Goal: Task Accomplishment & Management: Complete application form

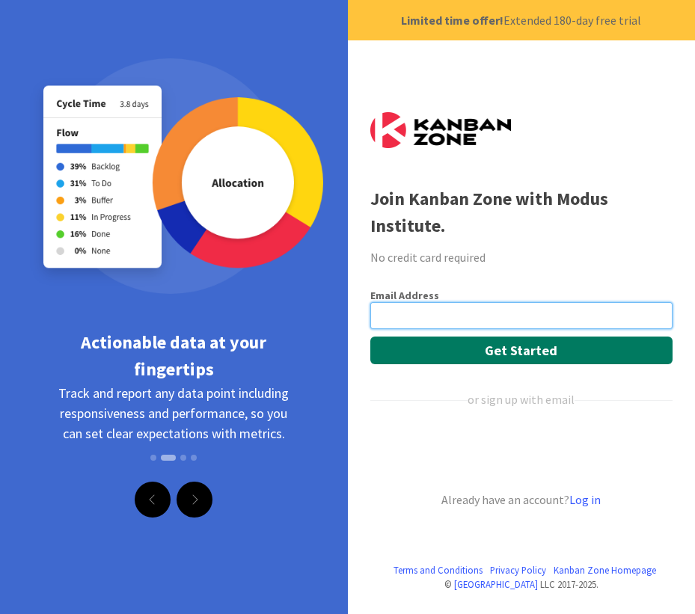
type input "landaulawes@gmail.com"
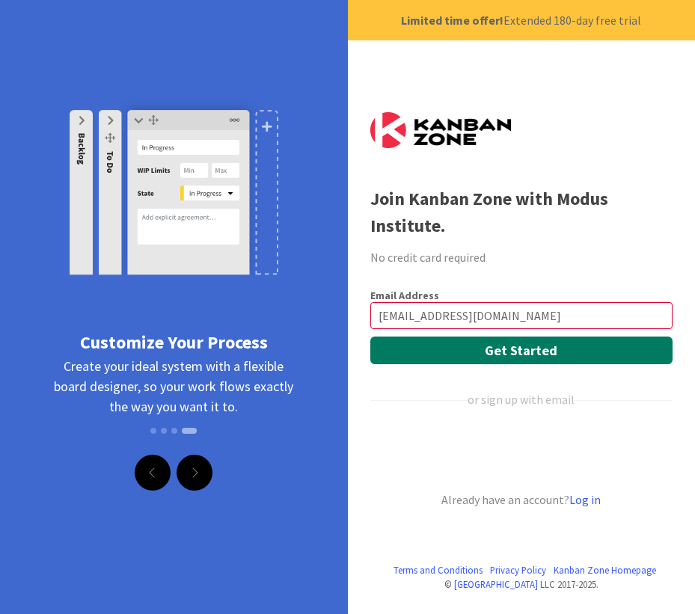
click at [522, 347] on button "Get Started" at bounding box center [521, 351] width 302 height 28
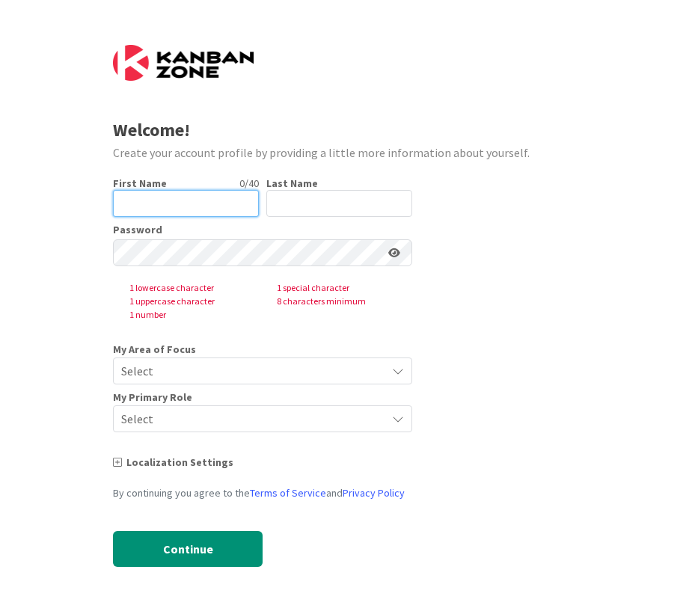
click at [179, 198] on input "text" at bounding box center [186, 203] width 146 height 27
type input "Graham"
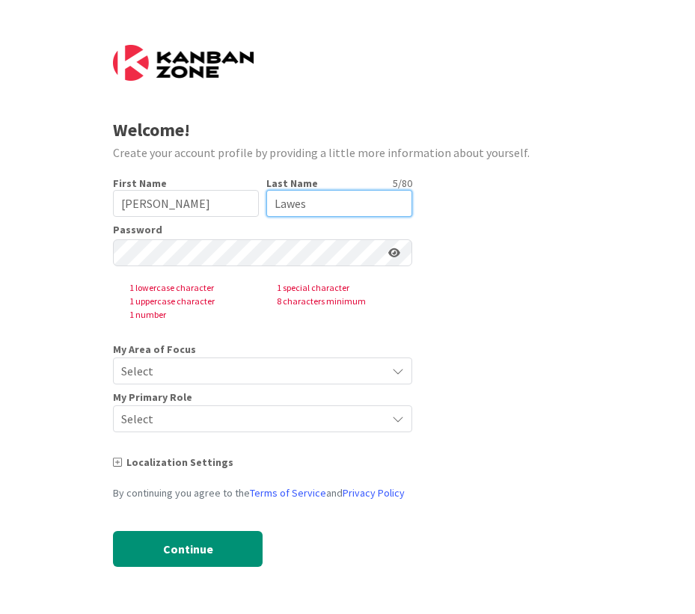
type input "Lawes"
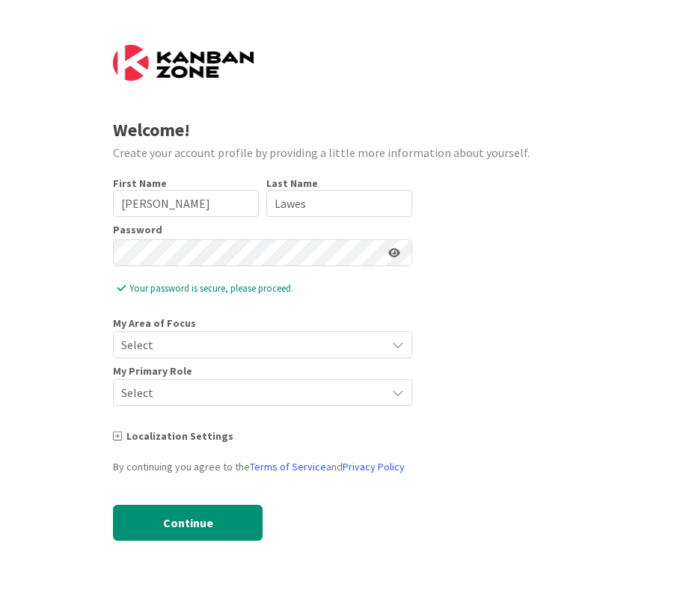
click at [409, 316] on div "First Name 6 / 40 Graham Last Name 5 / 80 Lawes Password Your password is secur…" at bounding box center [262, 371] width 299 height 388
click at [248, 344] on span "Select" at bounding box center [249, 344] width 257 height 21
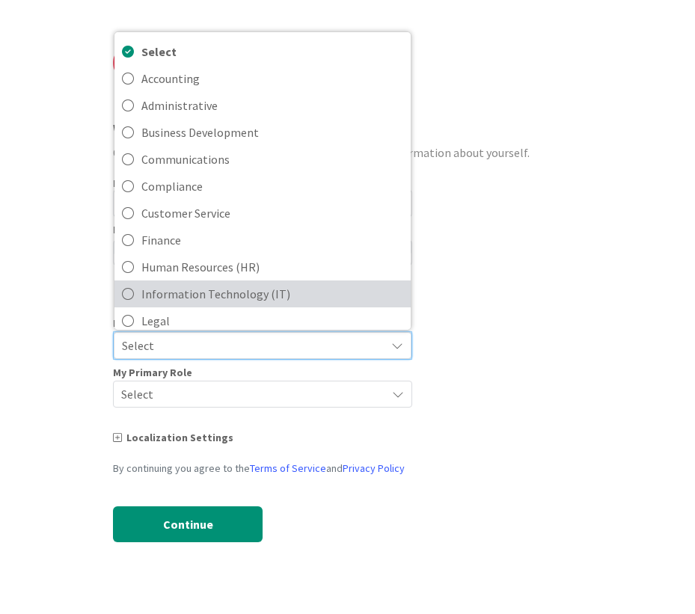
scroll to position [35, 0]
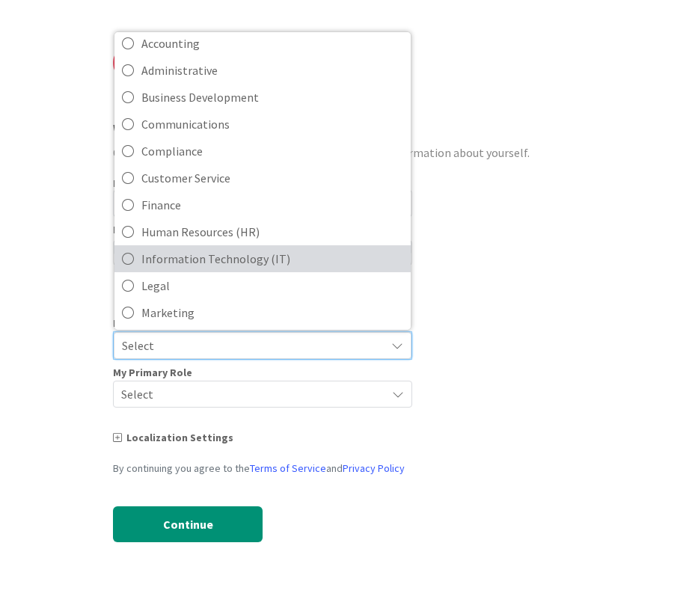
click at [141, 260] on link "Information Technology (IT)" at bounding box center [262, 258] width 296 height 27
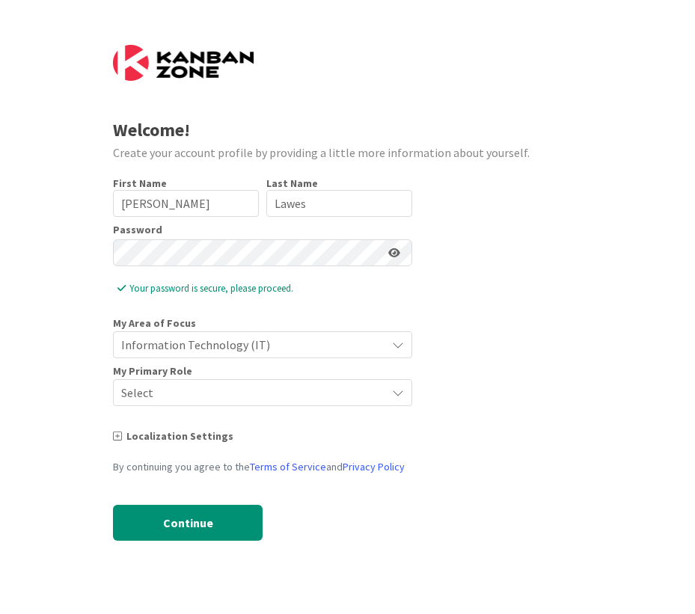
click at [222, 390] on span "Select" at bounding box center [249, 392] width 257 height 21
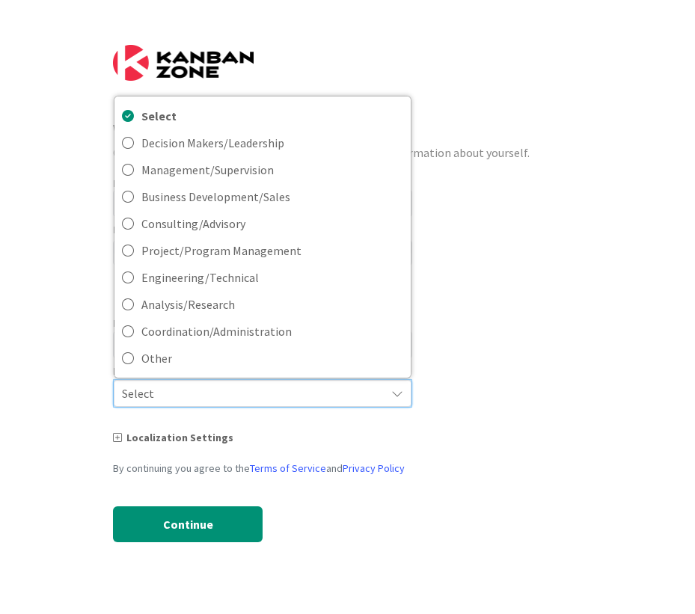
click at [506, 297] on form "Welcome! Create your account profile by providing a little more information abo…" at bounding box center [347, 305] width 469 height 520
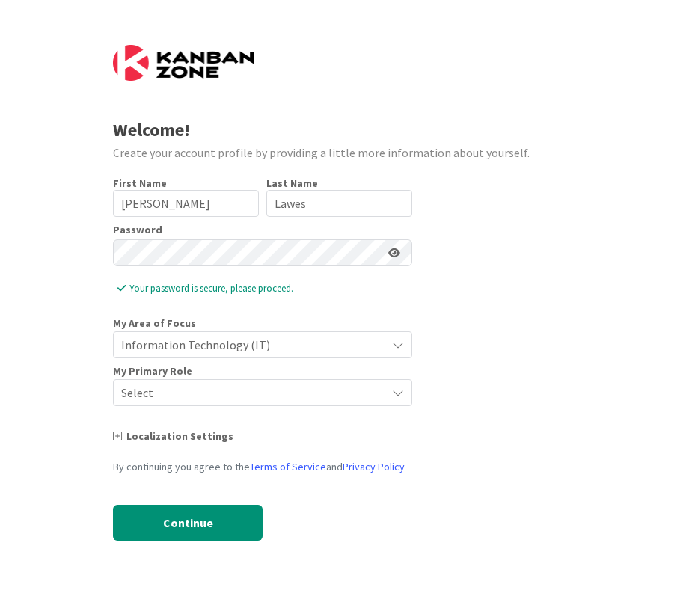
click at [403, 397] on icon at bounding box center [398, 393] width 12 height 12
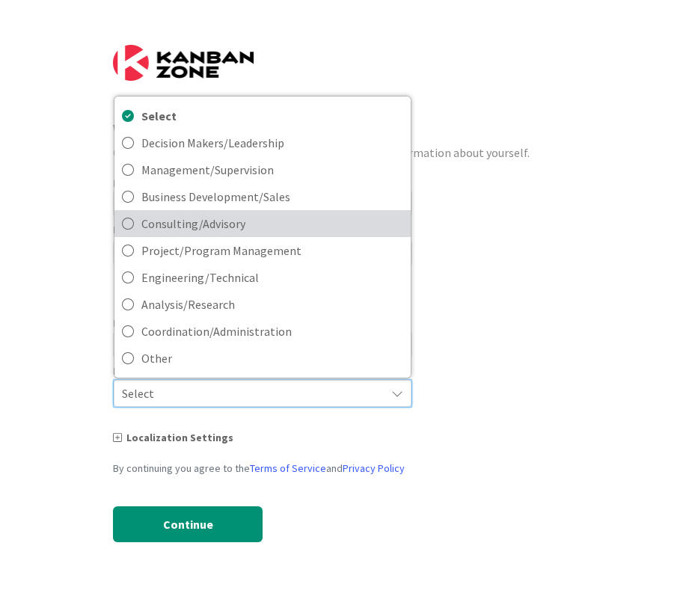
click at [182, 230] on span "Consulting/Advisory" at bounding box center [272, 224] width 262 height 22
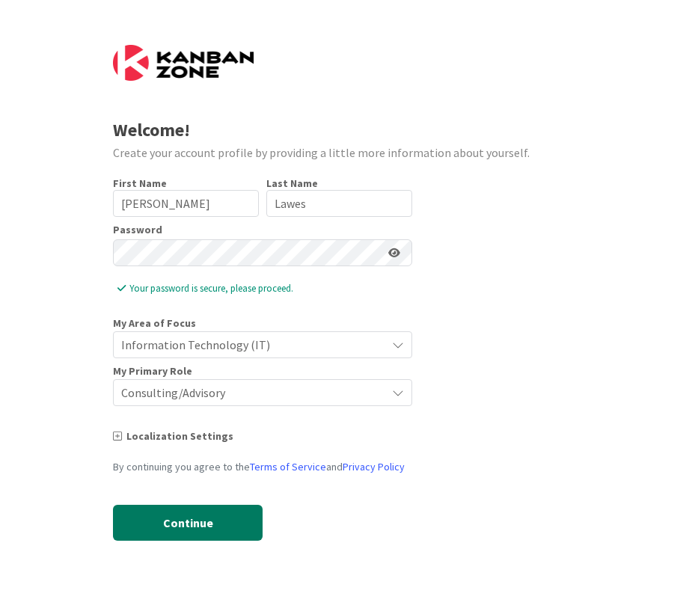
click at [196, 525] on button "Continue" at bounding box center [188, 523] width 150 height 36
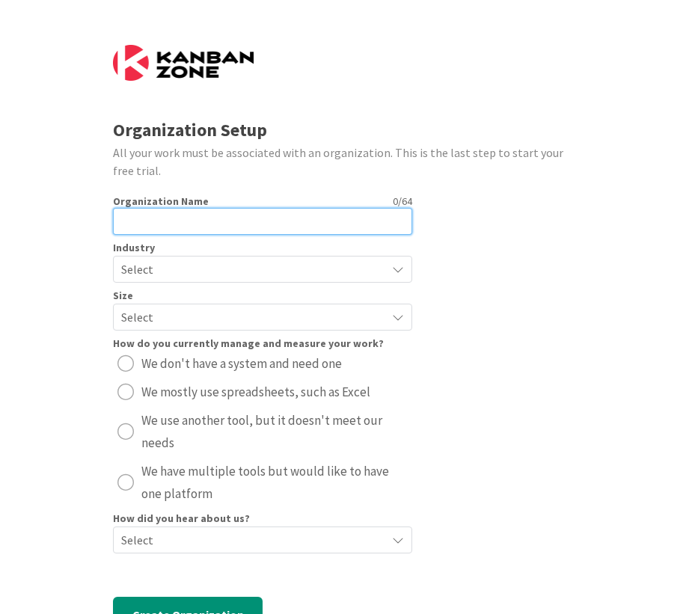
click at [157, 216] on input "text" at bounding box center [262, 221] width 299 height 27
type input "Productivity Consulting"
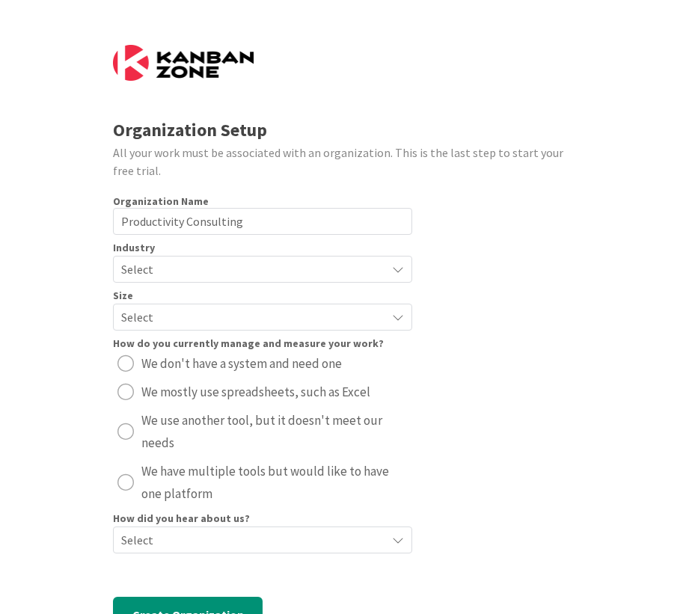
click at [161, 267] on span "Select" at bounding box center [249, 269] width 257 height 21
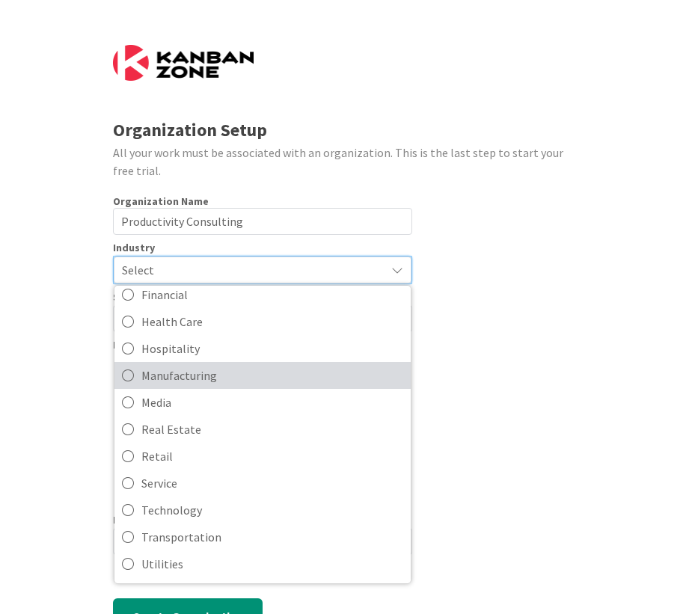
scroll to position [67, 0]
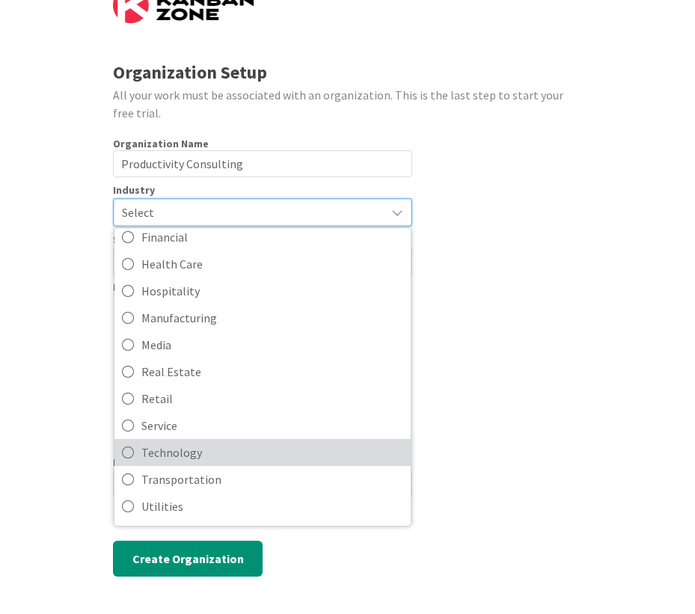
click at [122, 448] on icon at bounding box center [128, 453] width 12 height 22
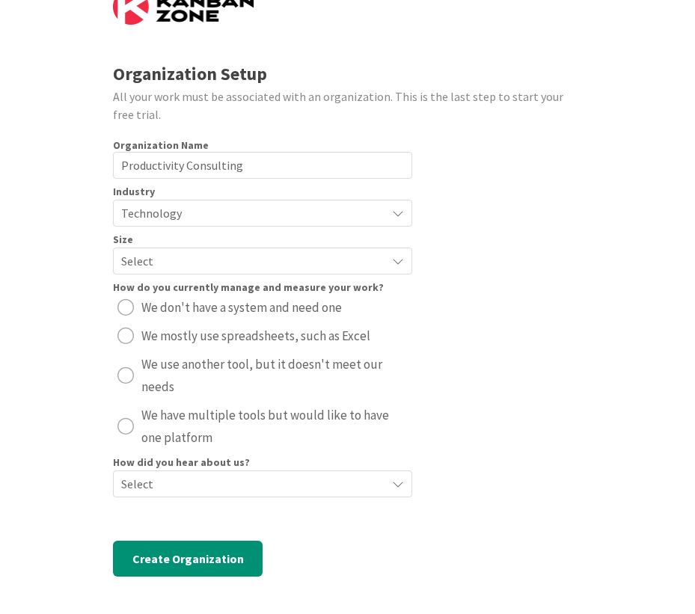
click at [130, 251] on span "Select" at bounding box center [249, 261] width 257 height 21
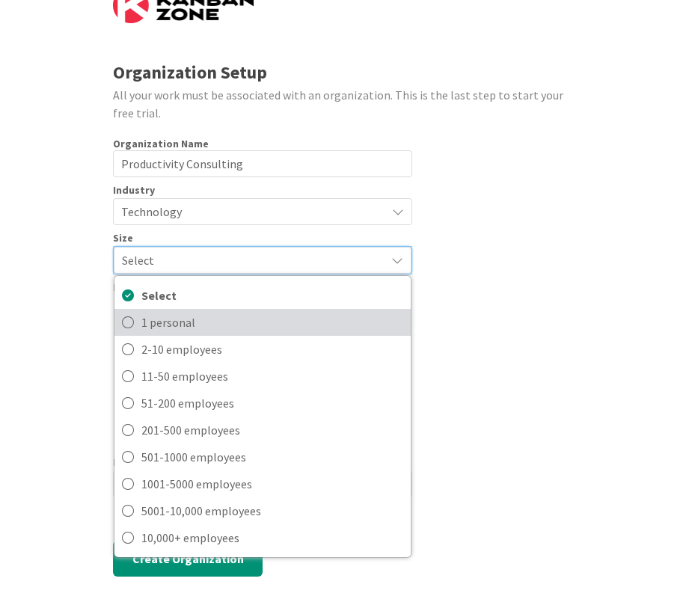
click at [126, 324] on icon at bounding box center [128, 322] width 12 height 22
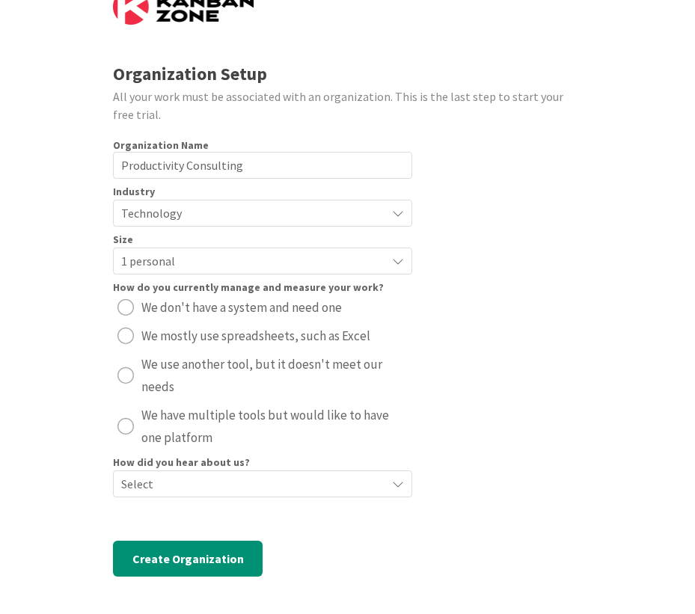
click at [124, 424] on div "radio" at bounding box center [125, 426] width 16 height 16
click at [126, 372] on div "radio" at bounding box center [125, 375] width 16 height 16
click at [123, 299] on div "radio" at bounding box center [125, 307] width 16 height 16
click at [126, 331] on div "radio" at bounding box center [125, 336] width 16 height 16
click at [120, 425] on div "radio" at bounding box center [125, 426] width 16 height 16
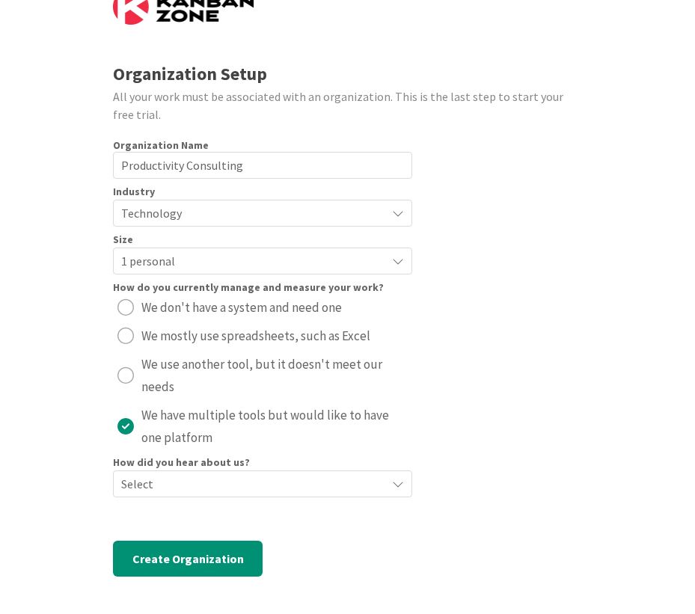
click at [97, 287] on div "Organization Setup All your work must be associated with an organization. This …" at bounding box center [347, 279] width 695 height 670
click at [130, 330] on button "We mostly use spreadsheets, such as Excel" at bounding box center [262, 336] width 299 height 24
click at [134, 374] on button "We use another tool, but it doesn't meet our needs" at bounding box center [262, 375] width 299 height 46
click at [123, 432] on div "radio" at bounding box center [125, 426] width 16 height 16
click at [392, 484] on icon at bounding box center [398, 484] width 12 height 12
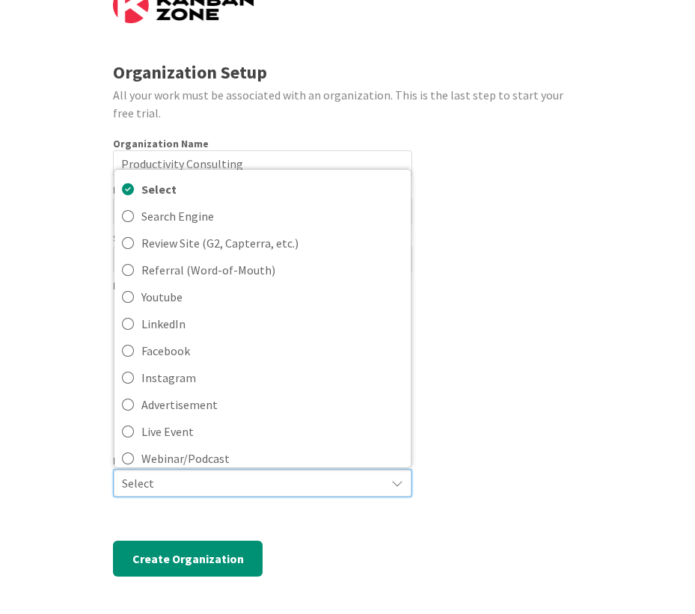
scroll to position [3, 0]
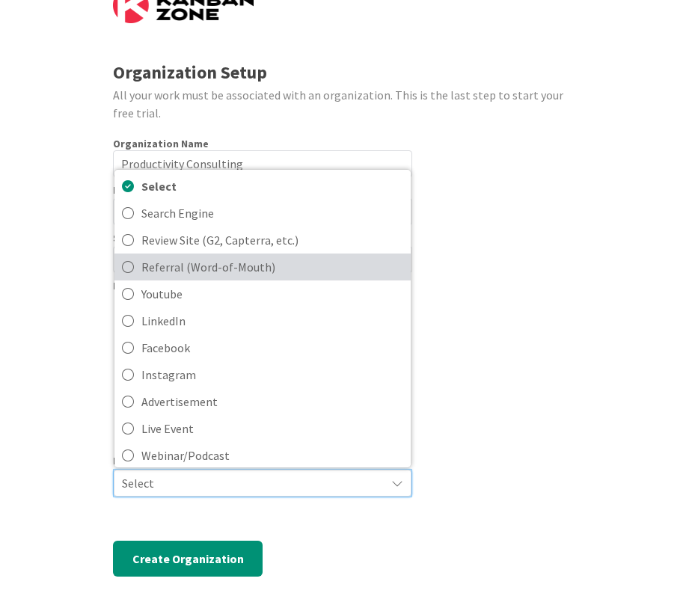
click at [123, 270] on icon at bounding box center [128, 267] width 12 height 22
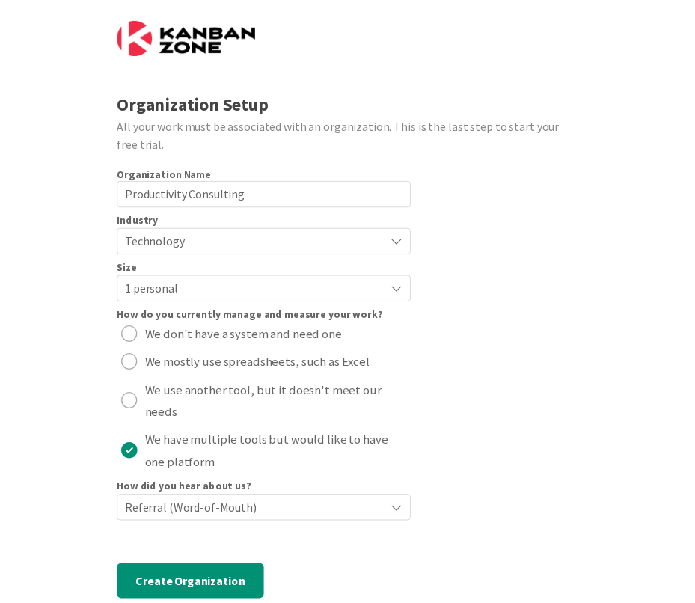
scroll to position [65, 0]
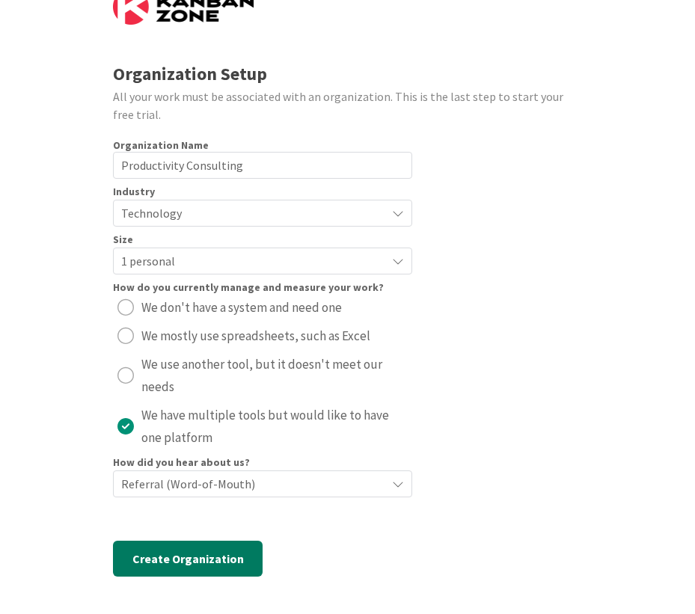
click at [189, 560] on button "Create Organization" at bounding box center [188, 559] width 150 height 36
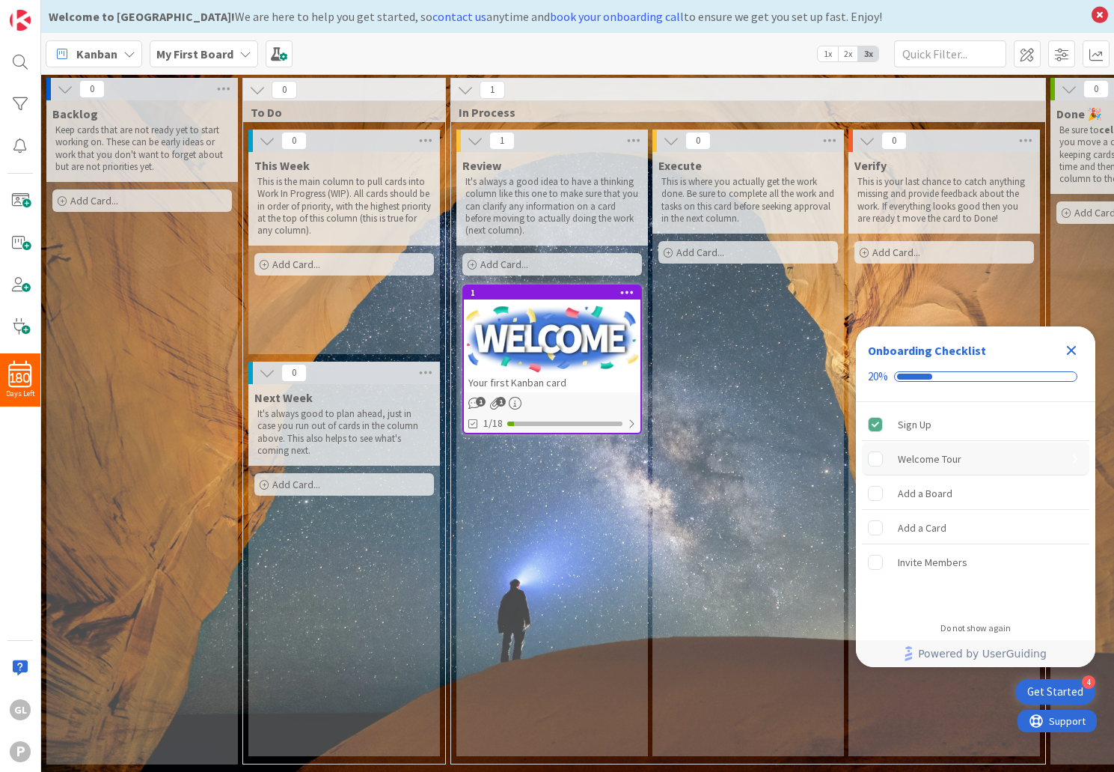
click at [694, 460] on div "Welcome Tour is incomplete." at bounding box center [883, 458] width 30 height 15
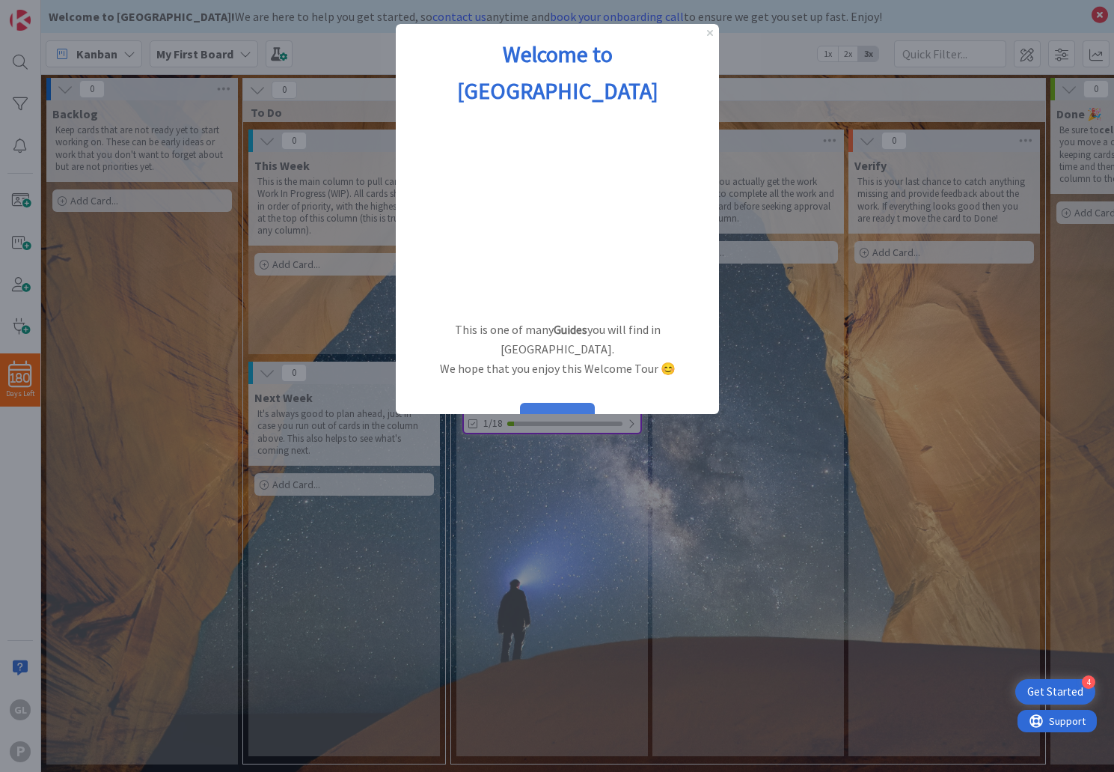
click at [550, 403] on button "START" at bounding box center [556, 417] width 75 height 28
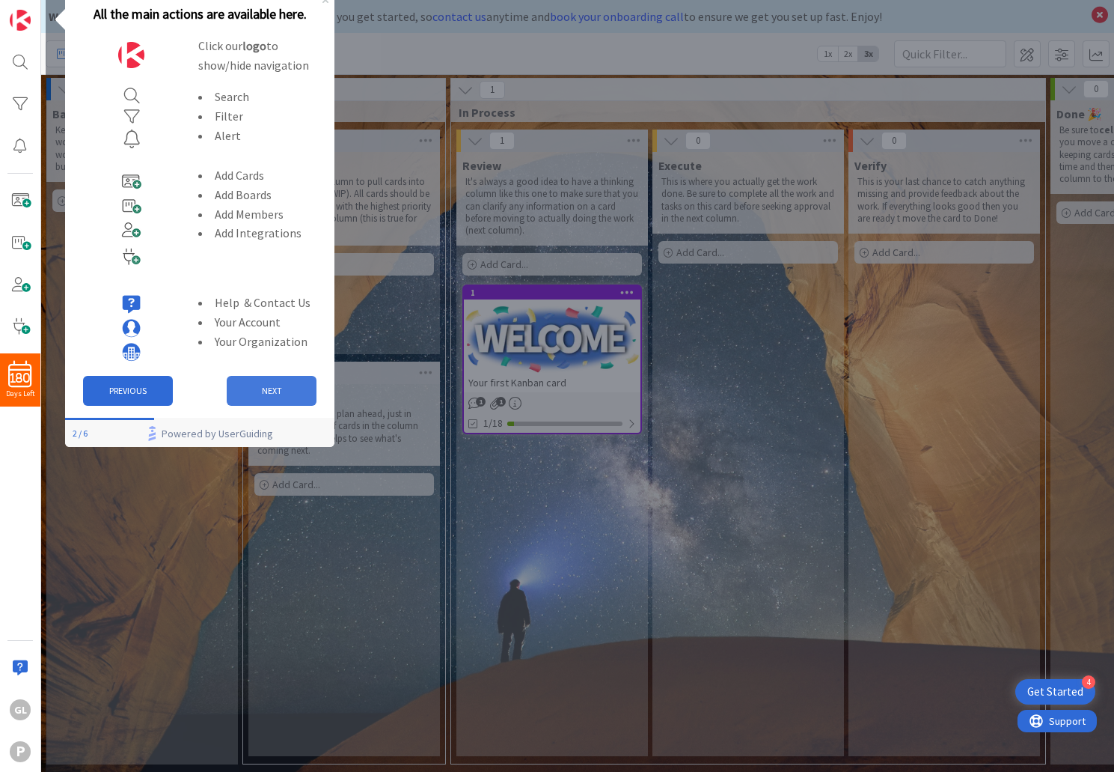
click at [281, 394] on button "NEXT" at bounding box center [272, 391] width 90 height 30
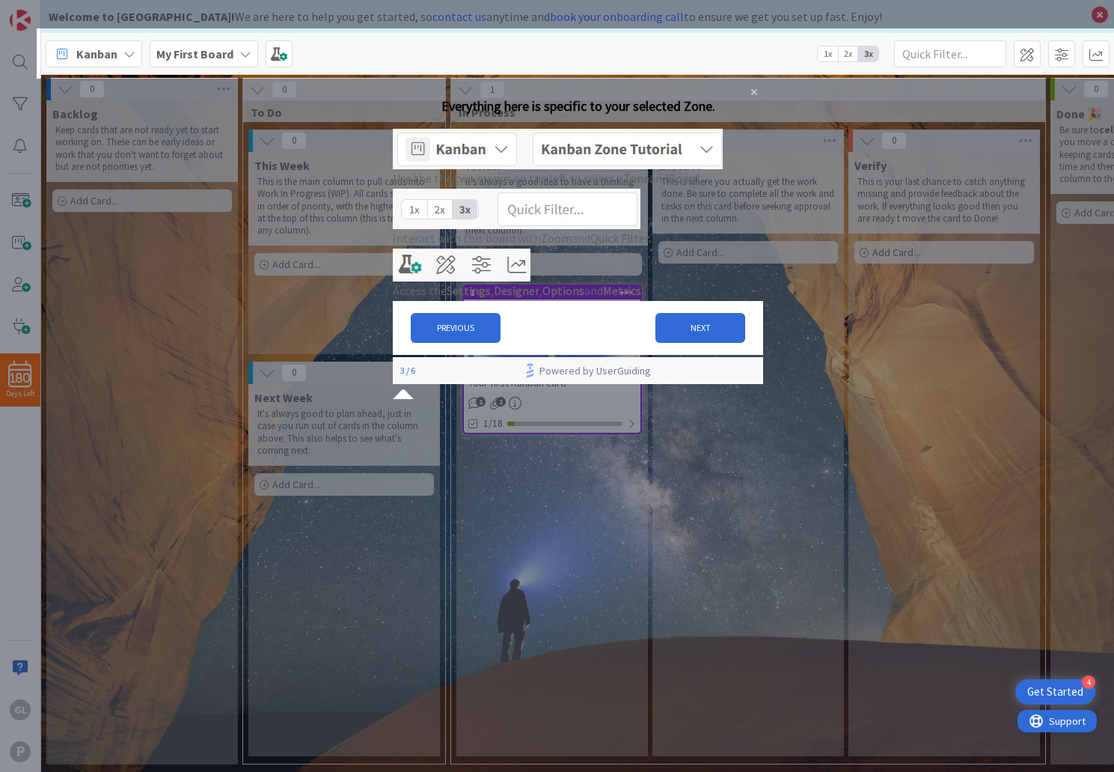
click at [525, 159] on img at bounding box center [557, 149] width 330 height 40
click at [523, 164] on img at bounding box center [557, 149] width 330 height 40
click at [91, 52] on div "Welcome to Kanban Zone! We are here to help you get started, so contact us anyt…" at bounding box center [577, 386] width 1073 height 772
click at [593, 229] on img at bounding box center [516, 209] width 248 height 40
drag, startPoint x: 721, startPoint y: 385, endPoint x: 1113, endPoint y: 468, distance: 400.8
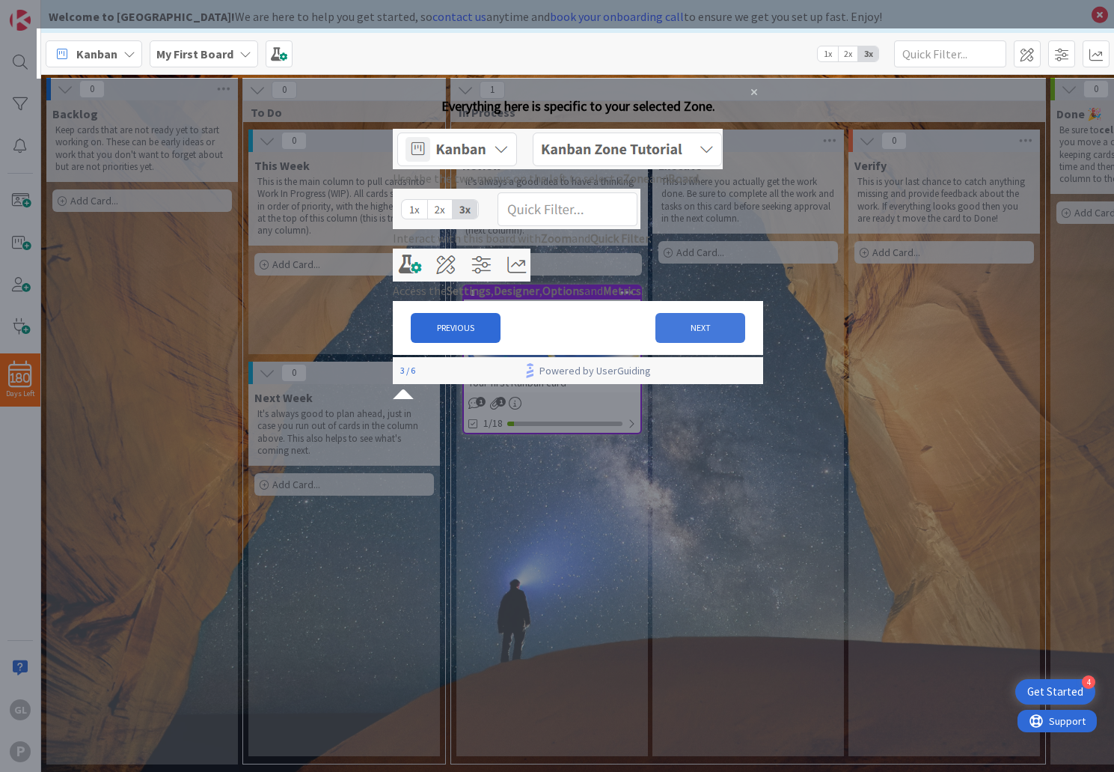
click at [694, 343] on button "NEXT" at bounding box center [700, 328] width 90 height 30
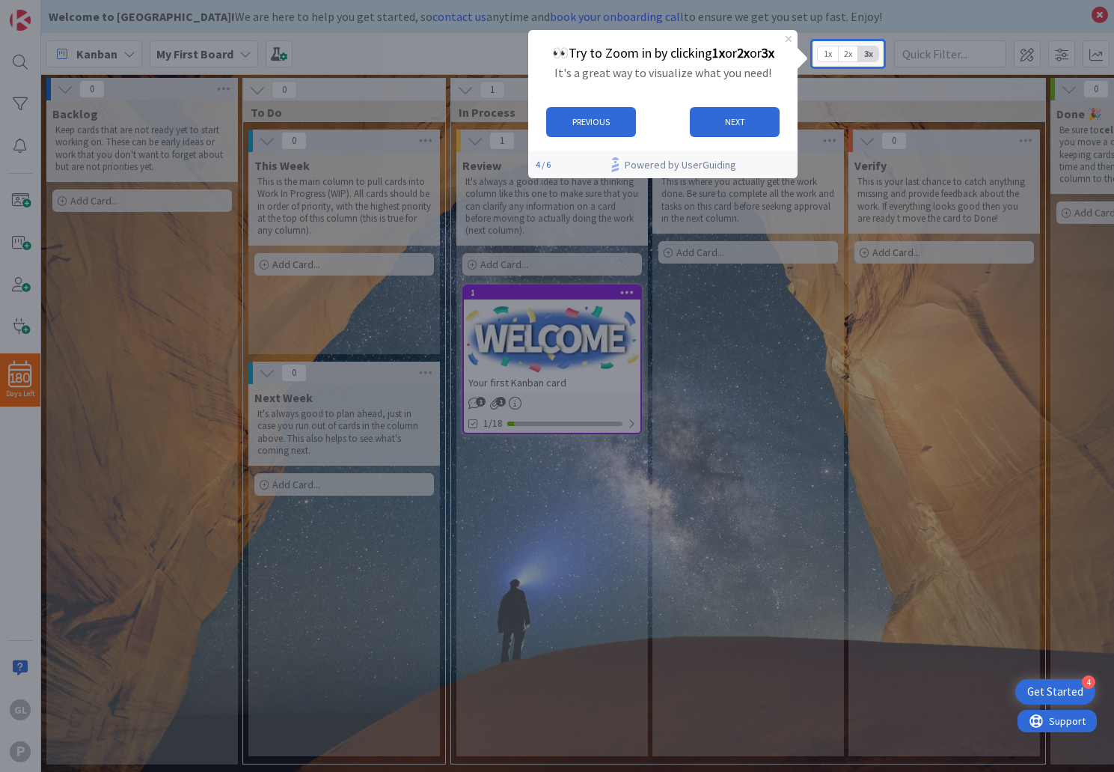
click at [694, 55] on span "1x" at bounding box center [828, 53] width 20 height 15
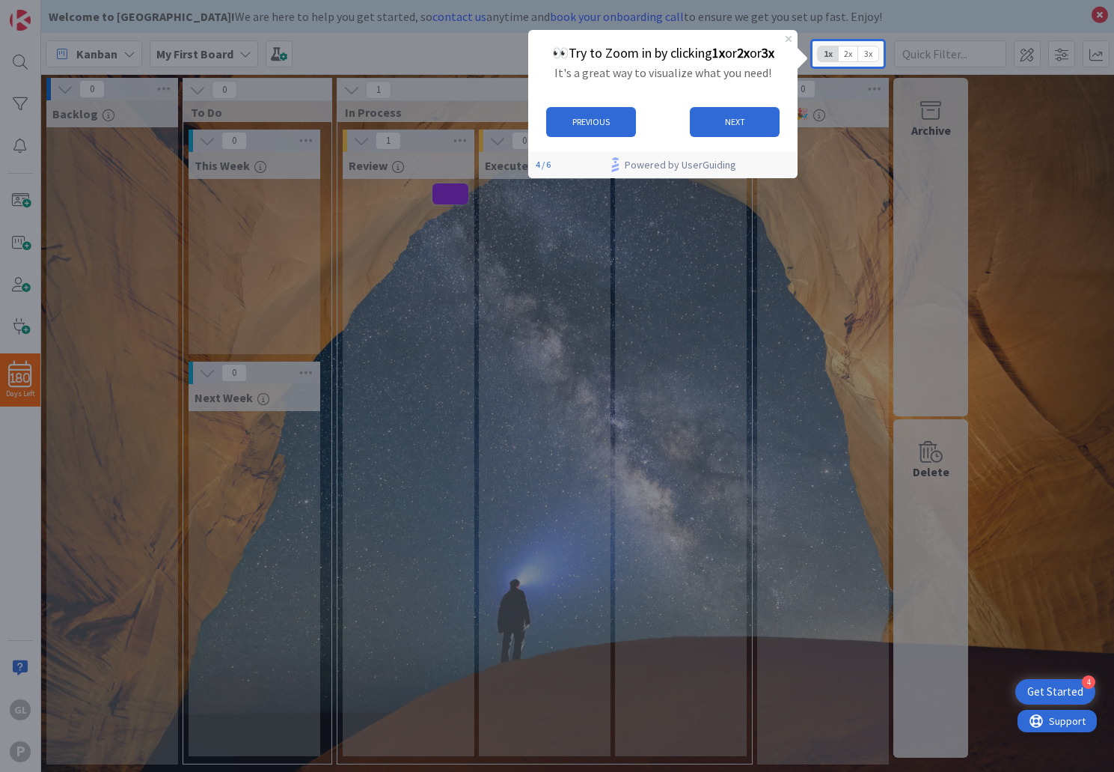
click at [694, 52] on span "2x" at bounding box center [848, 53] width 20 height 15
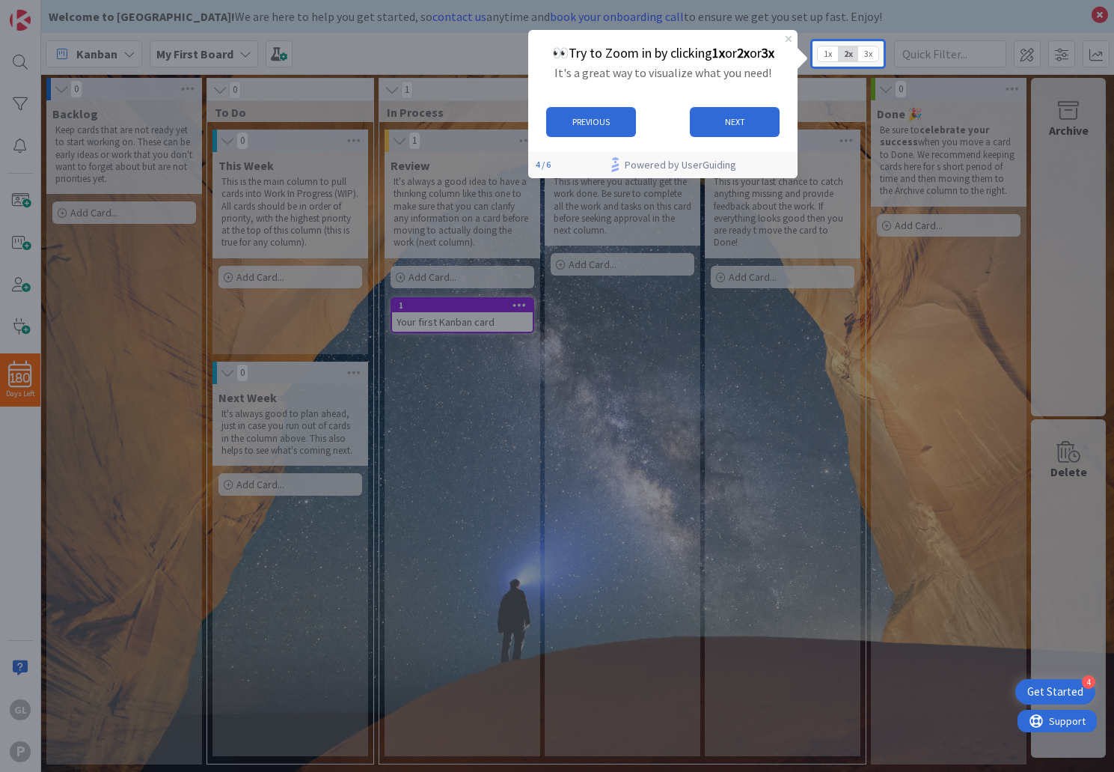
click at [694, 52] on span "3x" at bounding box center [868, 53] width 20 height 15
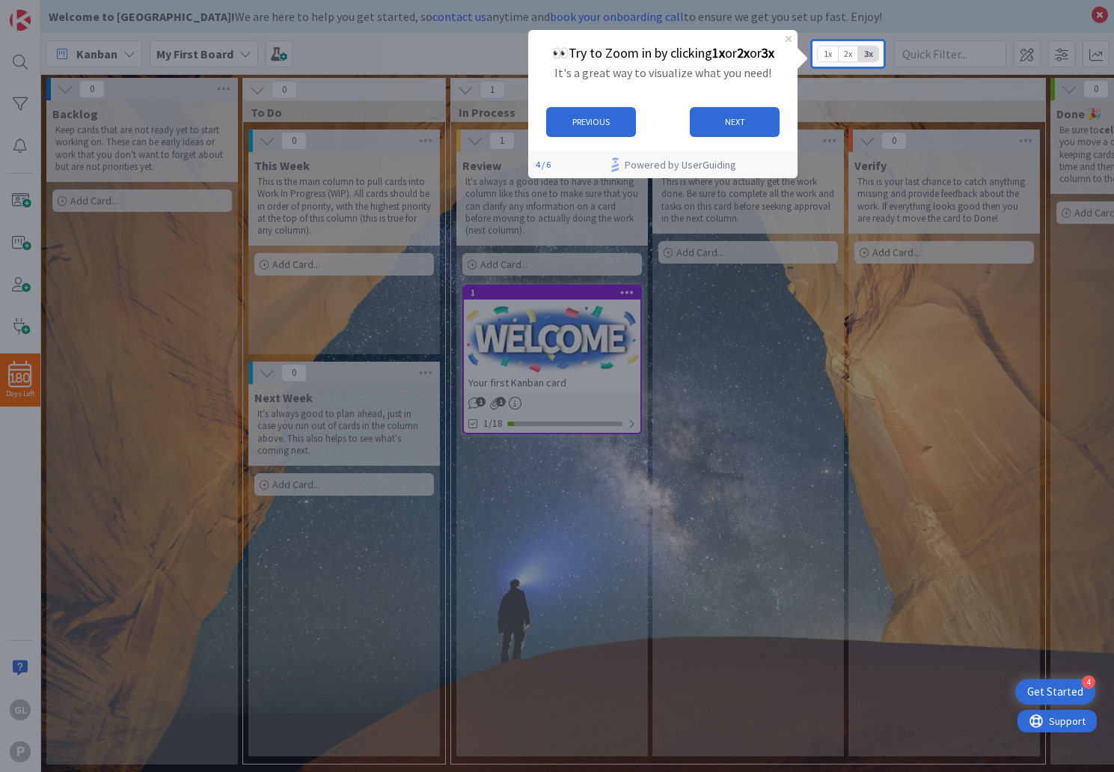
click at [694, 53] on span "2x" at bounding box center [848, 53] width 20 height 15
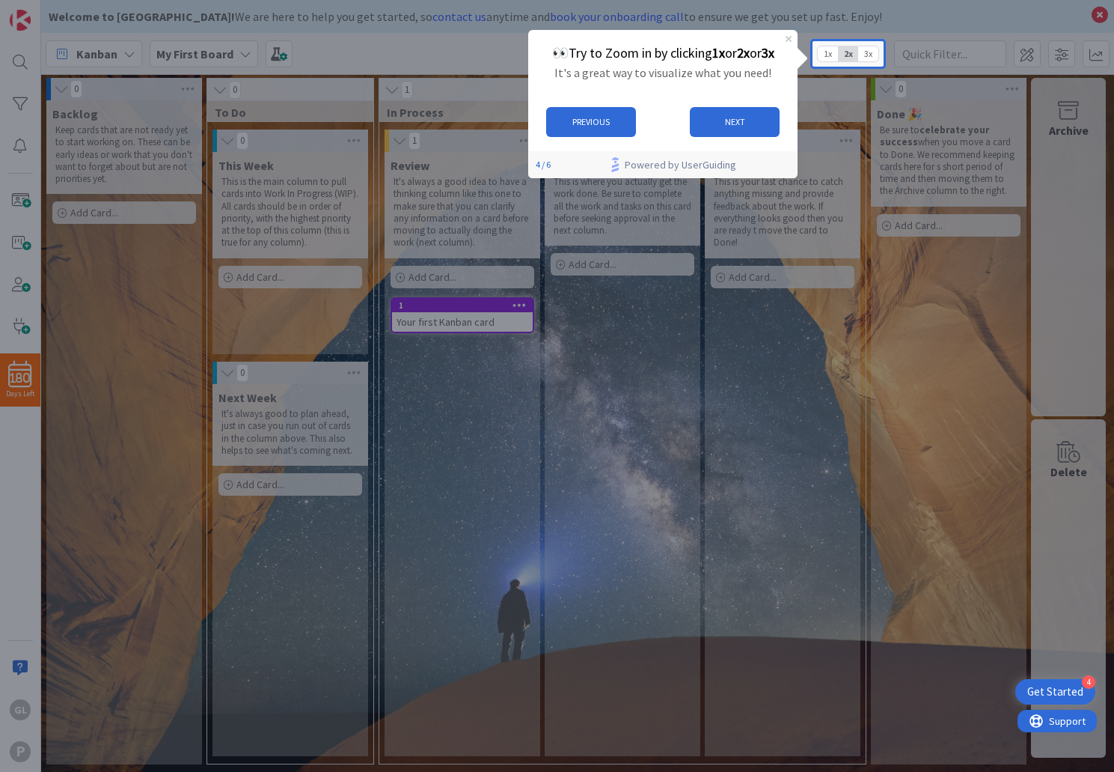
click at [694, 55] on span "1x" at bounding box center [828, 53] width 20 height 15
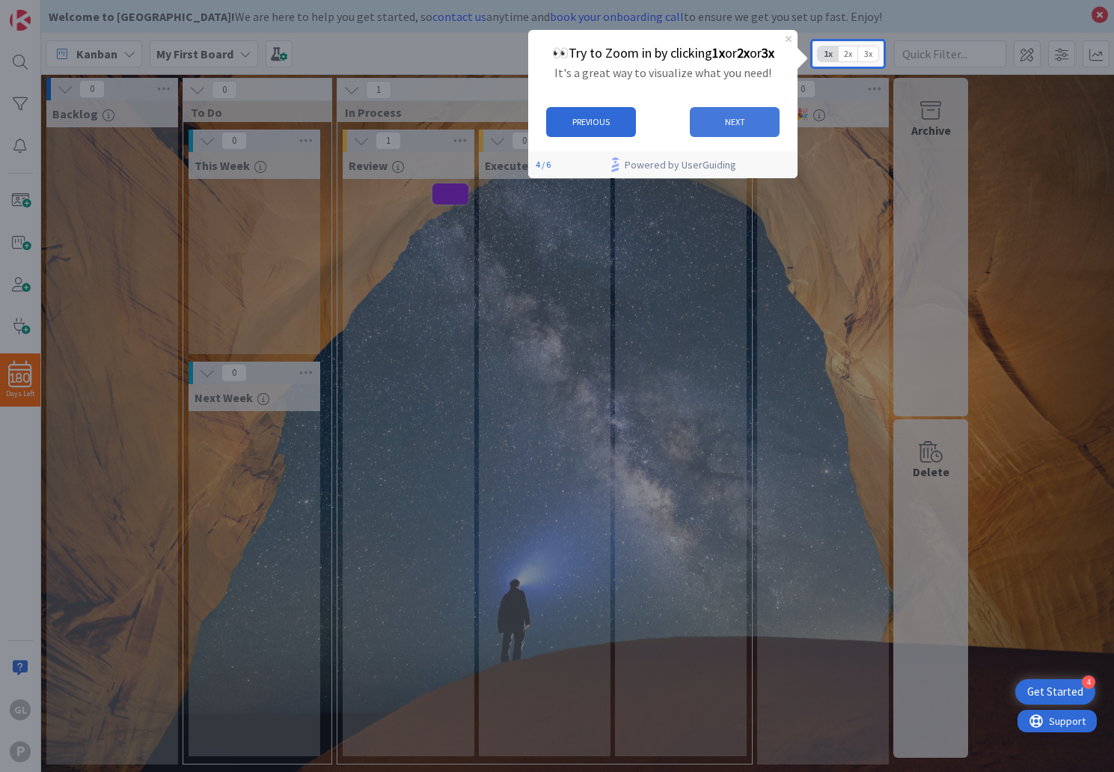
click at [694, 118] on button "NEXT" at bounding box center [735, 121] width 90 height 30
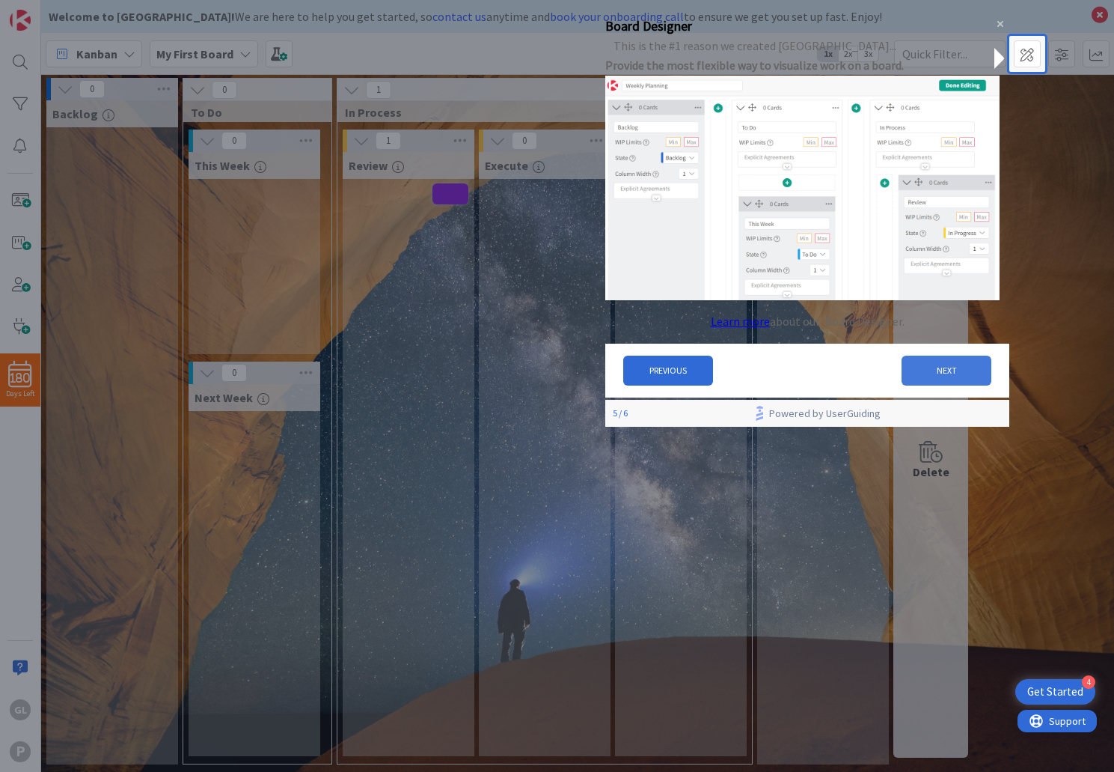
drag, startPoint x: 953, startPoint y: 377, endPoint x: 1558, endPoint y: 391, distance: 605.6
click at [694, 377] on button "NEXT" at bounding box center [947, 370] width 90 height 30
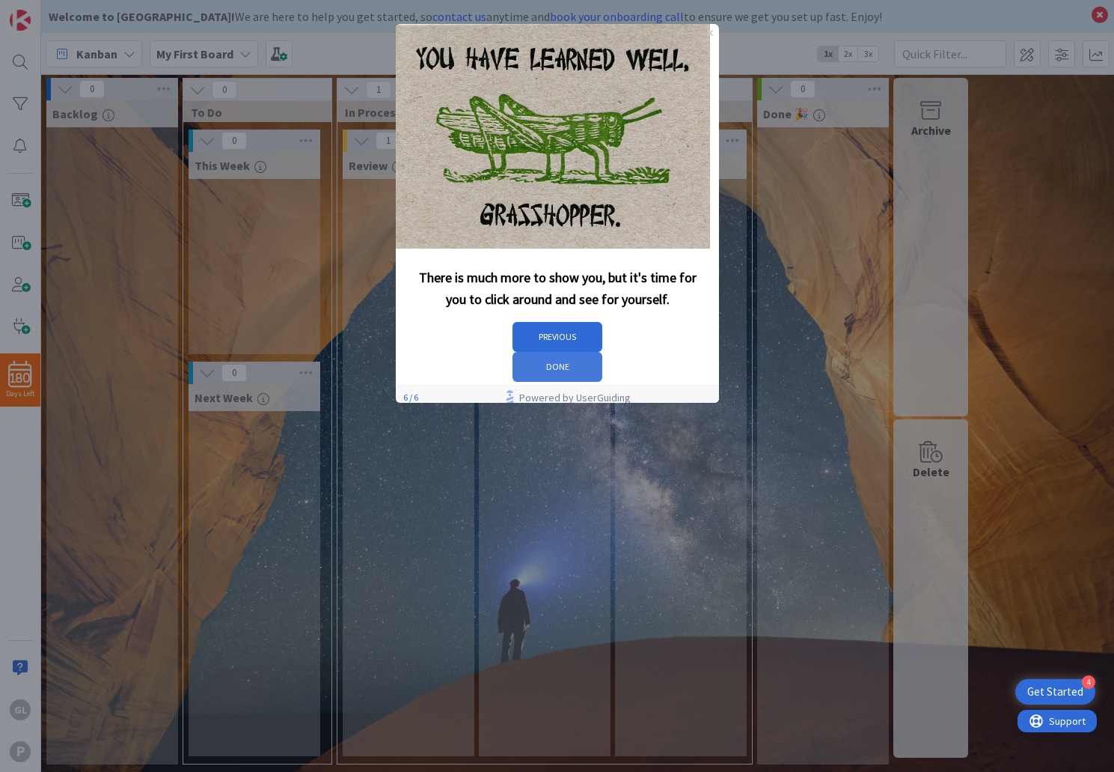
click at [602, 352] on button "DONE" at bounding box center [557, 367] width 90 height 30
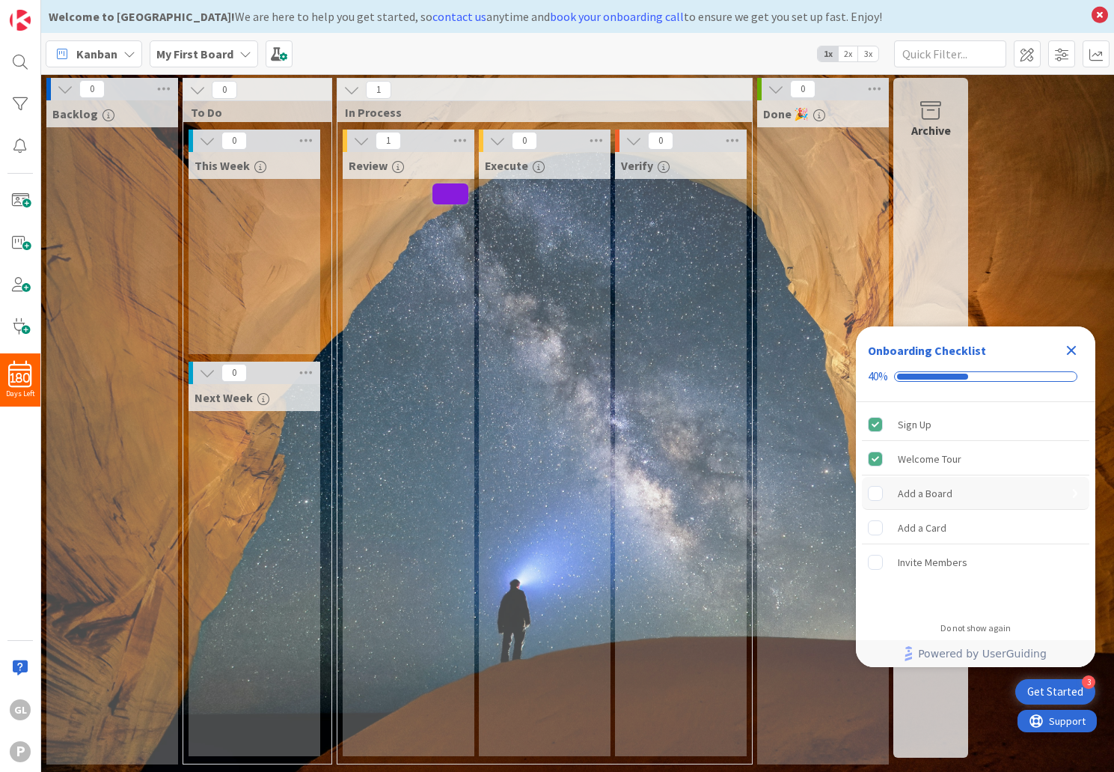
click at [694, 490] on div "Add a Board" at bounding box center [975, 493] width 227 height 33
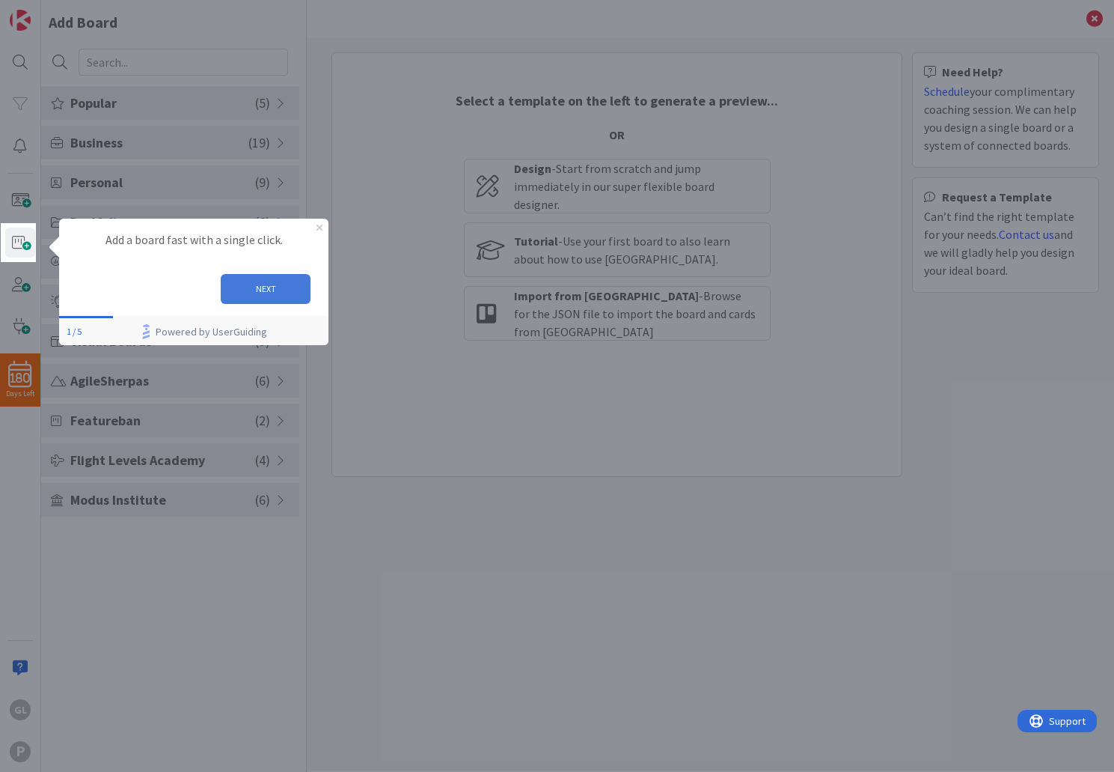
click at [273, 286] on button "NEXT" at bounding box center [266, 289] width 90 height 30
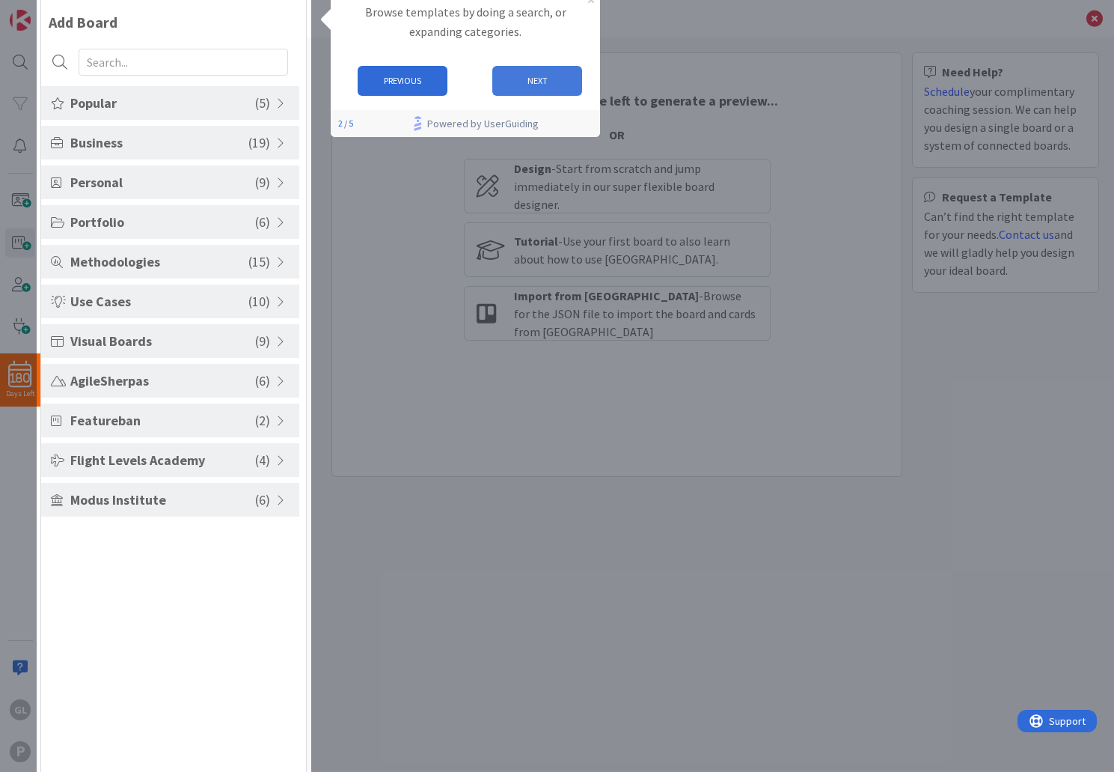
click at [541, 79] on button "NEXT" at bounding box center [537, 81] width 90 height 30
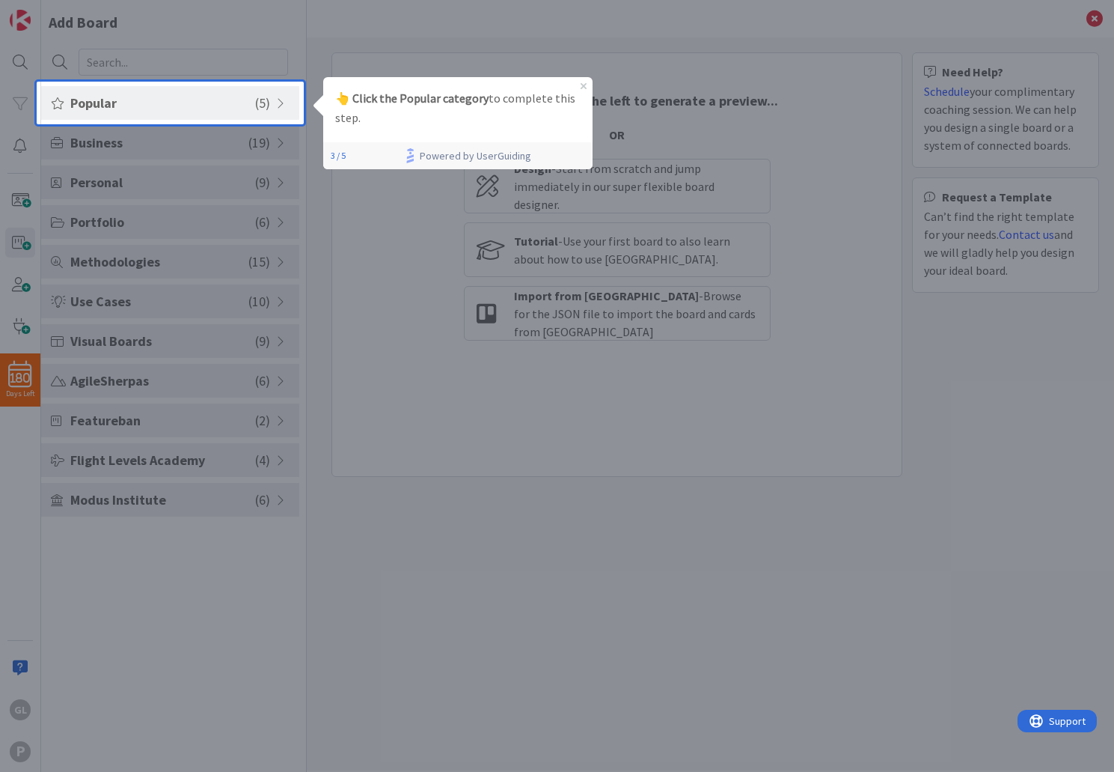
click at [196, 100] on span "Popular" at bounding box center [162, 103] width 185 height 20
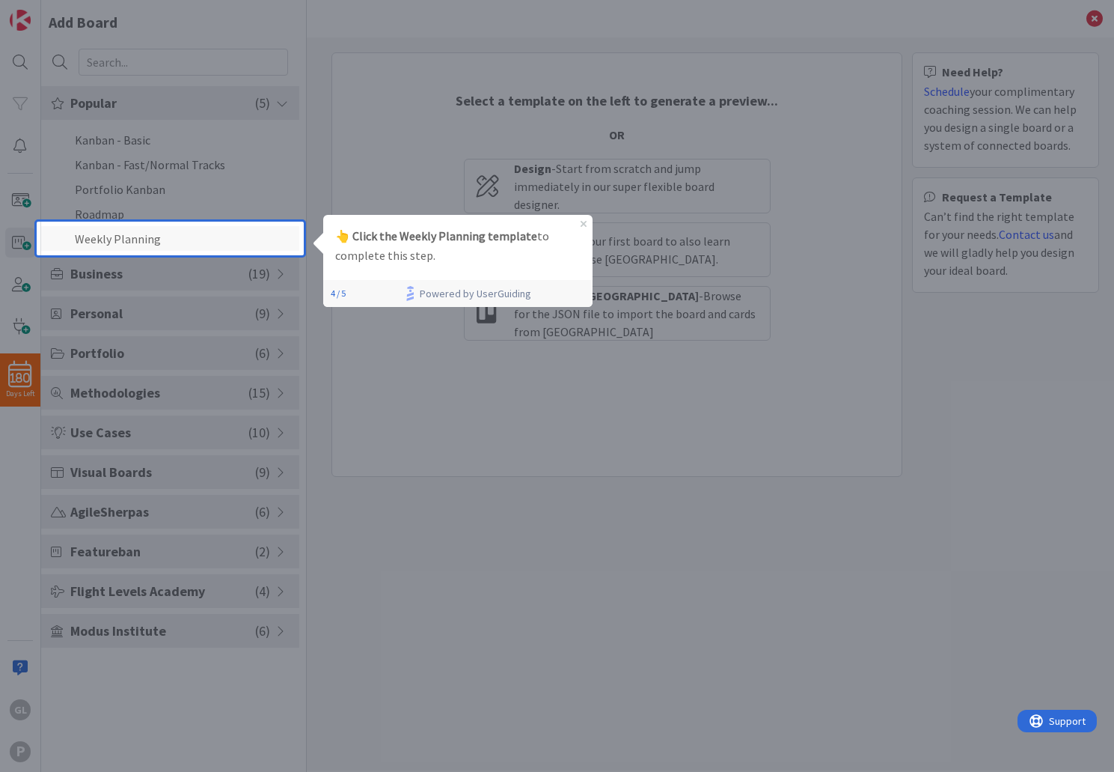
click at [185, 234] on li "Weekly Planning" at bounding box center [170, 238] width 258 height 25
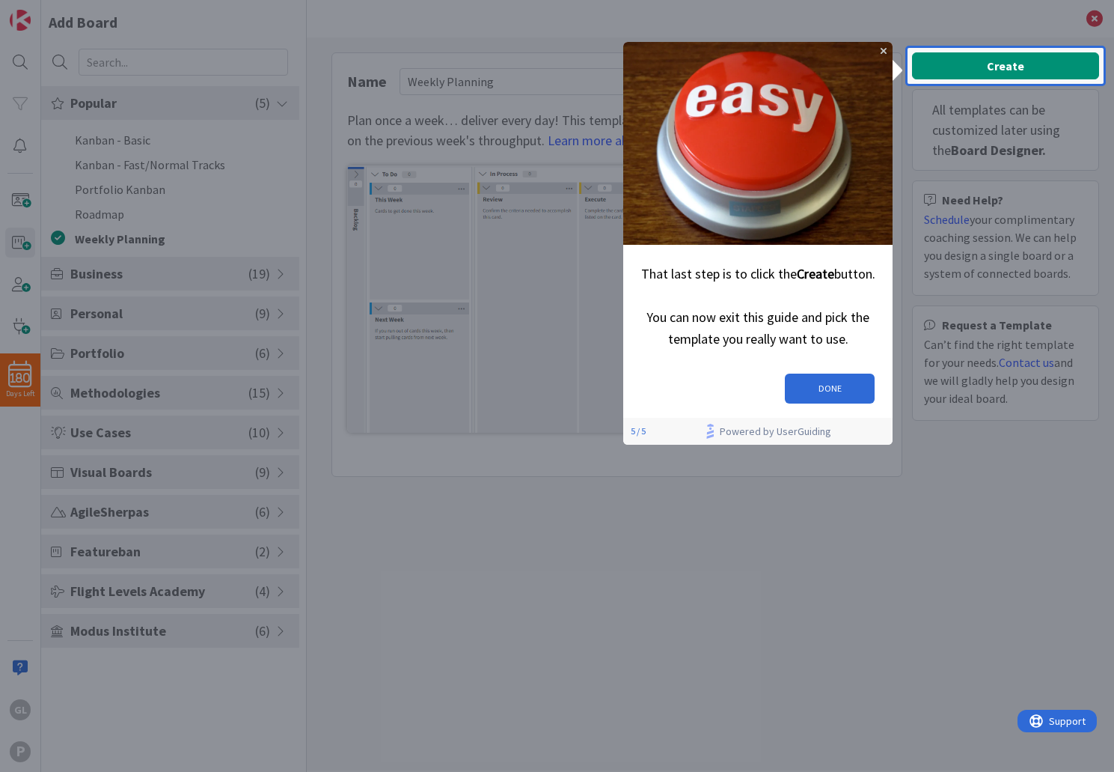
click at [1024, 69] on div "Create All templates can be customized later using the Board Designer. Need Hel…" at bounding box center [1005, 241] width 187 height 378
click at [927, 60] on div "Create All templates can be customized later using the Board Designer. Need Hel…" at bounding box center [1005, 241] width 187 height 378
click at [885, 54] on img at bounding box center [757, 143] width 269 height 203
click at [828, 384] on button "DONE" at bounding box center [830, 388] width 90 height 30
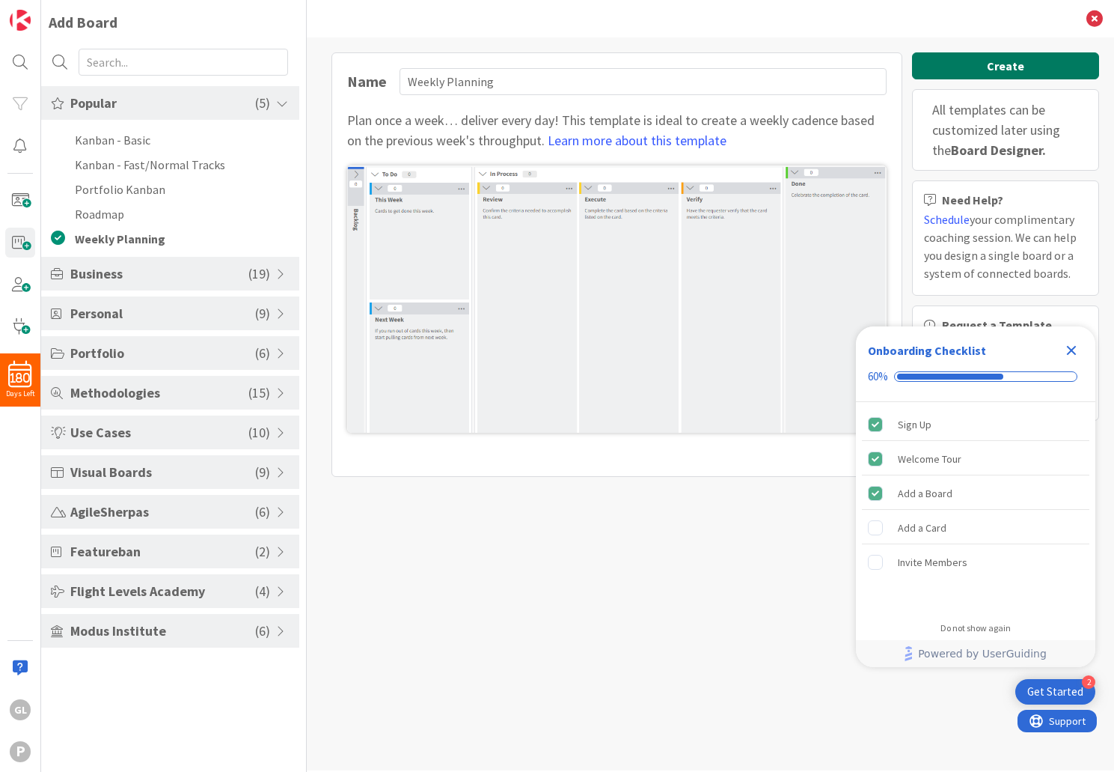
click at [1005, 70] on button "Create" at bounding box center [1005, 65] width 187 height 27
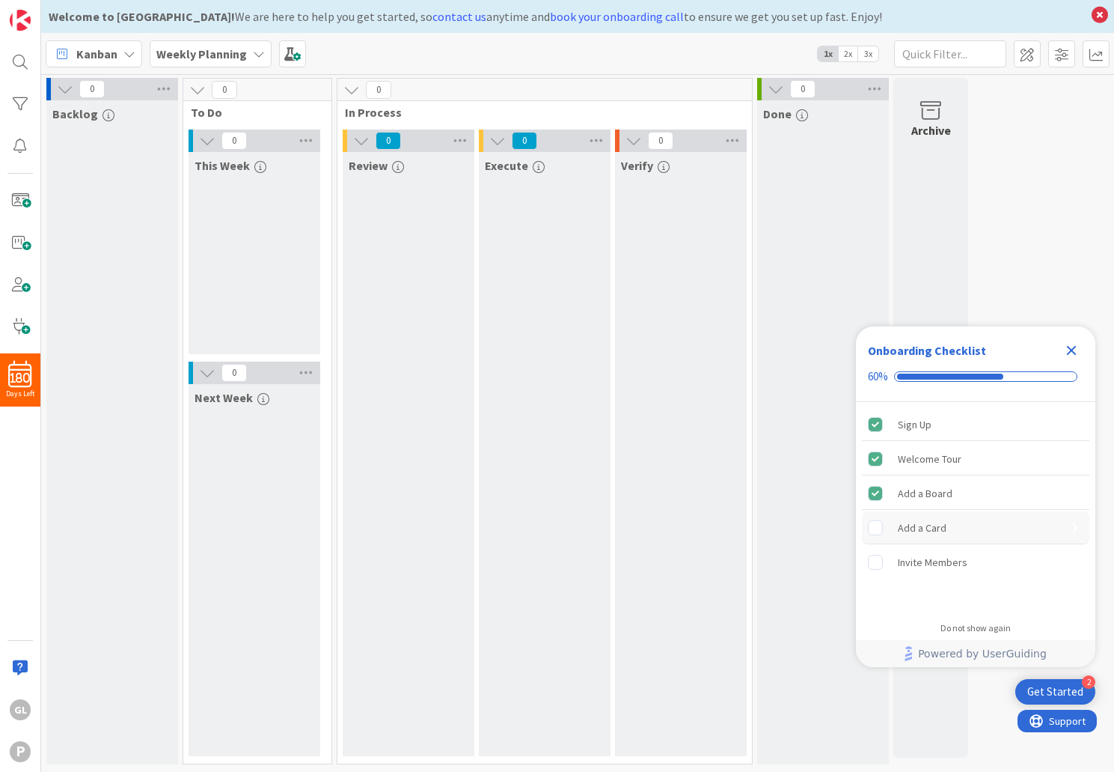
click at [890, 533] on div "Add a Card is incomplete." at bounding box center [883, 527] width 30 height 15
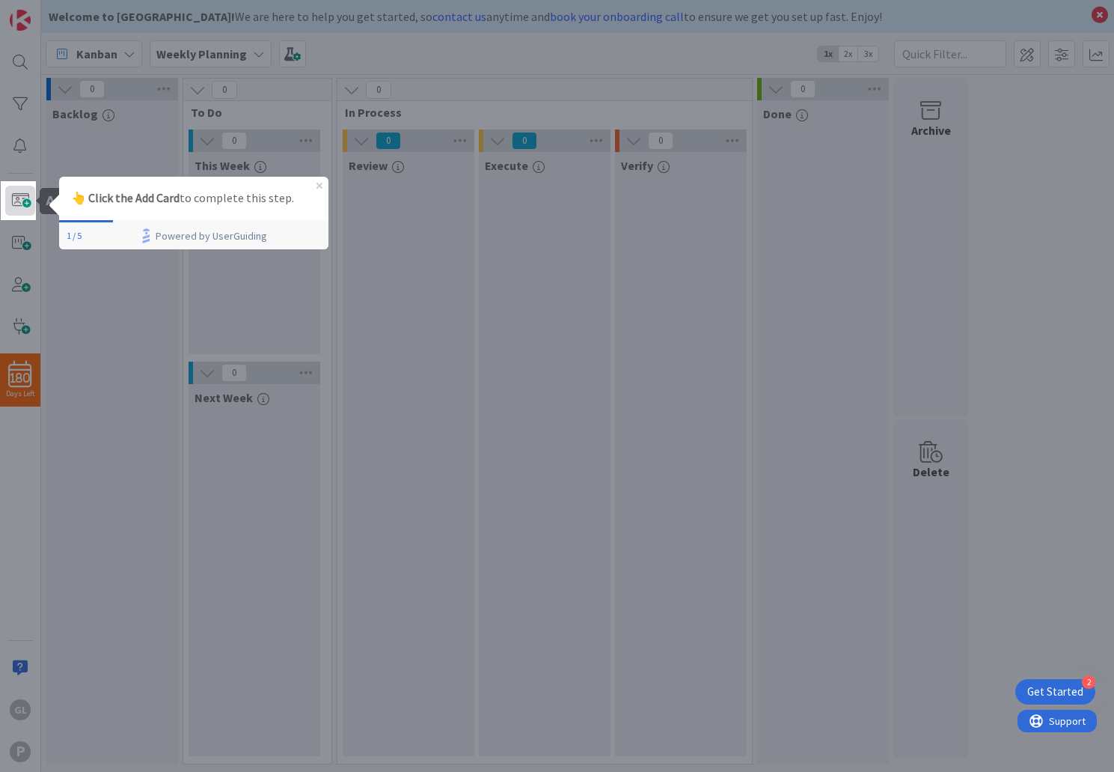
click at [19, 198] on span at bounding box center [20, 201] width 30 height 30
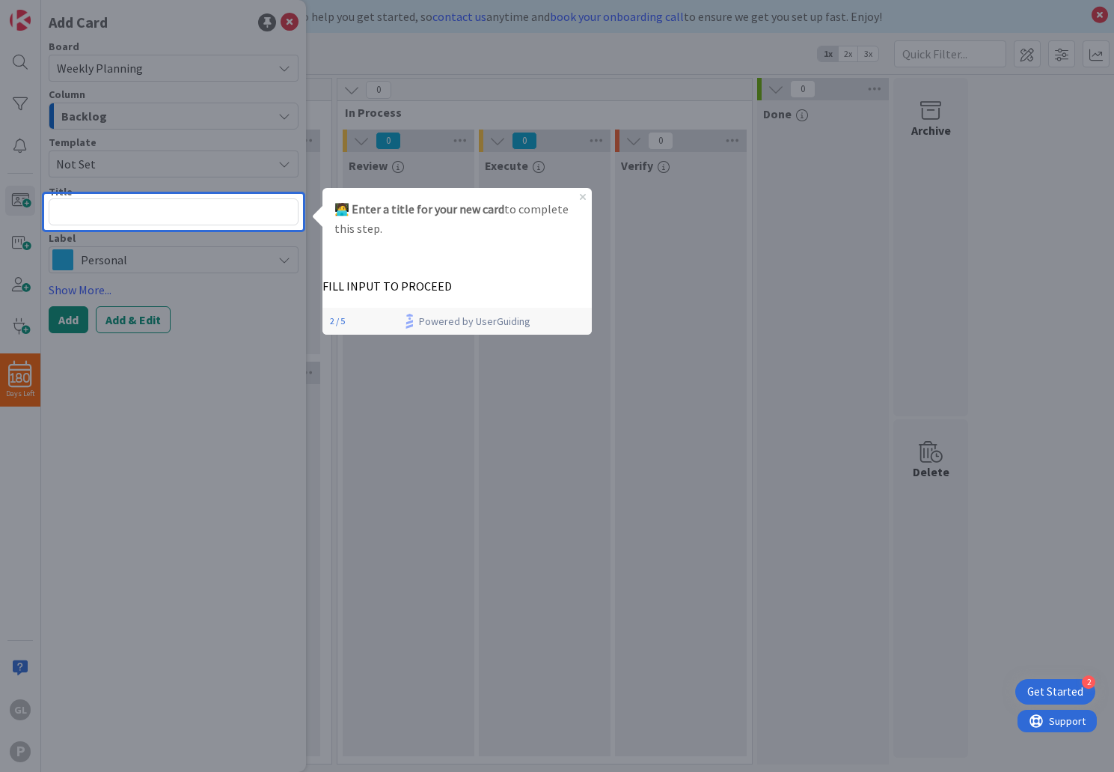
type textarea "x"
type textarea "A"
type textarea "x"
type textarea "Ad"
type textarea "x"
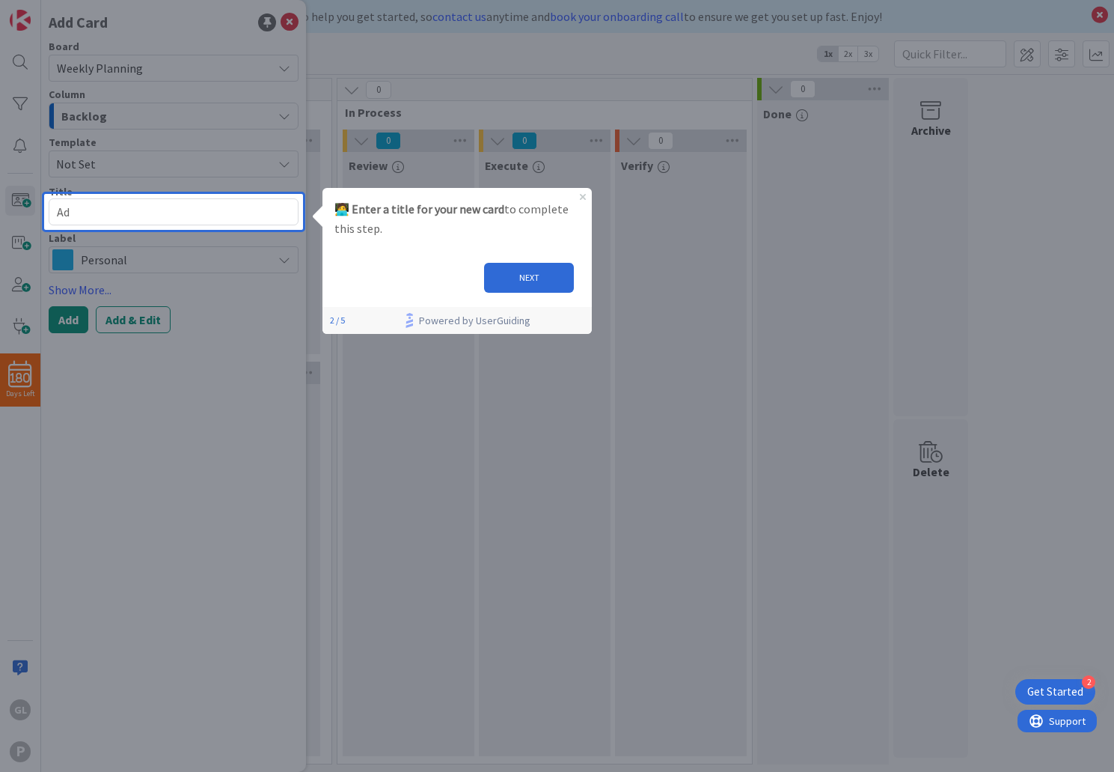
type textarea "Add"
type textarea "x"
type textarea "Ad"
type textarea "x"
type textarea "A"
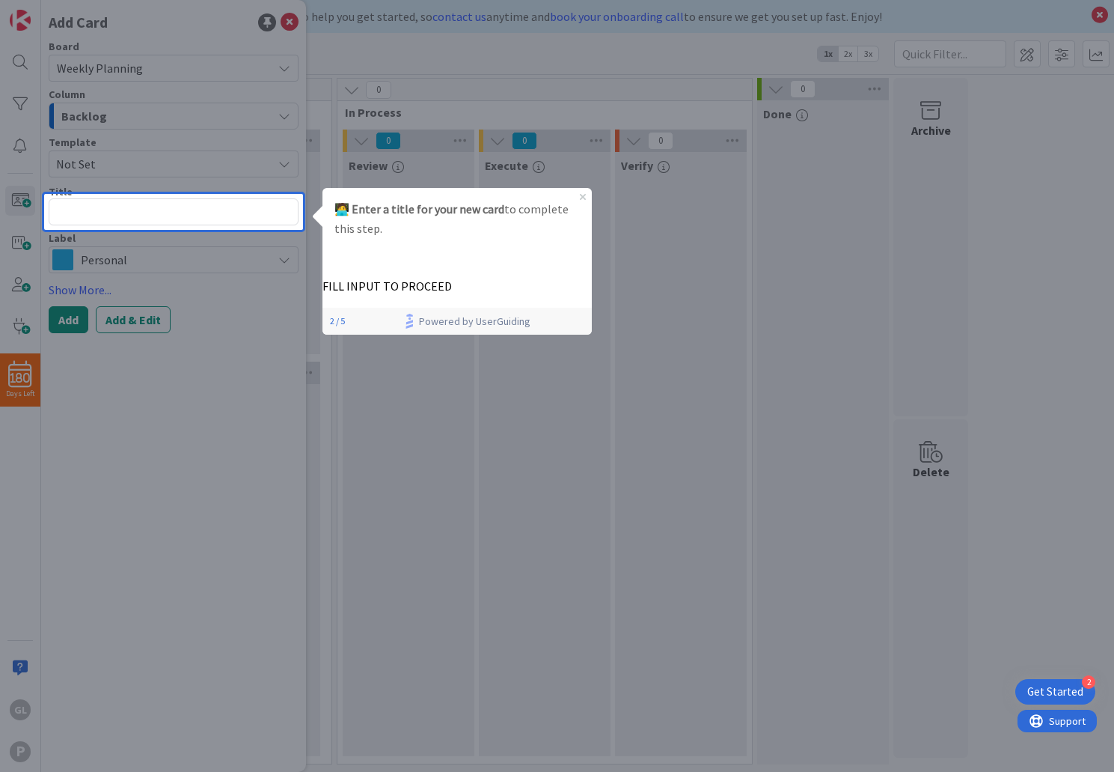
type textarea "x"
type textarea "B"
type textarea "x"
type textarea "Bo"
type textarea "x"
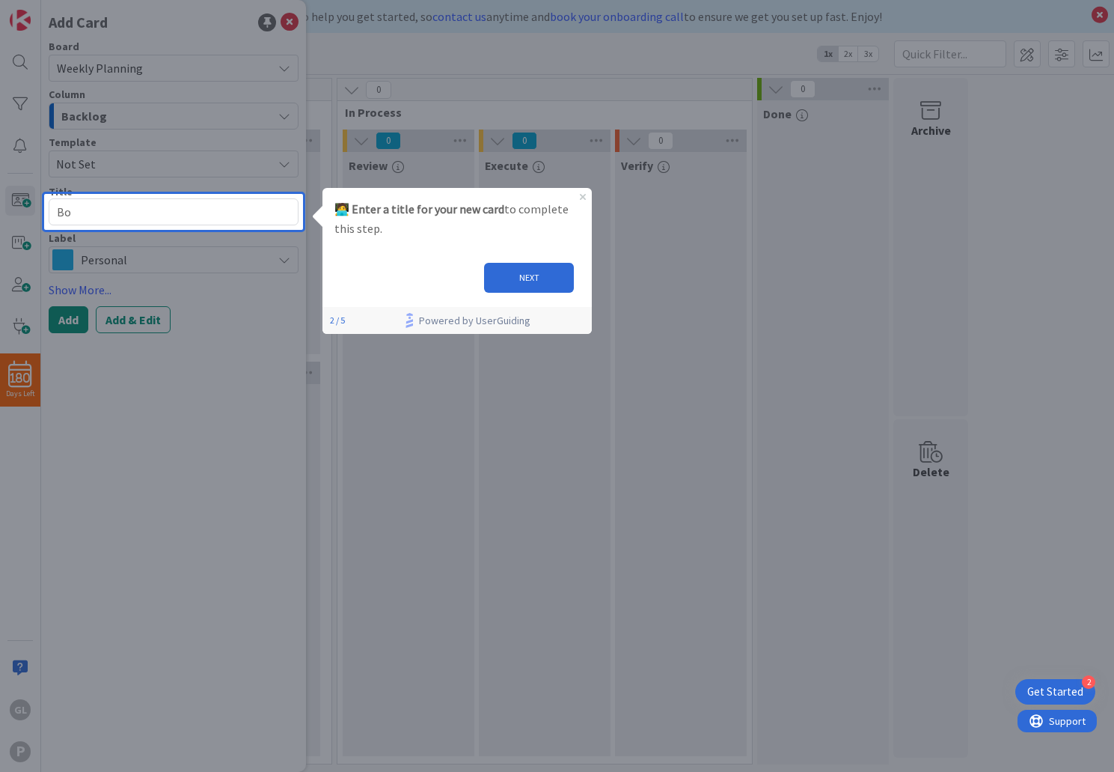
type textarea "Boa"
type textarea "x"
type textarea "Boar"
type textarea "x"
type textarea "Board"
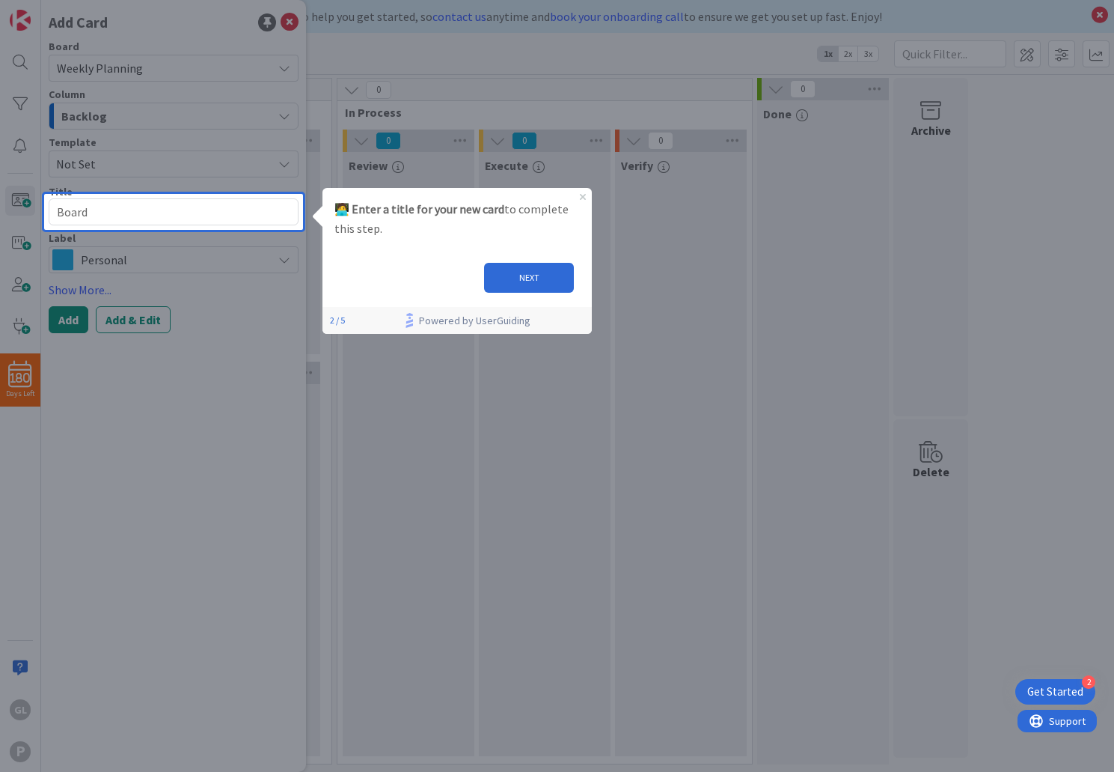
type textarea "x"
type textarea "Board"
type textarea "x"
type textarea "Board S"
type textarea "x"
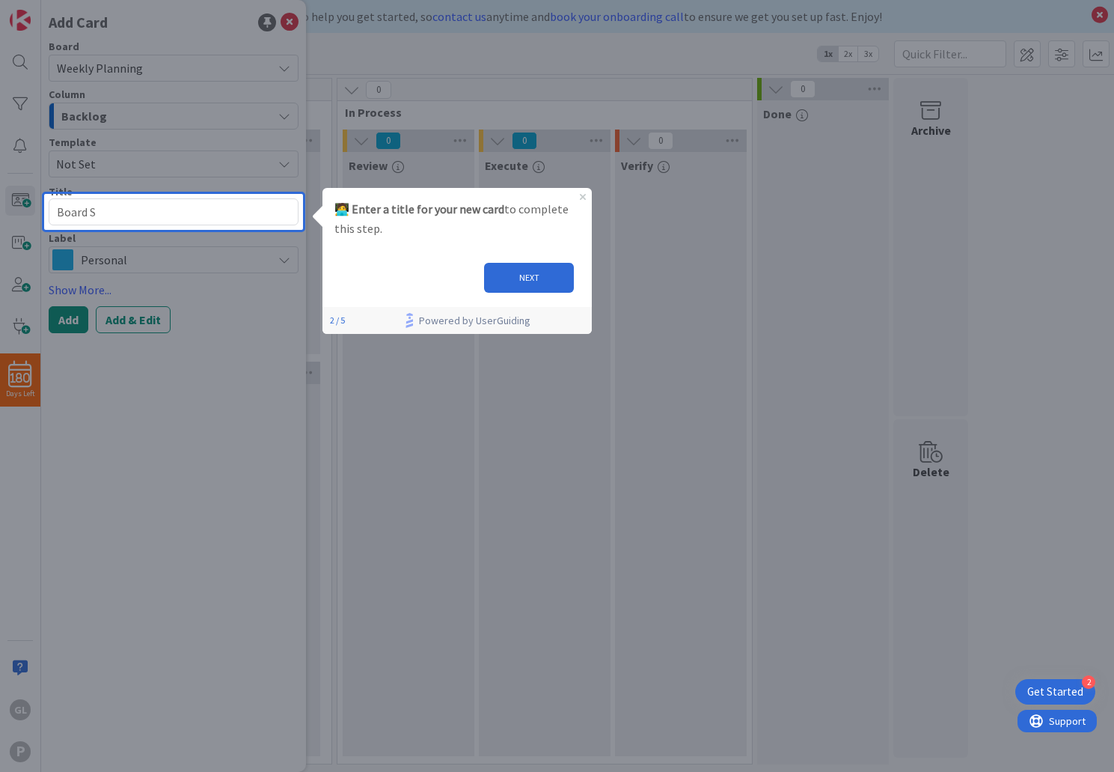
type textarea "Board Se"
type textarea "x"
type textarea "Board Sen"
type textarea "x"
type textarea "Board Sens"
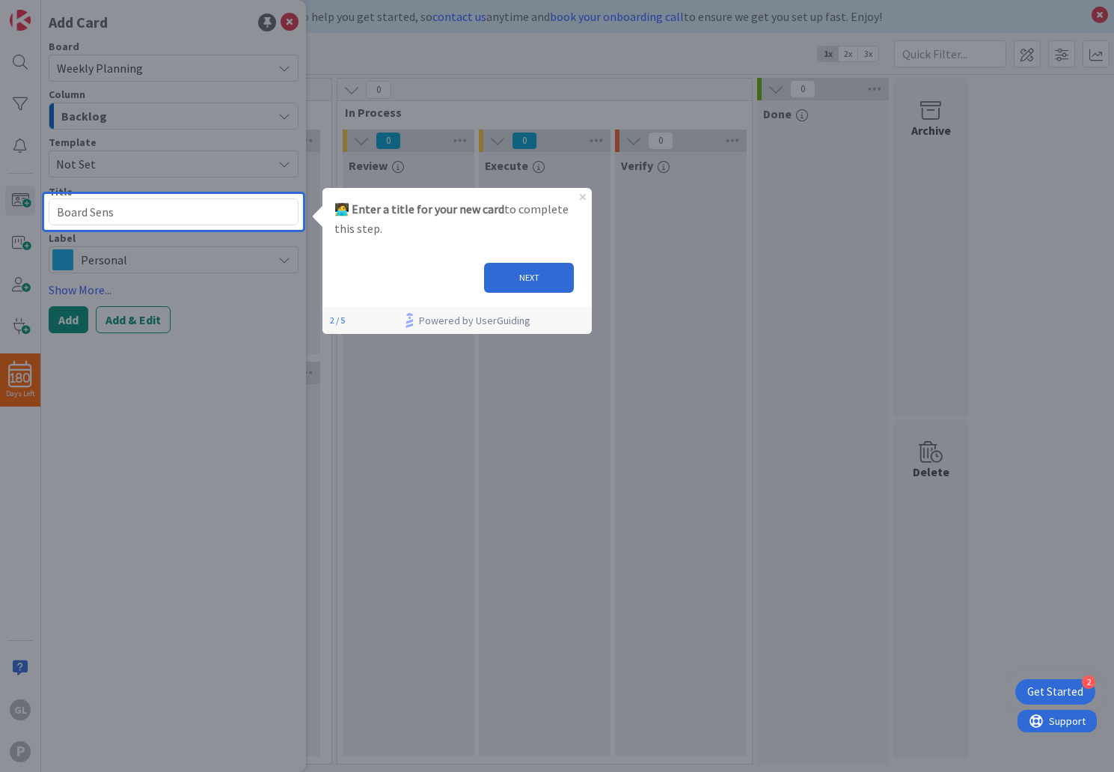
type textarea "x"
type textarea "Board Sense"
type textarea "x"
type textarea "Board Sense"
type textarea "x"
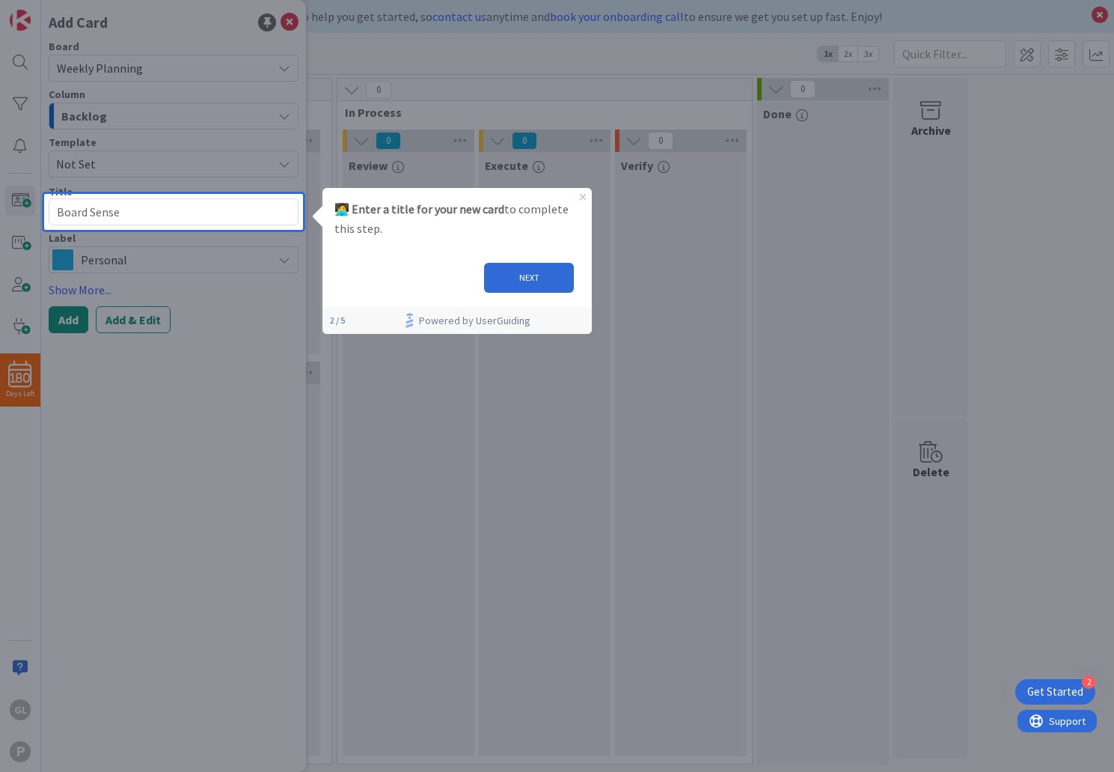
type textarea "Board Sense G"
type textarea "x"
type textarea "Board Sense Gu"
type textarea "x"
type textarea "Board Sense Gui"
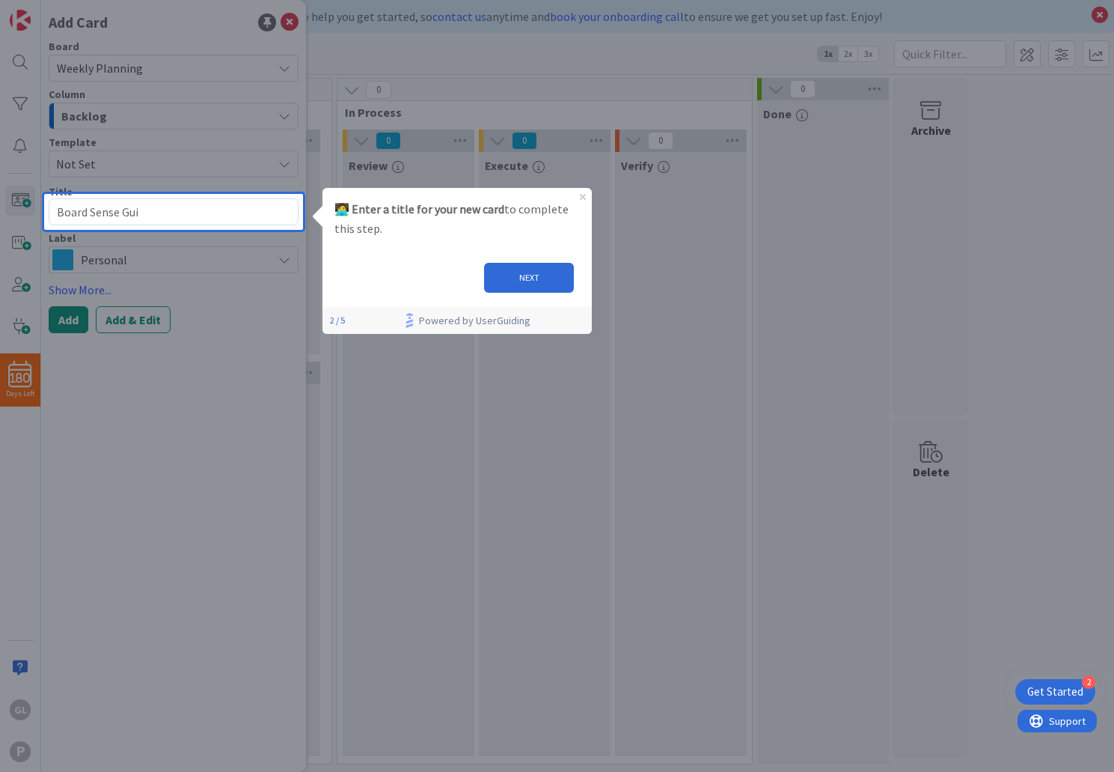
type textarea "x"
type textarea "Board Sense Guid"
type textarea "x"
type textarea "Board Sense Guide"
type textarea "x"
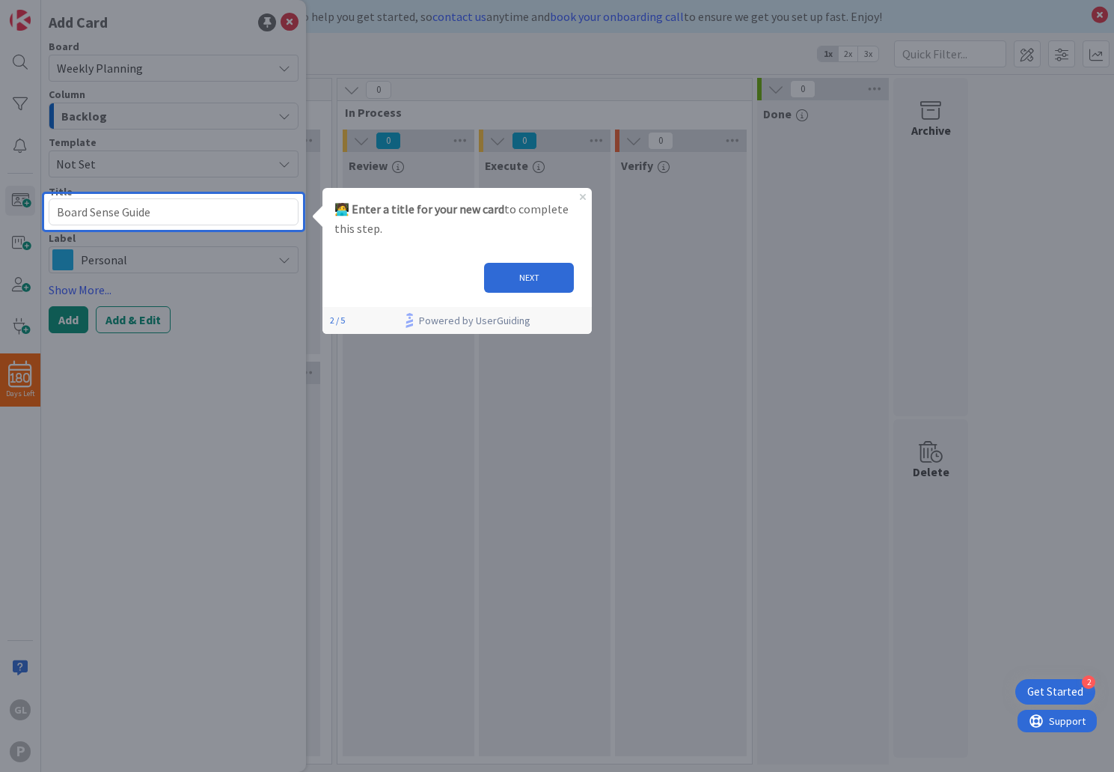
type textarea "Board Sense Guide"
type textarea "x"
type textarea "Board Sense Guide f"
type textarea "x"
type textarea "Board Sense Guide fo"
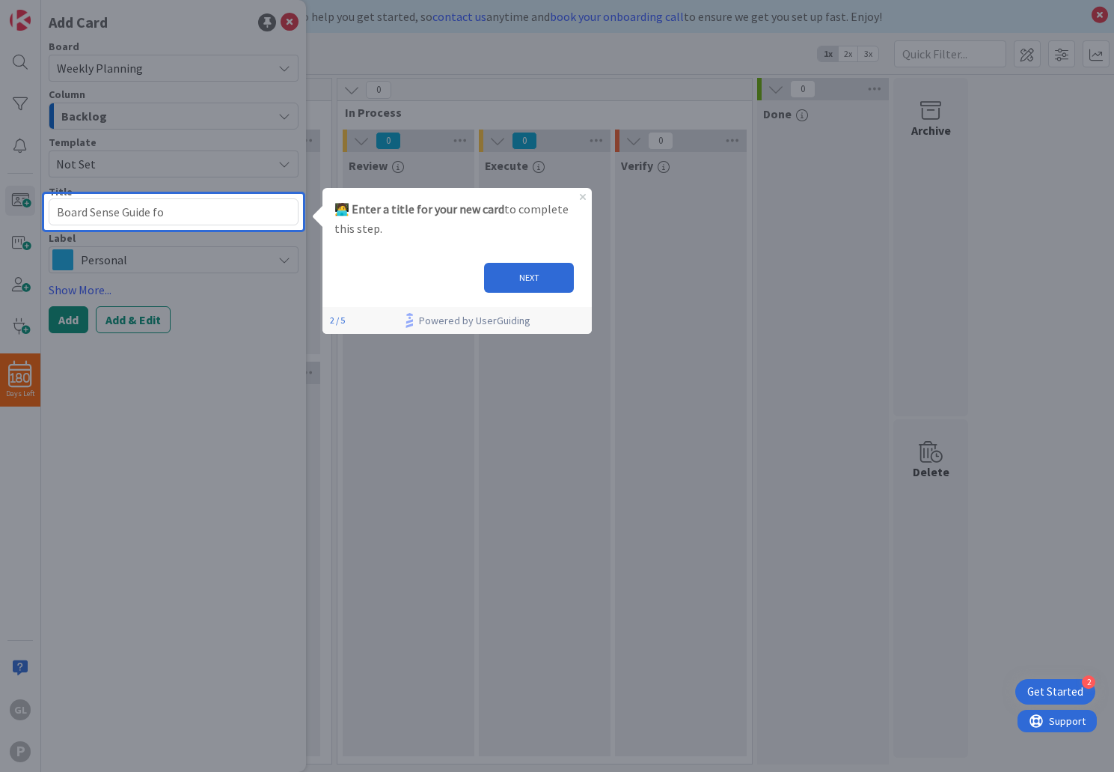
type textarea "x"
type textarea "Board Sense Guide for"
type textarea "x"
type textarea "Board Sense Guide for"
type textarea "x"
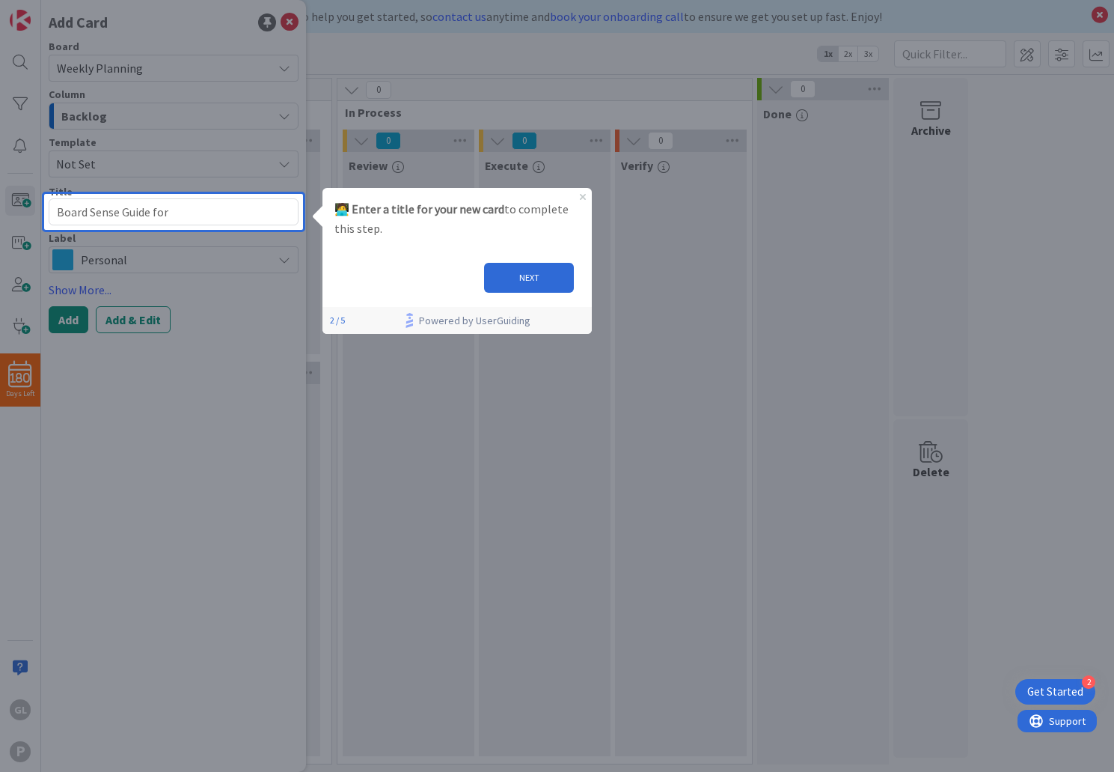
type textarea "Board Sense Guide for"
type textarea "x"
type textarea "Board Sense Guide fo"
type textarea "x"
type textarea "Board Sense Guide f"
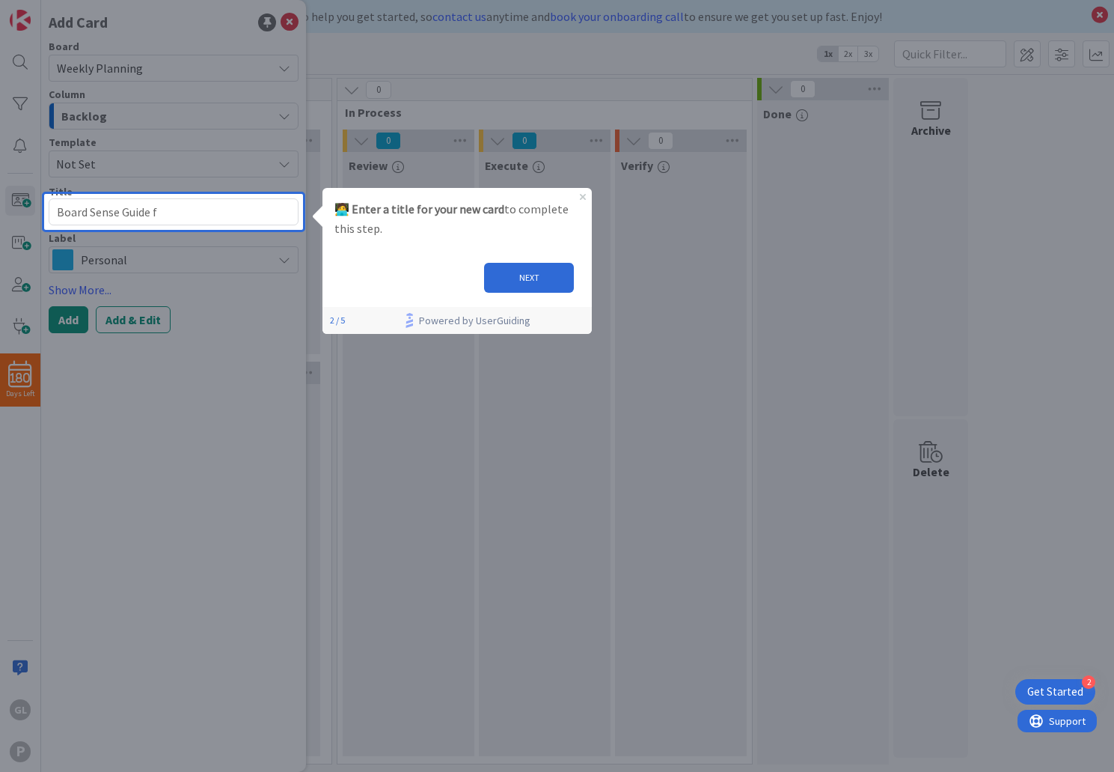
type textarea "x"
type textarea "Board Sense Guide"
click at [57, 212] on textarea "Board Sense Guide" at bounding box center [174, 211] width 250 height 27
type textarea "x"
type textarea "LBoard Sense Guide"
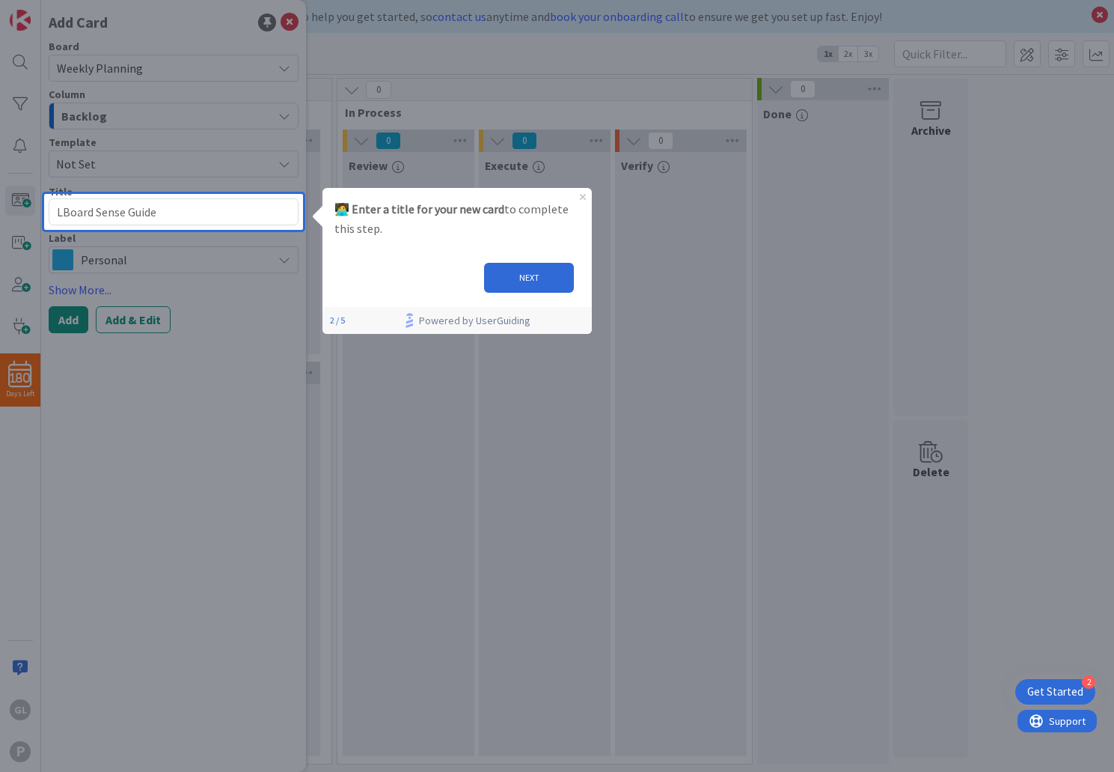
type textarea "x"
type textarea "[PERSON_NAME] Sense Guide"
type textarea "x"
type textarea "LAVBoard Sense Guide"
type textarea "x"
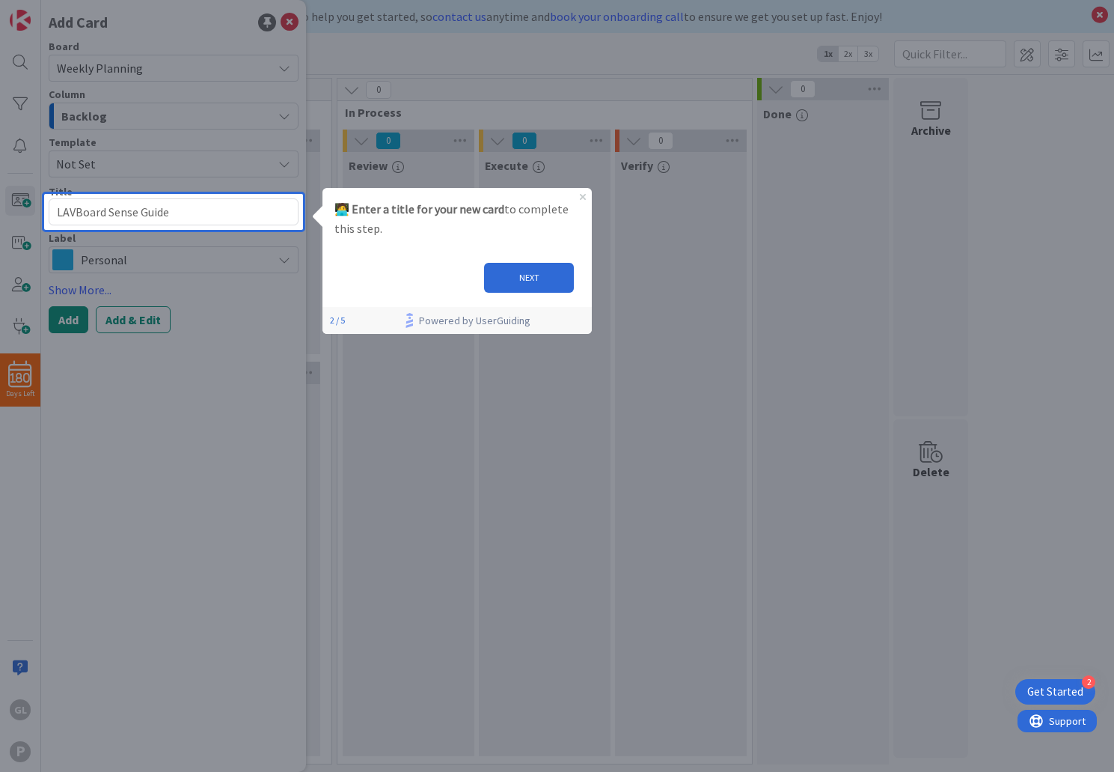
type textarea "LAVMBoard Sense Guide"
type textarea "x"
type textarea "LAVM Board Sense Guide"
type textarea "x"
type textarea "LAVM LBoard Sense Guide"
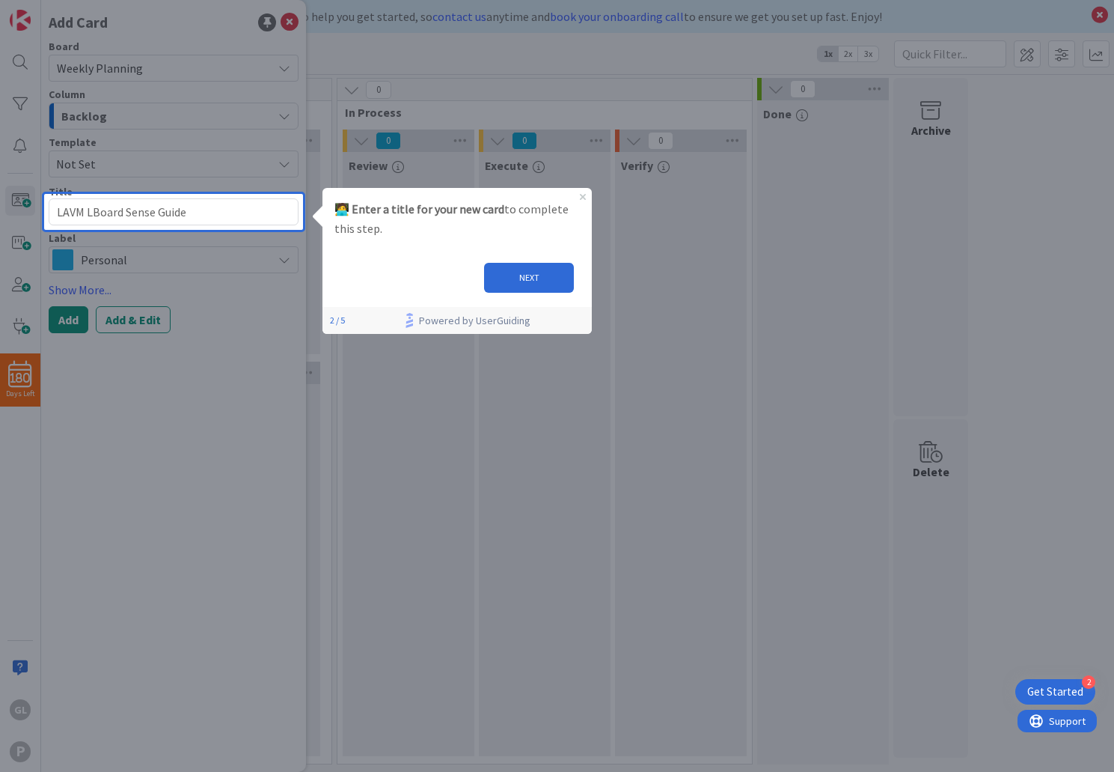
type textarea "x"
type textarea "LAVM [PERSON_NAME] Sense Guide"
type textarea "x"
type textarea "LAVM LabBoard Sense Guide"
type textarea "x"
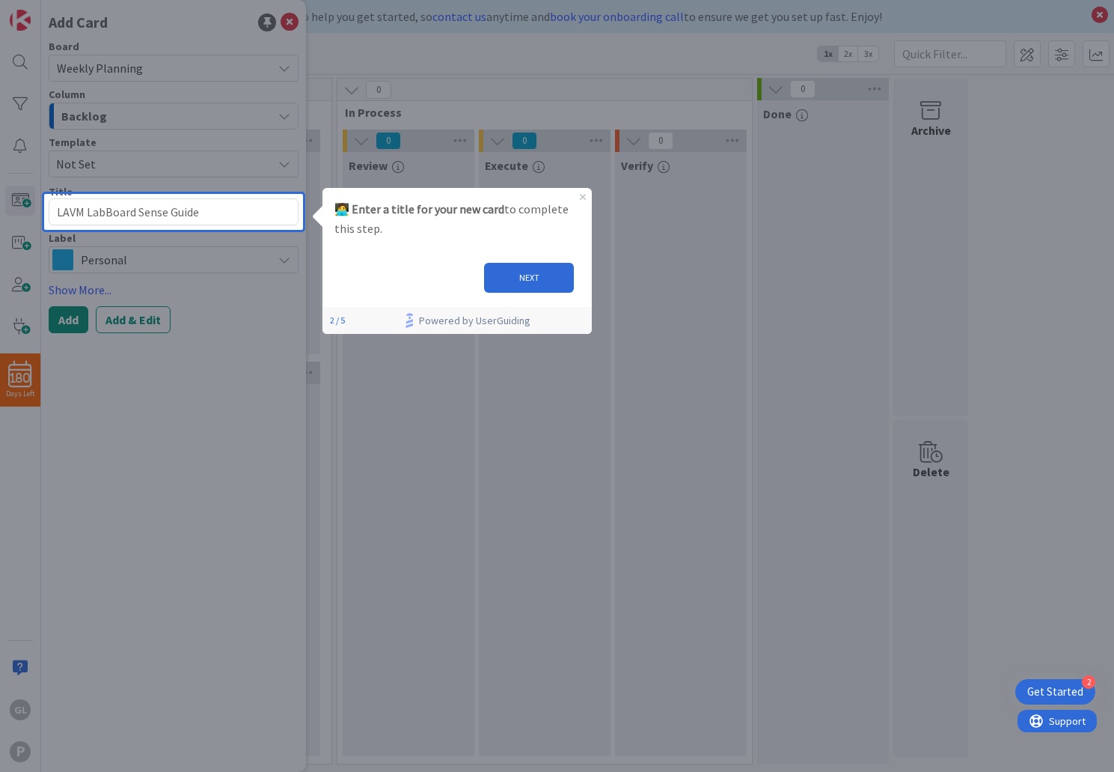
type textarea "LAVM Lab:Board Sense Guide"
type textarea "x"
type textarea "LAVM Lab: Board Sense Guide"
click at [511, 272] on button "NEXT" at bounding box center [529, 278] width 90 height 30
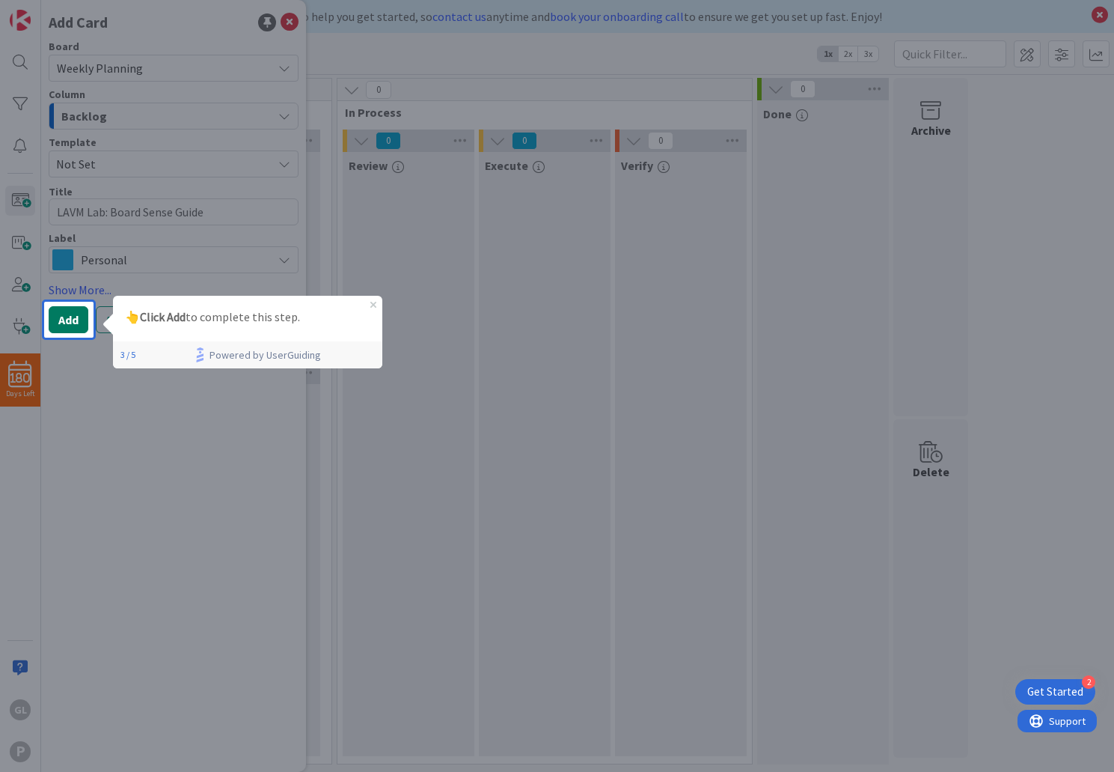
click at [61, 312] on button "Add" at bounding box center [69, 319] width 40 height 27
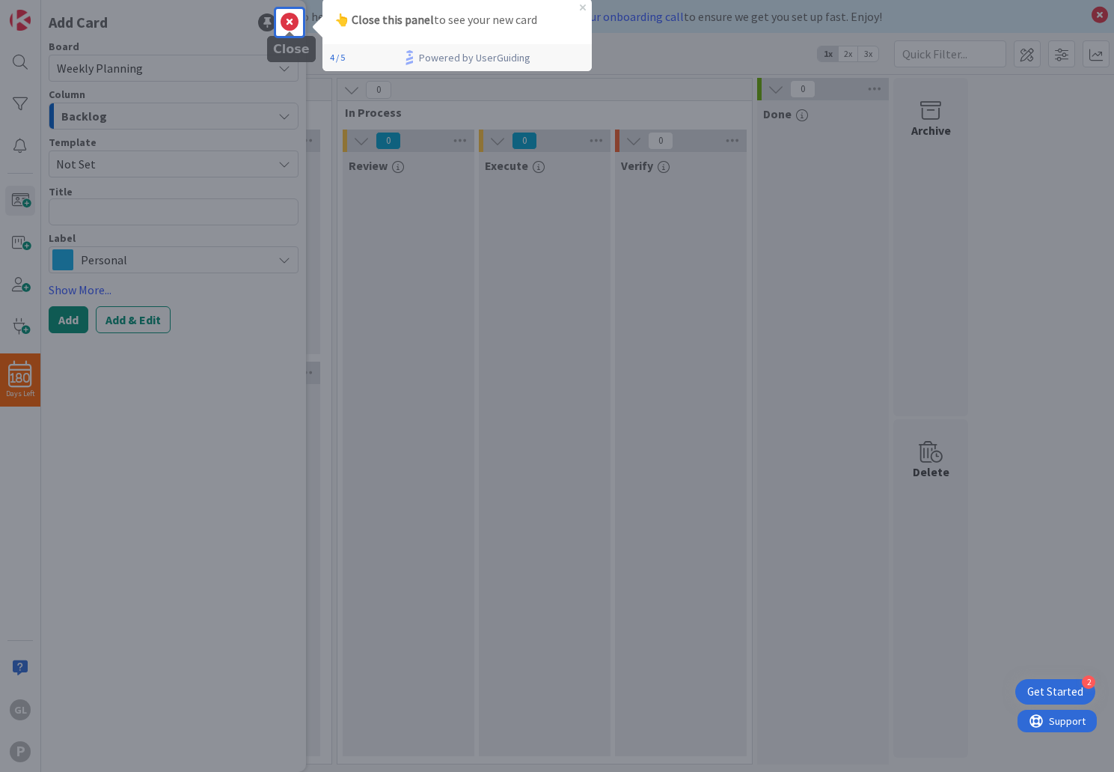
click at [288, 26] on icon at bounding box center [290, 22] width 18 height 18
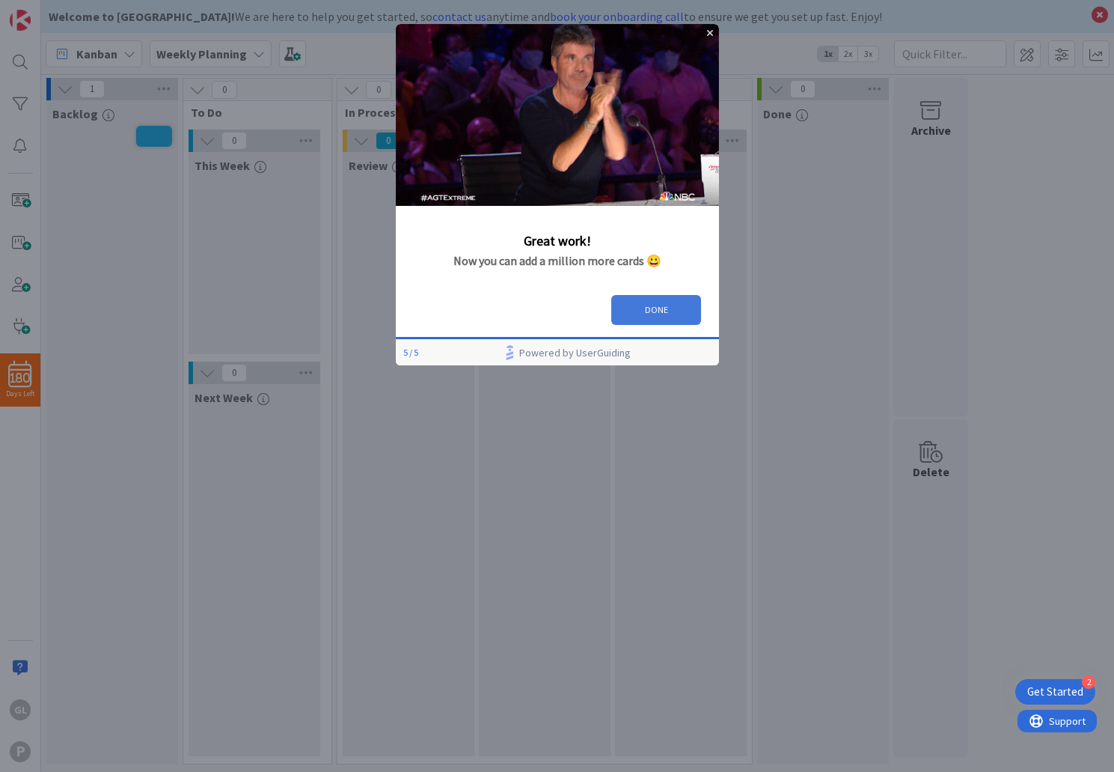
click at [660, 304] on button "DONE" at bounding box center [656, 310] width 90 height 30
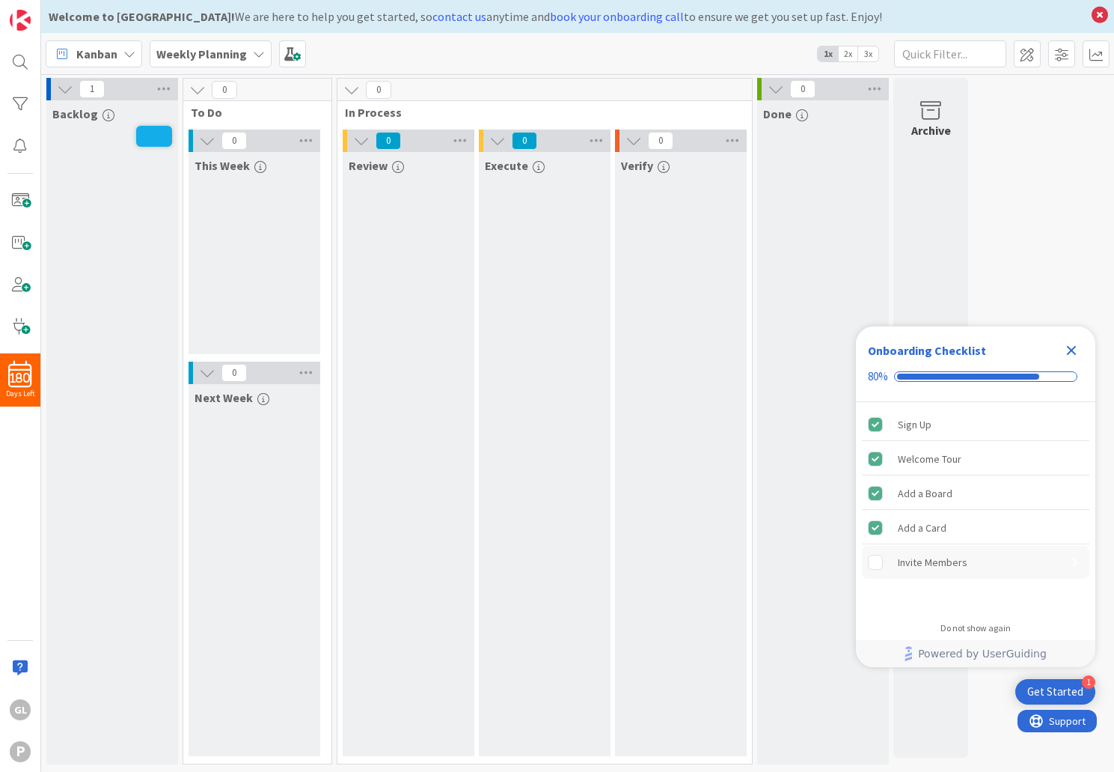
click at [879, 566] on rect "Invite Members is incomplete." at bounding box center [876, 562] width 14 height 14
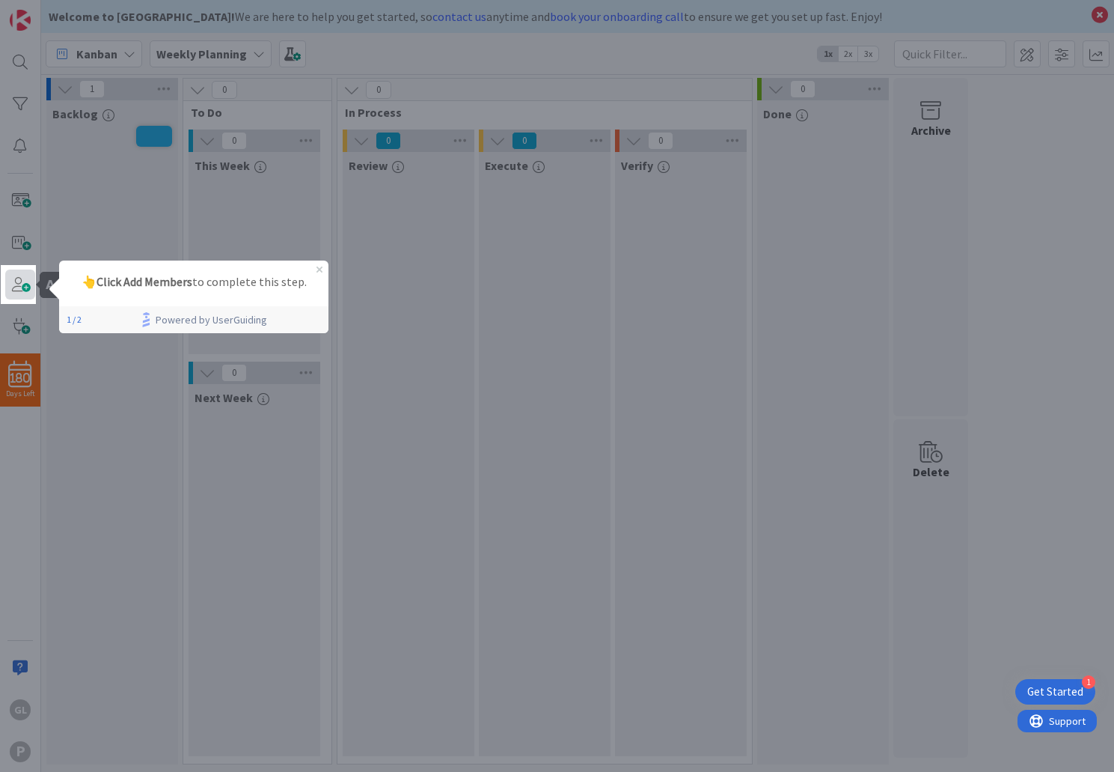
click at [12, 284] on span at bounding box center [20, 284] width 30 height 30
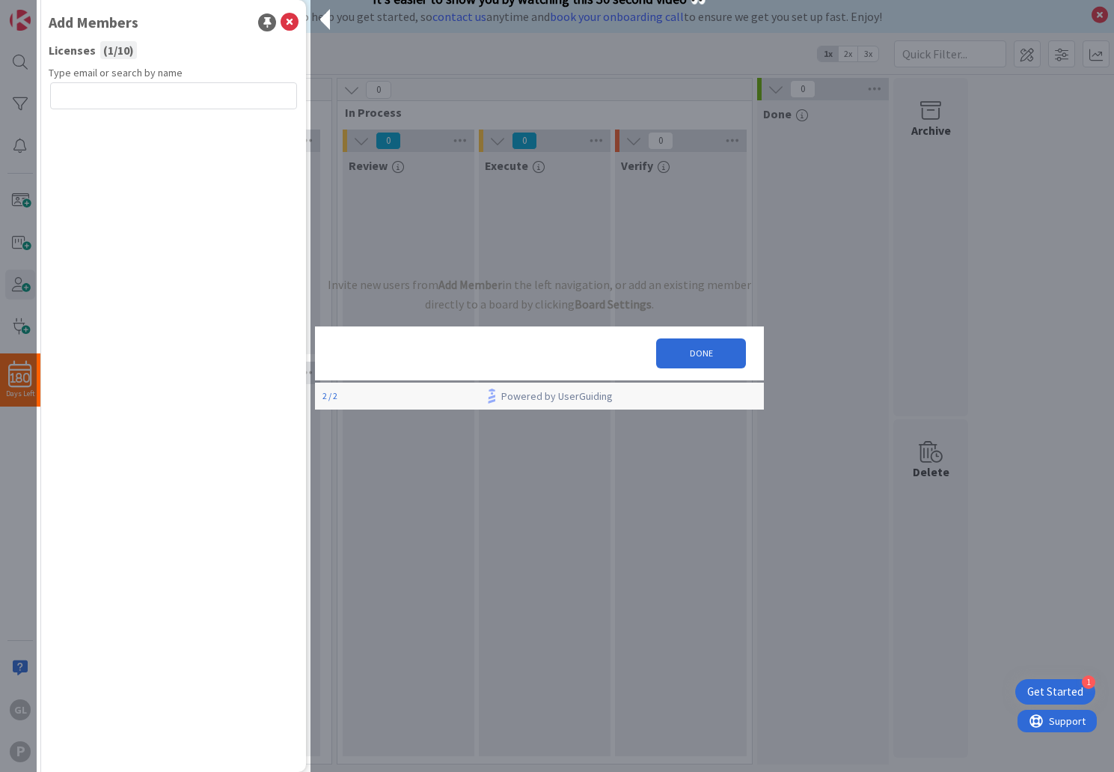
click at [144, 94] on div "1" at bounding box center [112, 89] width 132 height 22
click at [293, 28] on div "Welcome to [GEOGRAPHIC_DATA]! We are here to help you get started, so contact u…" at bounding box center [577, 16] width 1073 height 33
click at [292, 25] on div "Welcome to [GEOGRAPHIC_DATA]! We are here to help you get started, so contact u…" at bounding box center [577, 16] width 1073 height 33
click at [684, 366] on button "DONE" at bounding box center [701, 353] width 90 height 30
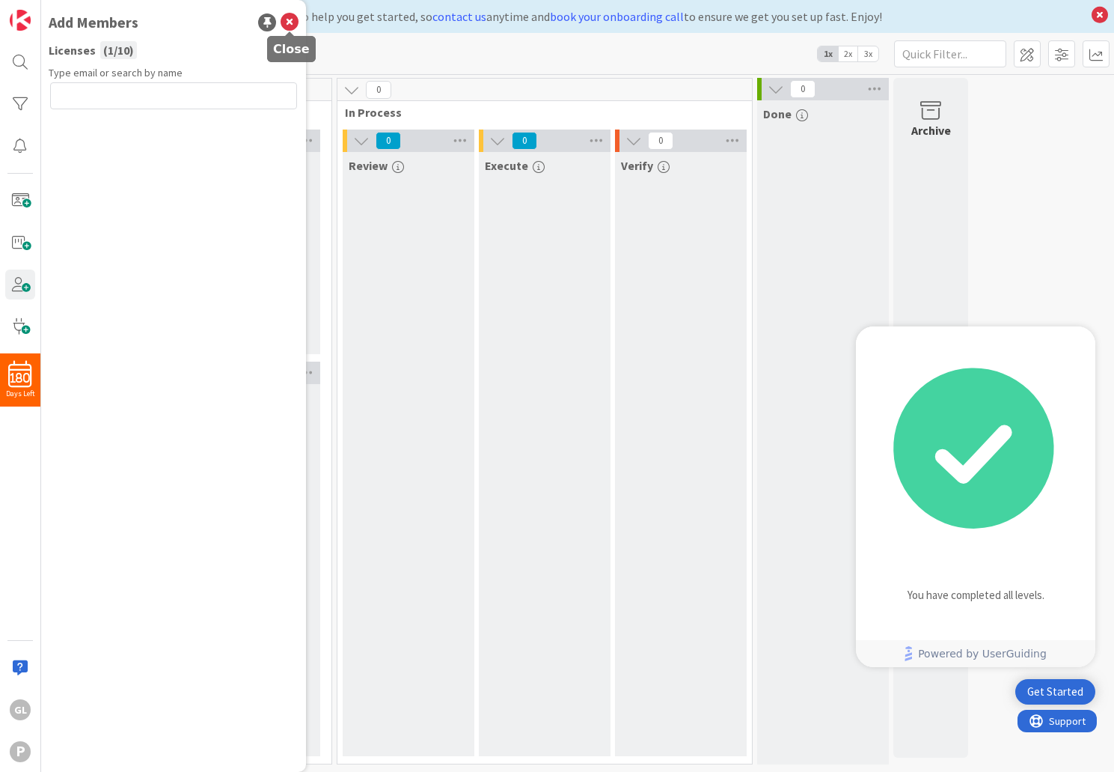
click at [292, 18] on icon at bounding box center [290, 22] width 18 height 18
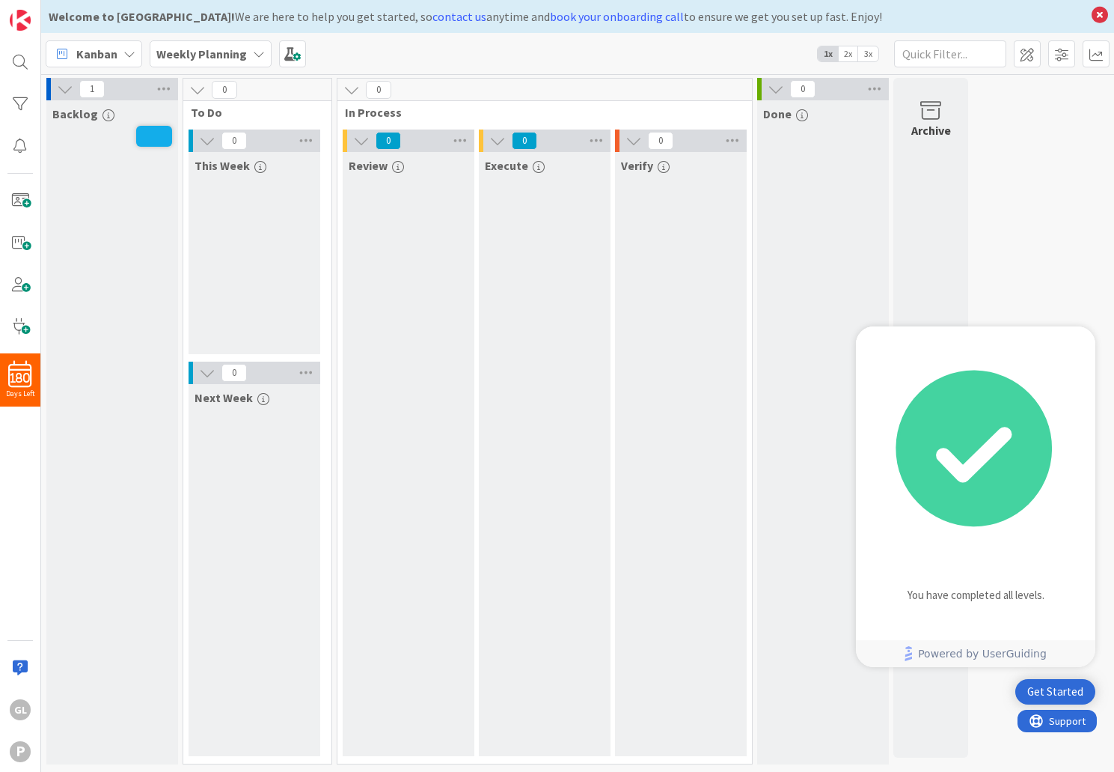
click at [242, 571] on div "Next Week" at bounding box center [255, 570] width 132 height 372
click at [205, 51] on b "Weekly Planning" at bounding box center [201, 53] width 91 height 15
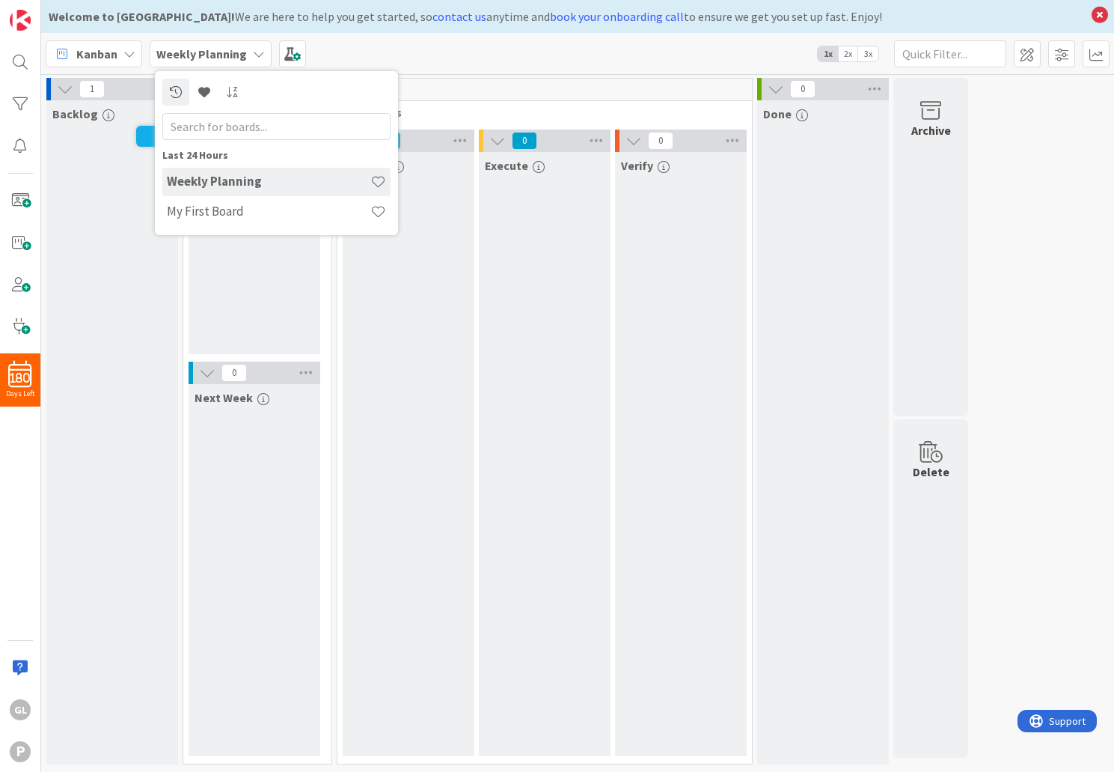
click at [219, 182] on h4 "Weekly Planning" at bounding box center [269, 181] width 204 height 15
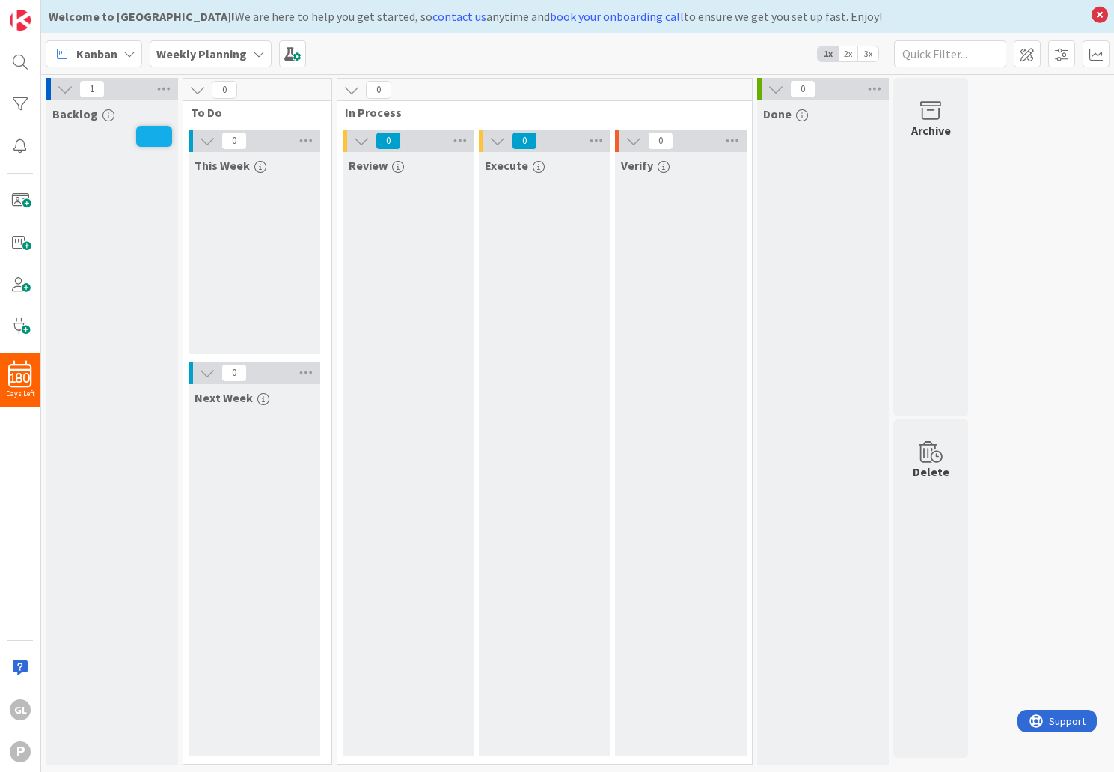
click at [228, 60] on b "Weekly Planning" at bounding box center [201, 53] width 91 height 15
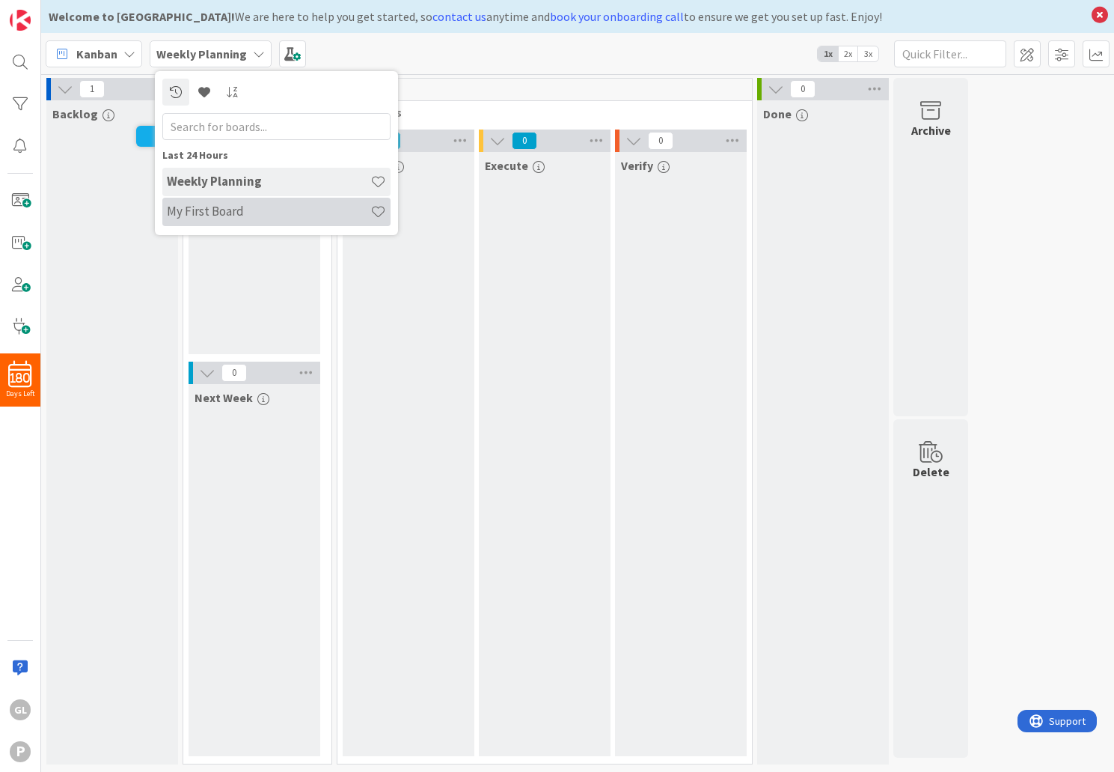
click at [220, 209] on h4 "My First Board" at bounding box center [269, 211] width 204 height 15
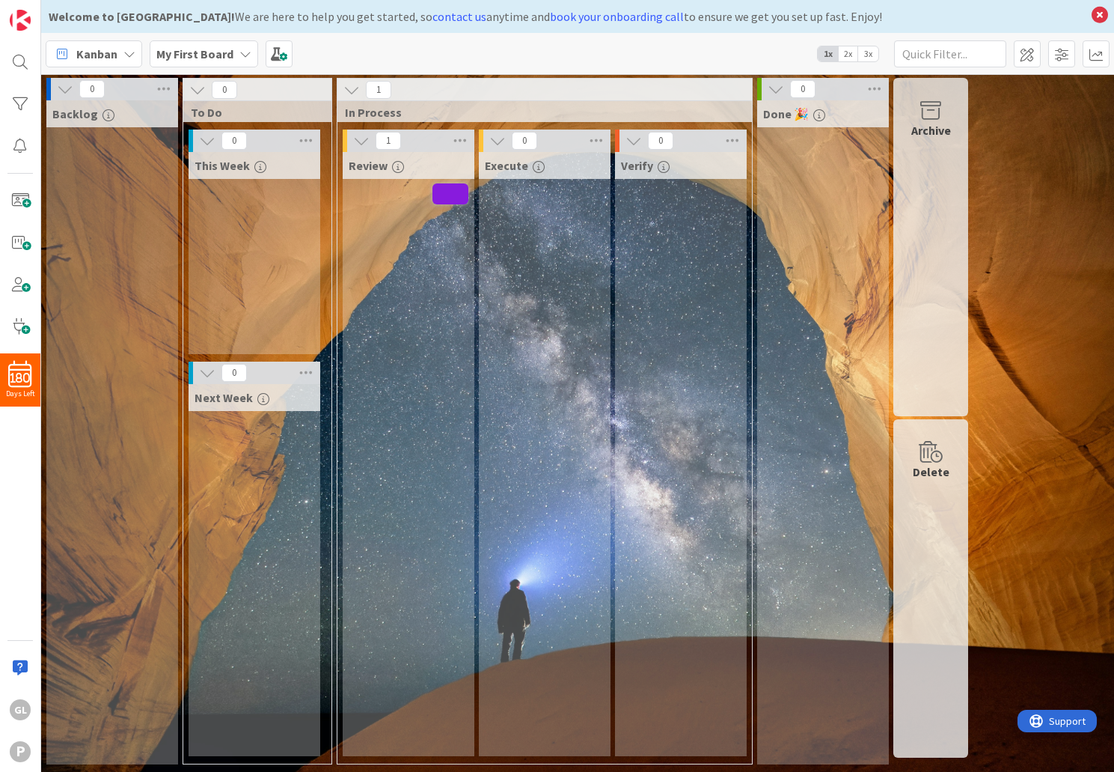
click at [114, 114] on div "Backlog" at bounding box center [112, 113] width 120 height 15
click at [106, 117] on icon "button" at bounding box center [109, 115] width 12 height 12
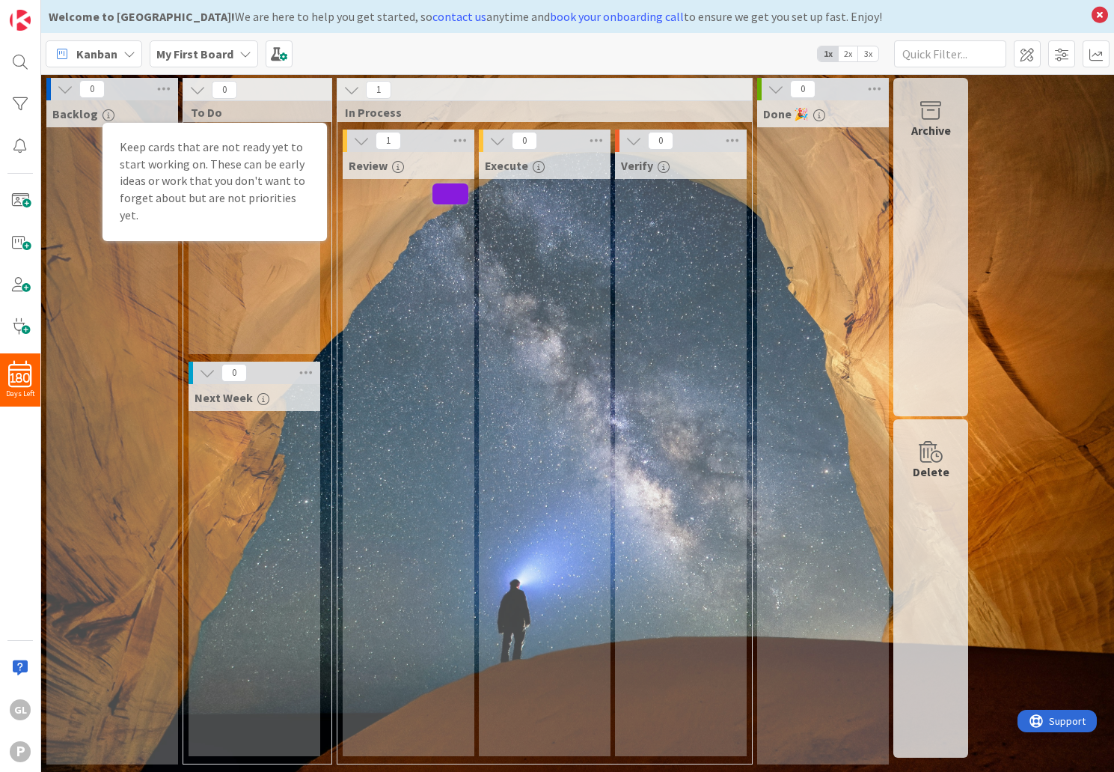
click at [106, 117] on icon "button" at bounding box center [109, 115] width 12 height 12
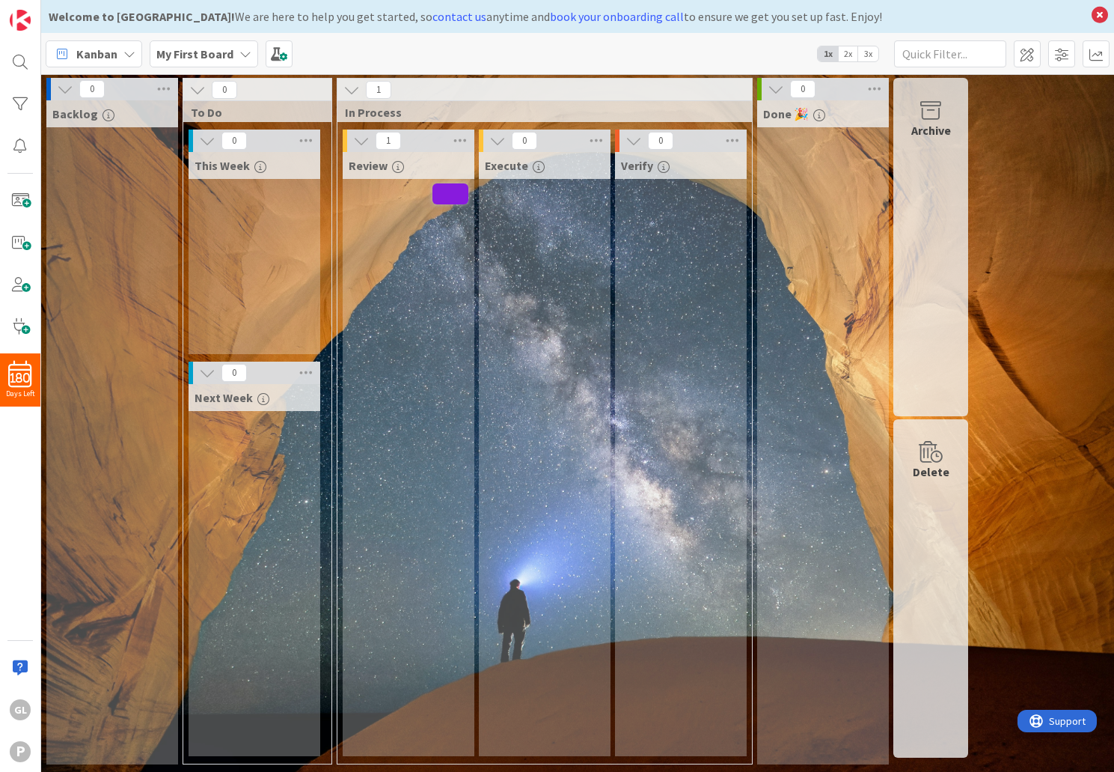
click at [196, 91] on icon at bounding box center [197, 90] width 16 height 16
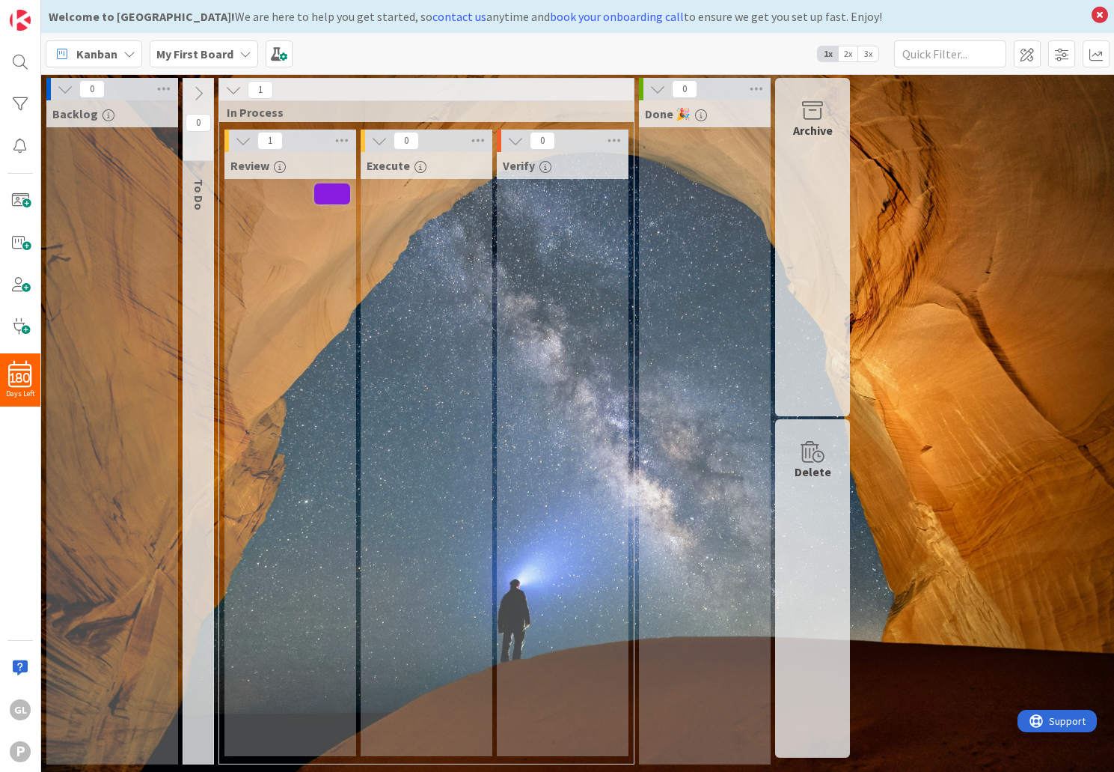
click at [227, 87] on icon at bounding box center [233, 90] width 16 height 16
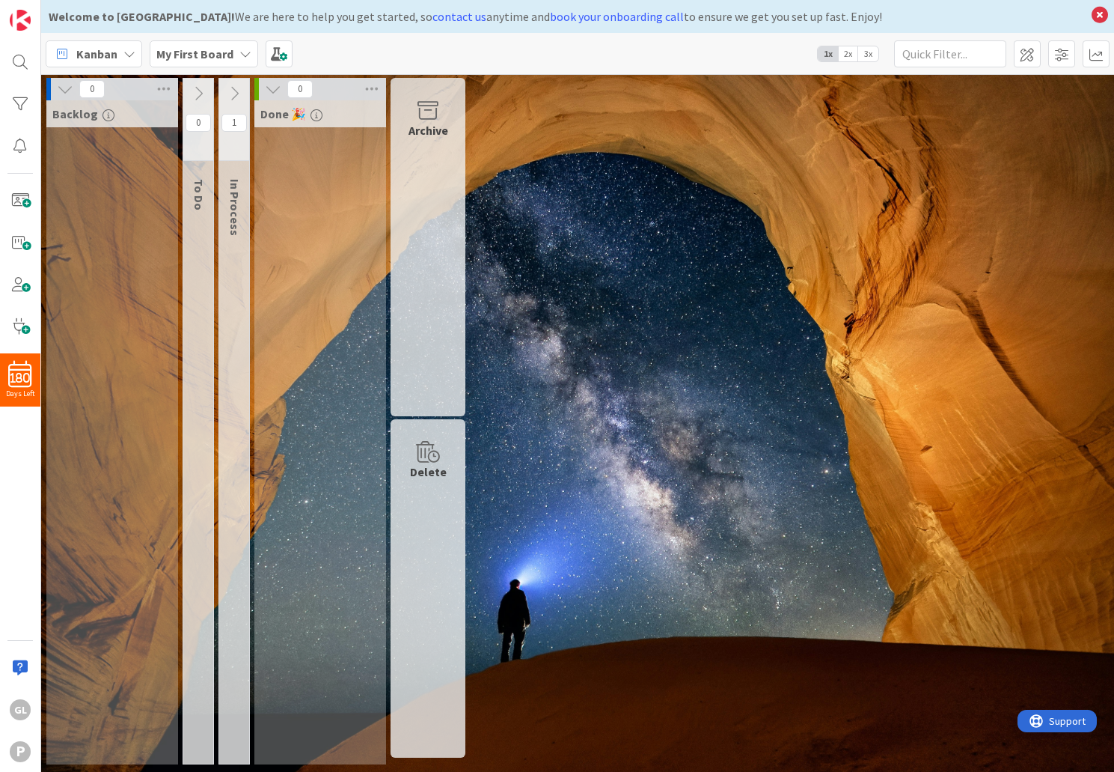
click at [269, 88] on icon at bounding box center [273, 89] width 16 height 16
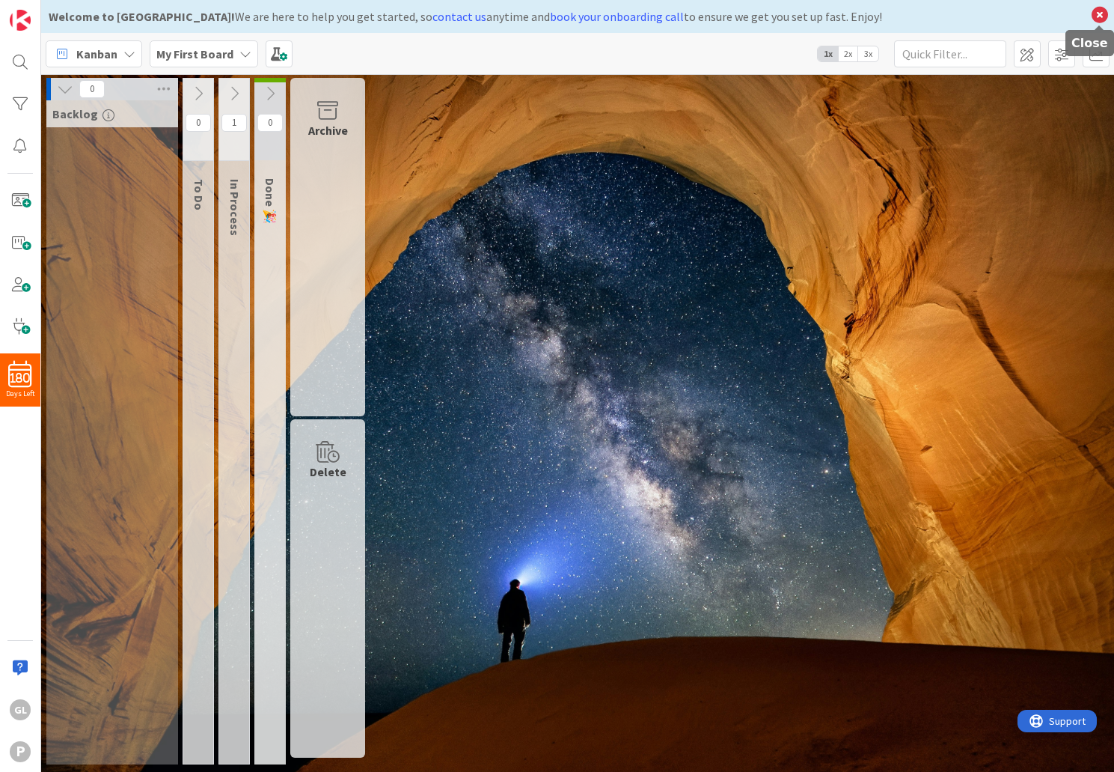
click at [1096, 14] on icon at bounding box center [1099, 14] width 19 height 21
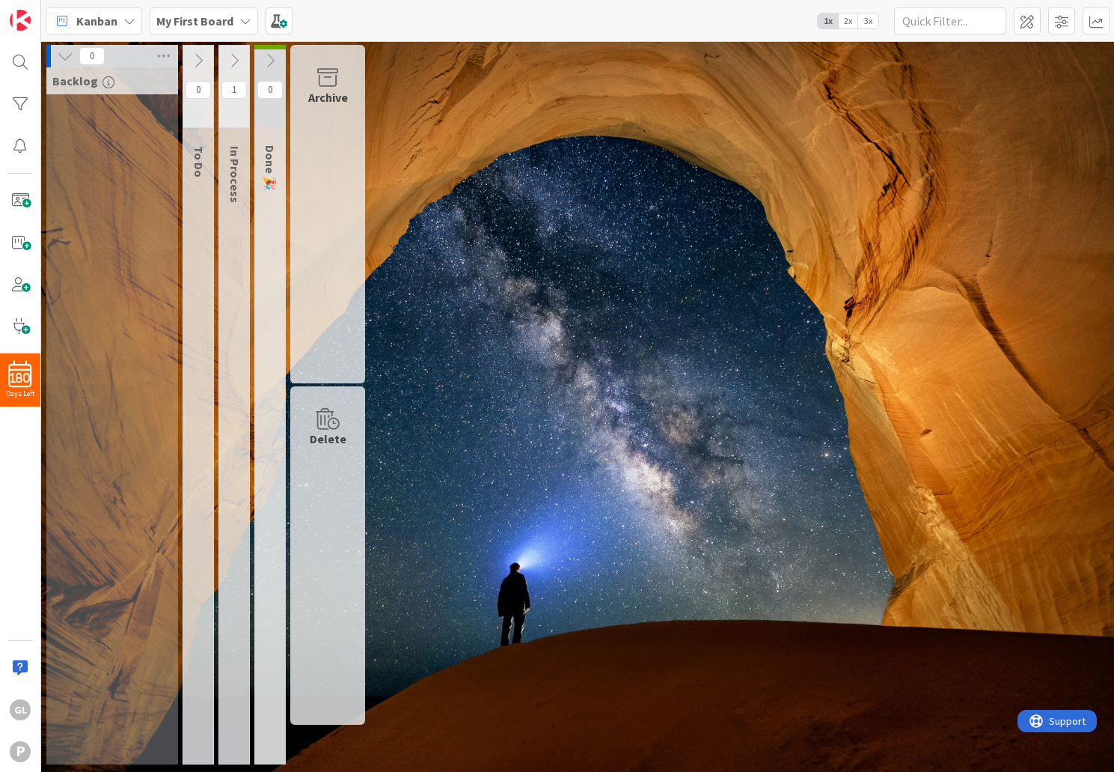
click at [196, 28] on span "My First Board" at bounding box center [194, 21] width 77 height 18
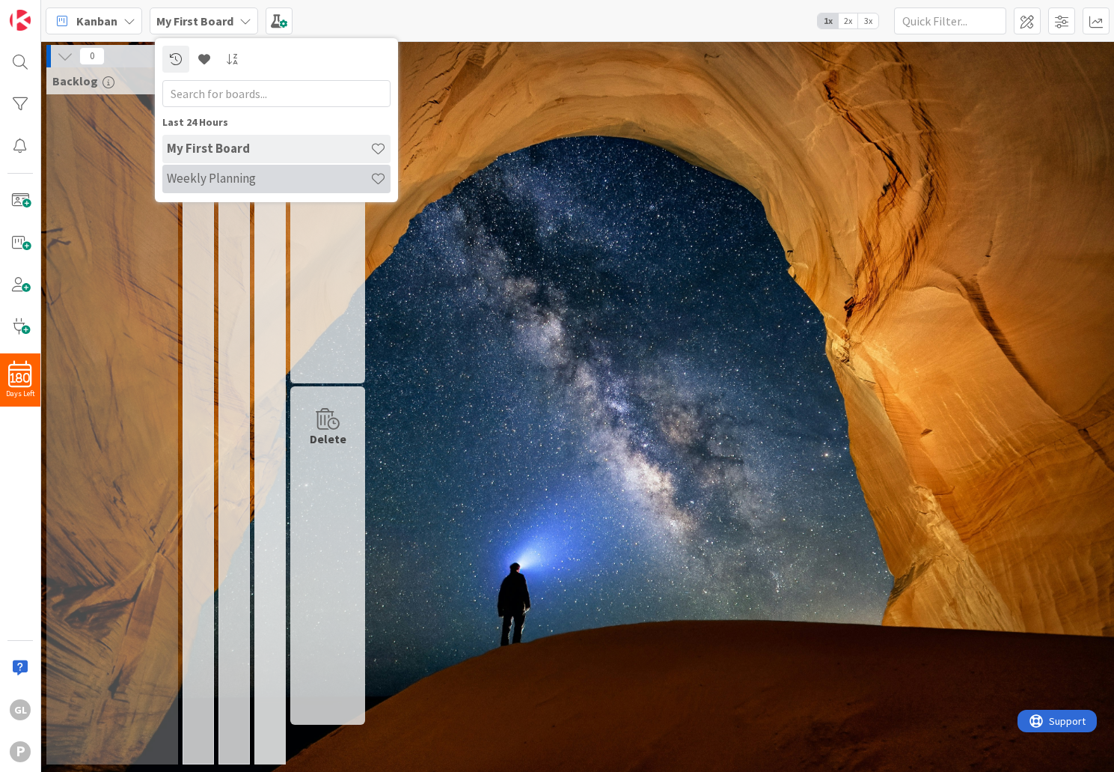
click at [199, 190] on div "Weekly Planning" at bounding box center [276, 179] width 228 height 28
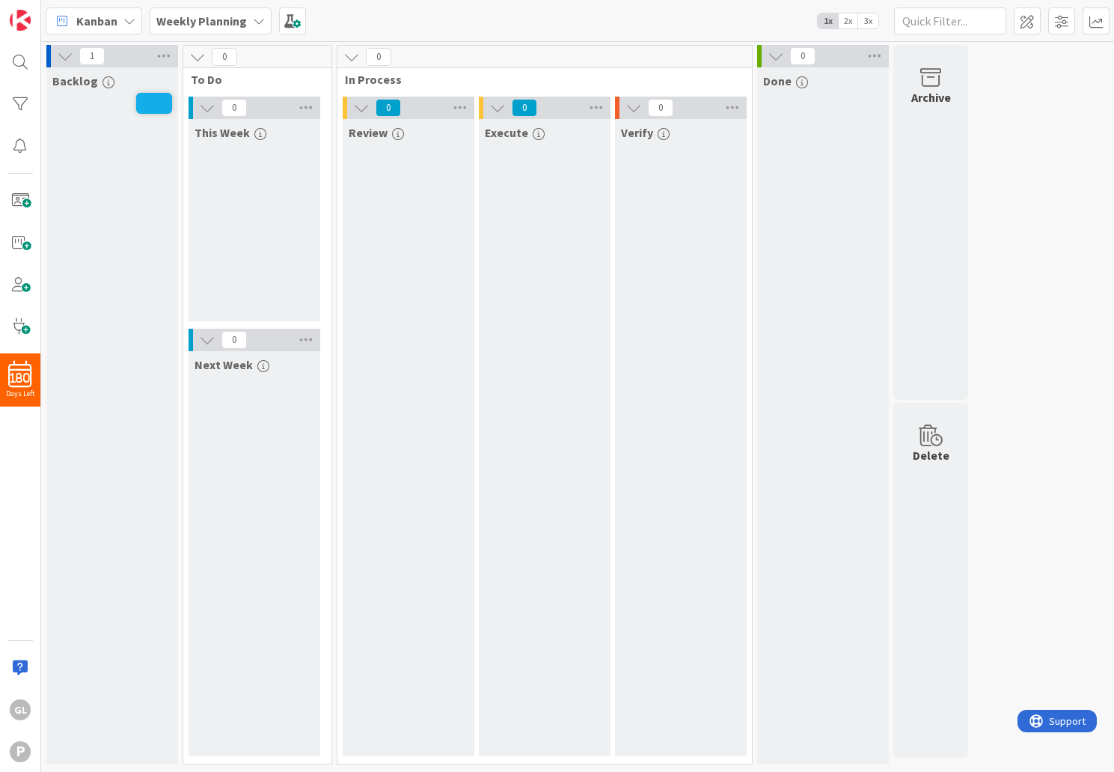
click at [119, 22] on div "Kanban" at bounding box center [94, 20] width 97 height 27
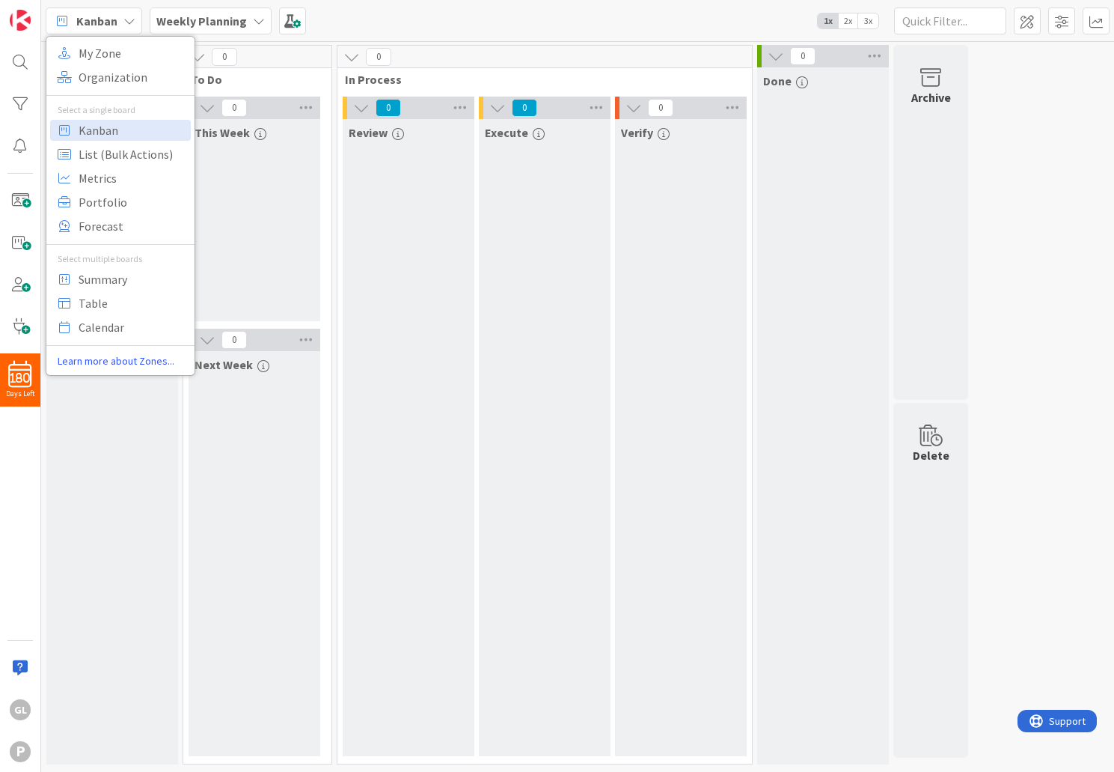
click at [213, 19] on b "Weekly Planning" at bounding box center [201, 20] width 91 height 15
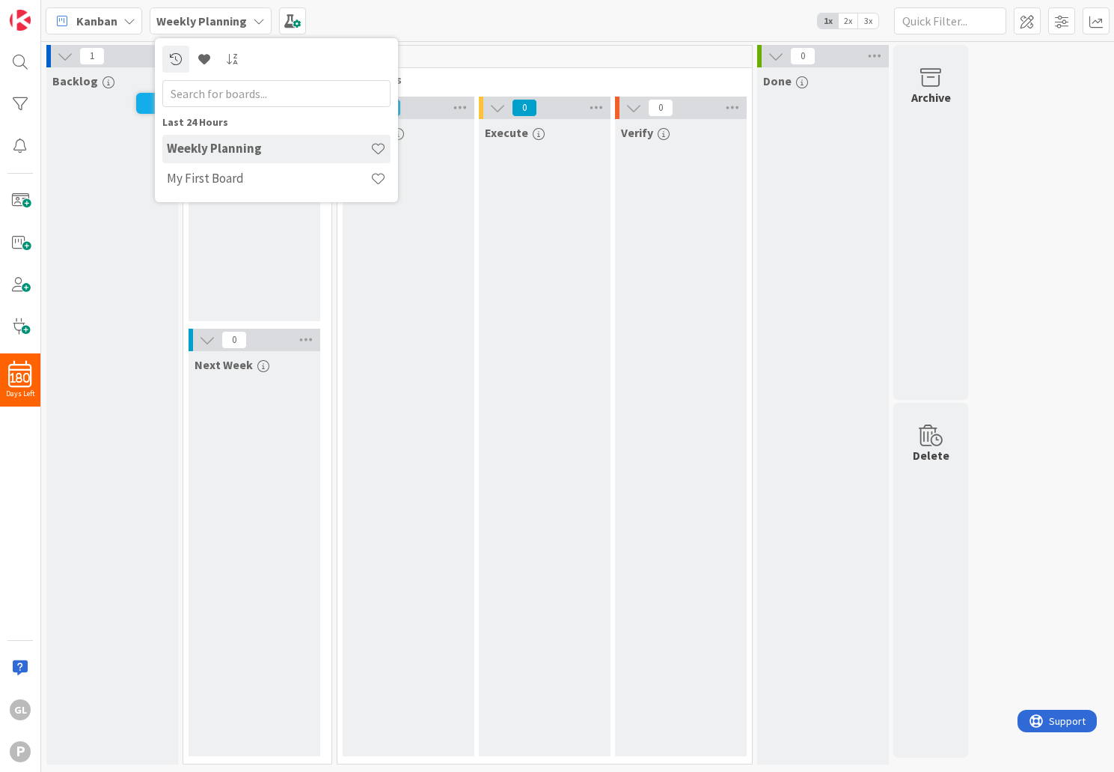
click at [231, 153] on h4 "Weekly Planning" at bounding box center [269, 148] width 204 height 15
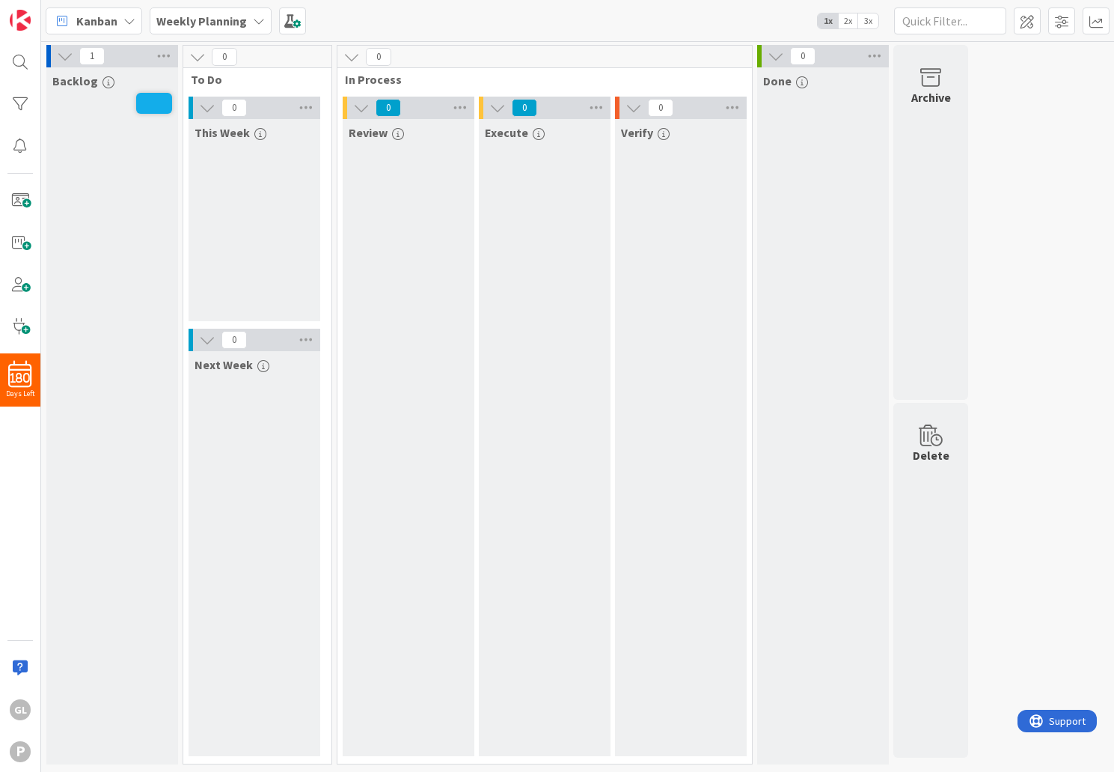
click at [111, 16] on span "Kanban" at bounding box center [96, 21] width 41 height 18
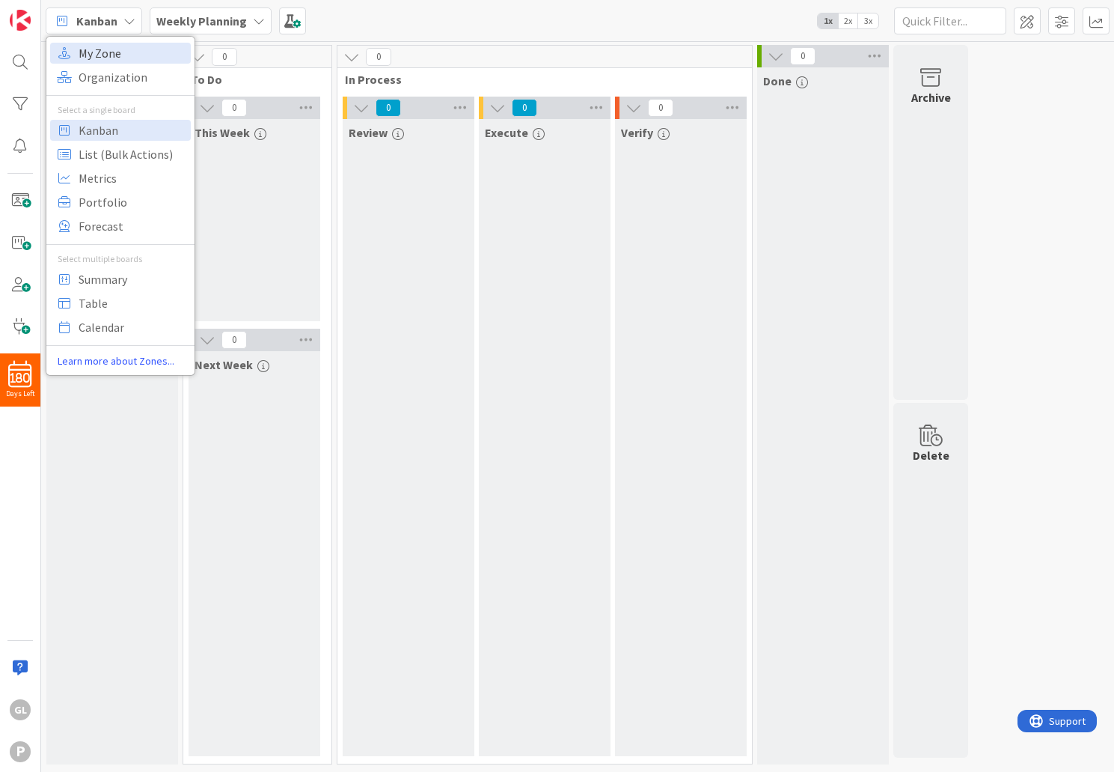
click at [111, 53] on span "My Zone" at bounding box center [133, 53] width 108 height 22
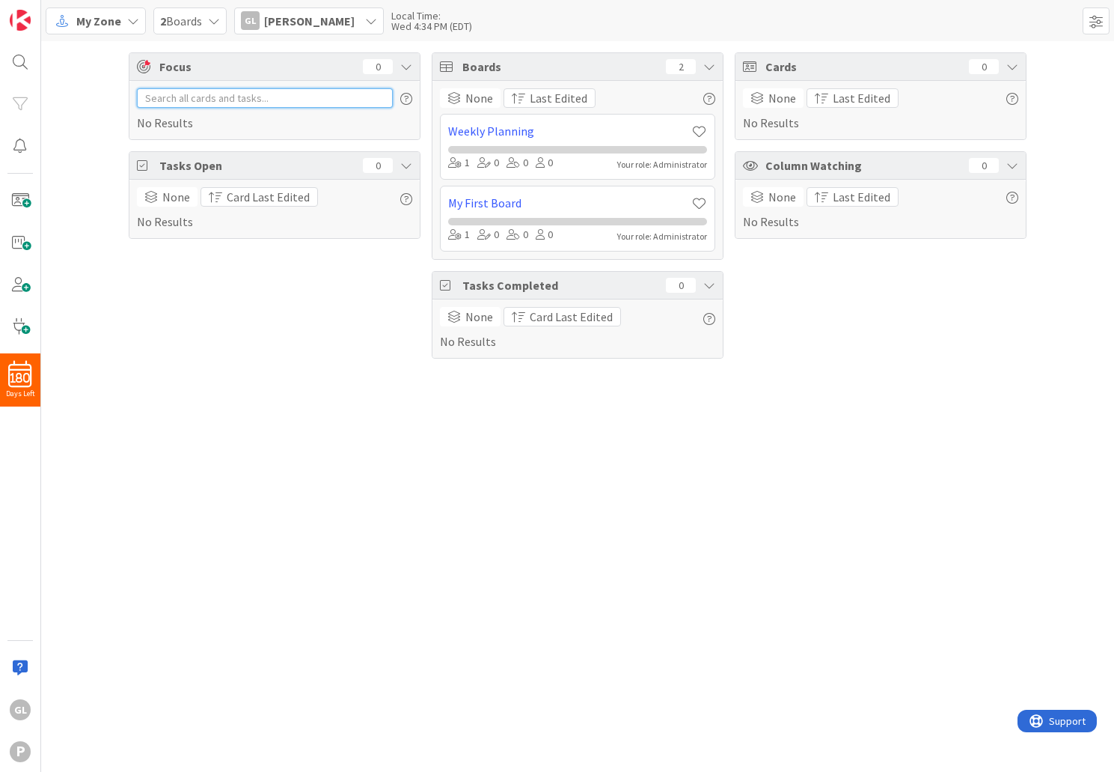
click at [236, 97] on input "text" at bounding box center [265, 97] width 256 height 19
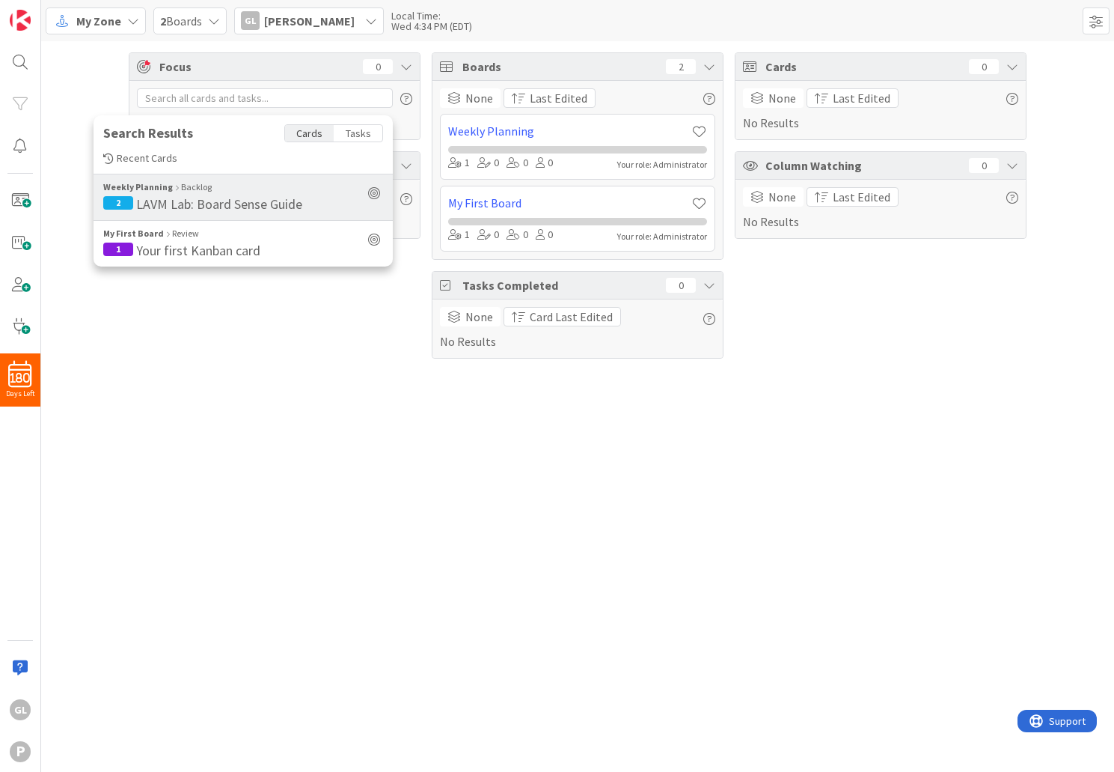
click at [220, 202] on span "LAVM Lab: Board Sense Guide" at bounding box center [219, 203] width 166 height 17
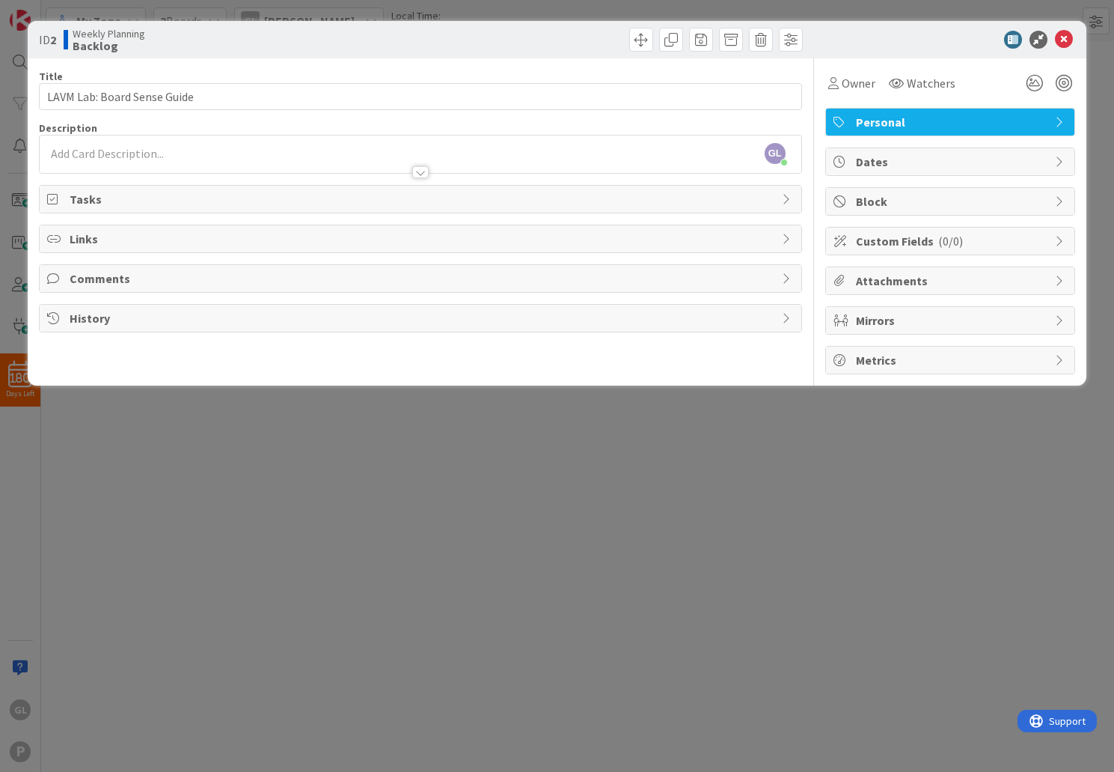
click at [94, 42] on b "Backlog" at bounding box center [109, 46] width 73 height 12
click at [1062, 39] on icon at bounding box center [1064, 40] width 18 height 18
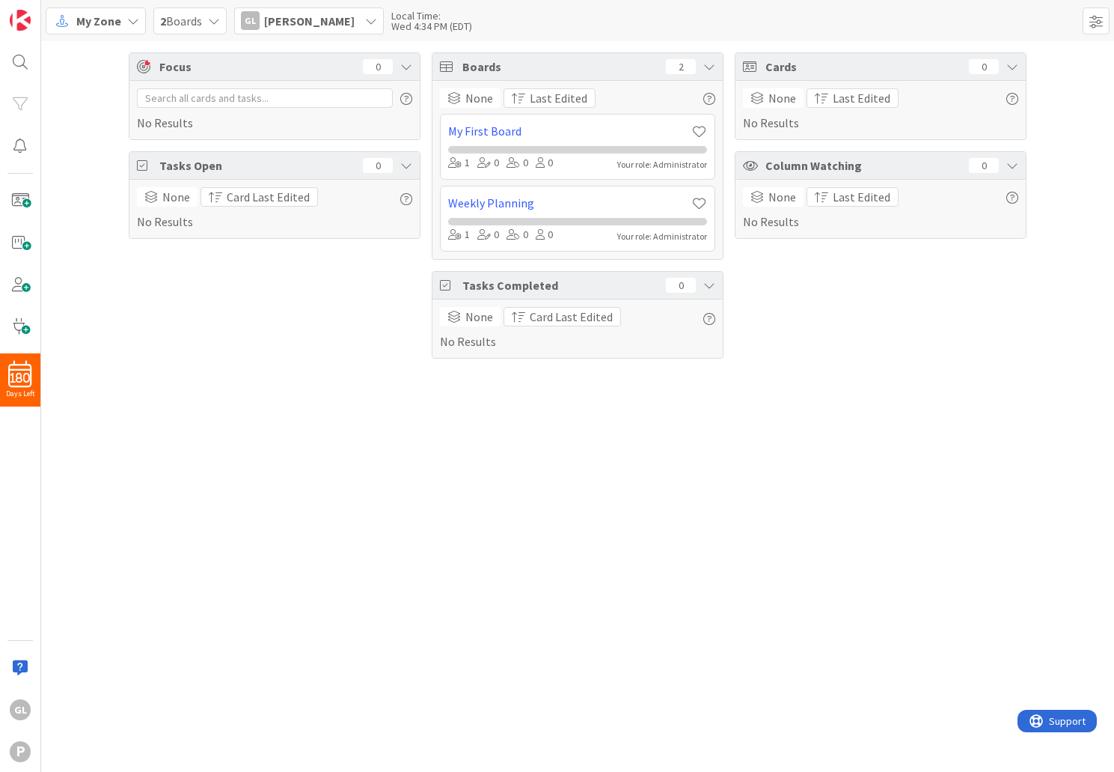
click at [210, 22] on icon at bounding box center [214, 21] width 12 height 12
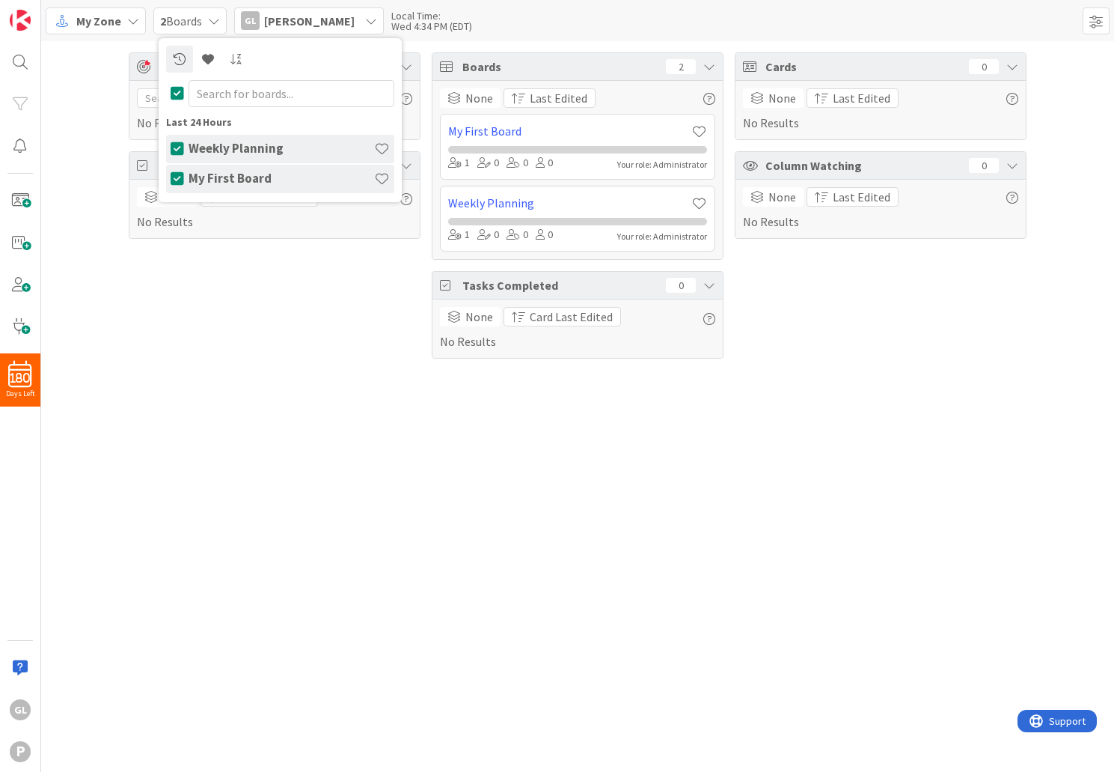
click at [243, 152] on h4 "Weekly Planning" at bounding box center [282, 148] width 186 height 15
click at [180, 178] on icon at bounding box center [177, 178] width 13 height 15
click at [207, 334] on div "Focus 0 No Results Tasks Open 0 None Card Last Edited No Results" at bounding box center [275, 205] width 292 height 306
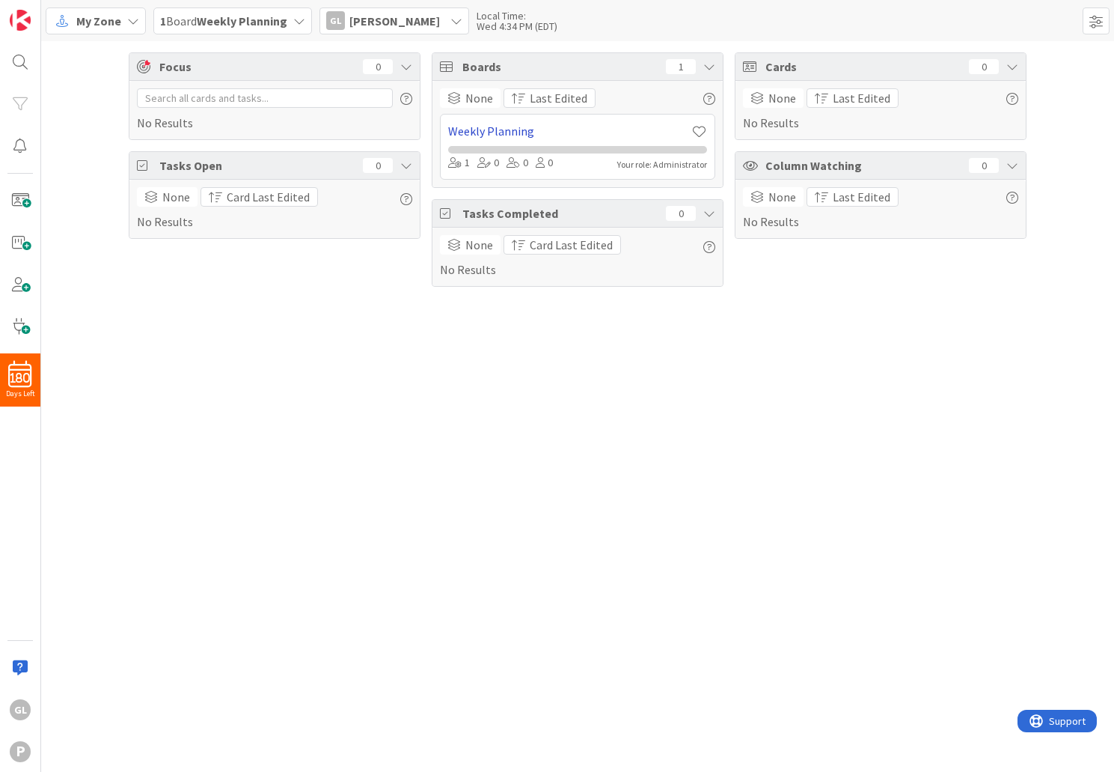
click at [596, 128] on link "Weekly Planning" at bounding box center [569, 131] width 243 height 18
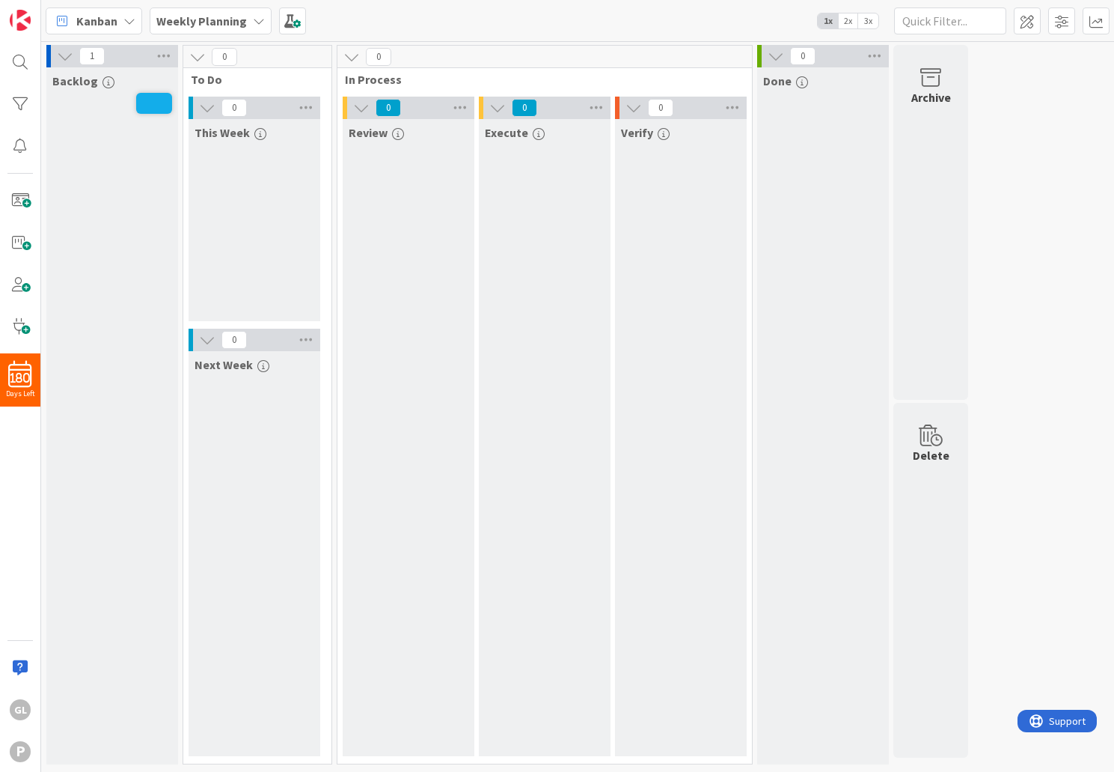
click at [849, 22] on span "2x" at bounding box center [848, 20] width 20 height 15
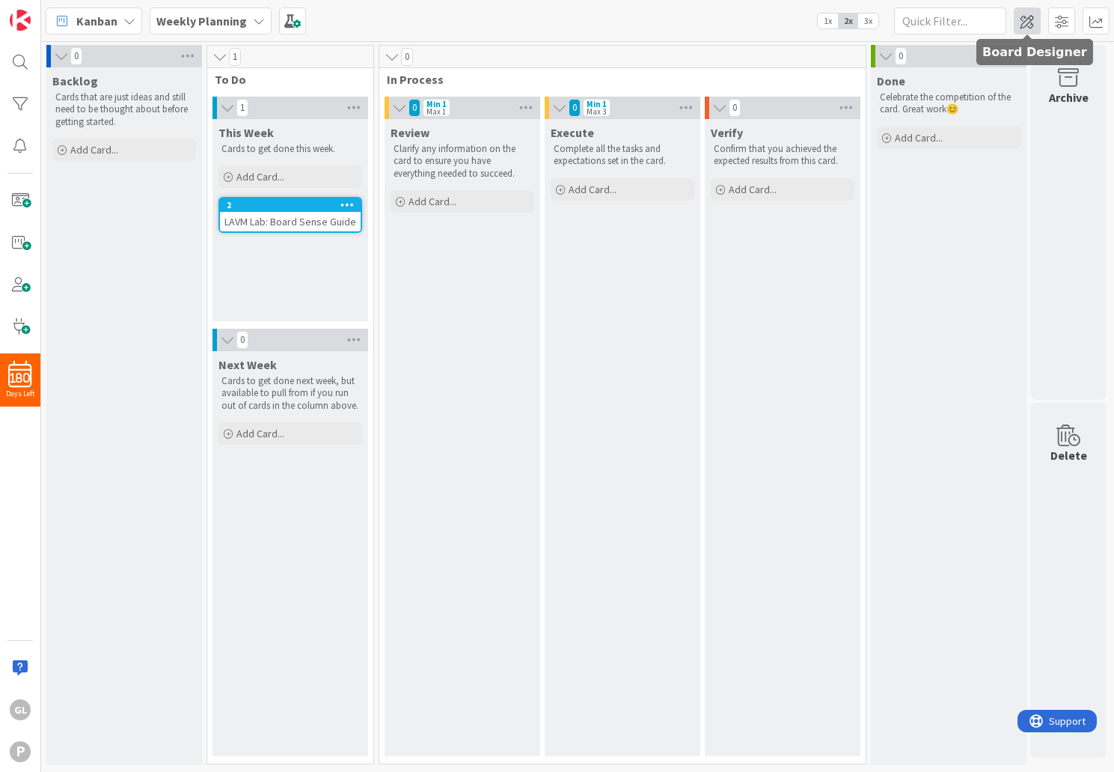
click at [1036, 25] on span at bounding box center [1027, 20] width 27 height 27
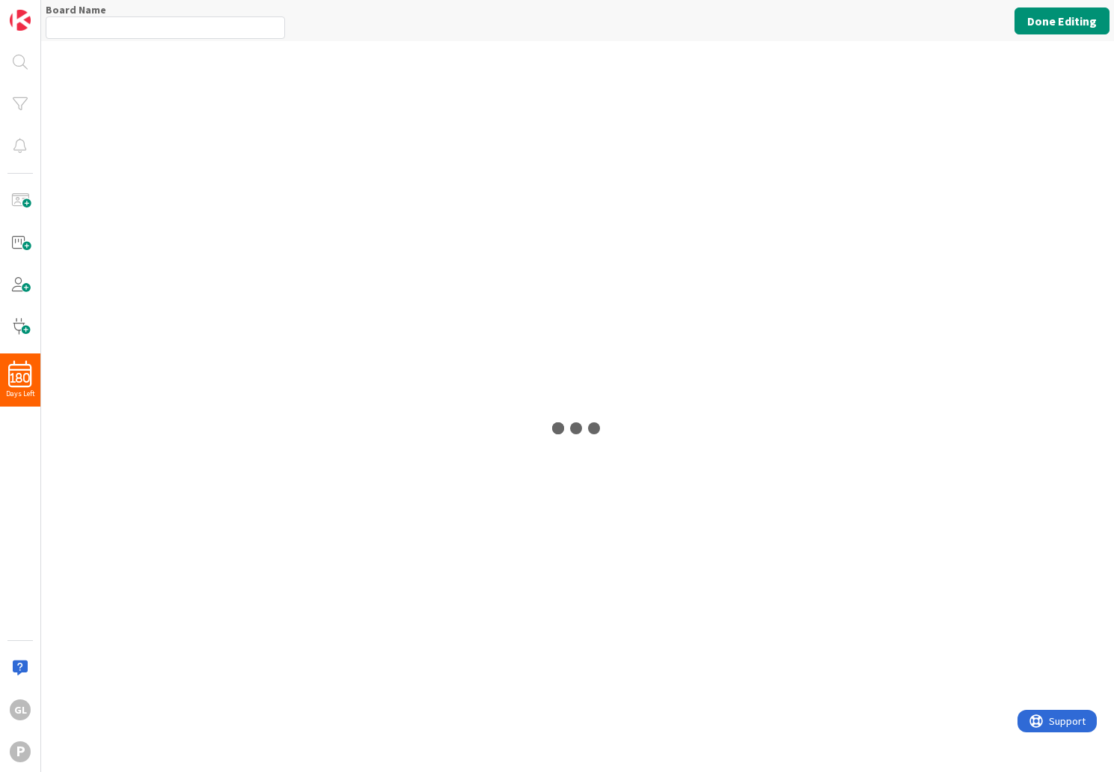
type input "Weekly Planning"
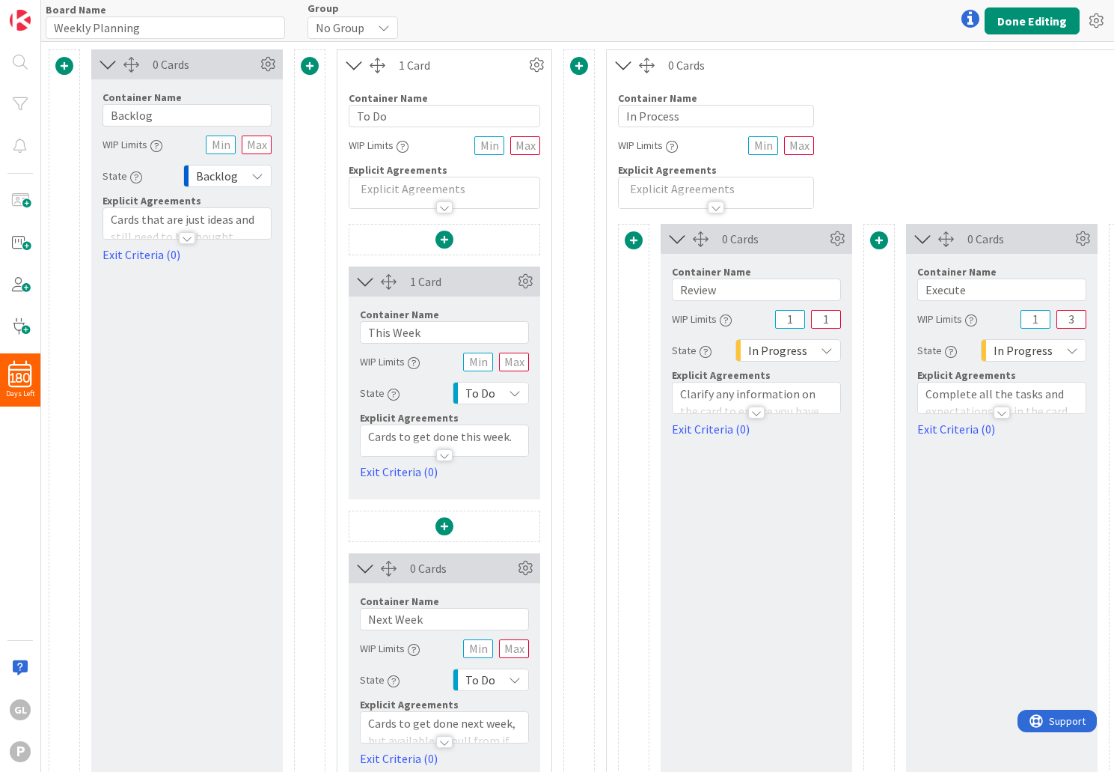
click at [977, 18] on div at bounding box center [971, 19] width 30 height 30
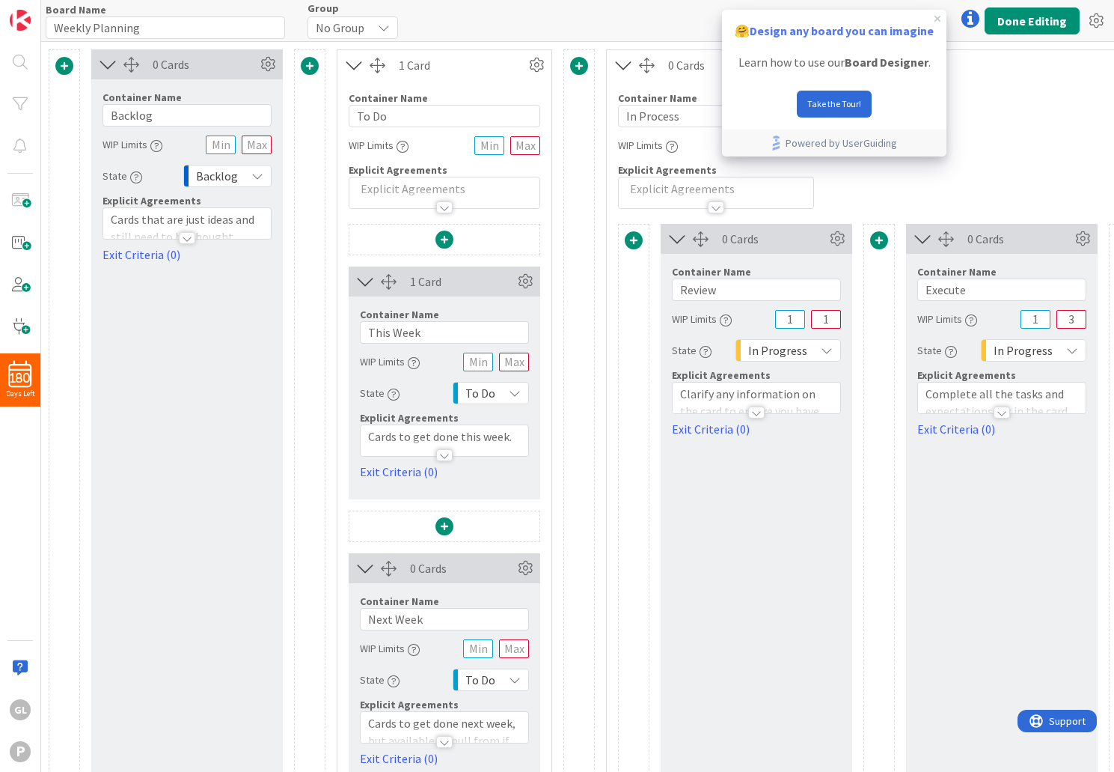
click at [941, 16] on div "🤗 Design any board you can imagine" at bounding box center [834, 28] width 224 height 37
click at [938, 18] on icon "close tooltip" at bounding box center [938, 19] width 6 height 6
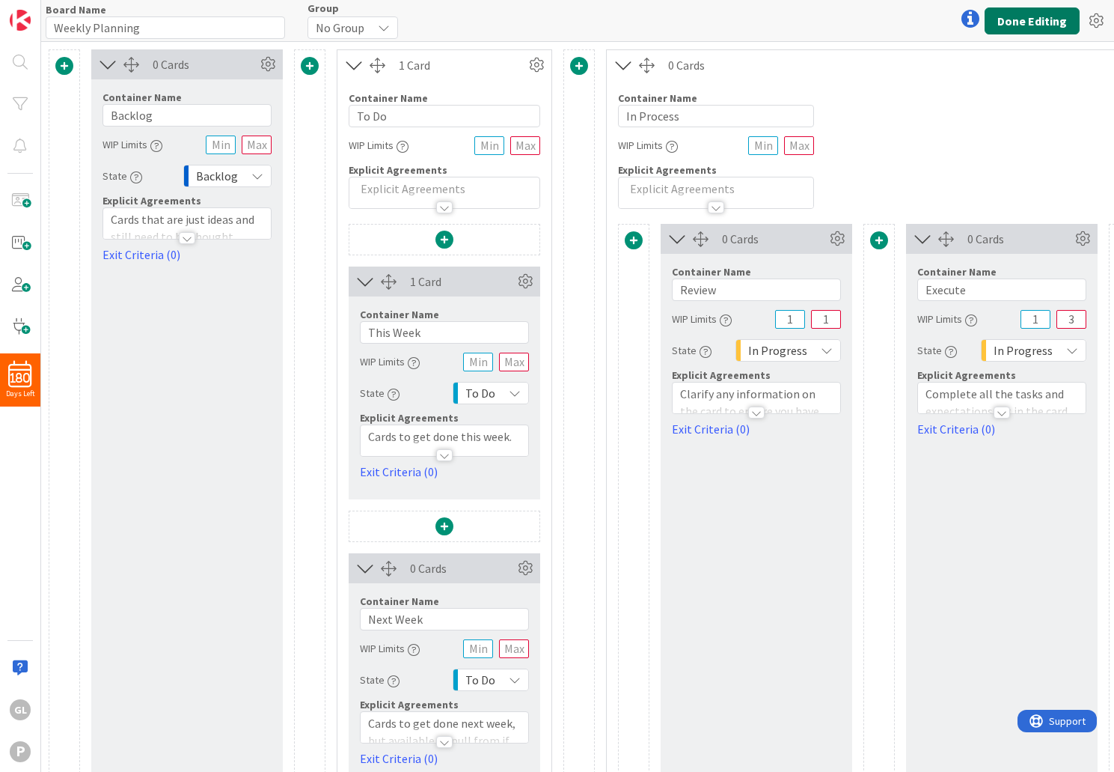
click at [1018, 22] on button "Done Editing" at bounding box center [1032, 20] width 95 height 27
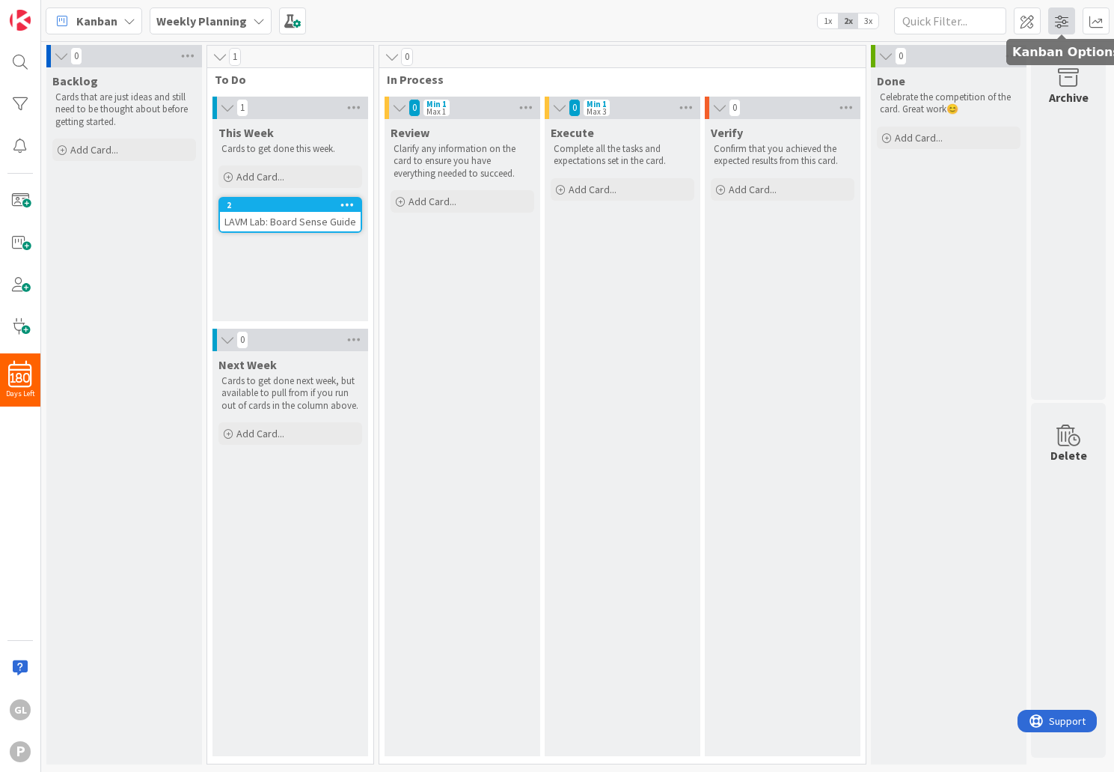
click at [1054, 22] on span at bounding box center [1061, 20] width 27 height 27
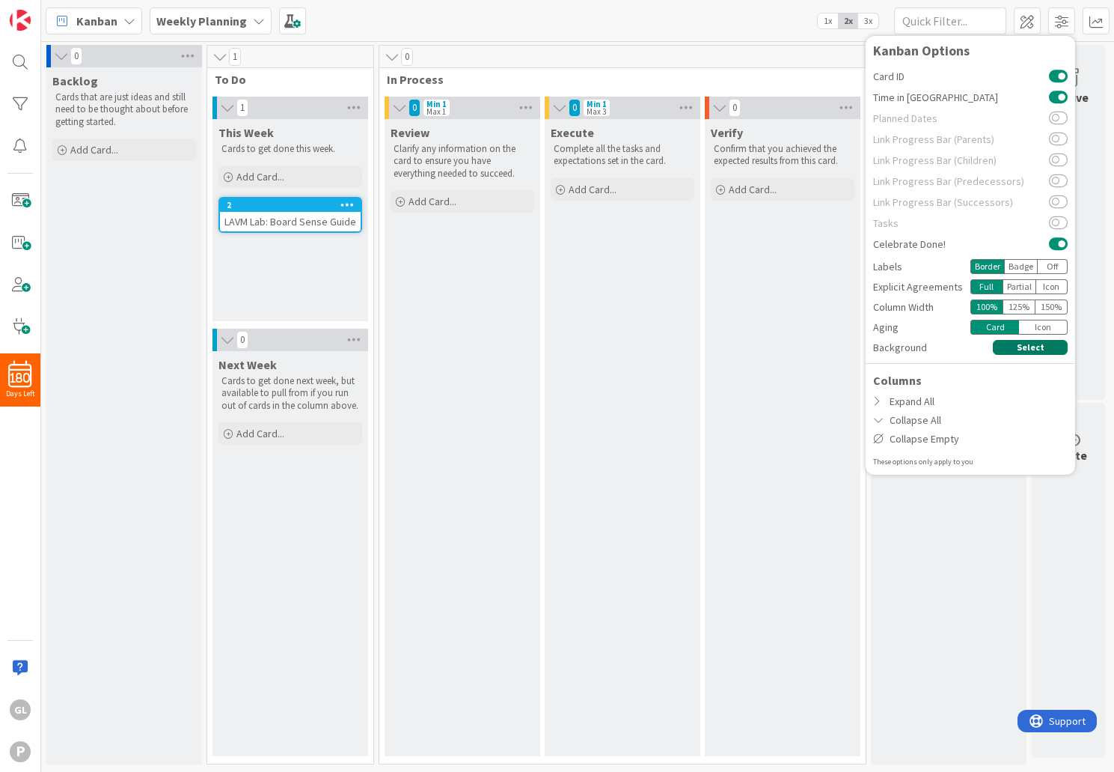
click at [1021, 350] on button "Select" at bounding box center [1030, 347] width 75 height 15
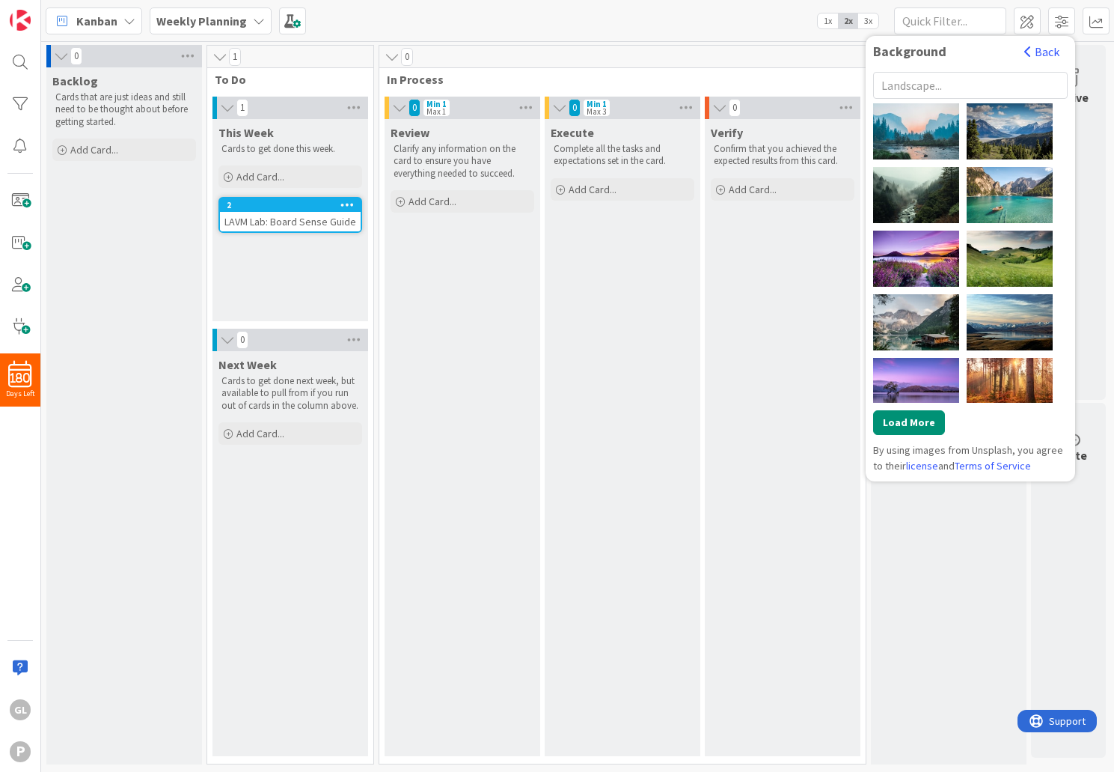
click at [938, 84] on input "text" at bounding box center [970, 85] width 195 height 27
click at [917, 427] on button "Load More" at bounding box center [909, 422] width 72 height 25
click at [929, 91] on input "text" at bounding box center [970, 85] width 195 height 27
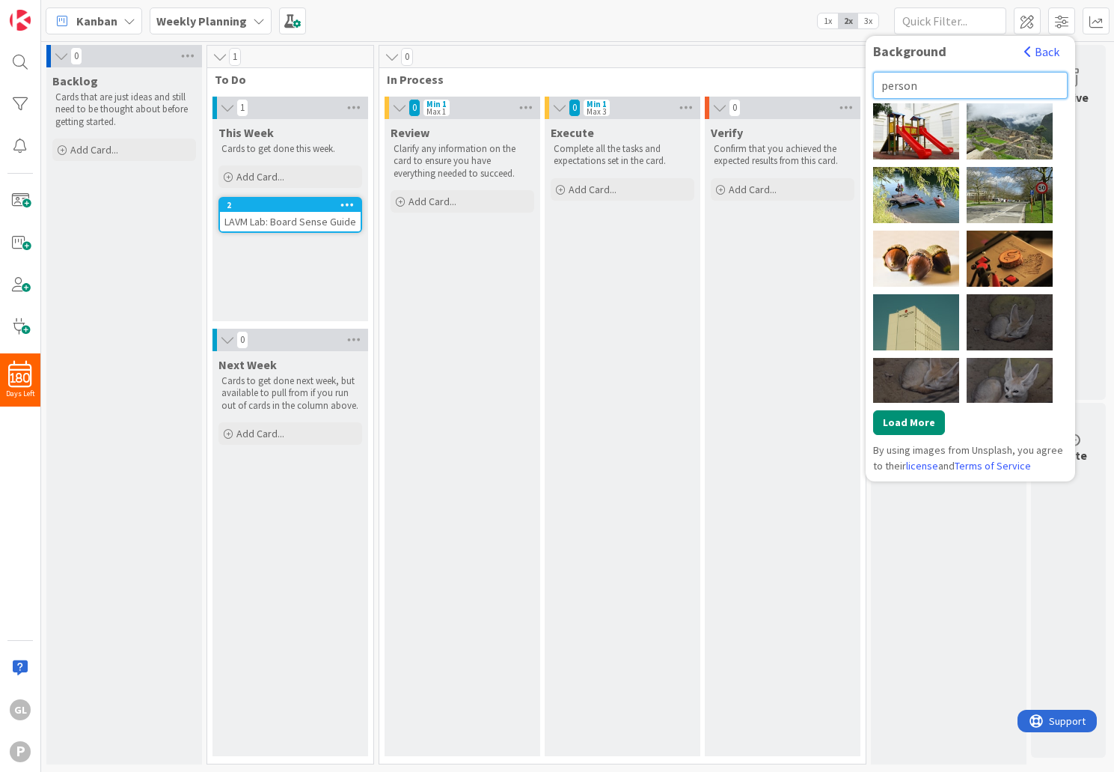
drag, startPoint x: 932, startPoint y: 82, endPoint x: 876, endPoint y: 88, distance: 56.5
click at [876, 88] on input "person" at bounding box center [970, 85] width 195 height 27
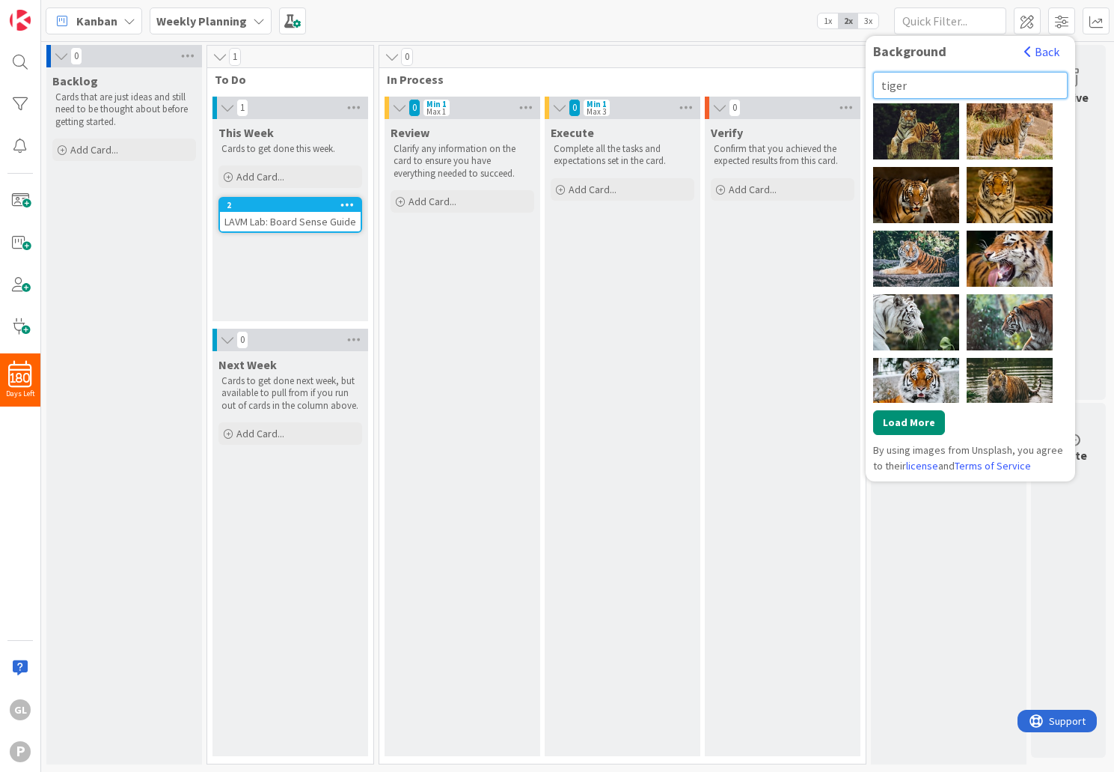
drag, startPoint x: 912, startPoint y: 82, endPoint x: 881, endPoint y: 84, distance: 31.5
click at [881, 84] on input "tiger" at bounding box center [970, 85] width 195 height 27
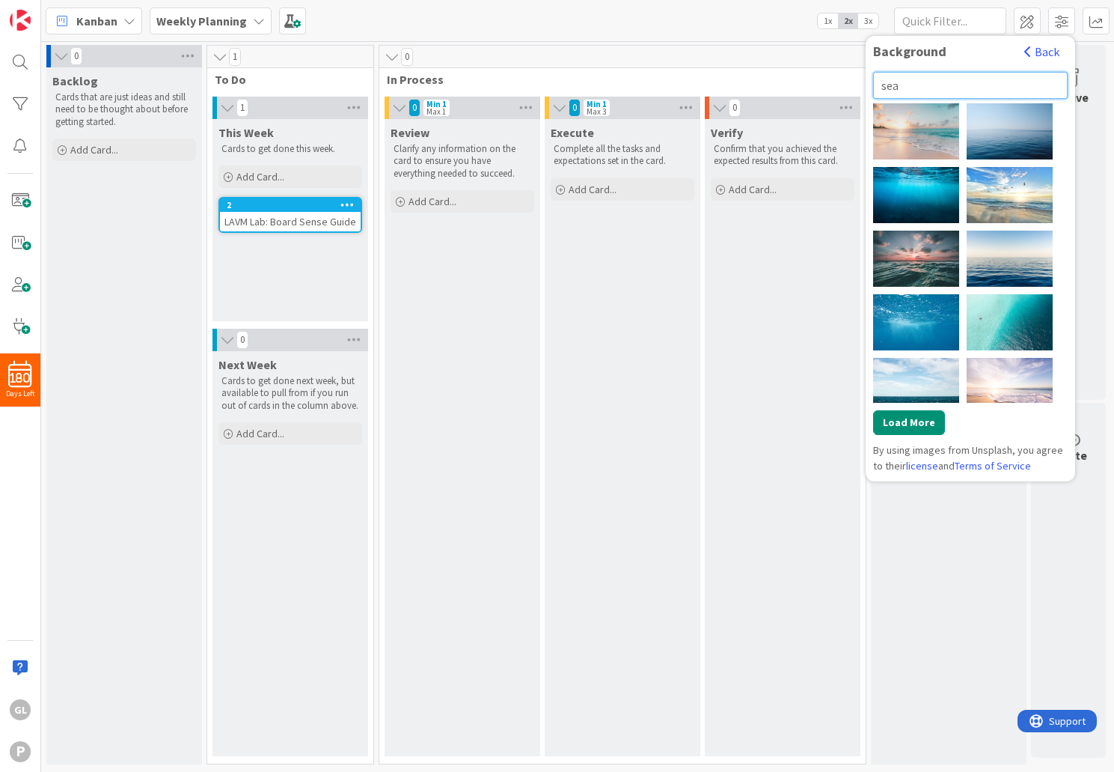
drag, startPoint x: 915, startPoint y: 85, endPoint x: 880, endPoint y: 88, distance: 35.3
click at [880, 88] on input "sea" at bounding box center [970, 85] width 195 height 27
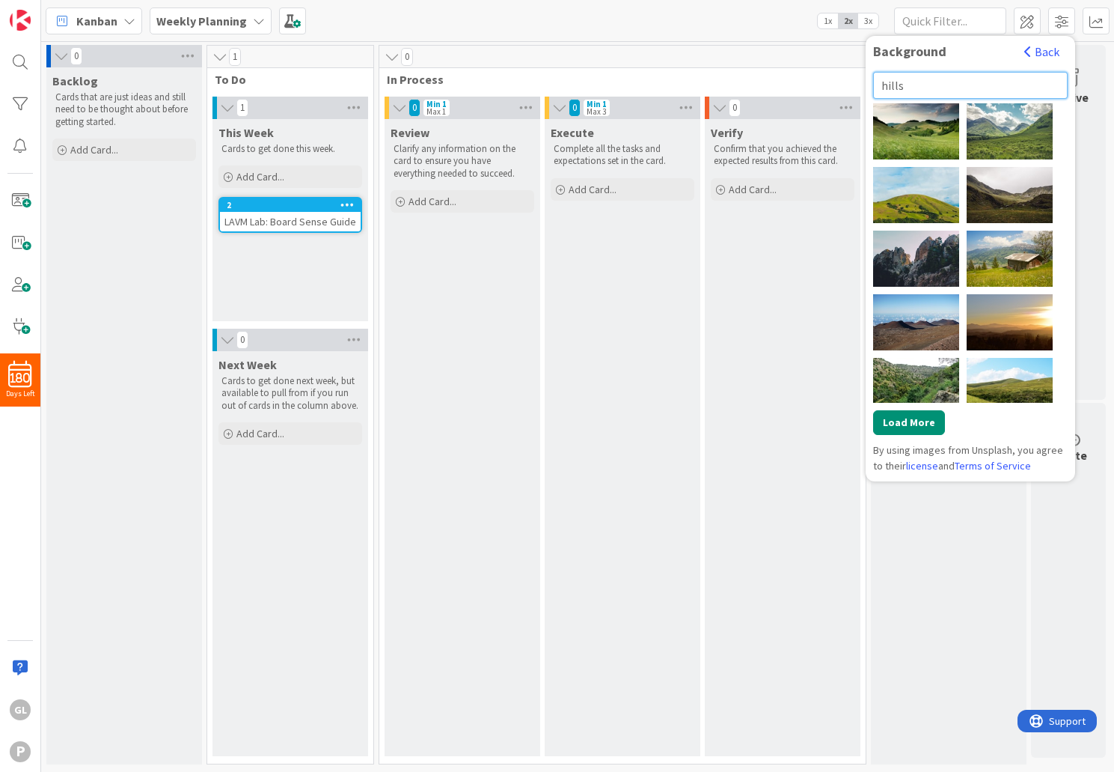
drag, startPoint x: 911, startPoint y: 87, endPoint x: 879, endPoint y: 87, distance: 32.2
click at [879, 87] on input "hills" at bounding box center [970, 85] width 195 height 27
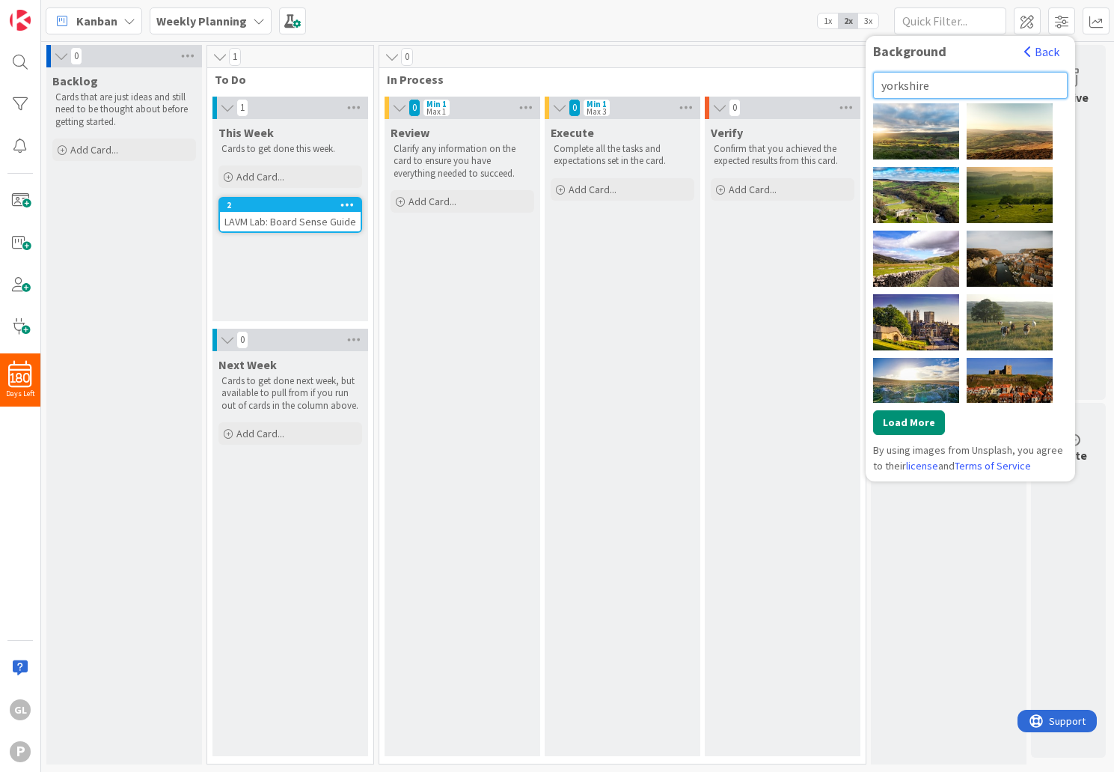
click at [911, 90] on input "yorkshire" at bounding box center [970, 85] width 195 height 27
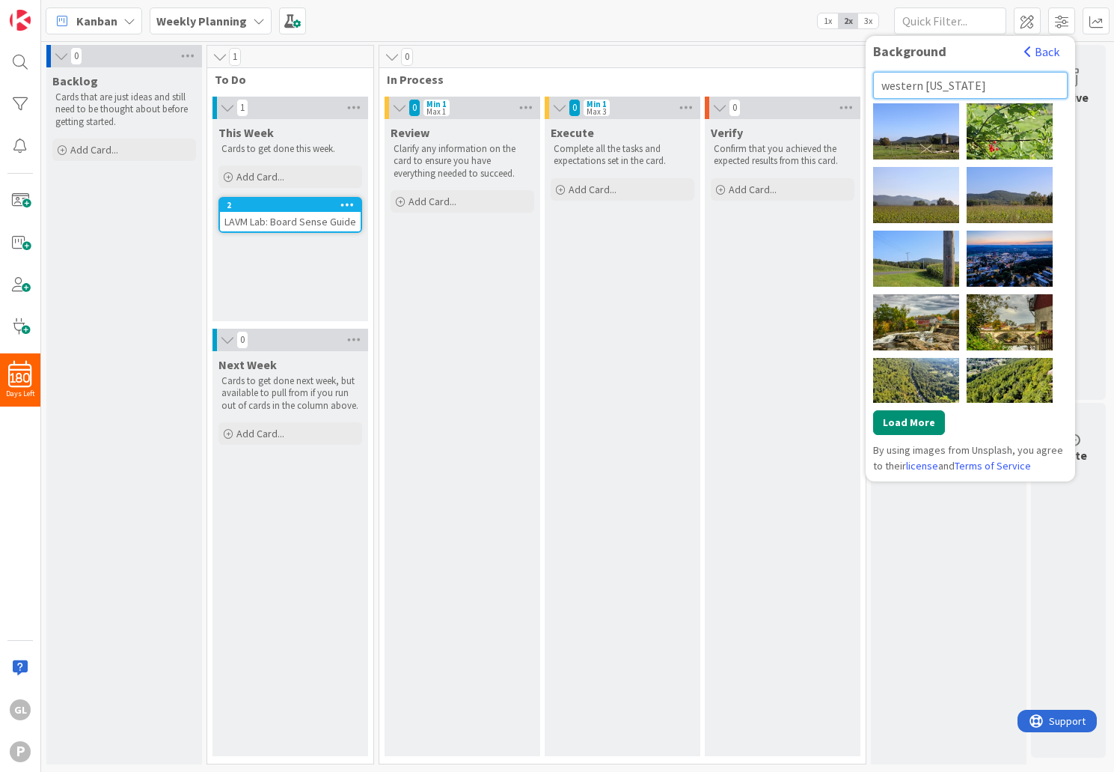
drag, startPoint x: 911, startPoint y: 89, endPoint x: 1057, endPoint y: 258, distance: 223.4
click at [1057, 258] on div "[PERSON_NAME] [PERSON_NAME] [PERSON_NAME] [PERSON_NAME] [PERSON_NAME] [PERSON_N…" at bounding box center [970, 252] width 195 height 299
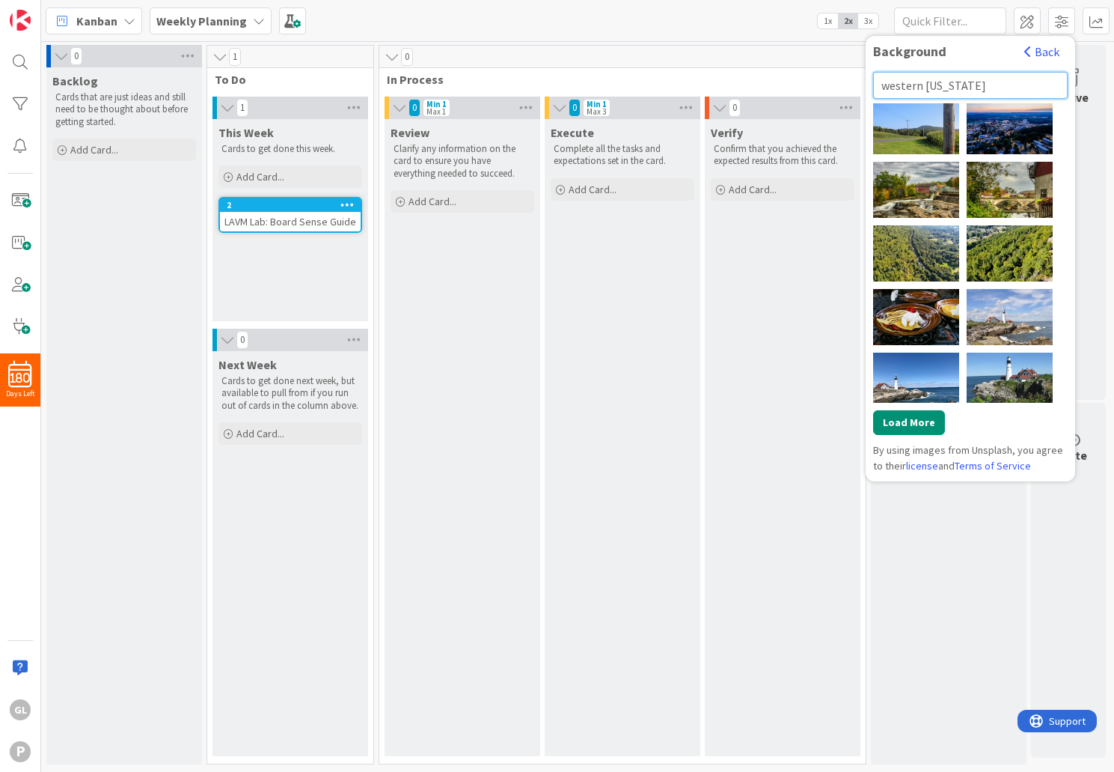
scroll to position [127, 0]
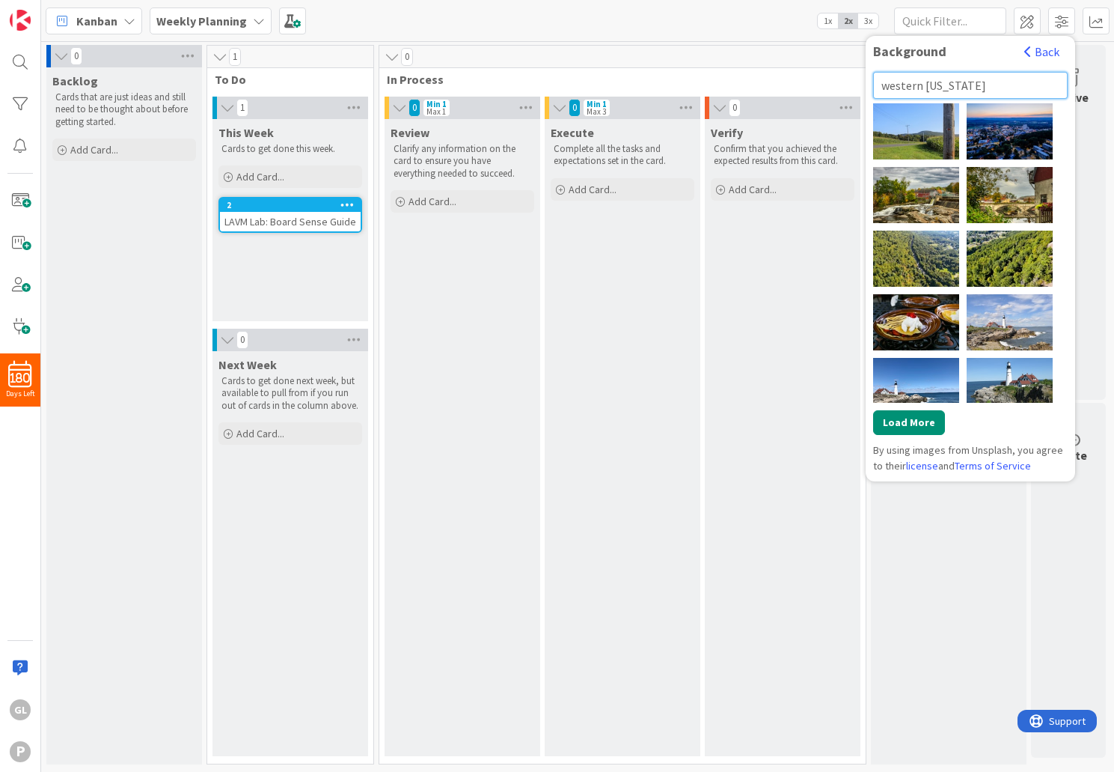
drag, startPoint x: 1001, startPoint y: 82, endPoint x: 876, endPoint y: 81, distance: 125.7
click at [876, 81] on input "western [US_STATE]" at bounding box center [970, 85] width 195 height 27
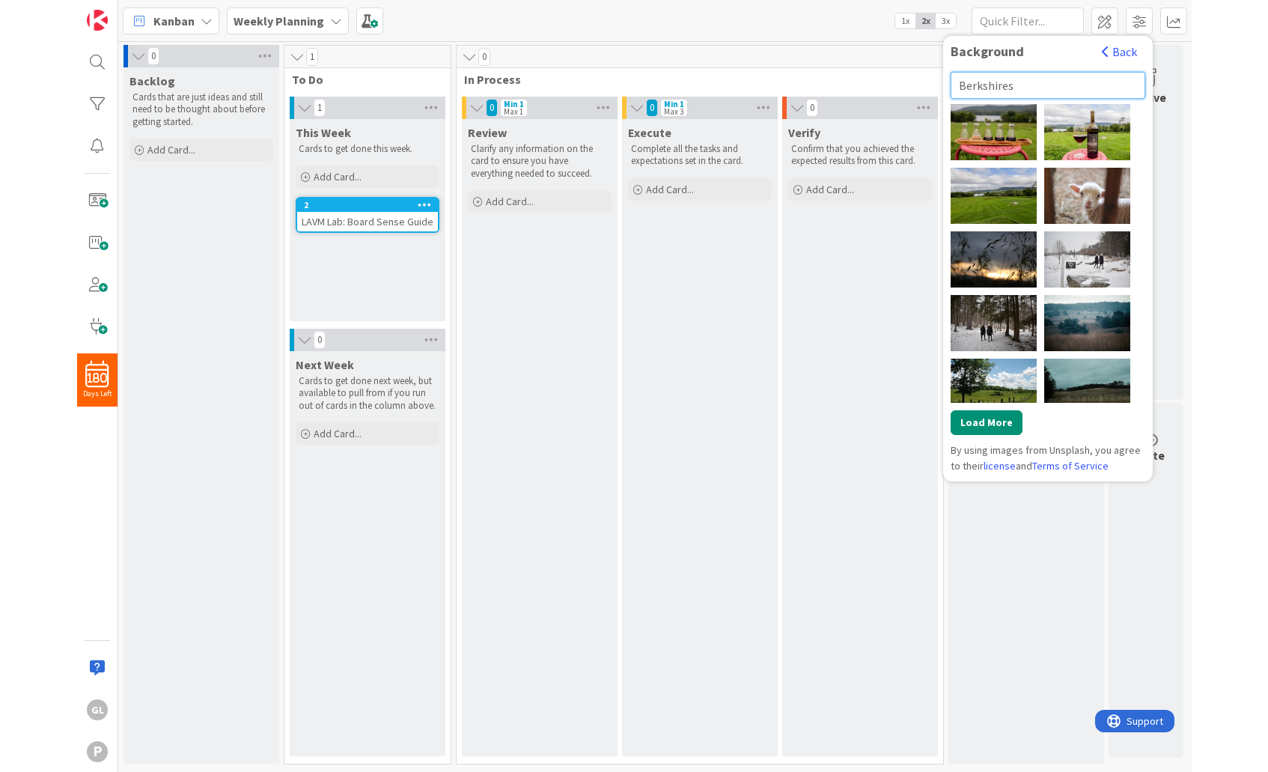
scroll to position [0, 0]
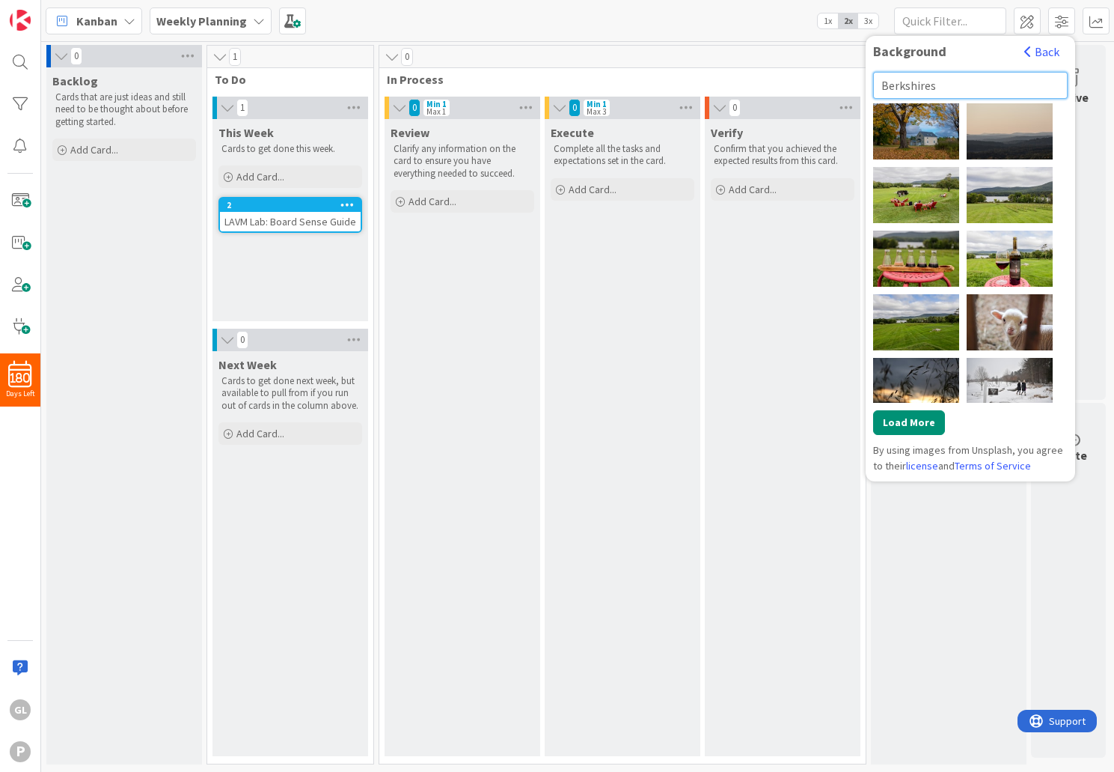
drag, startPoint x: 939, startPoint y: 84, endPoint x: 873, endPoint y: 84, distance: 66.6
click at [873, 84] on div "Background Back Berkshires [PERSON_NAME] [PERSON_NAME] [PERSON_NAME] [PERSON_NA…" at bounding box center [971, 258] width 210 height 445
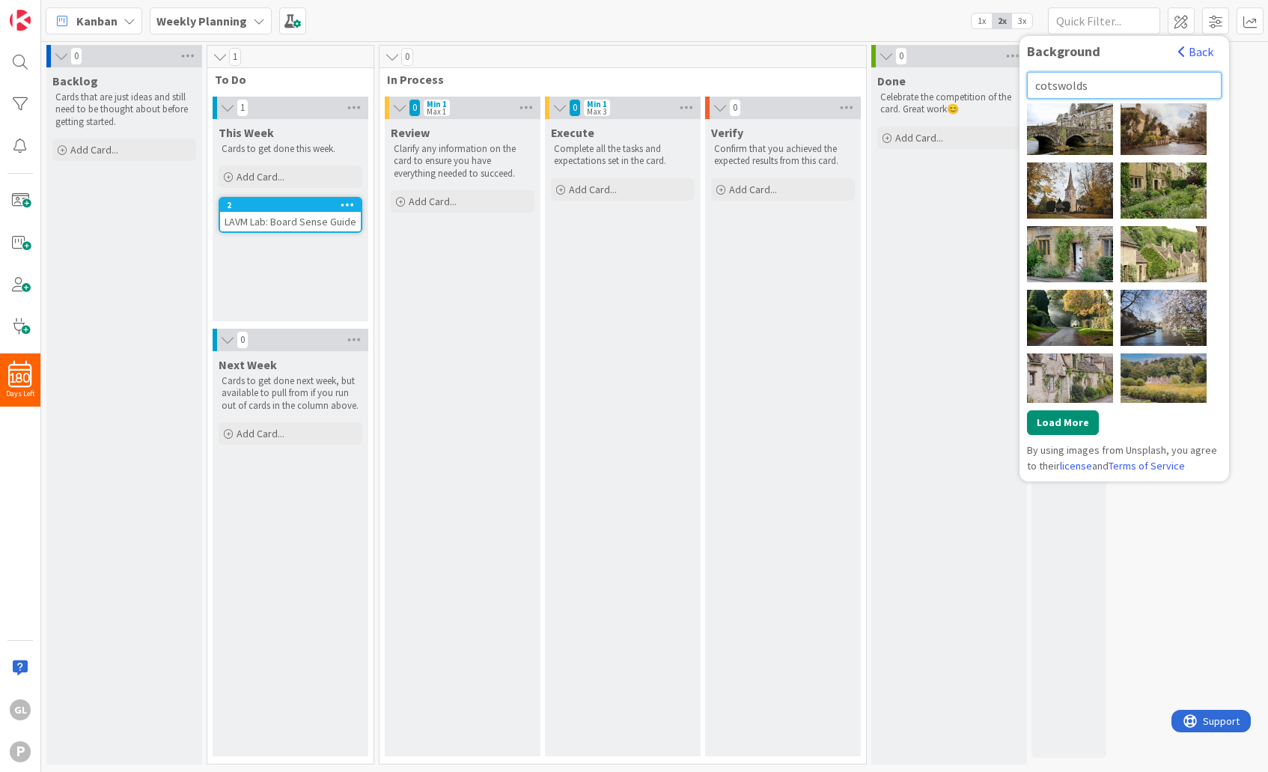
scroll to position [647, 0]
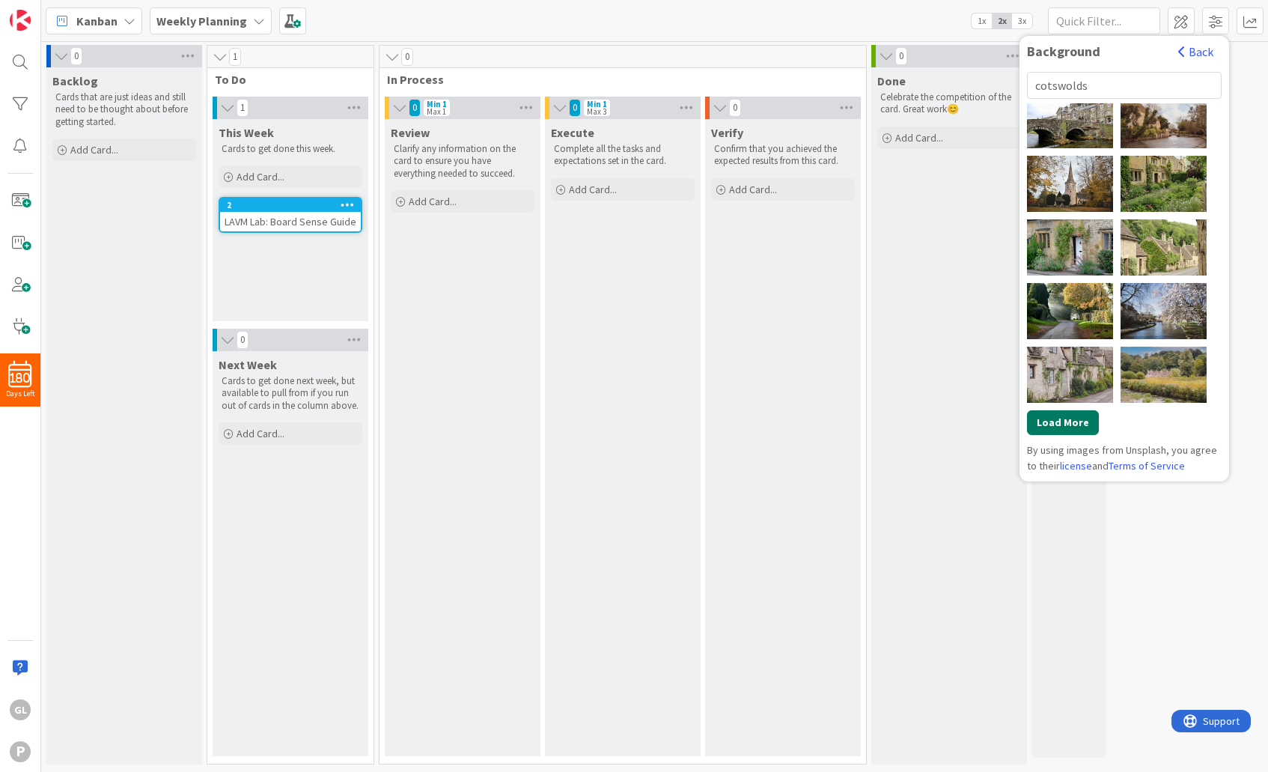
click at [1084, 423] on button "Load More" at bounding box center [1063, 422] width 72 height 25
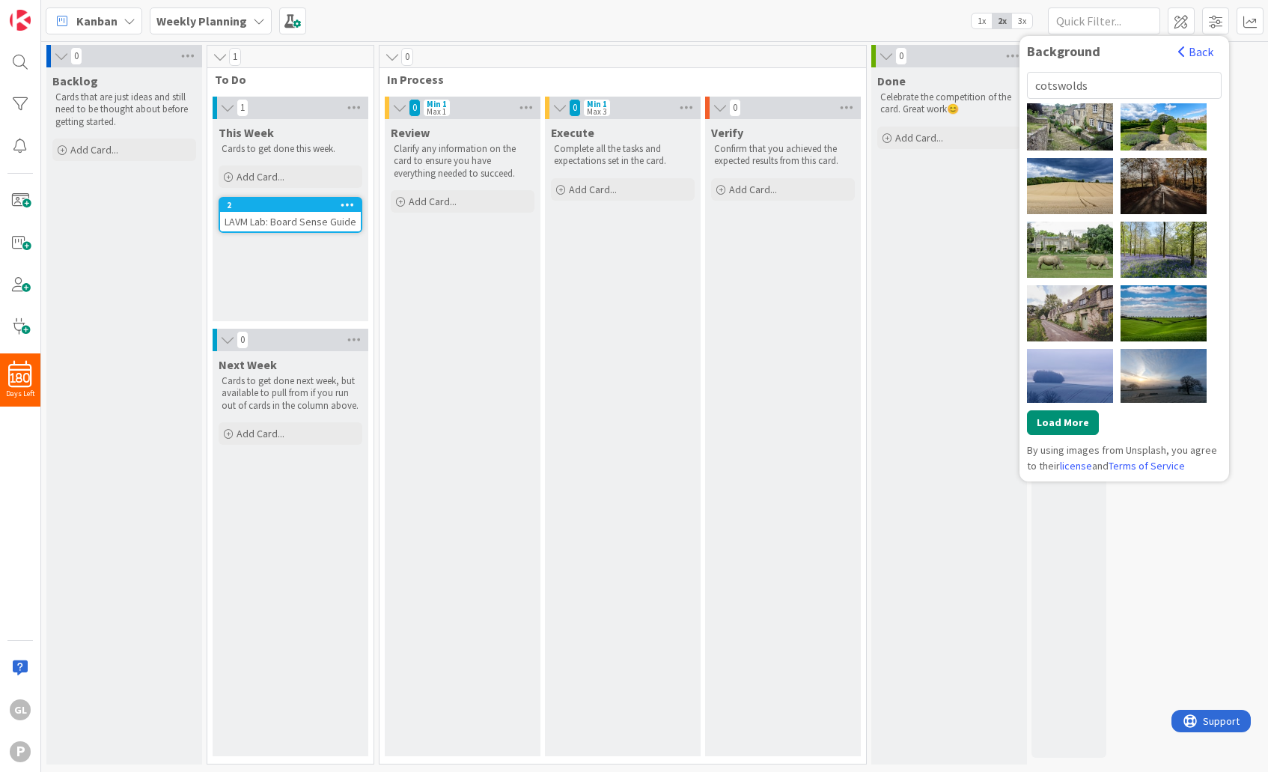
scroll to position [1359, 0]
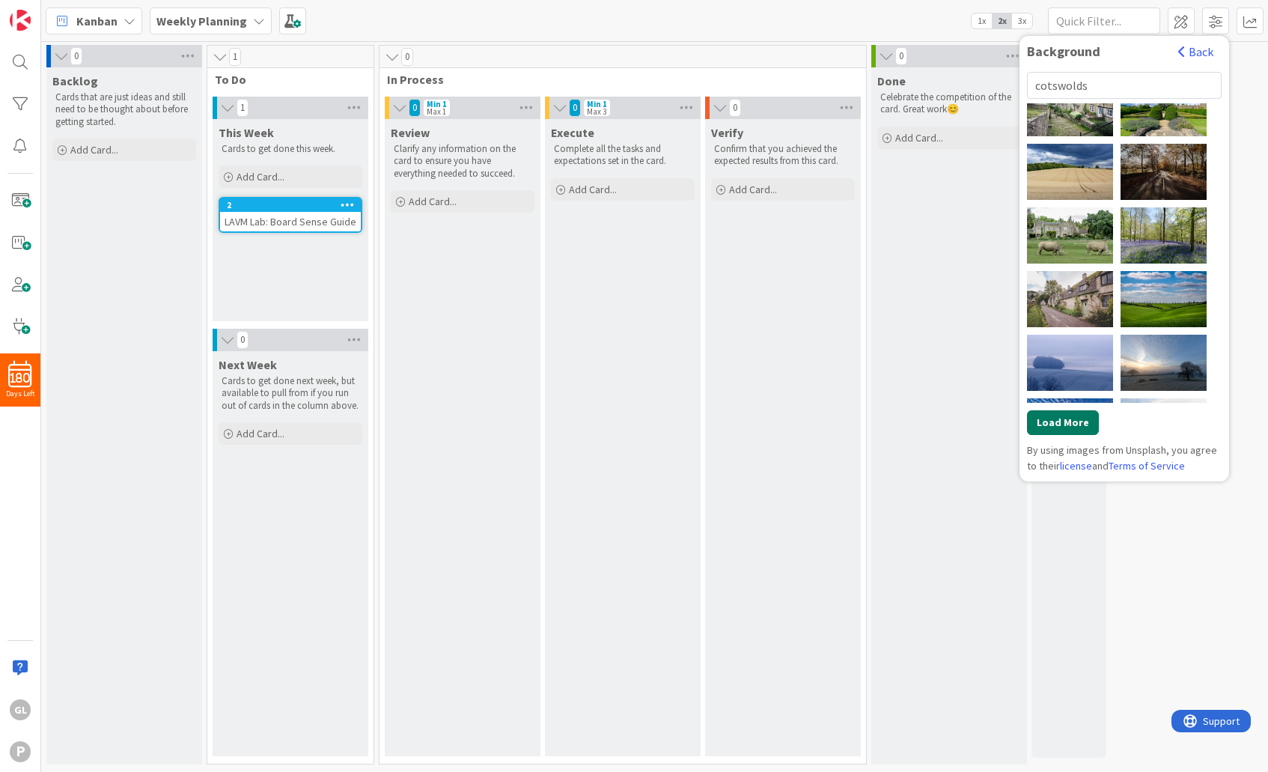
click at [1066, 417] on button "Load More" at bounding box center [1063, 422] width 72 height 25
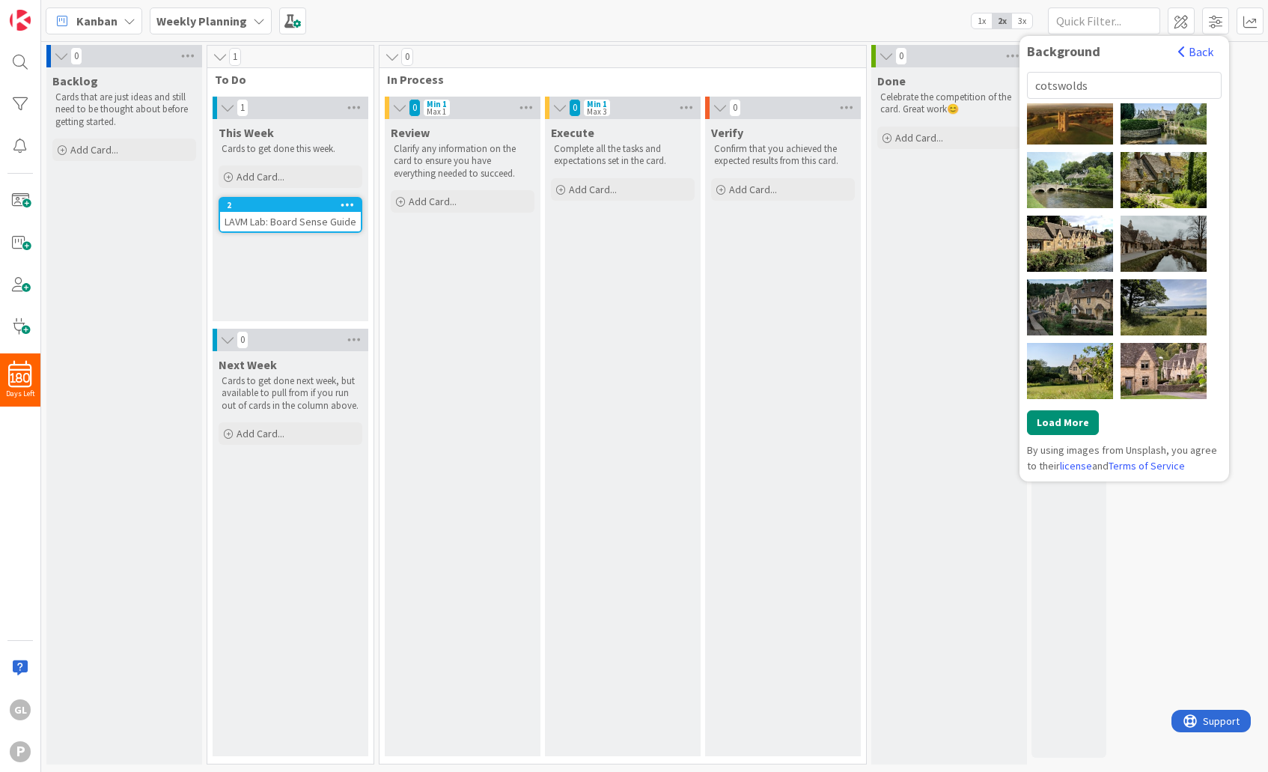
scroll to position [0, 0]
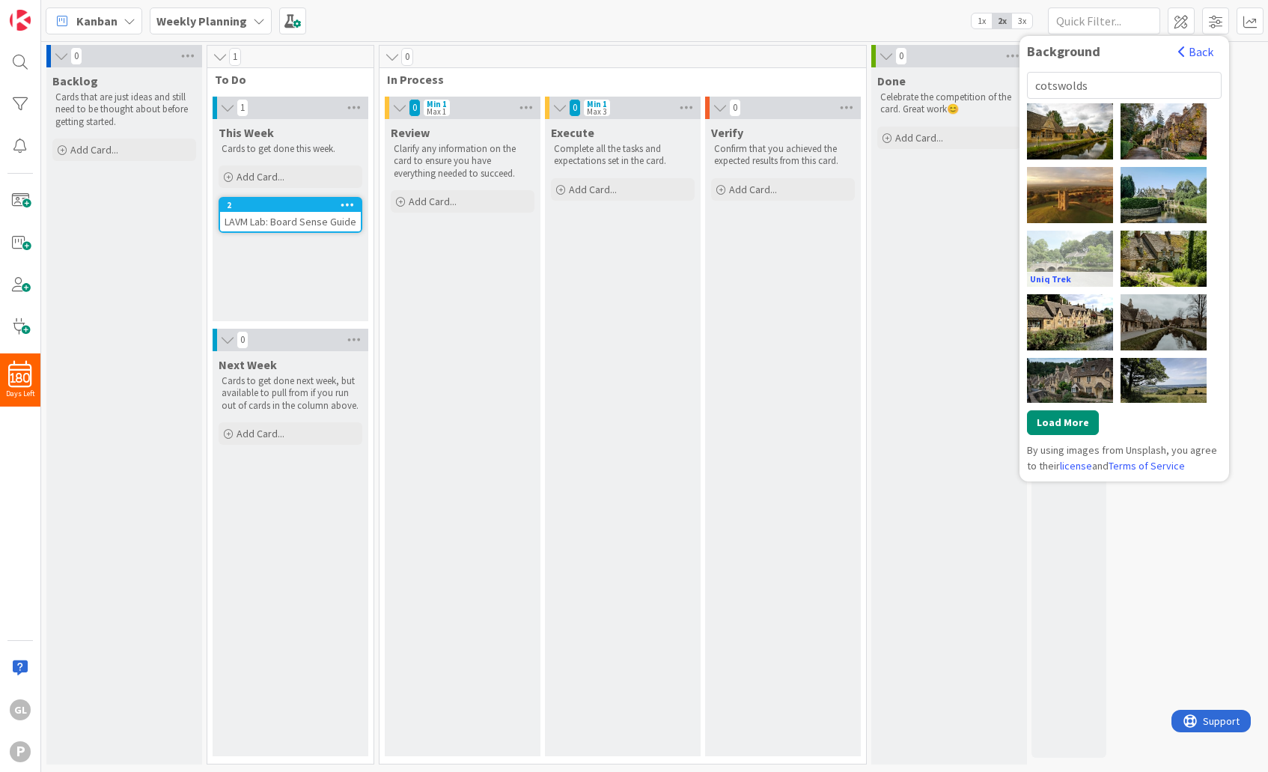
click at [1086, 250] on div "Uniq Trek" at bounding box center [1070, 258] width 86 height 56
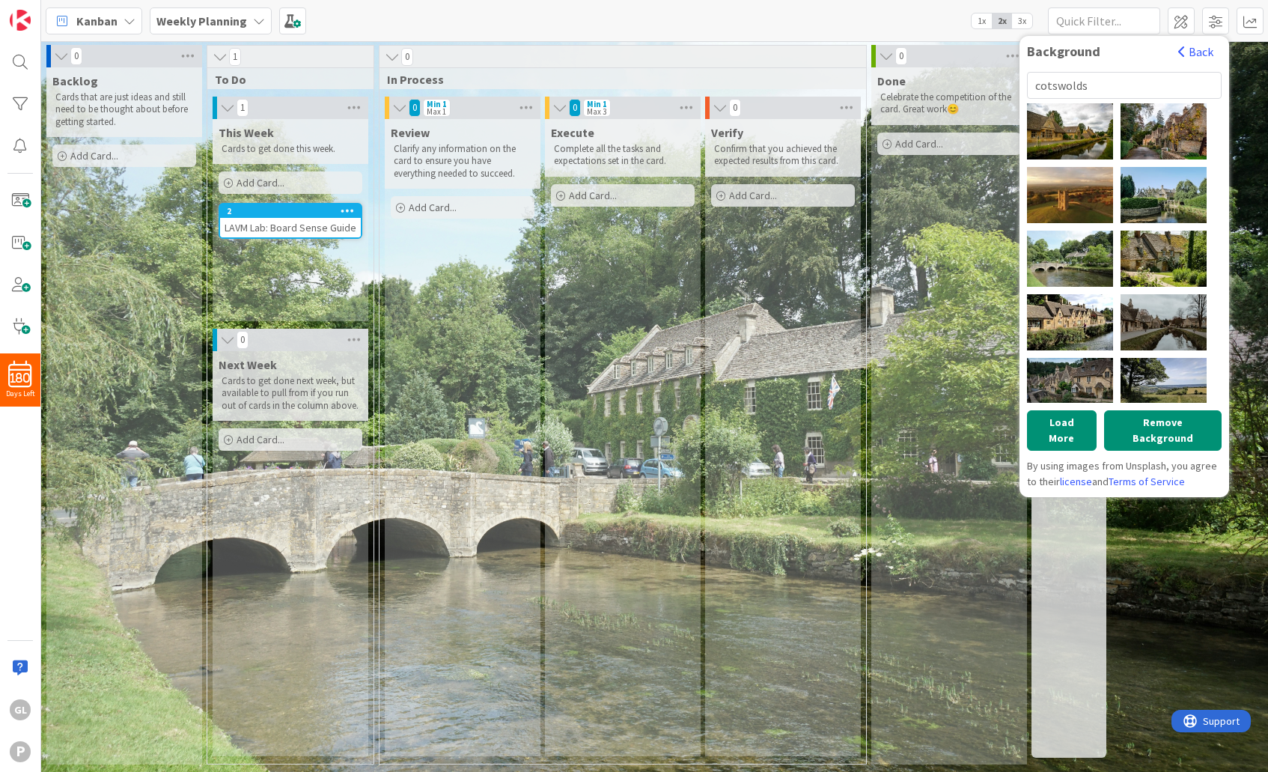
click at [800, 438] on div "Verify Confirm that you achieved the expected results from this card. Add Card.…" at bounding box center [783, 437] width 156 height 637
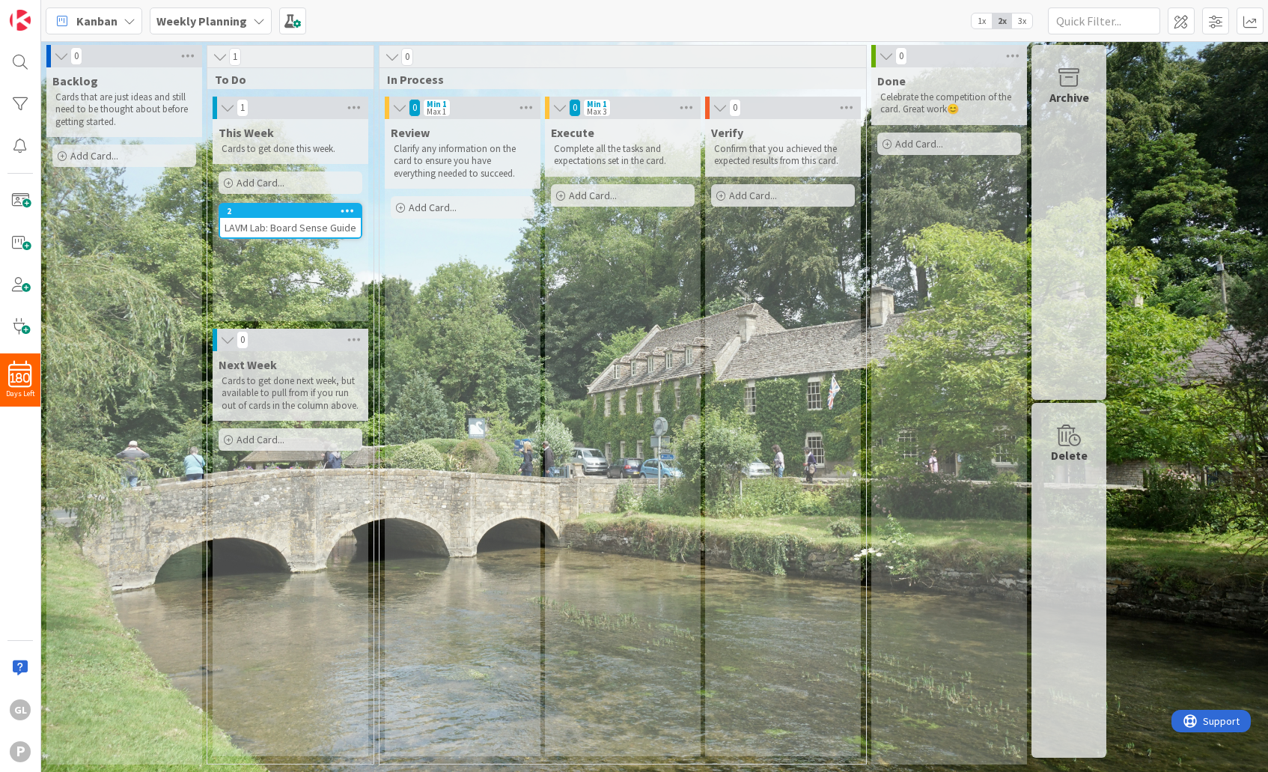
click at [671, 395] on div "Execute Complete all the tasks and expectations set in the card. Add Card..." at bounding box center [623, 437] width 156 height 637
click at [444, 326] on div "Review Clarify any information on the card to ensure you have everything needed…" at bounding box center [463, 437] width 156 height 637
click at [1113, 19] on span at bounding box center [1249, 20] width 27 height 27
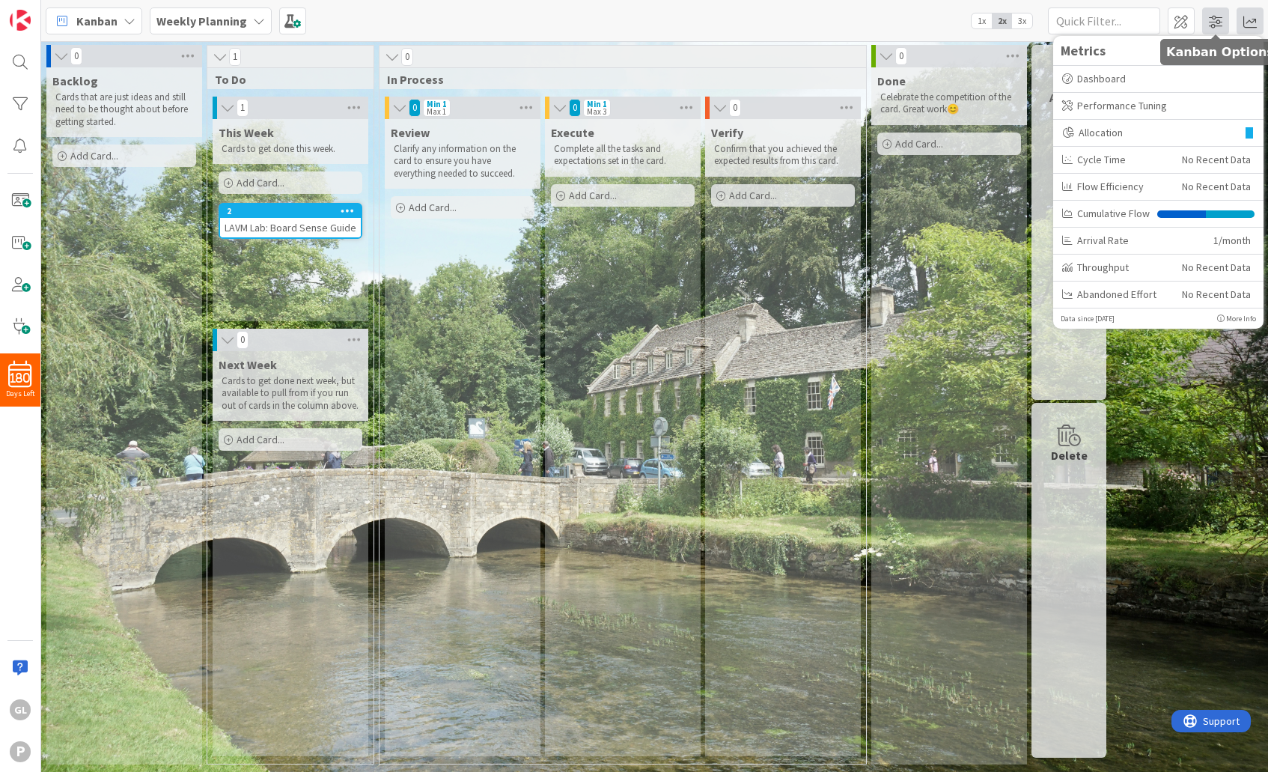
click at [1113, 22] on span at bounding box center [1215, 20] width 27 height 27
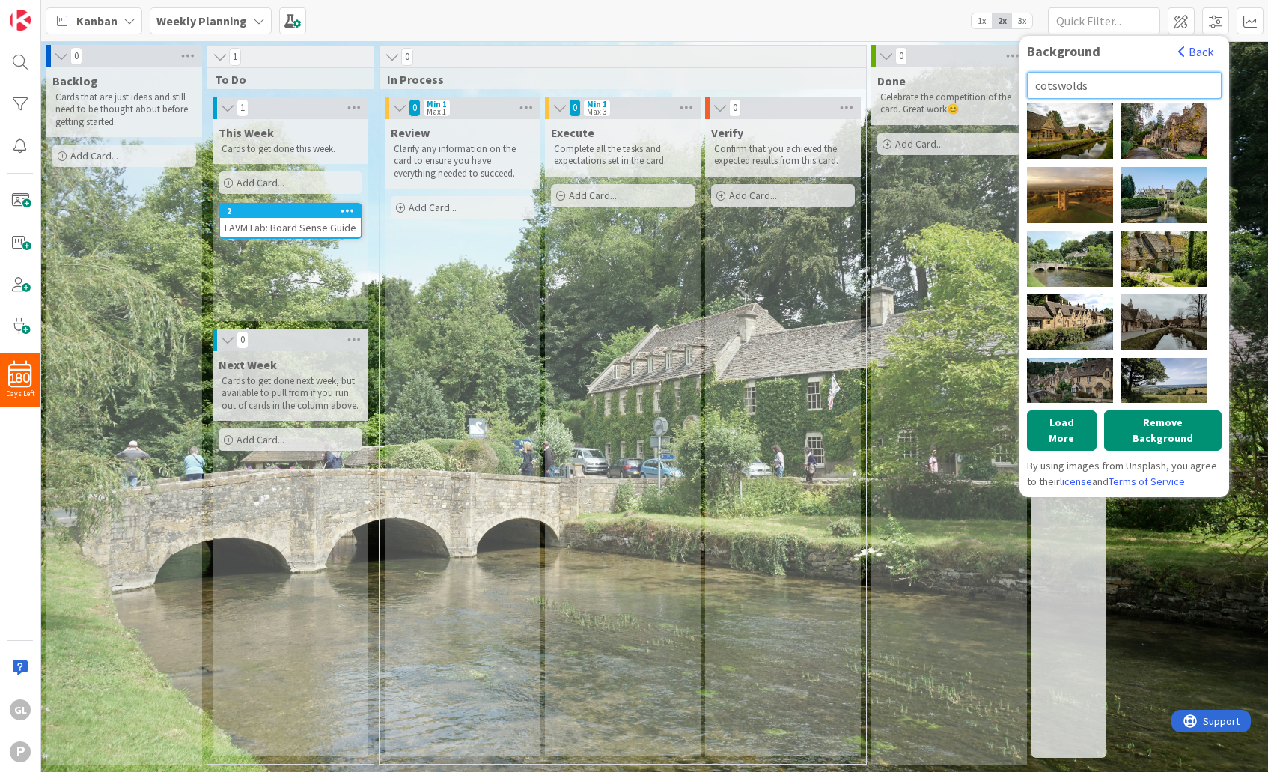
click at [1102, 82] on input "cotswolds" at bounding box center [1124, 85] width 195 height 27
drag, startPoint x: 1102, startPoint y: 82, endPoint x: 1030, endPoint y: 88, distance: 71.3
click at [1030, 88] on input "cotswolds" at bounding box center [1124, 85] width 195 height 27
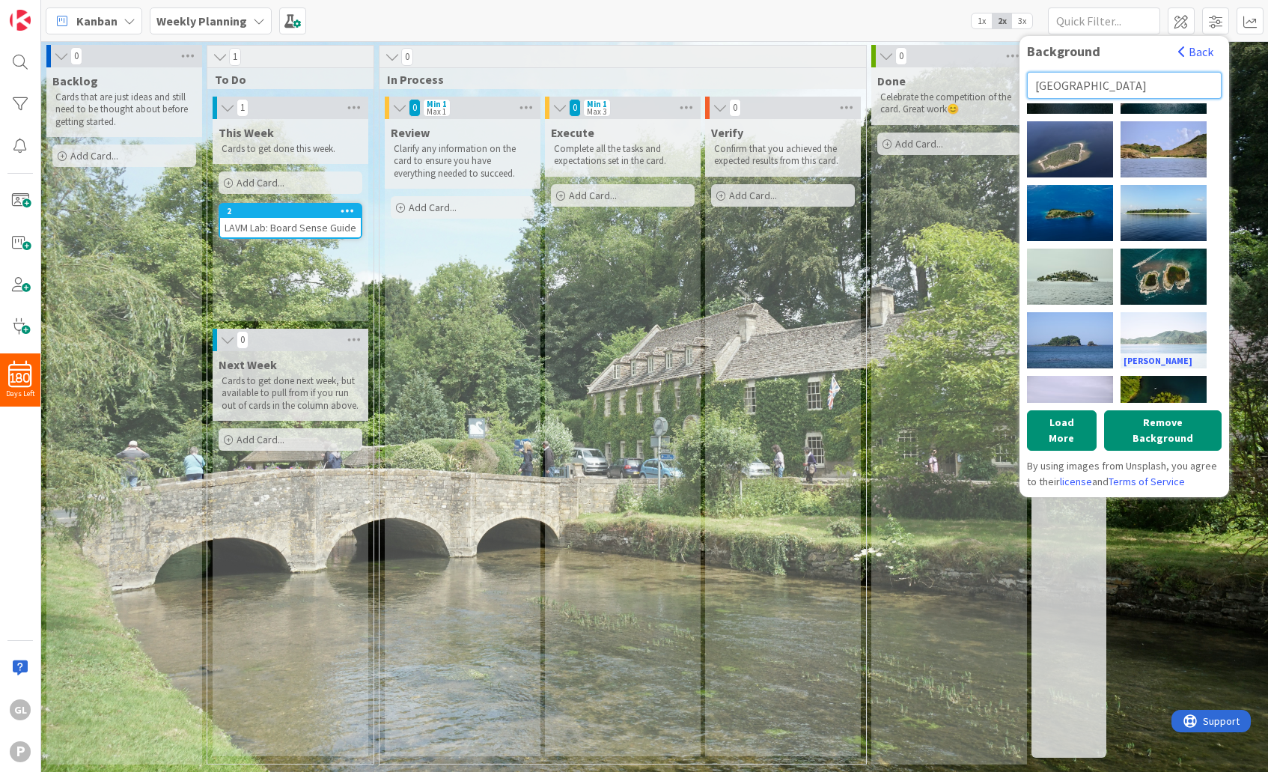
scroll to position [647, 0]
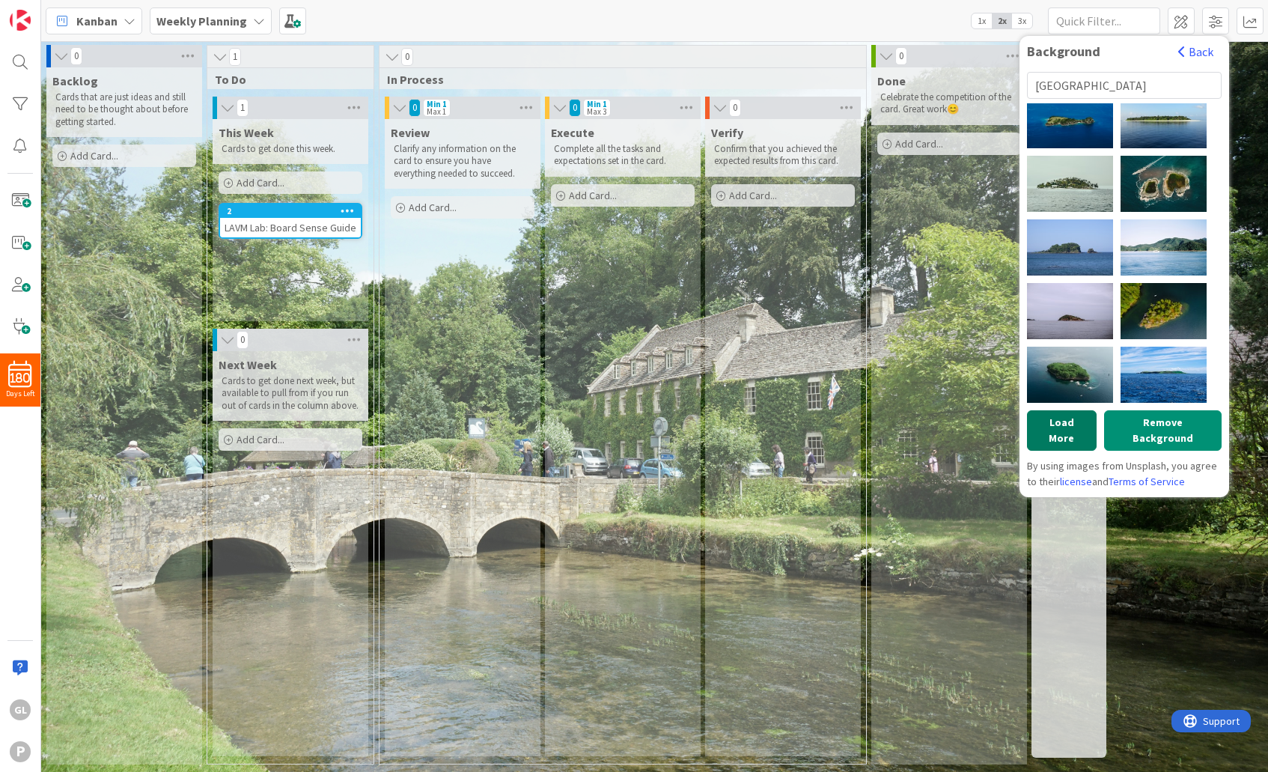
click at [1074, 424] on button "Load More" at bounding box center [1062, 430] width 70 height 40
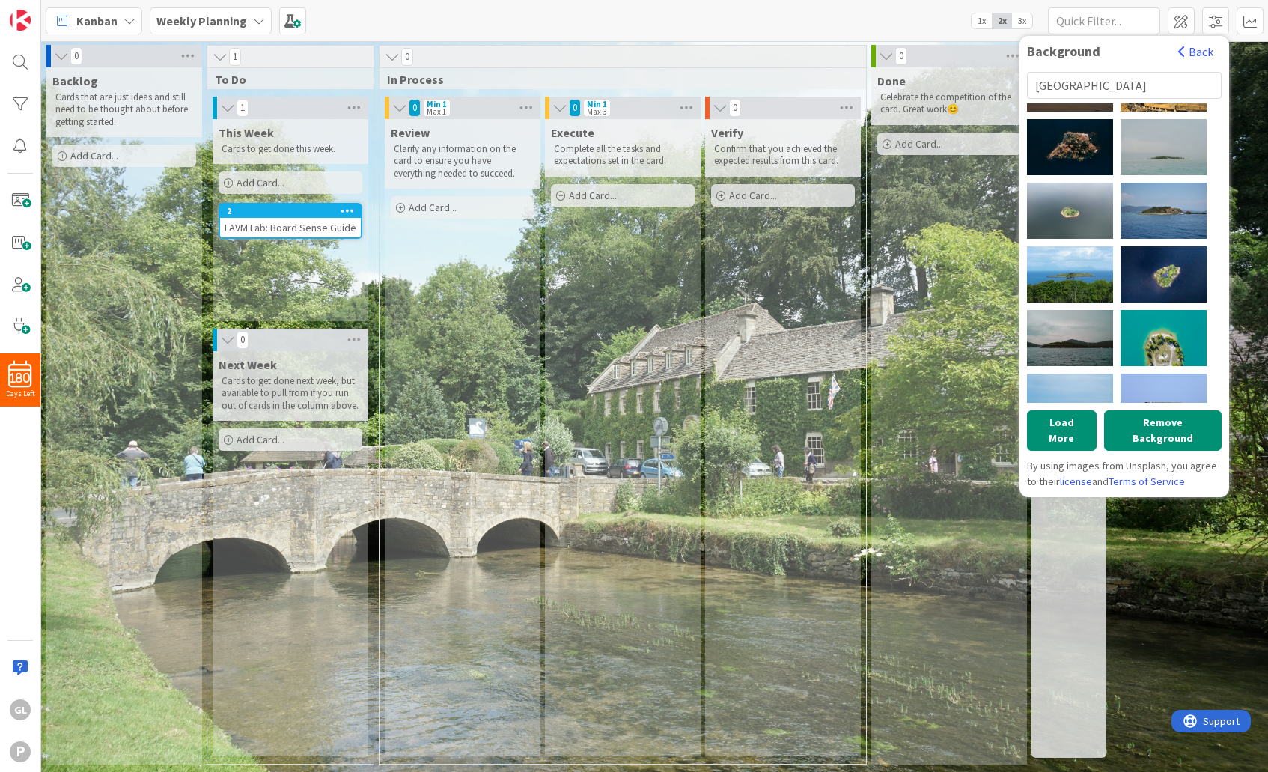
scroll to position [0, 0]
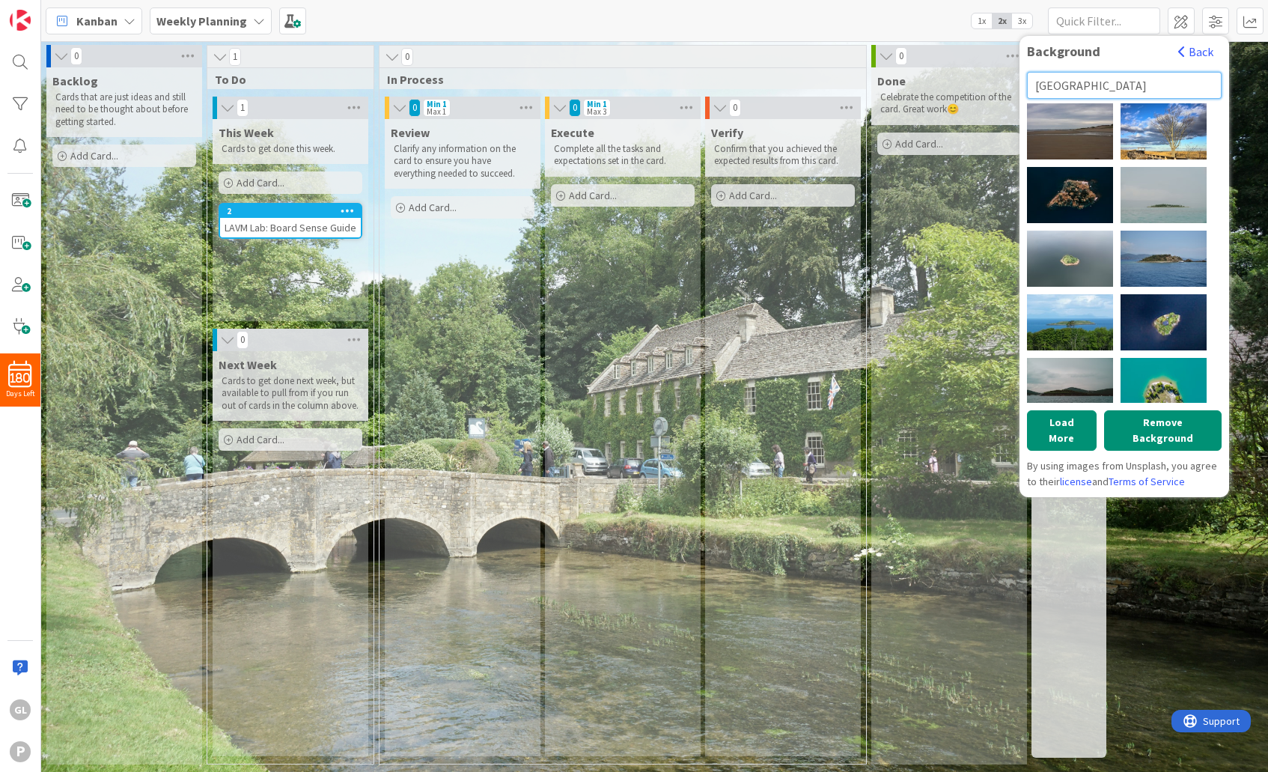
drag, startPoint x: 1098, startPoint y: 87, endPoint x: 1035, endPoint y: 88, distance: 62.9
click at [1035, 88] on input "[GEOGRAPHIC_DATA]" at bounding box center [1124, 85] width 195 height 27
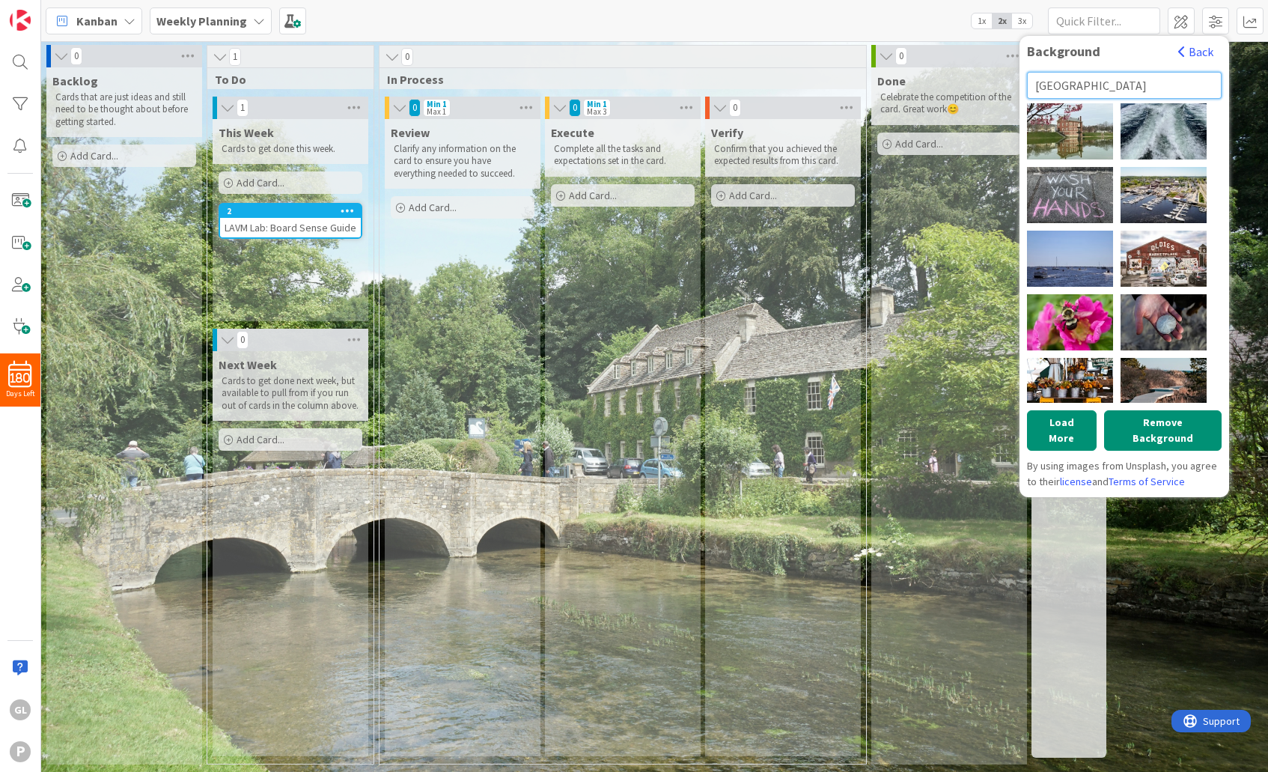
drag, startPoint x: 1109, startPoint y: 87, endPoint x: 1034, endPoint y: 90, distance: 74.9
click at [1034, 90] on input "[GEOGRAPHIC_DATA]" at bounding box center [1124, 85] width 195 height 27
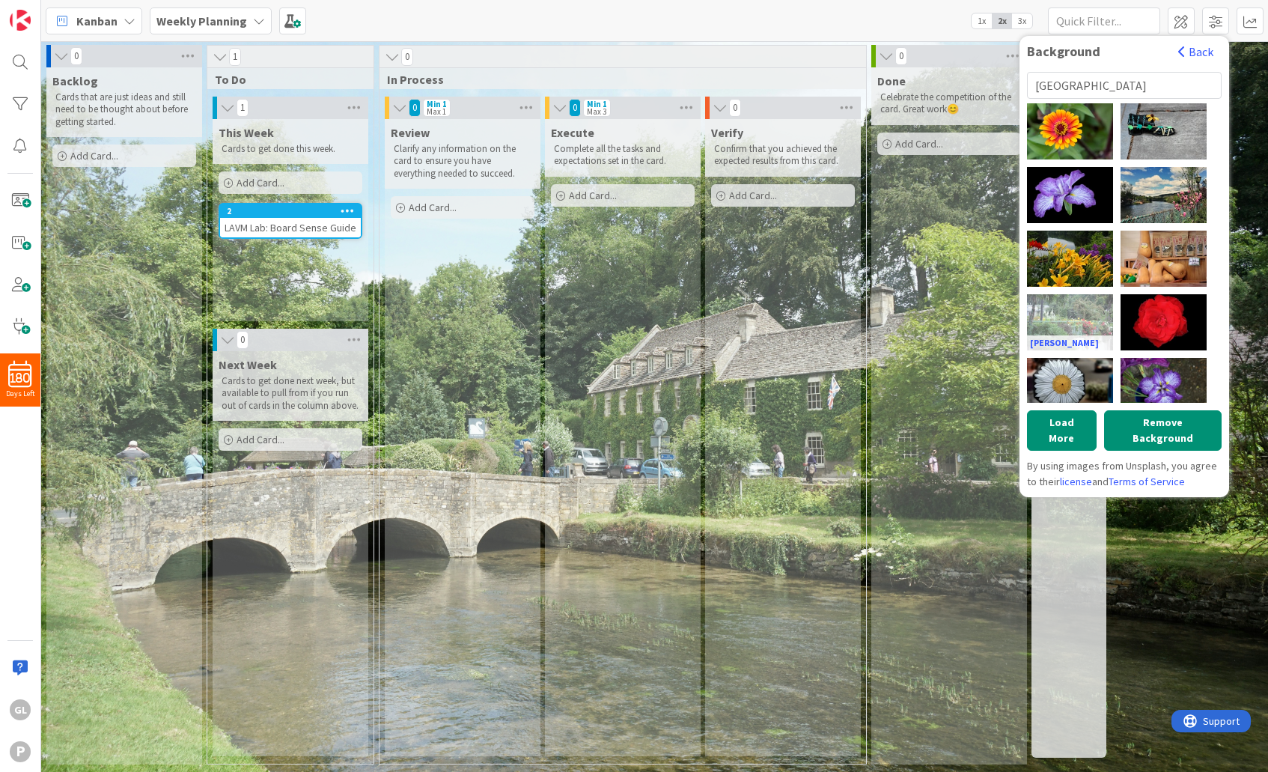
click at [1068, 317] on div "[PERSON_NAME]" at bounding box center [1070, 322] width 86 height 56
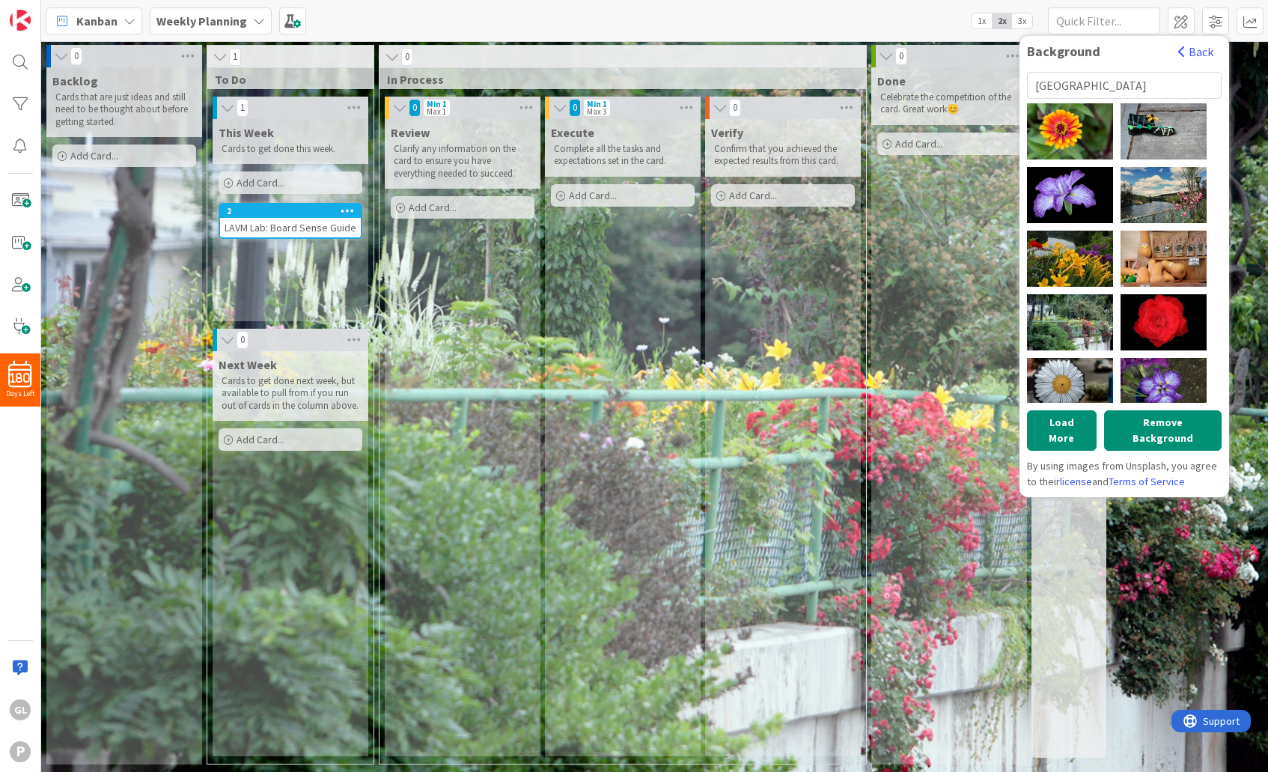
click at [976, 210] on div "Done Celebrate the competition of the card. Great work 😊 Add Card..." at bounding box center [949, 415] width 156 height 697
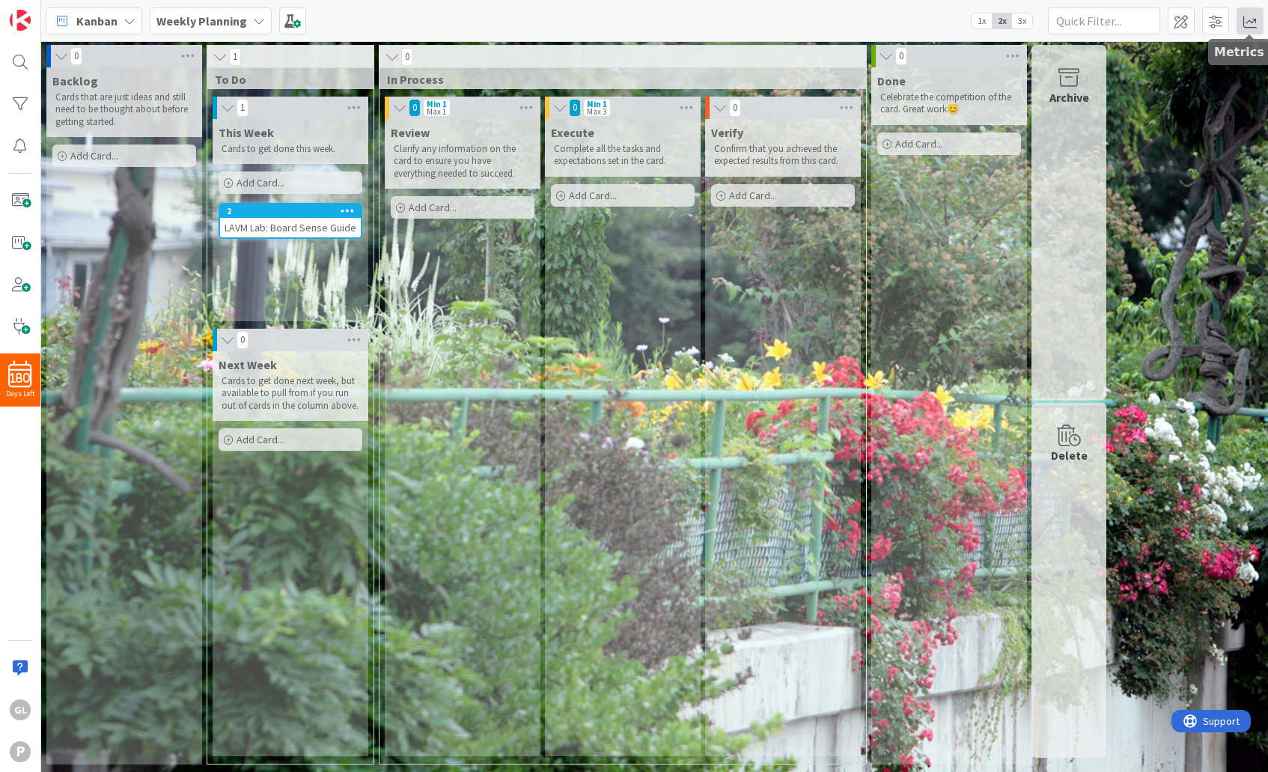
click at [1113, 19] on span at bounding box center [1249, 20] width 27 height 27
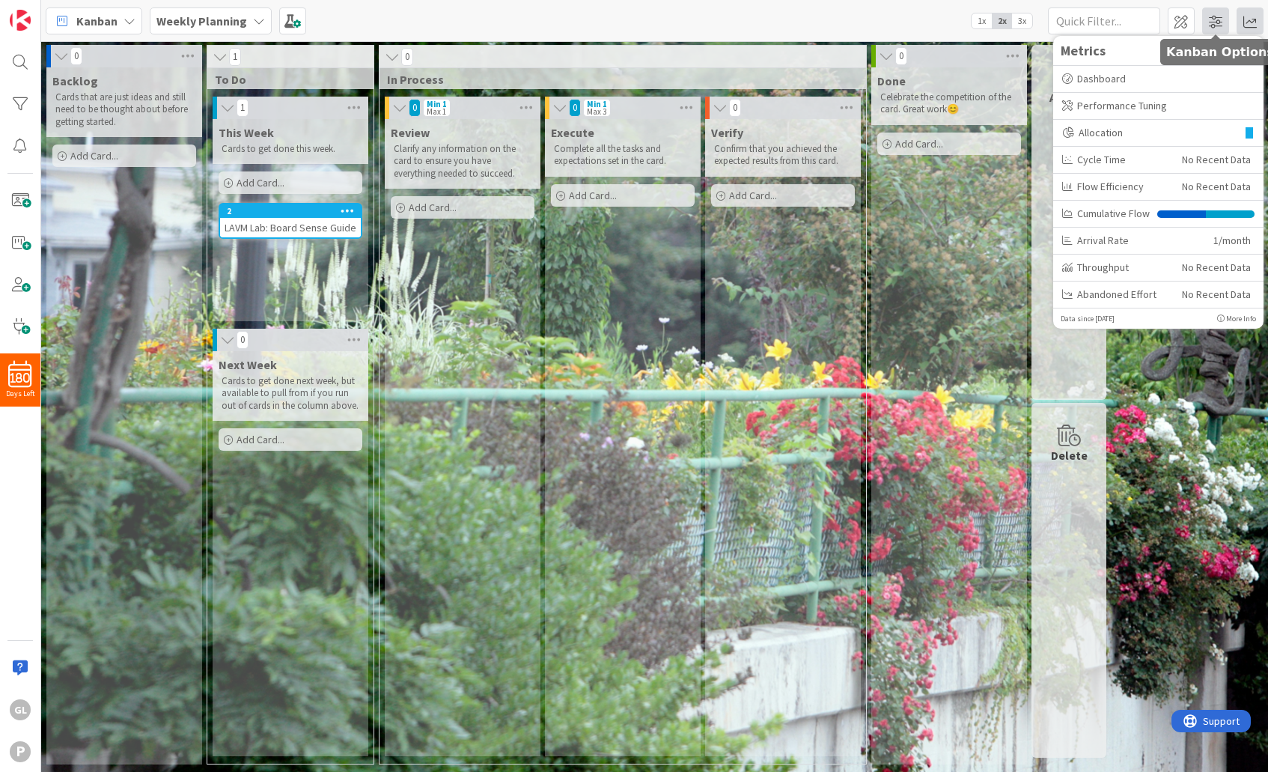
click at [1113, 19] on span at bounding box center [1215, 20] width 27 height 27
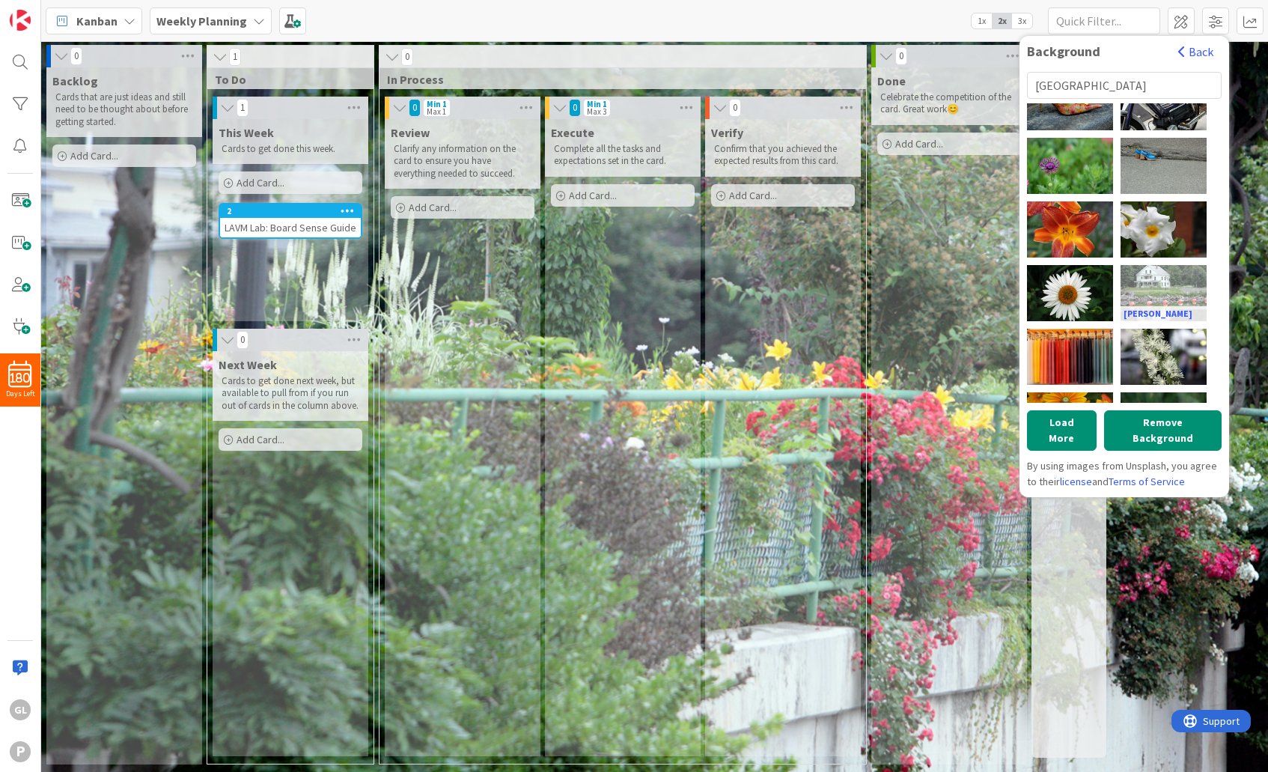
scroll to position [647, 0]
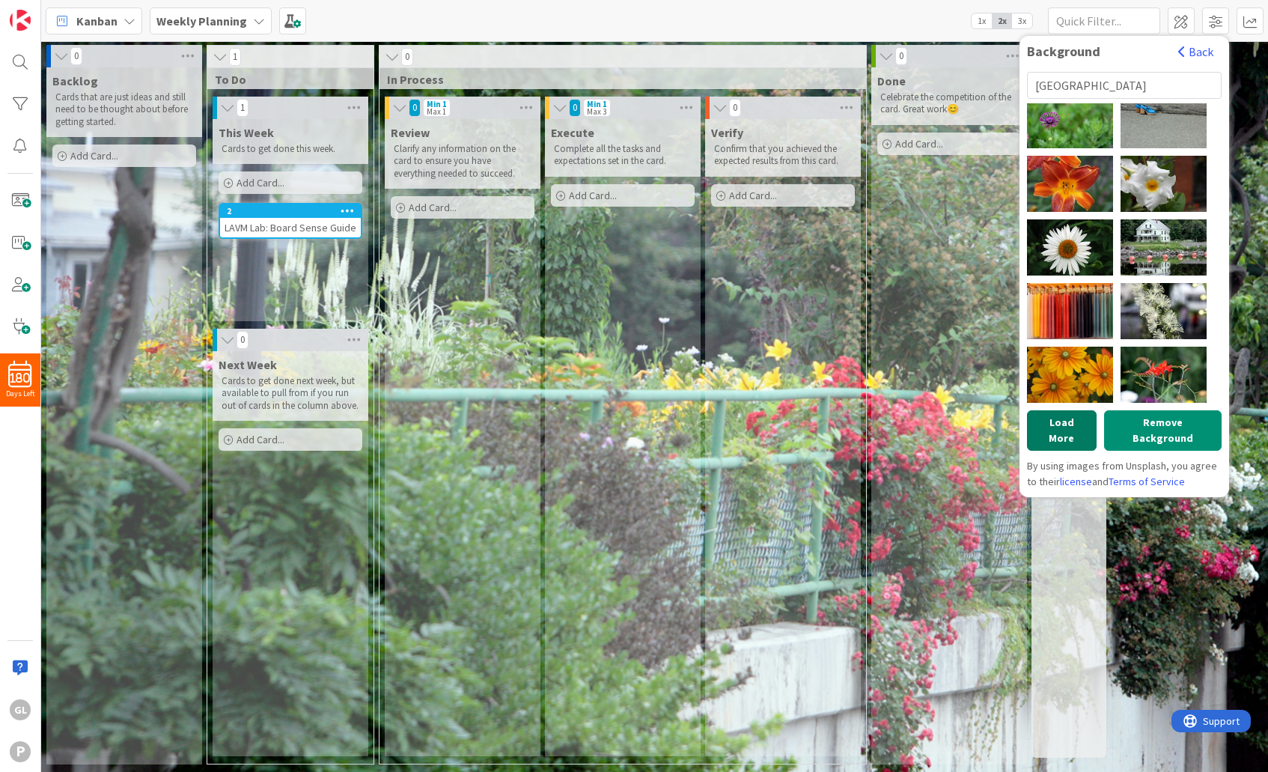
click at [1075, 424] on button "Load More" at bounding box center [1062, 430] width 70 height 40
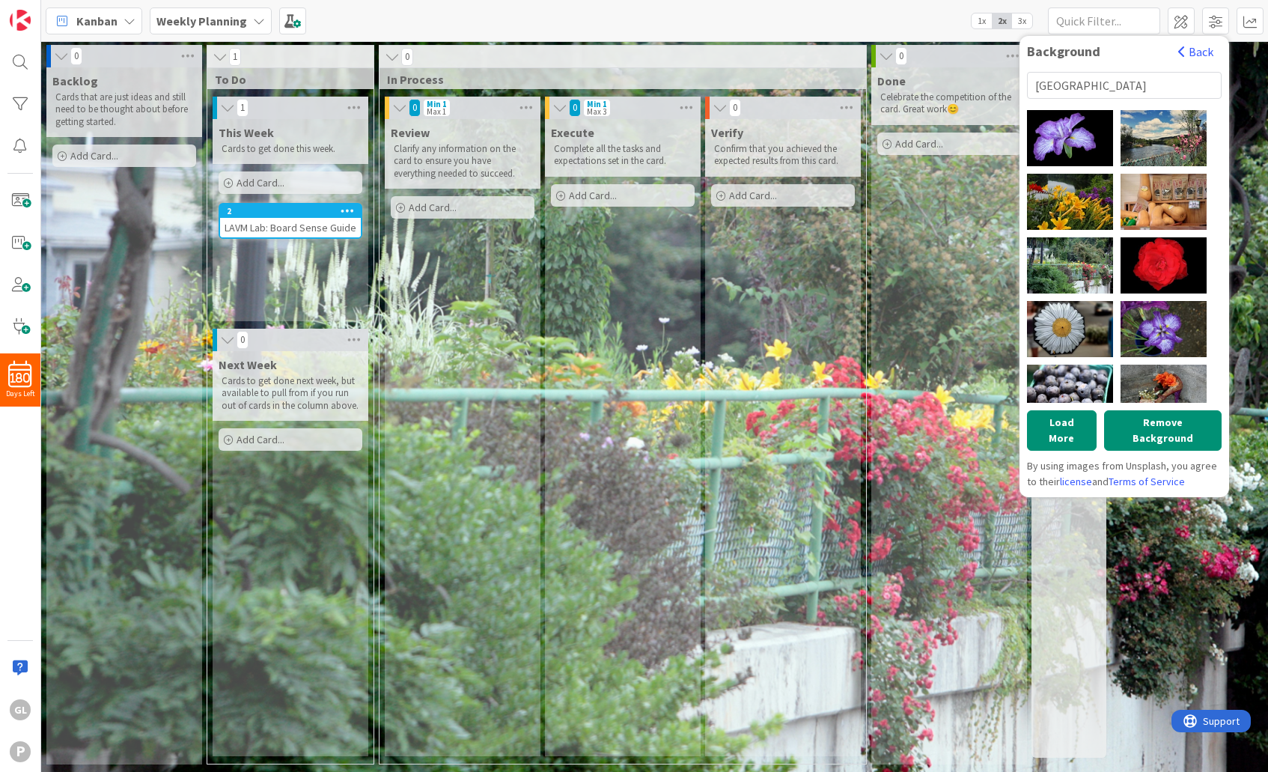
scroll to position [0, 0]
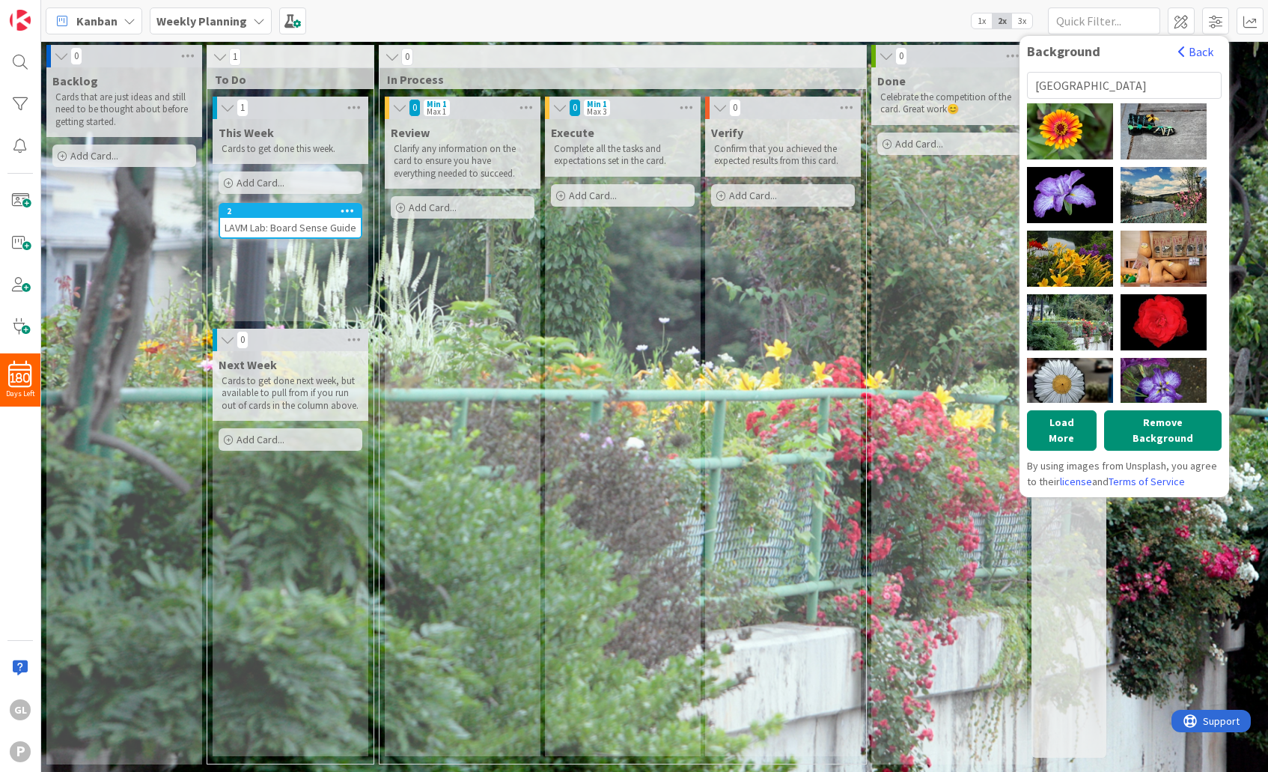
click at [930, 303] on div "Done Celebrate the competition of the card. Great work 😊 Add Card..." at bounding box center [949, 415] width 156 height 697
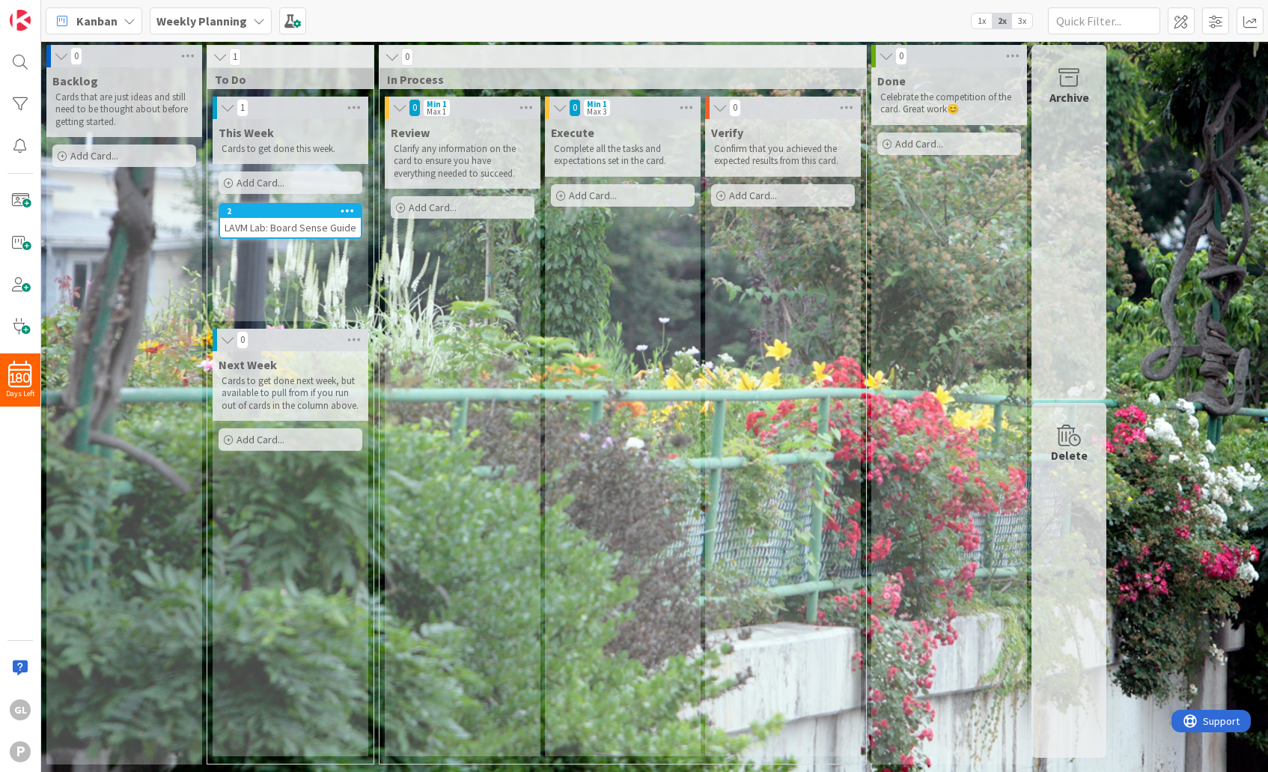
click at [576, 281] on div "Execute Complete all the tasks and expectations set in the card. Add Card..." at bounding box center [623, 437] width 156 height 637
click at [1113, 326] on div "0 Backlog Cards that are just ideas and still need to be thought about before g…" at bounding box center [654, 408] width 1220 height 727
click at [20, 492] on div "180 Days Left GL P" at bounding box center [20, 386] width 41 height 772
click at [479, 4] on div "Kanban Weekly Planning 1x 2x 3x Background Back Shelburne Falls [PERSON_NAME] […" at bounding box center [654, 20] width 1226 height 41
click at [503, 436] on div "Review Clarify any information on the card to ensure you have everything needed…" at bounding box center [463, 437] width 156 height 637
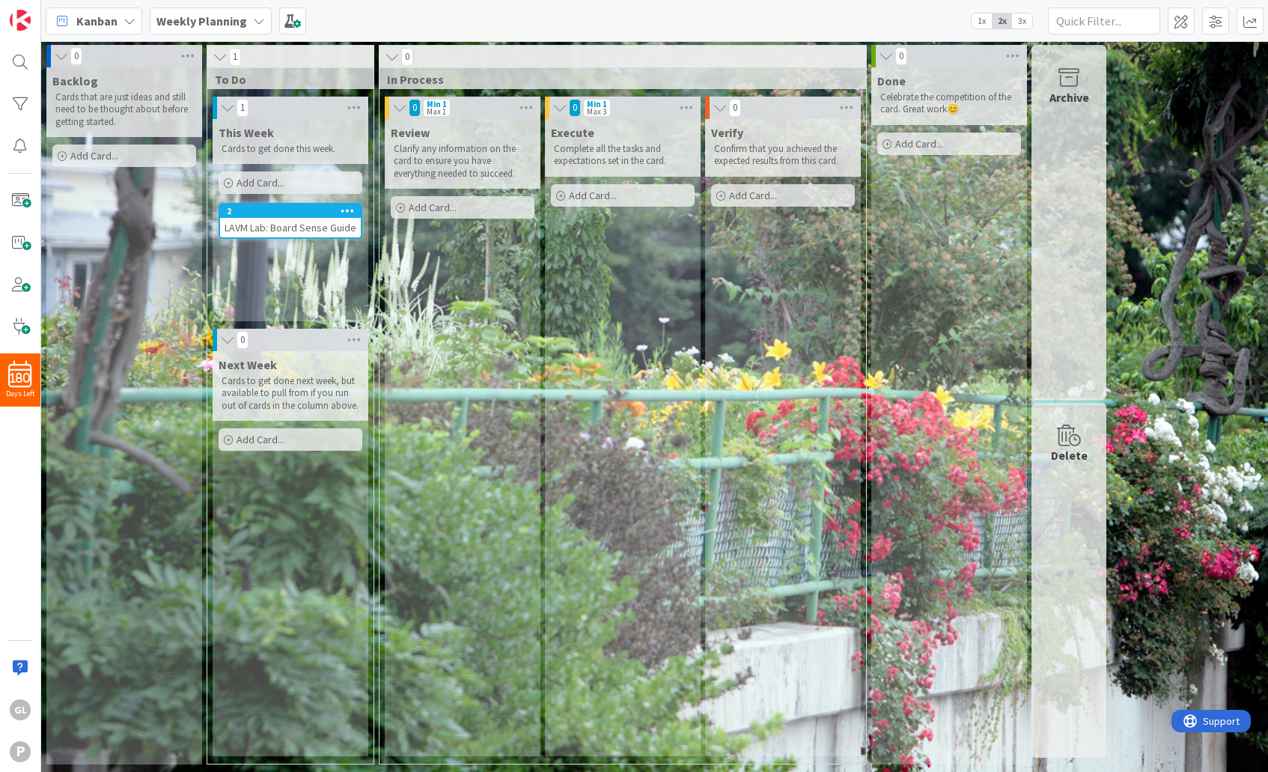
click at [981, 16] on span "1x" at bounding box center [981, 20] width 20 height 15
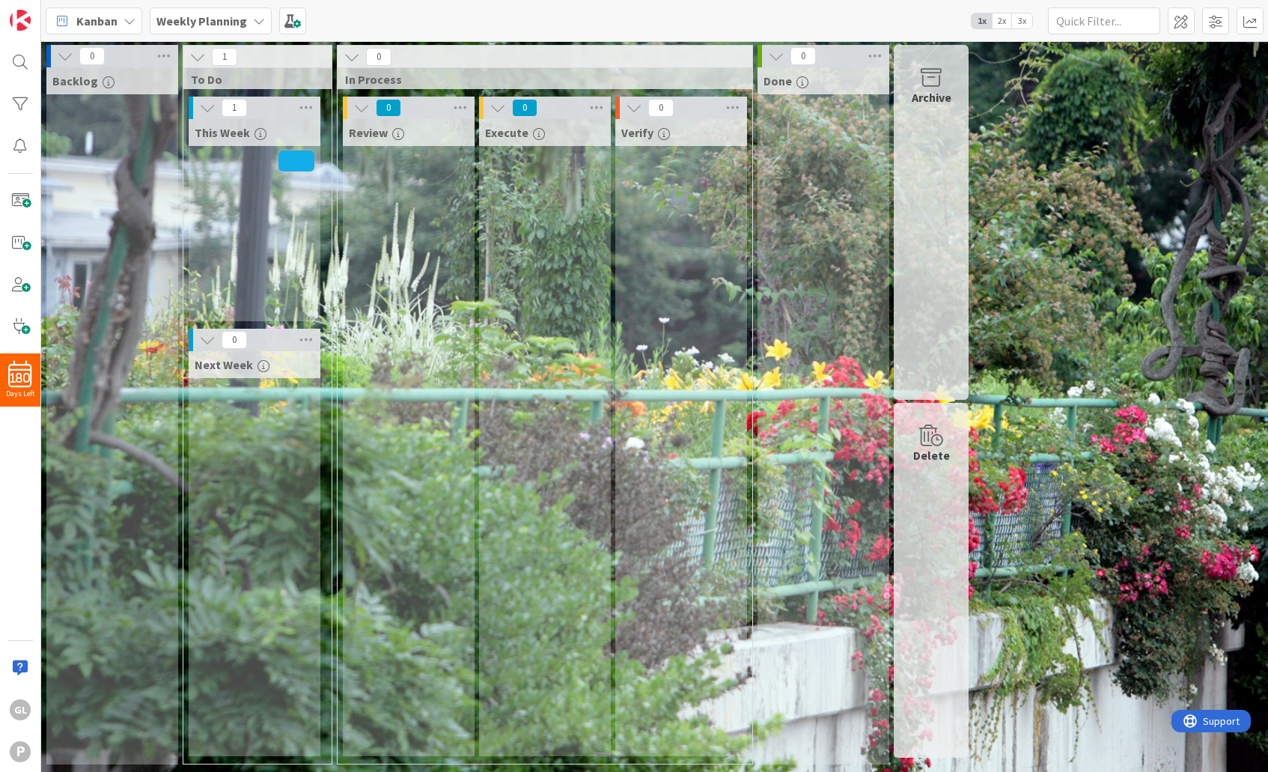
click at [1022, 22] on span "3x" at bounding box center [1022, 20] width 20 height 15
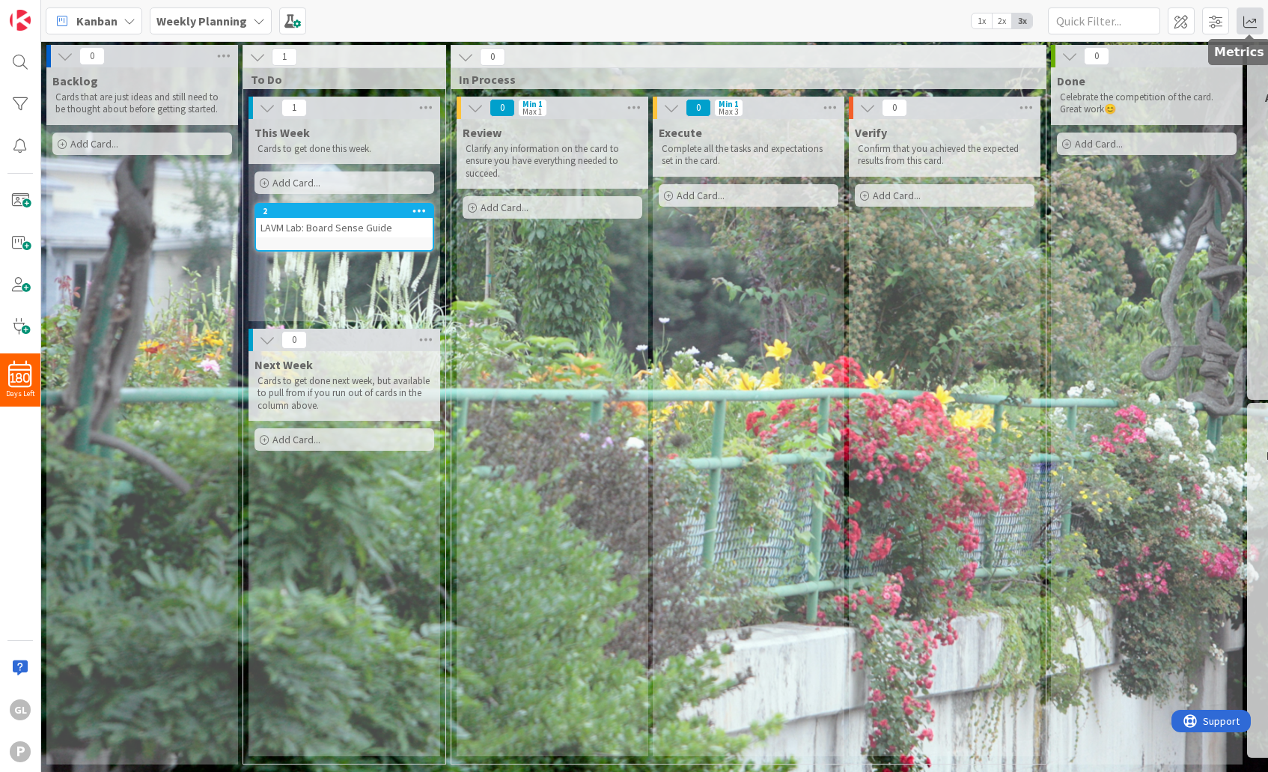
click at [1113, 22] on span at bounding box center [1249, 20] width 27 height 27
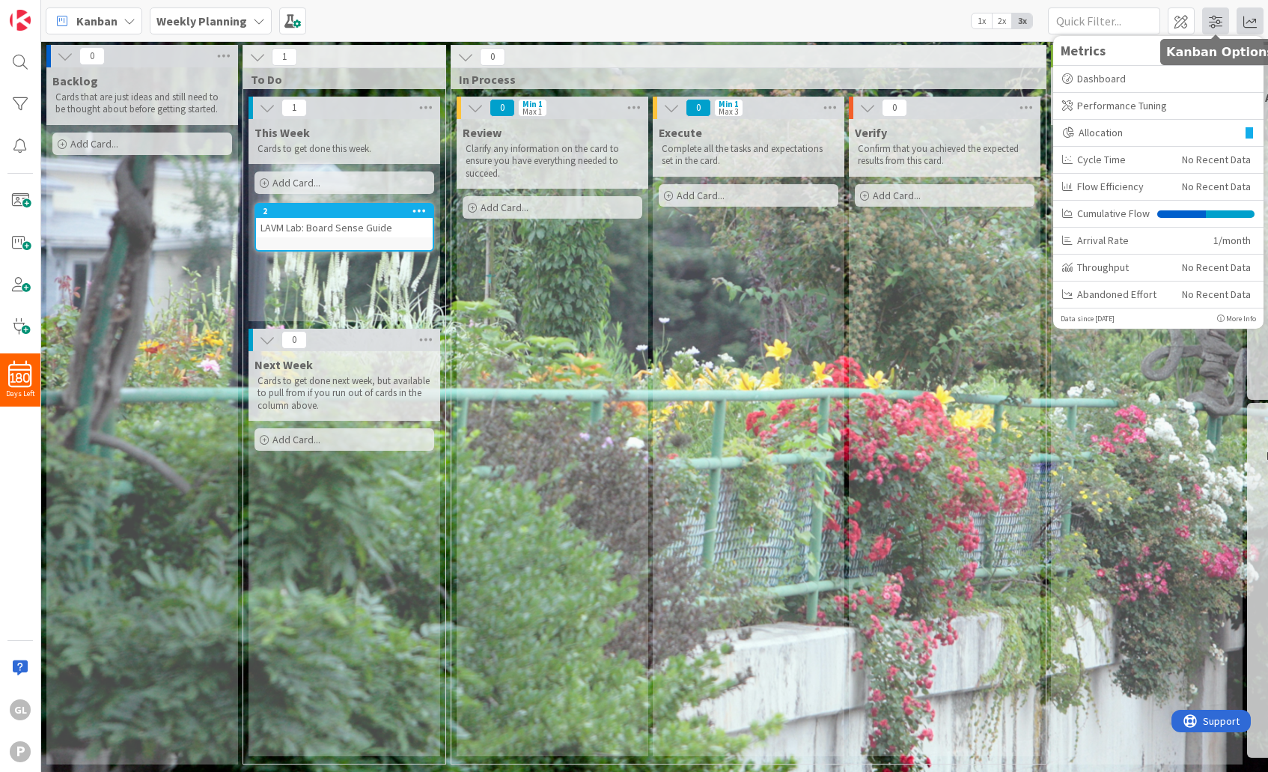
click at [1113, 13] on span at bounding box center [1215, 20] width 27 height 27
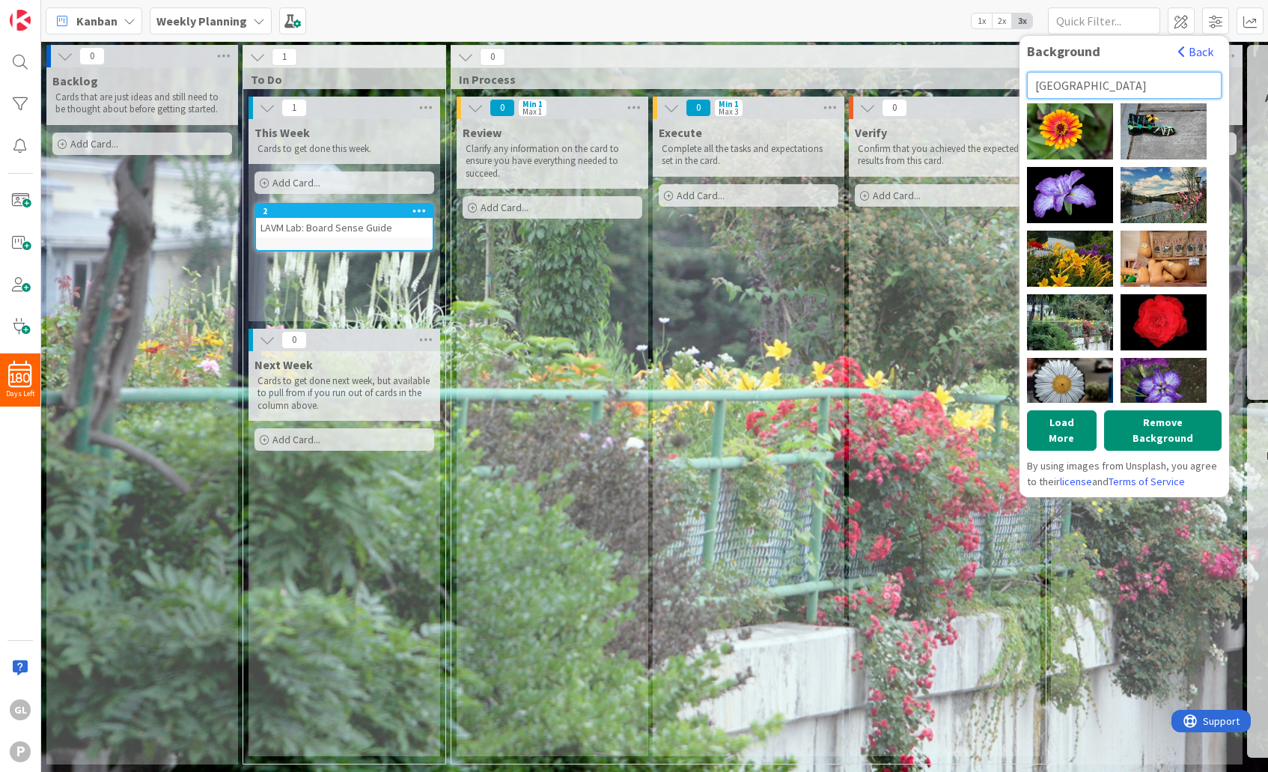
click at [1113, 83] on input "[GEOGRAPHIC_DATA]" at bounding box center [1124, 85] width 195 height 27
drag, startPoint x: 1125, startPoint y: 83, endPoint x: 1028, endPoint y: 88, distance: 97.4
click at [1028, 88] on input "[GEOGRAPHIC_DATA]" at bounding box center [1124, 85] width 195 height 27
click at [1113, 90] on input "[GEOGRAPHIC_DATA]" at bounding box center [1124, 85] width 195 height 27
drag, startPoint x: 1128, startPoint y: 89, endPoint x: 1037, endPoint y: 85, distance: 90.6
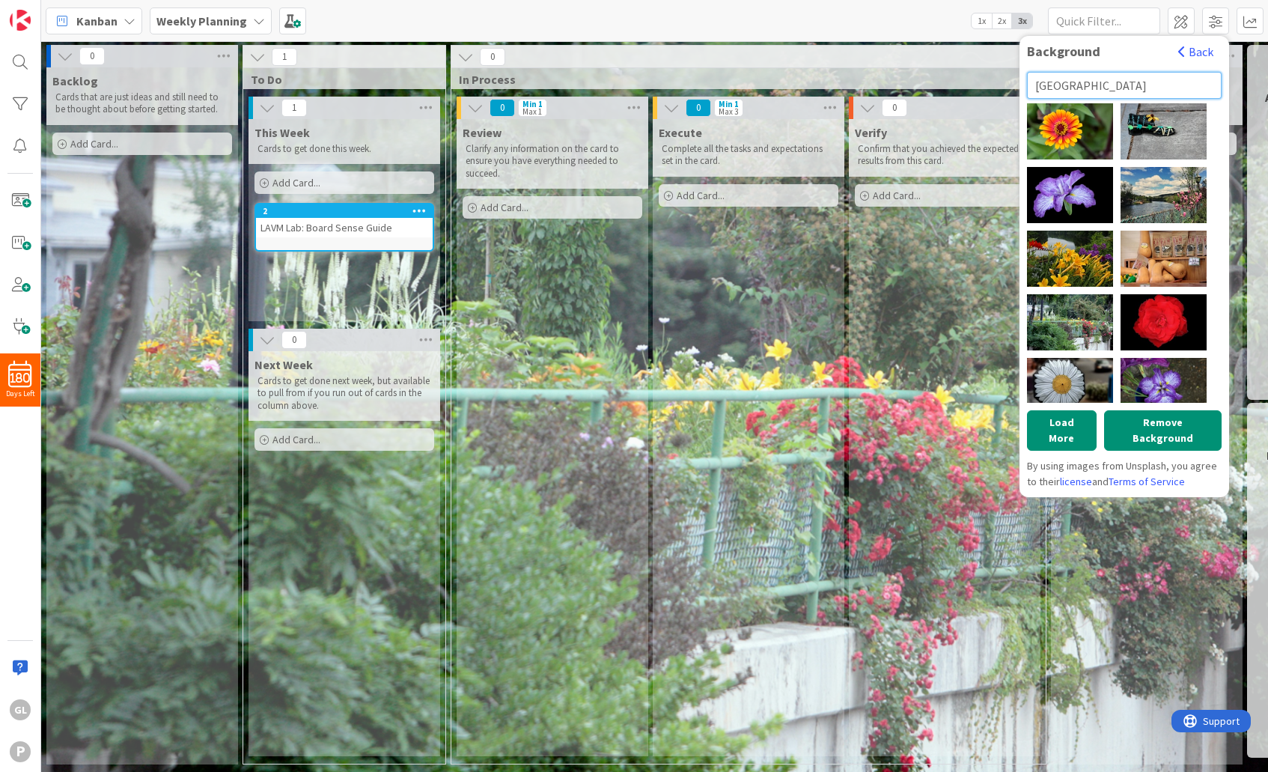
click at [1042, 88] on input "[GEOGRAPHIC_DATA]" at bounding box center [1124, 85] width 195 height 27
drag, startPoint x: 1034, startPoint y: 85, endPoint x: 1140, endPoint y: 85, distance: 105.5
click at [1113, 85] on input "[GEOGRAPHIC_DATA]" at bounding box center [1124, 85] width 195 height 27
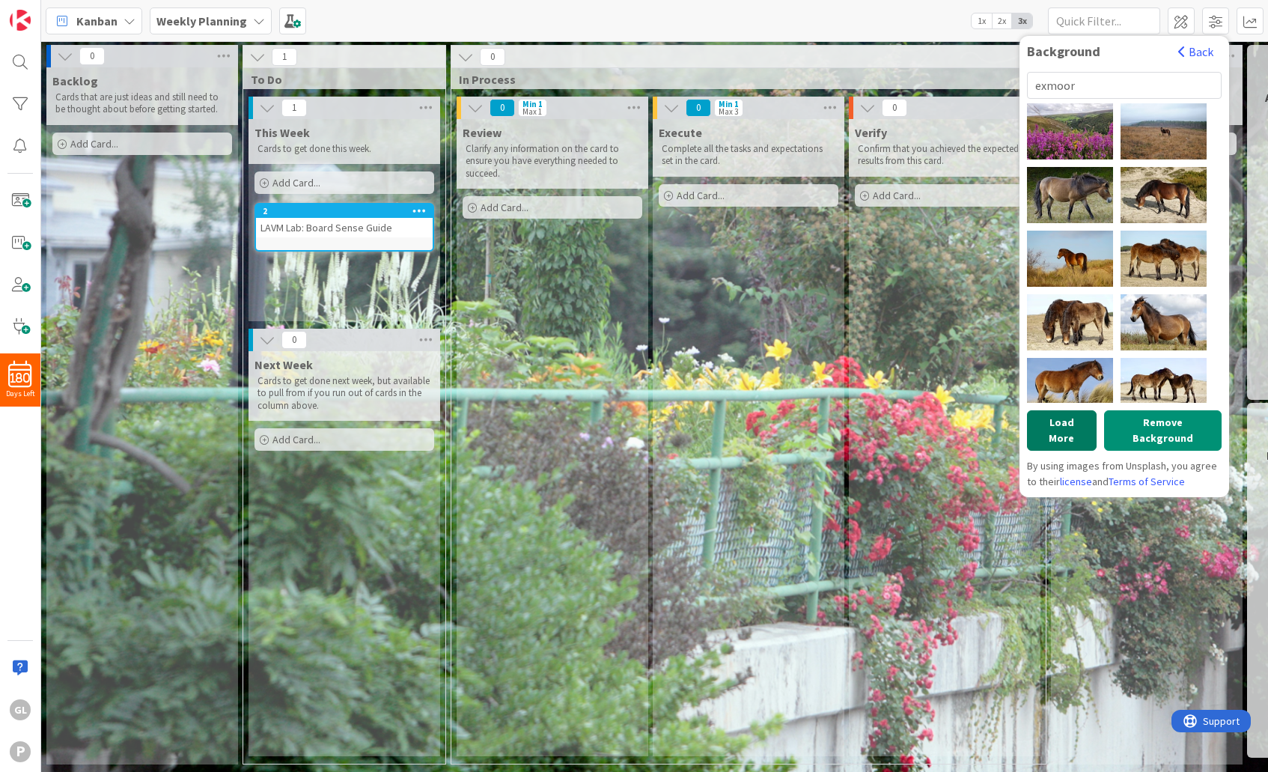
click at [1072, 424] on button "Load More" at bounding box center [1062, 430] width 70 height 40
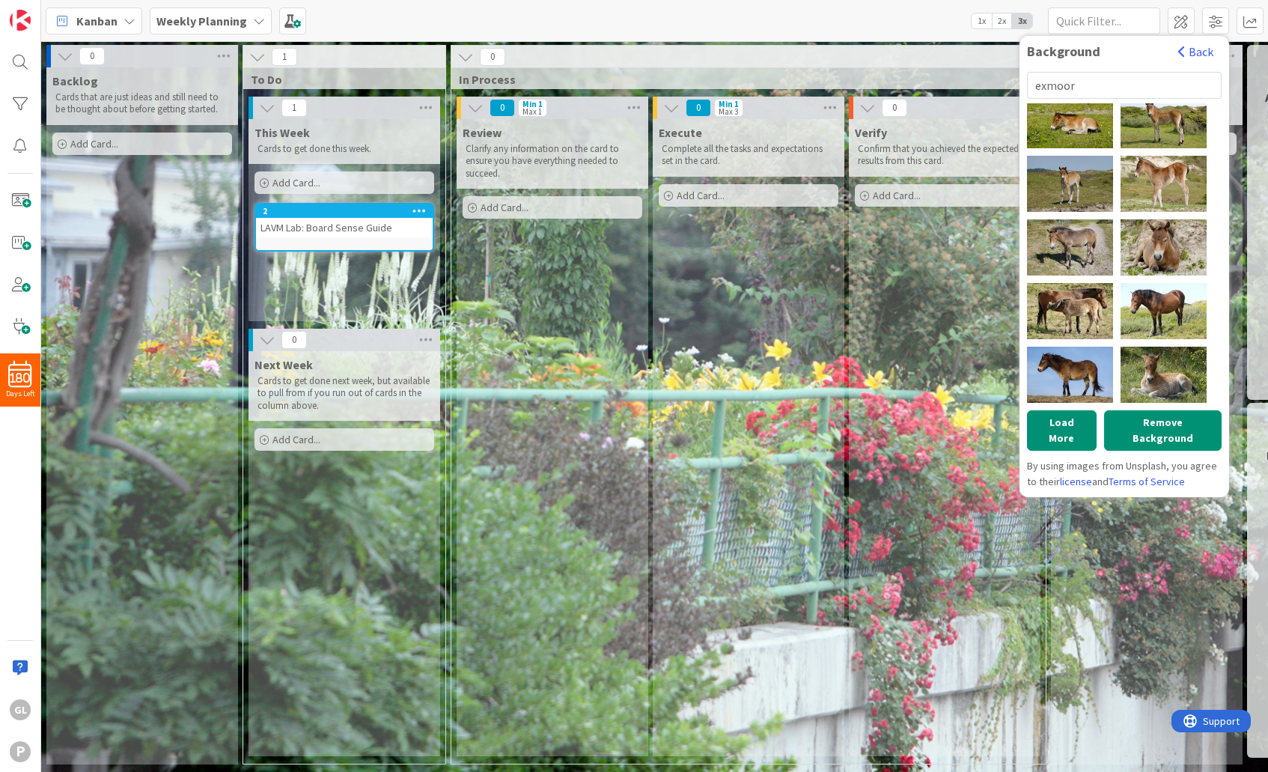
scroll to position [2555, 0]
drag, startPoint x: 1045, startPoint y: 89, endPoint x: 1036, endPoint y: 88, distance: 9.1
click at [1036, 88] on input "exmoor" at bounding box center [1124, 85] width 195 height 27
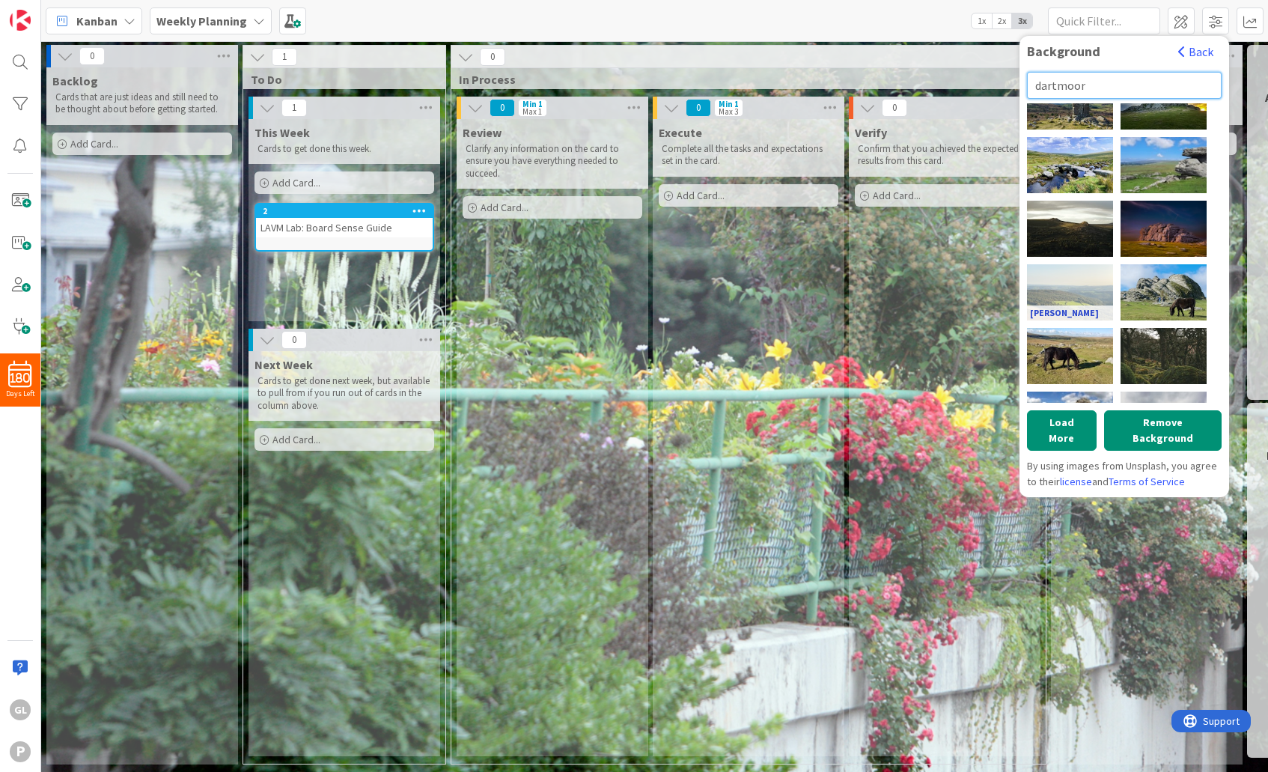
scroll to position [0, 0]
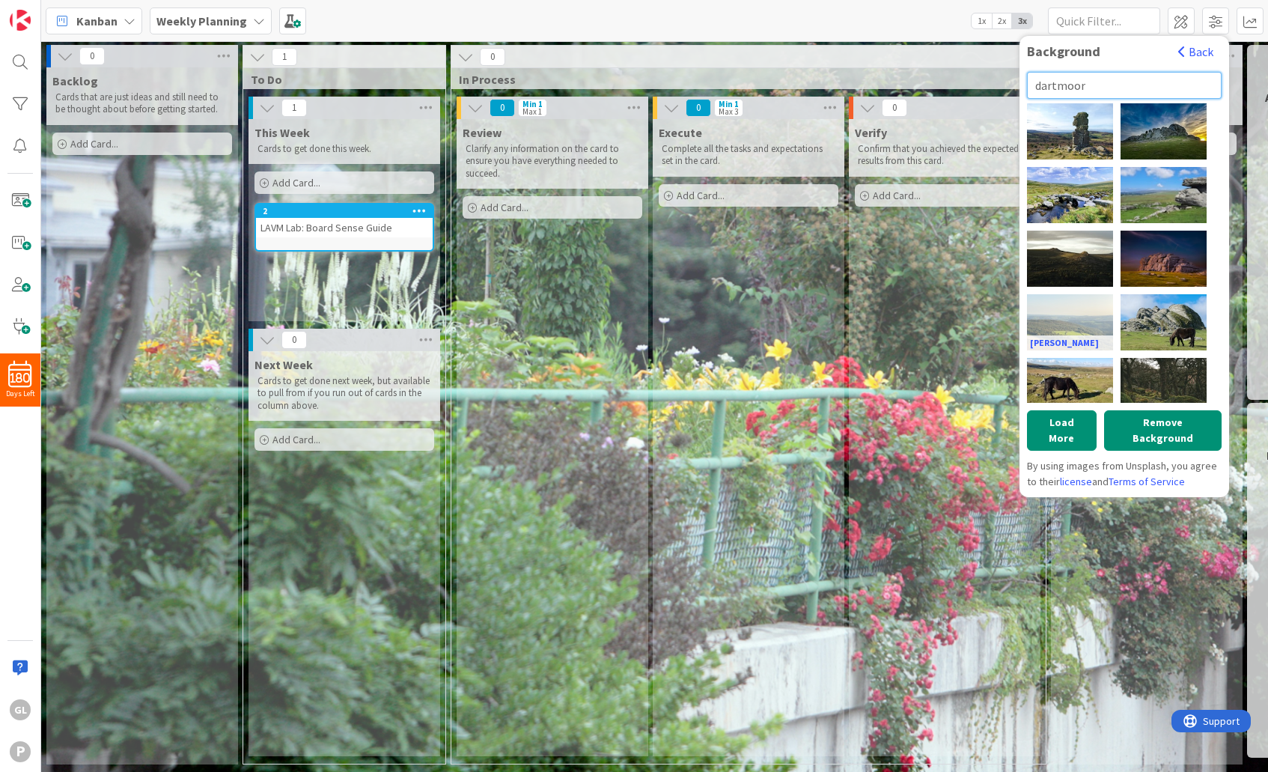
type input "dartmoor"
click at [1066, 322] on div "[PERSON_NAME]" at bounding box center [1070, 322] width 86 height 56
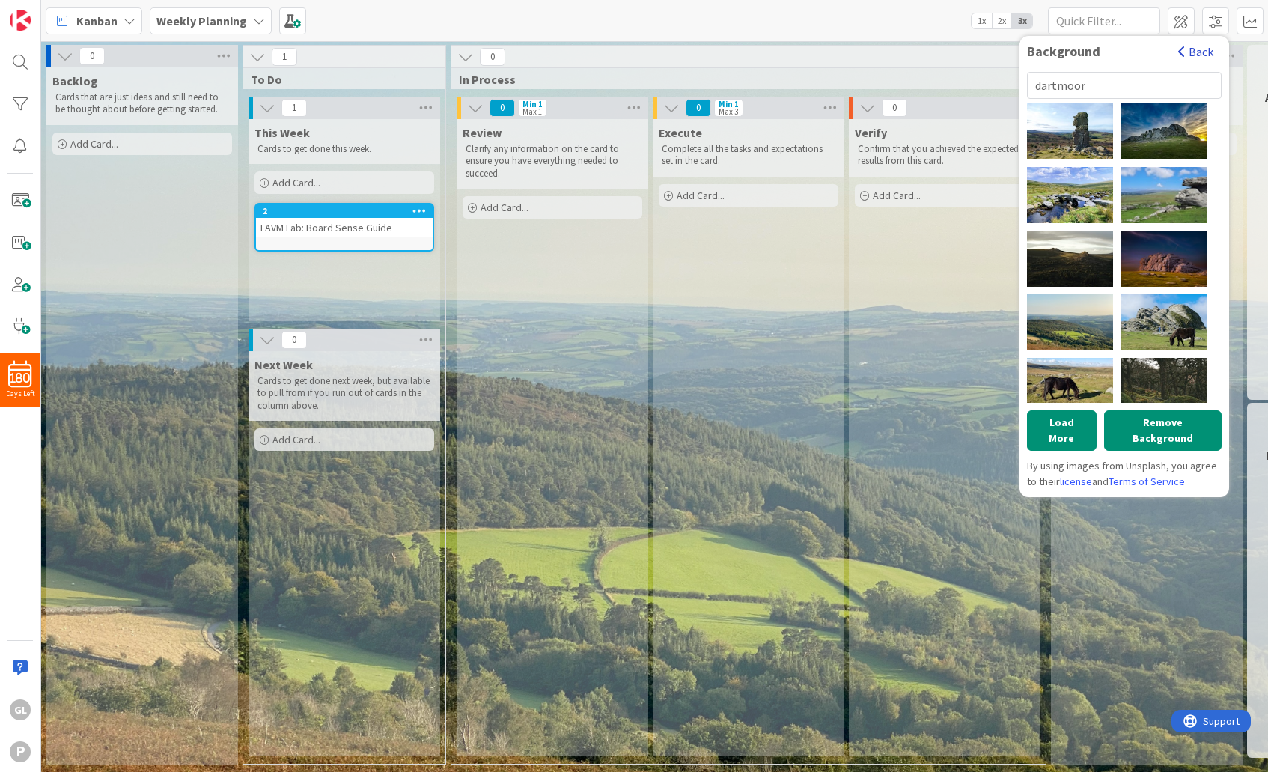
click at [1113, 52] on button "Back" at bounding box center [1195, 51] width 37 height 16
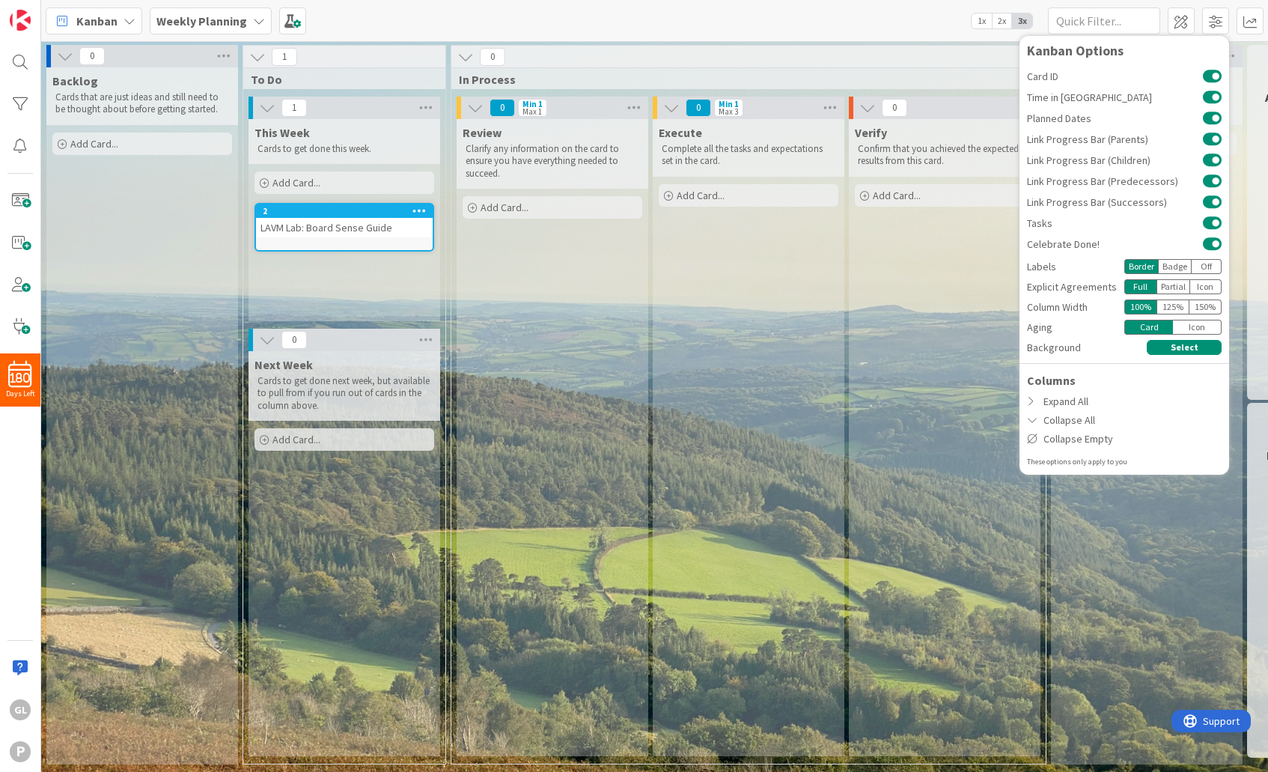
click at [898, 269] on div "Verify Confirm that you achieved the expected results from this card. Add Card.…" at bounding box center [945, 437] width 192 height 637
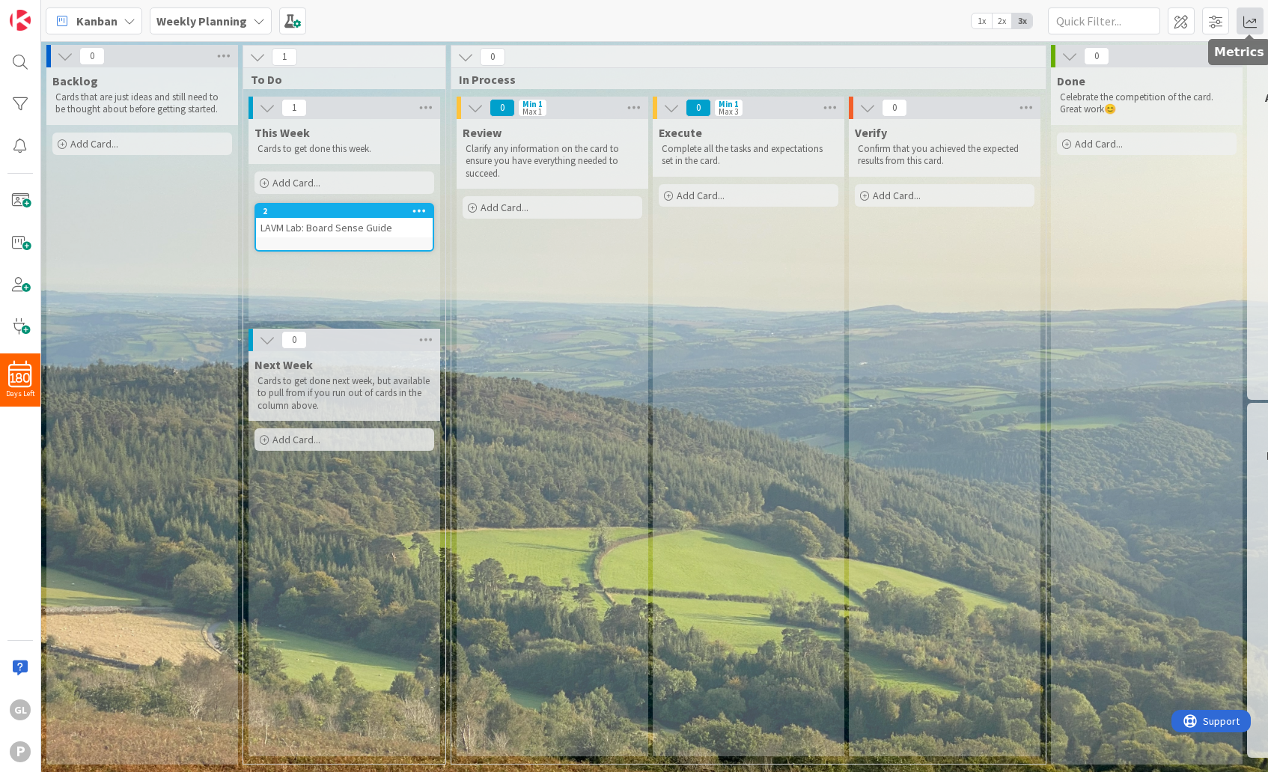
click at [1113, 22] on span at bounding box center [1249, 20] width 27 height 27
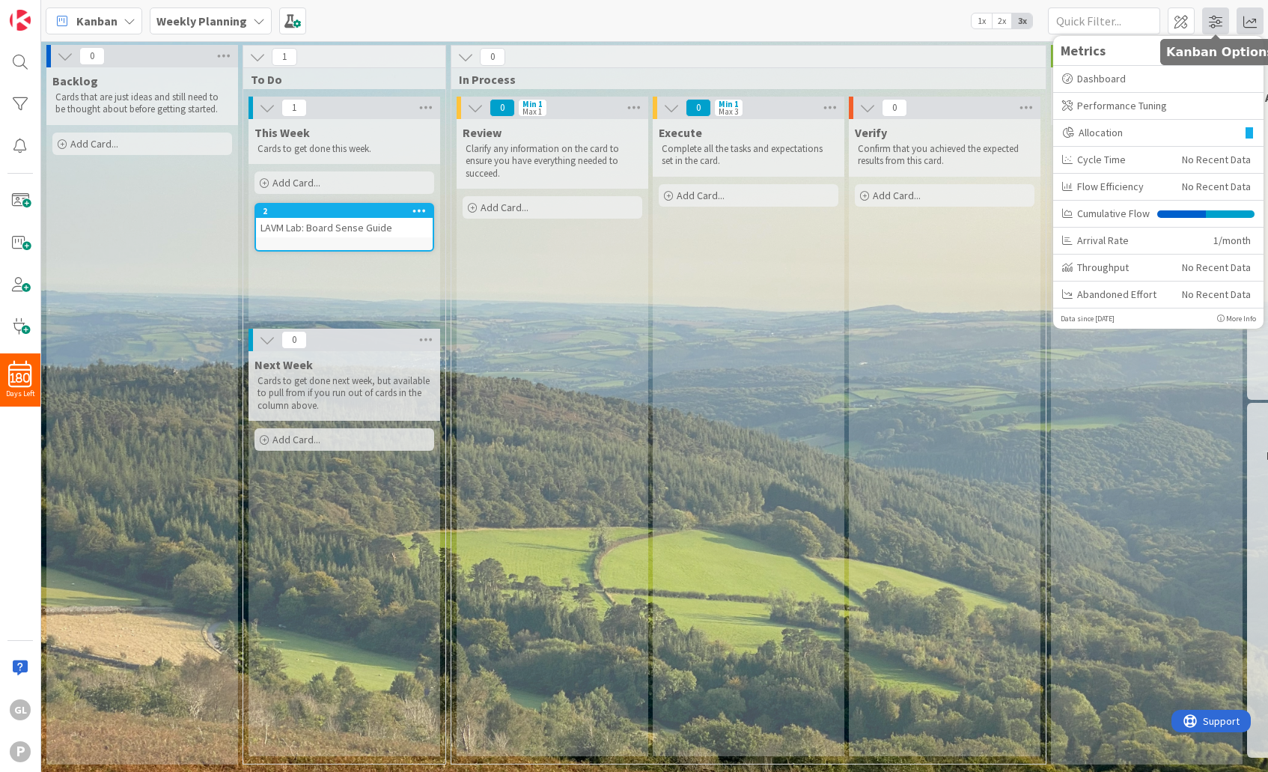
click at [1113, 23] on span at bounding box center [1215, 20] width 27 height 27
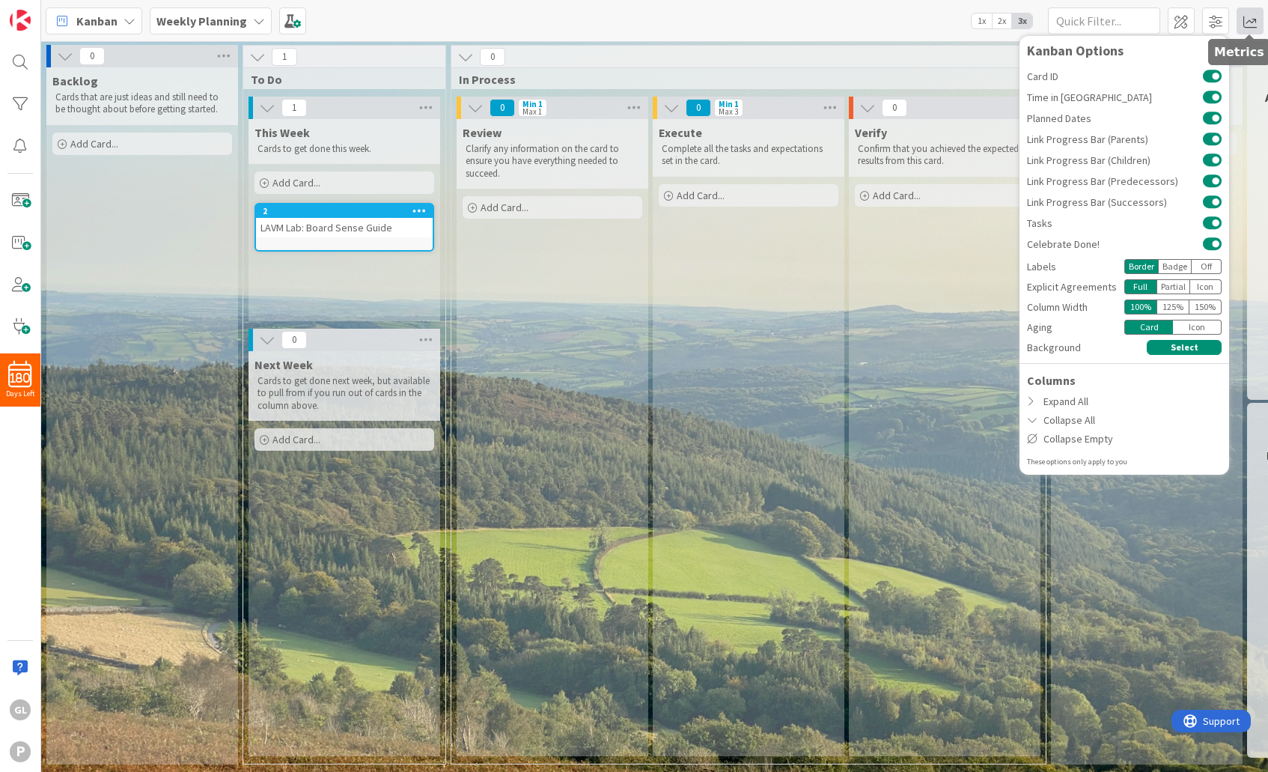
click at [1113, 20] on span at bounding box center [1249, 20] width 27 height 27
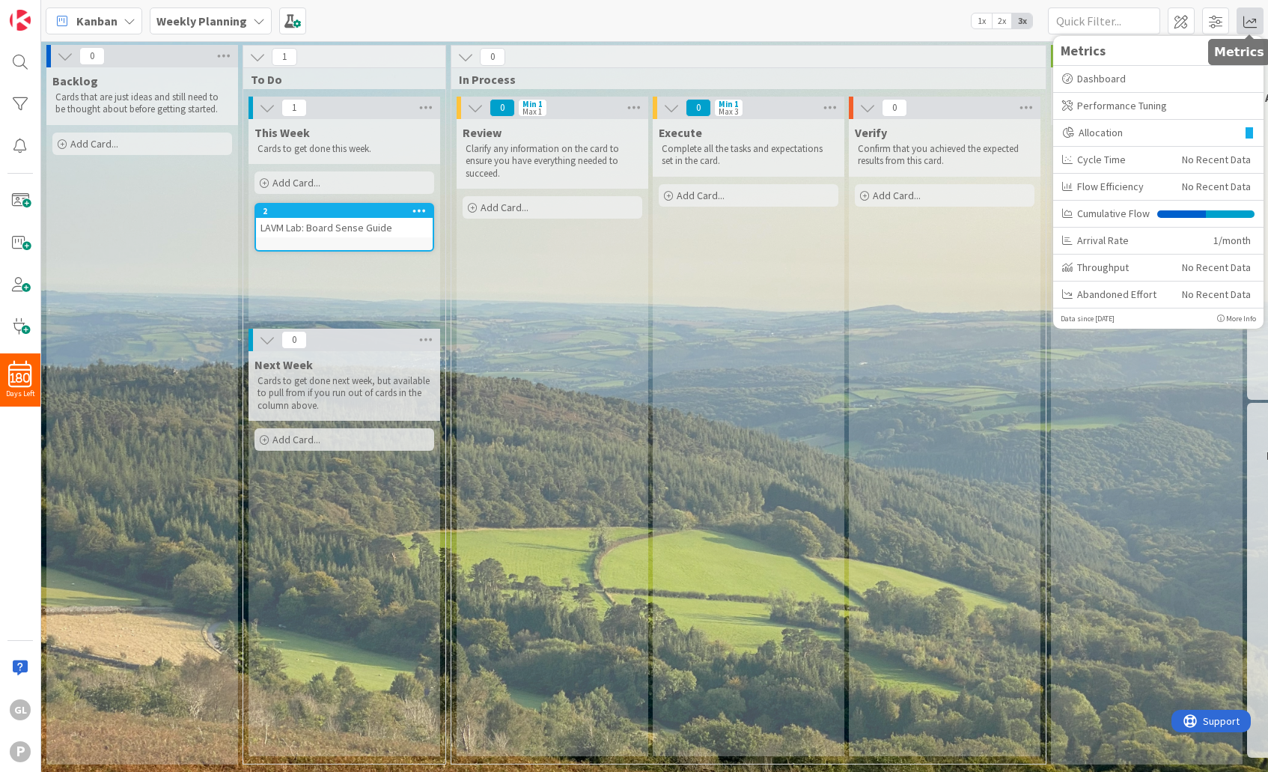
click at [1113, 20] on span at bounding box center [1249, 20] width 27 height 27
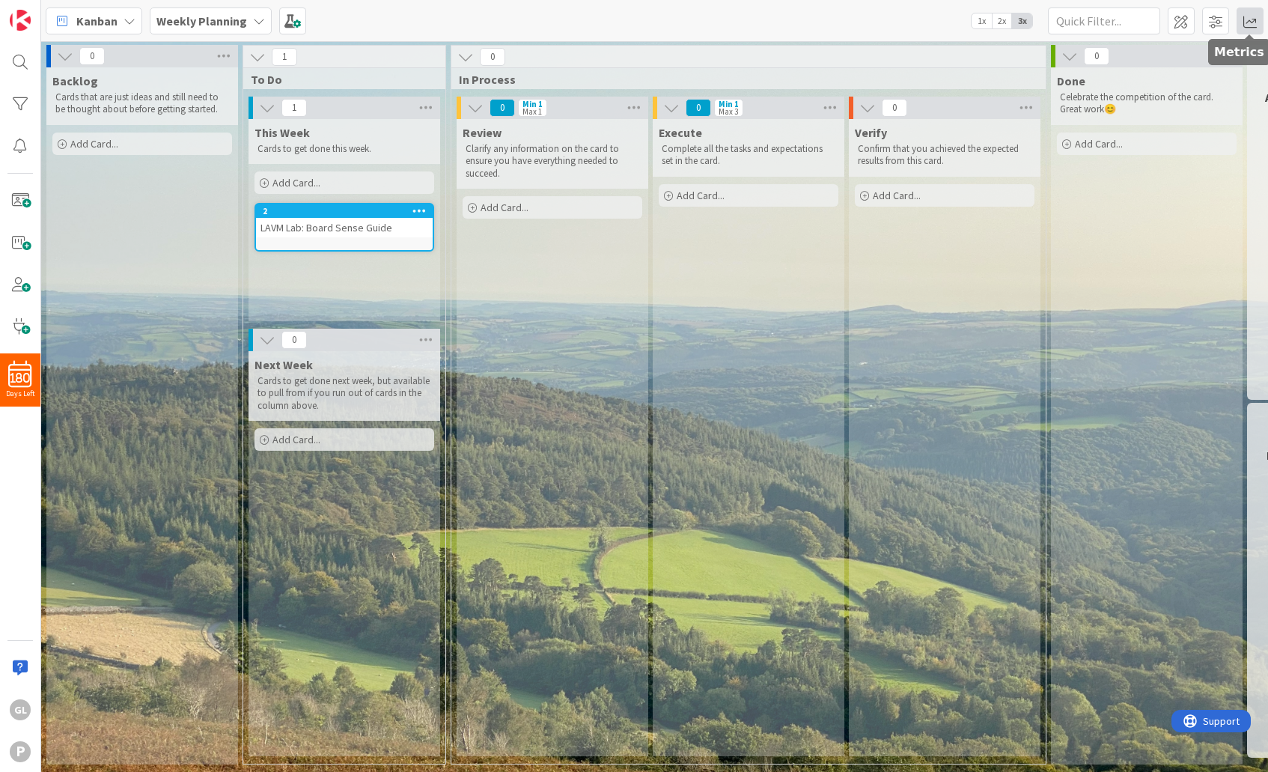
click at [1113, 22] on span at bounding box center [1249, 20] width 27 height 27
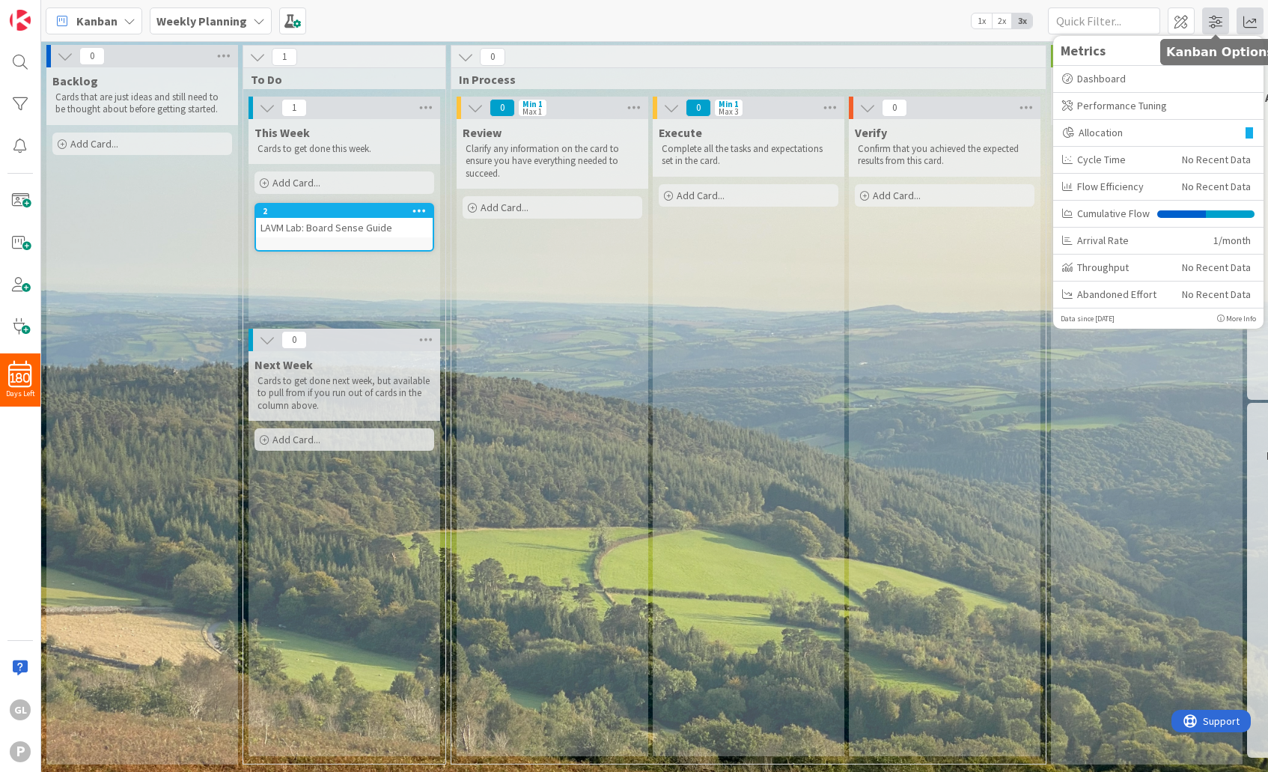
click at [1113, 17] on span at bounding box center [1215, 20] width 27 height 27
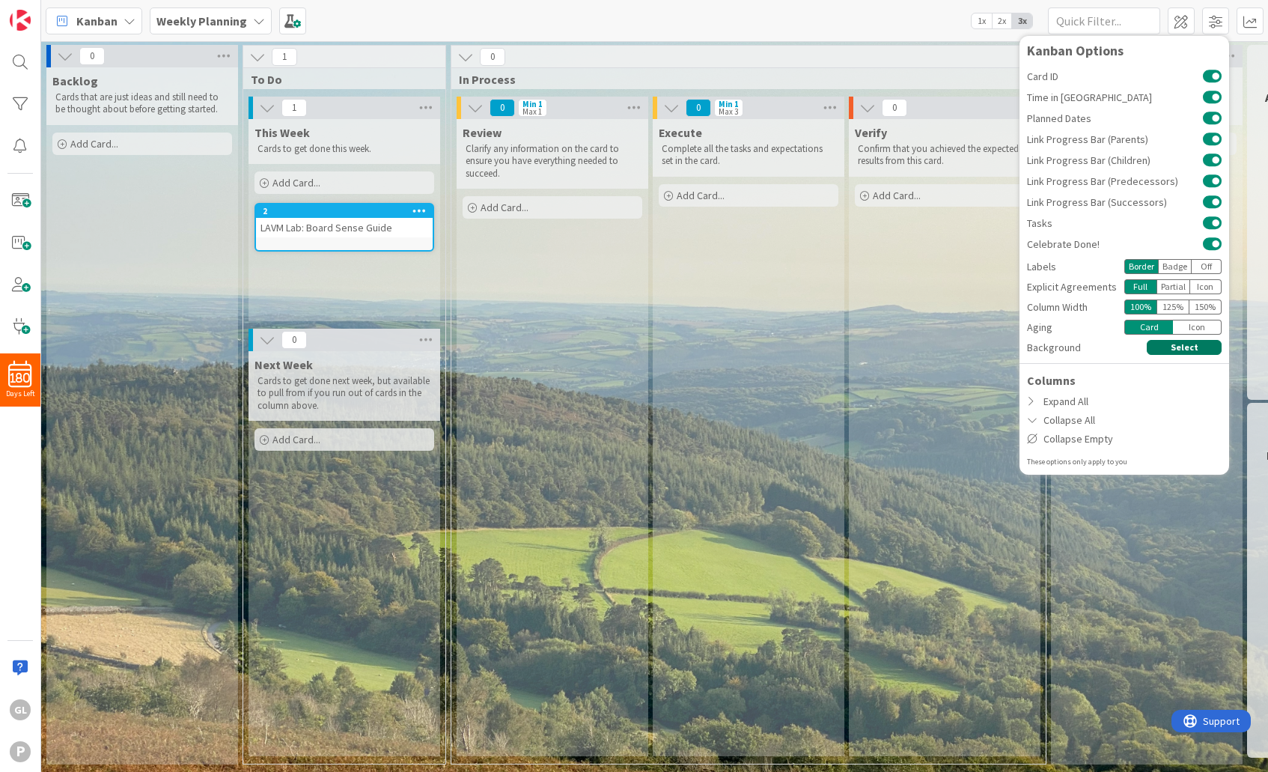
click at [1113, 343] on button "Select" at bounding box center [1183, 347] width 75 height 15
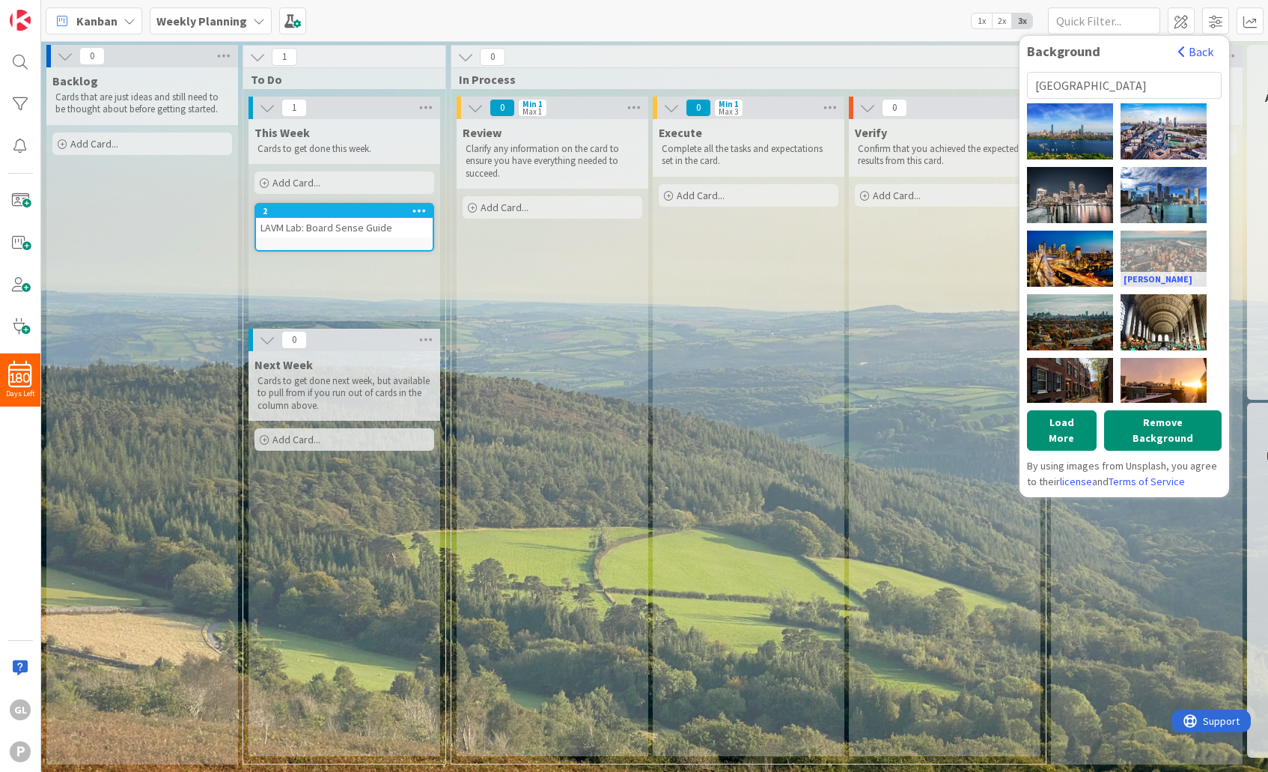
type input "[GEOGRAPHIC_DATA]"
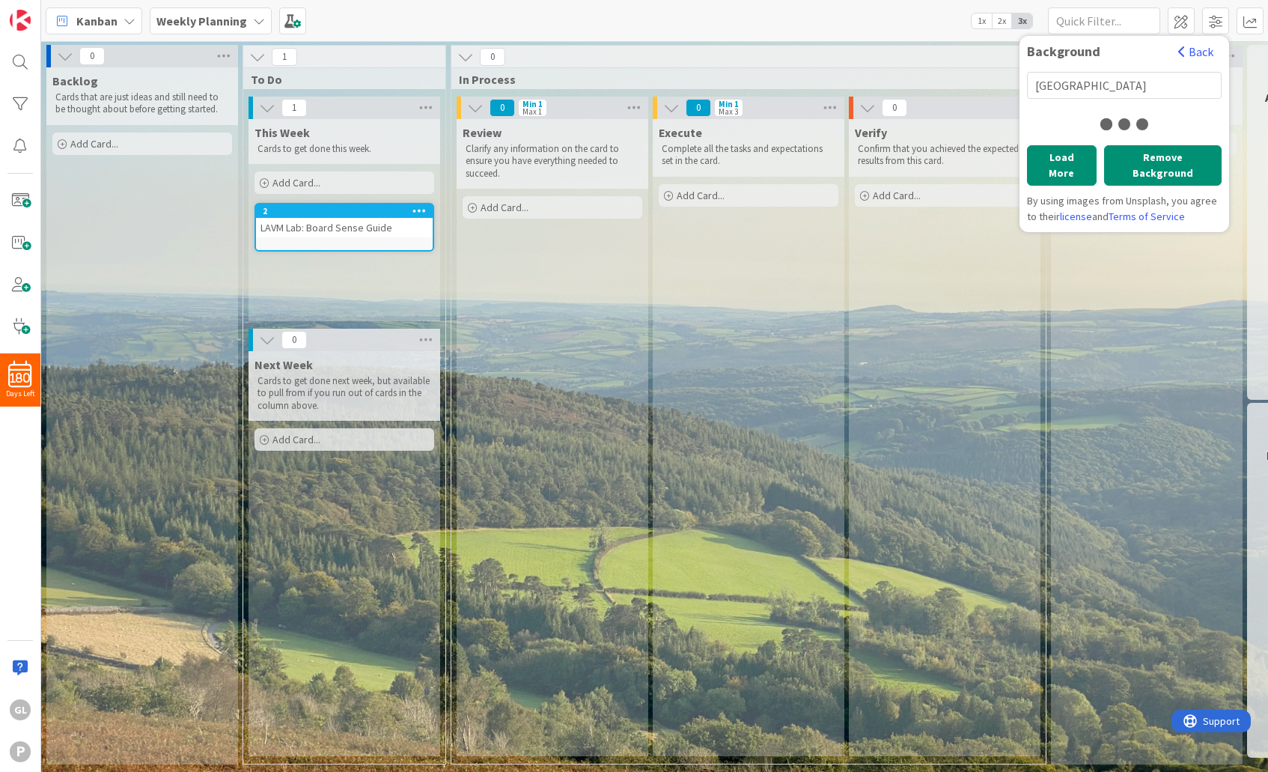
scroll to position [4, 0]
drag, startPoint x: 1084, startPoint y: 88, endPoint x: 1021, endPoint y: 84, distance: 63.7
click at [1021, 84] on div "Background Back [GEOGRAPHIC_DATA] Load More Remove Background By using images f…" at bounding box center [1124, 134] width 210 height 196
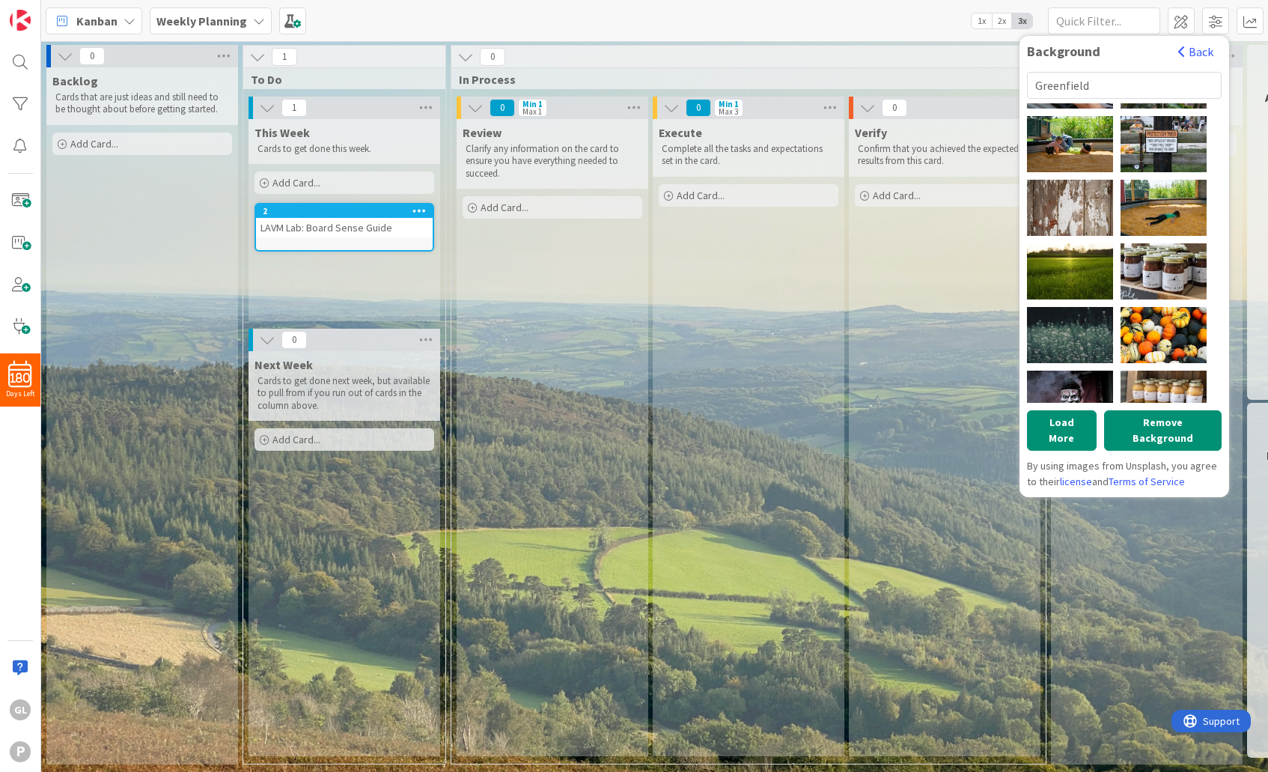
scroll to position [602, 0]
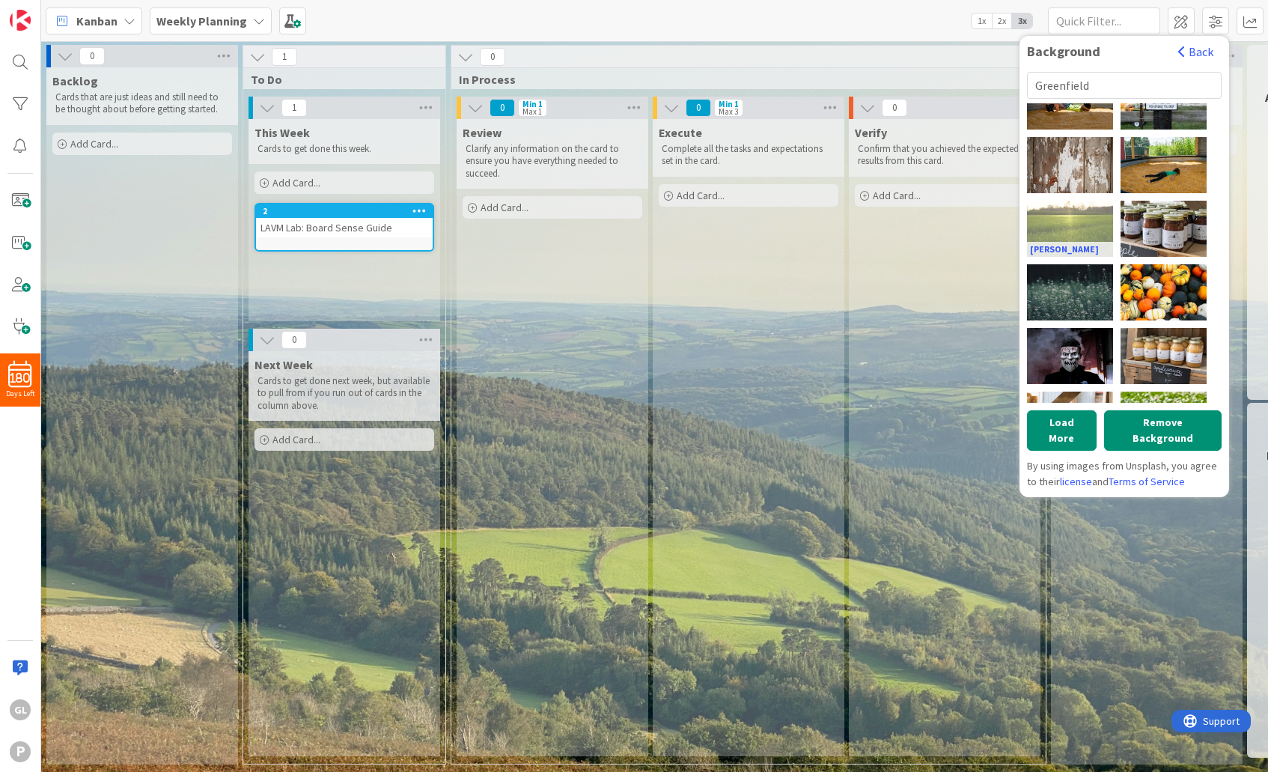
type input "Greenfield"
click at [1085, 228] on div "[PERSON_NAME]" at bounding box center [1070, 229] width 86 height 56
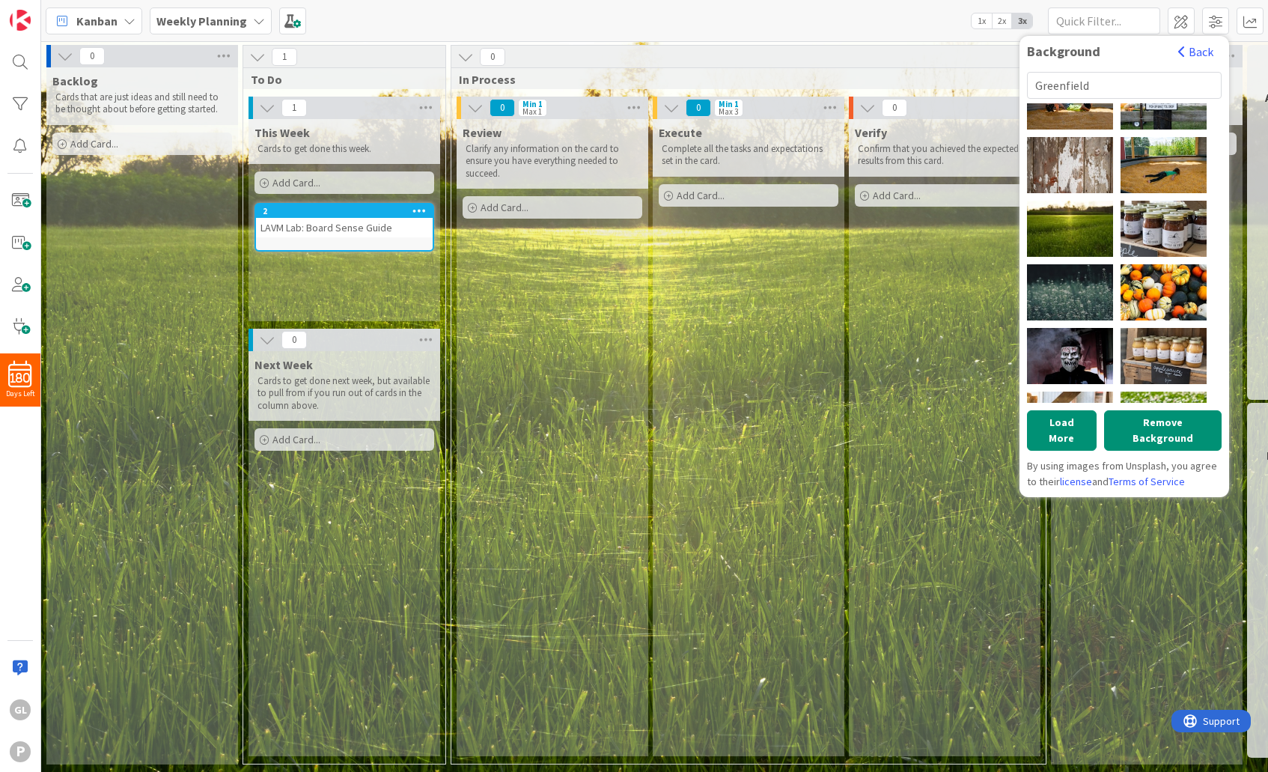
click at [964, 326] on div "Verify Confirm that you achieved the expected results from this card. Add Card.…" at bounding box center [945, 437] width 192 height 637
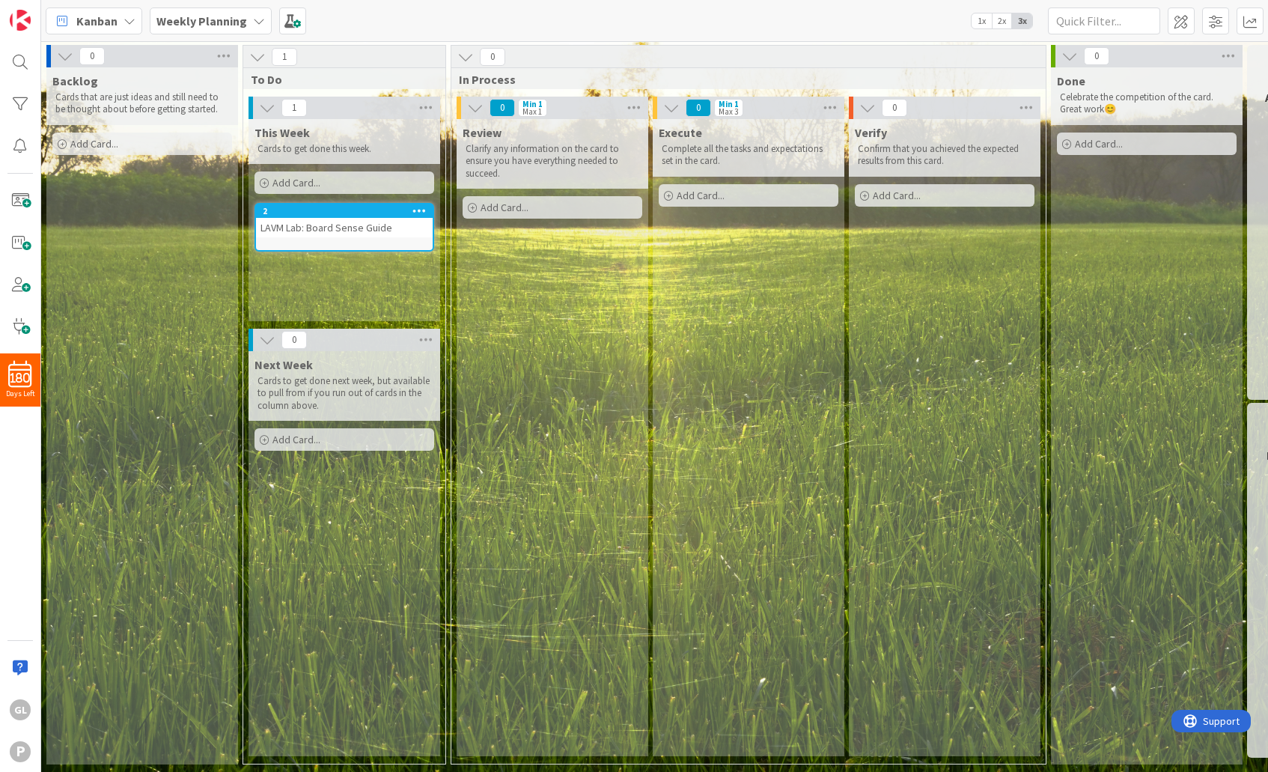
scroll to position [0, 0]
click at [145, 209] on div "Backlog Cards that are just ideas and still need to be thought about before get…" at bounding box center [142, 415] width 192 height 697
click at [1113, 31] on span at bounding box center [1215, 20] width 27 height 27
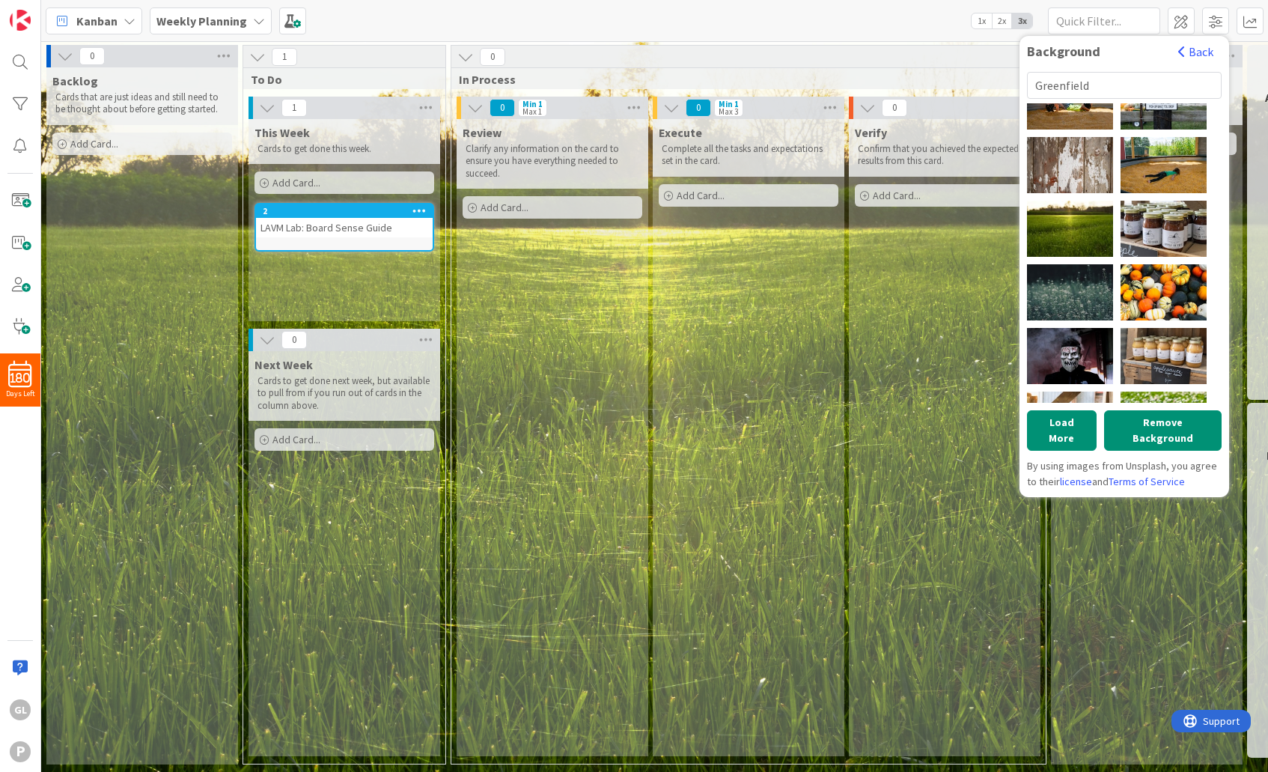
click at [1113, 422] on button "Remove Background" at bounding box center [1162, 430] width 117 height 40
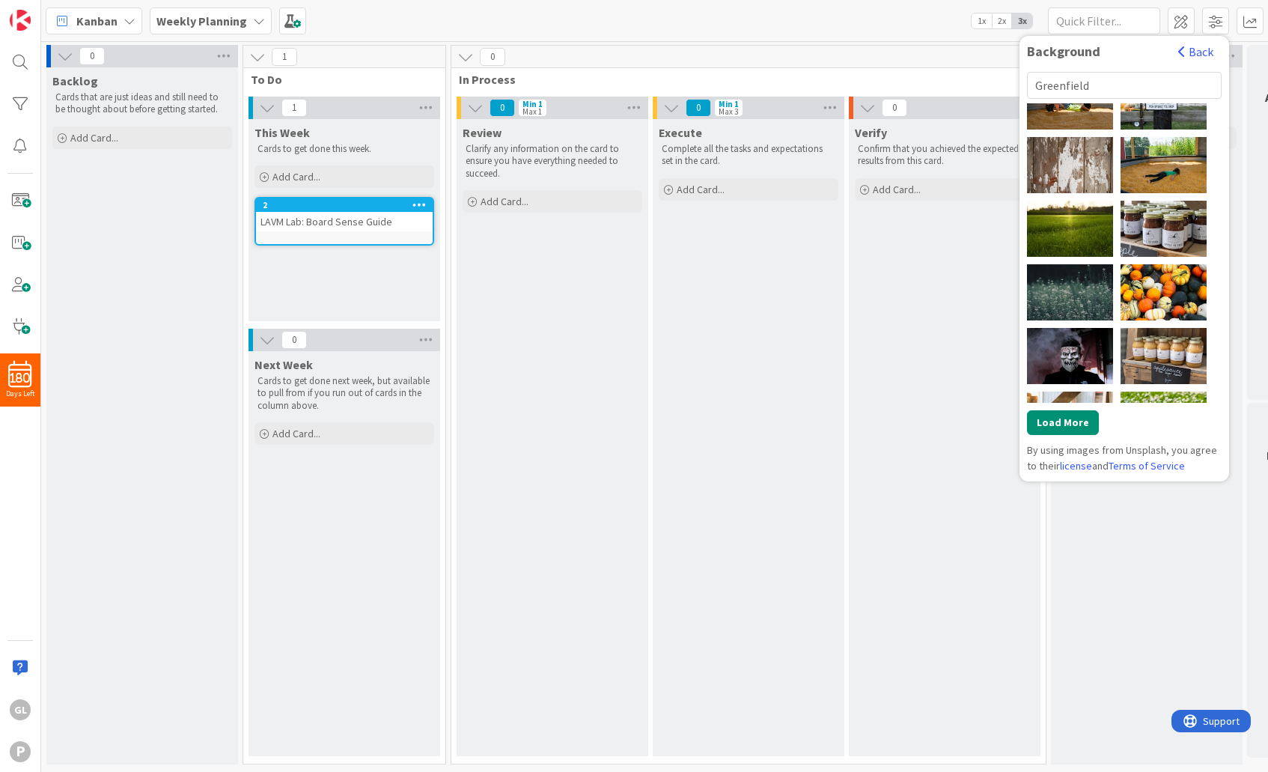
click at [695, 568] on div "Execute Complete all the tasks and expectations set in the card. Add Card..." at bounding box center [749, 437] width 192 height 637
